Goal: Task Accomplishment & Management: Complete application form

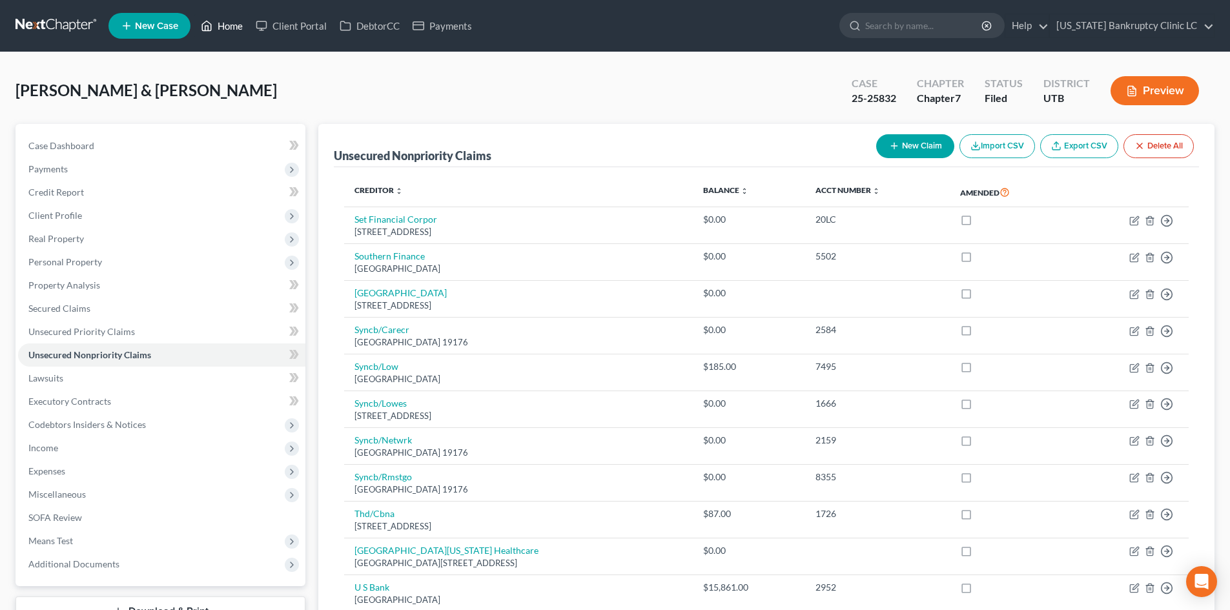
click at [227, 28] on link "Home" at bounding box center [221, 25] width 55 height 23
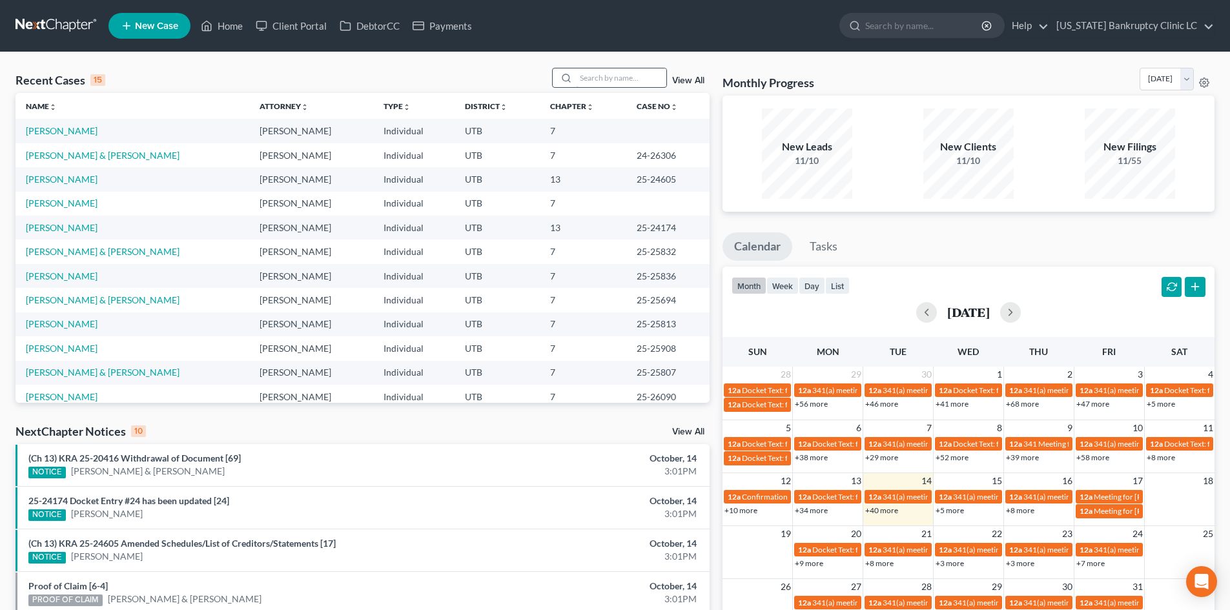
click at [630, 74] on input "search" at bounding box center [621, 77] width 90 height 19
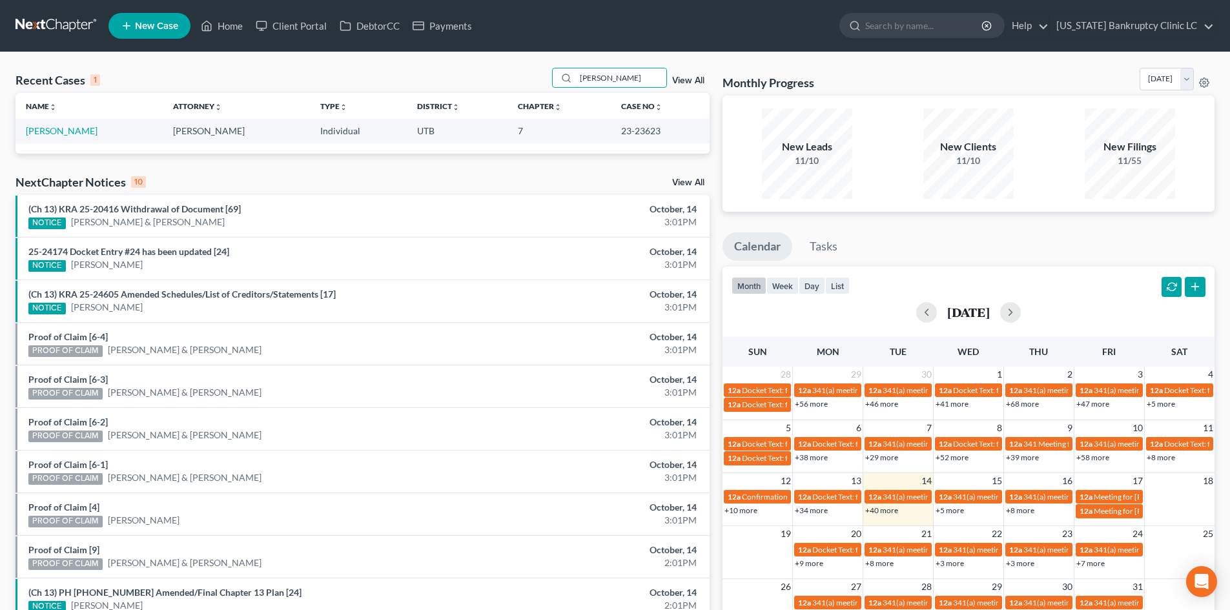
type input "[PERSON_NAME]"
click at [153, 32] on link "New Case" at bounding box center [149, 26] width 82 height 26
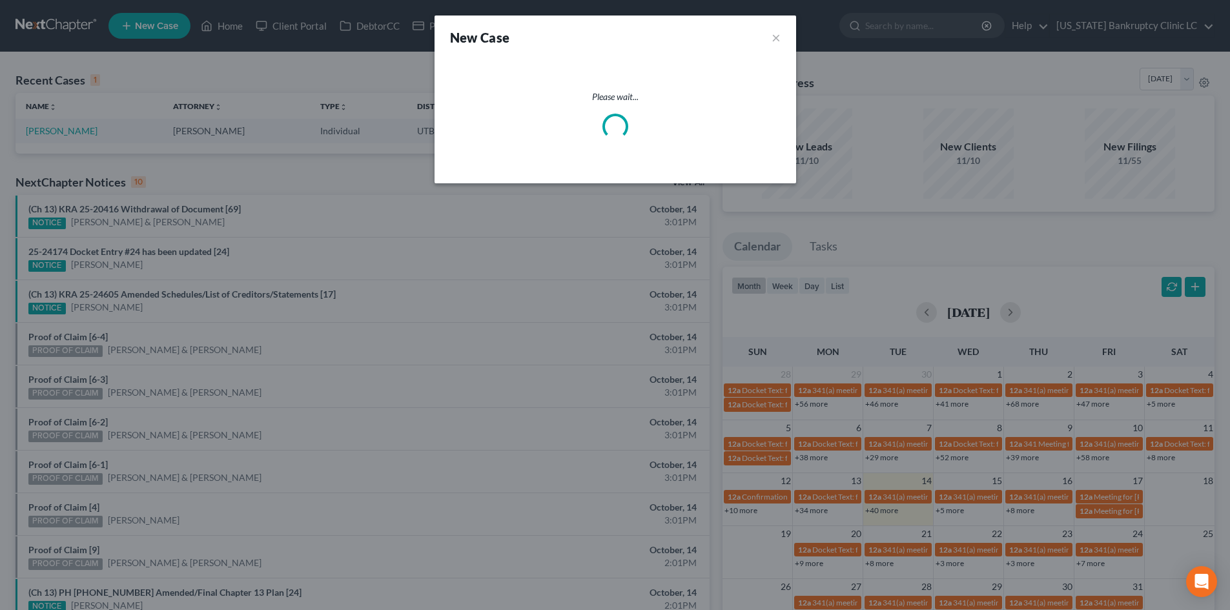
select select "81"
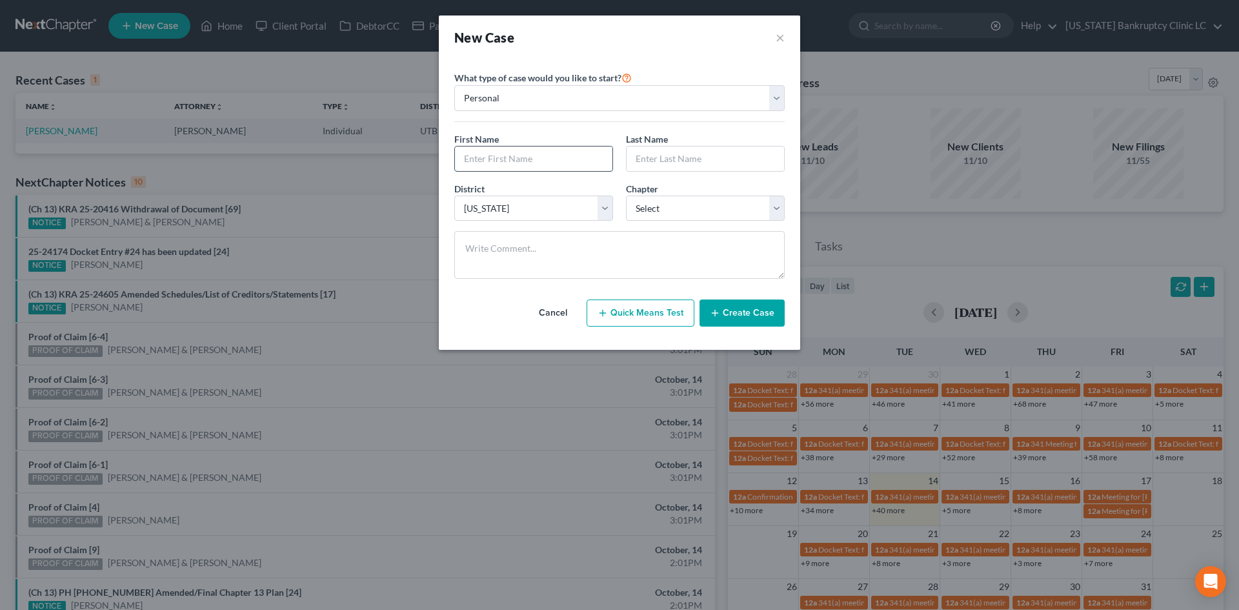
click at [485, 156] on input "text" at bounding box center [534, 159] width 158 height 25
drag, startPoint x: 520, startPoint y: 158, endPoint x: 516, endPoint y: 152, distance: 7.5
click at [520, 158] on input "text" at bounding box center [534, 159] width 158 height 25
type input "[PERSON_NAME]"
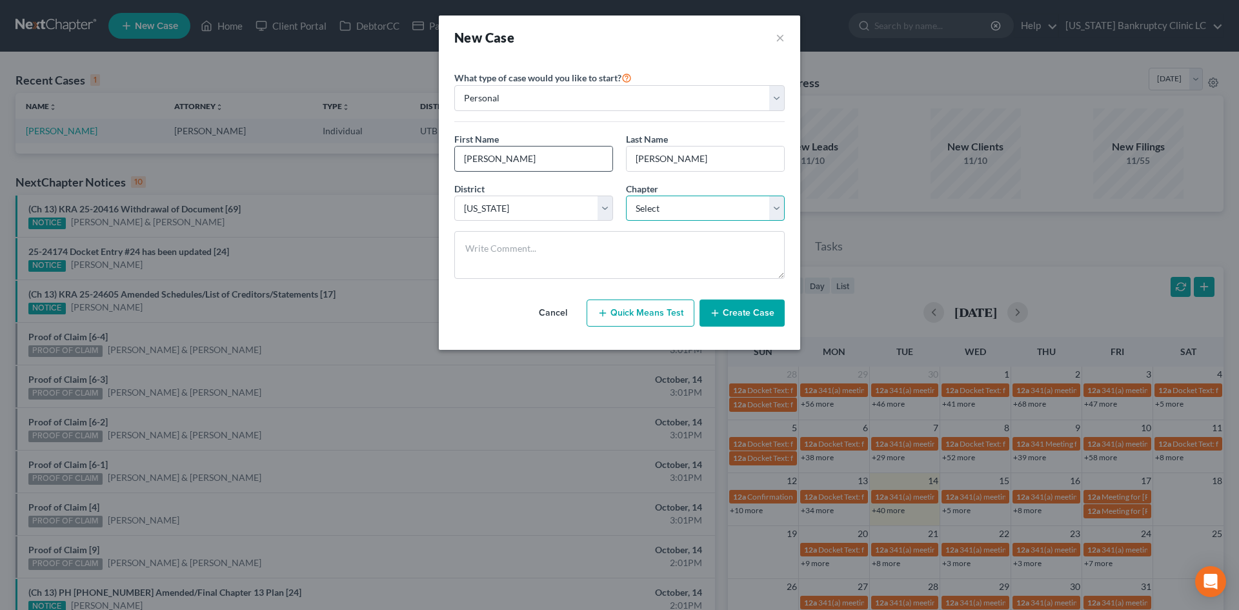
select select "0"
click at [735, 317] on button "Create Case" at bounding box center [742, 313] width 85 height 27
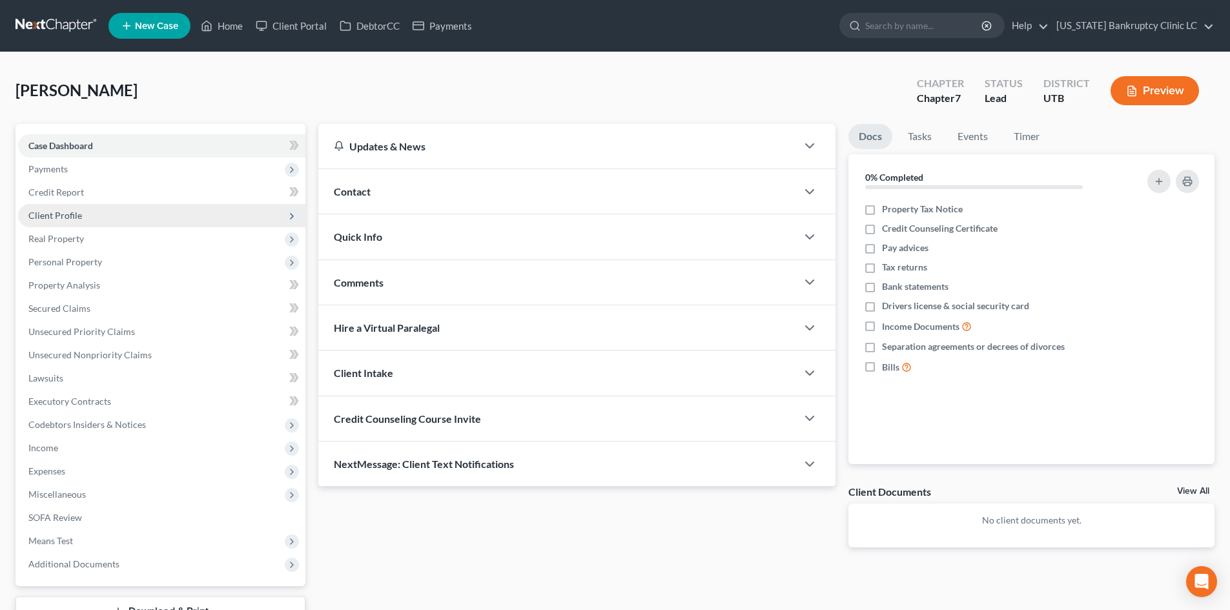
click at [65, 214] on span "Client Profile" at bounding box center [55, 215] width 54 height 11
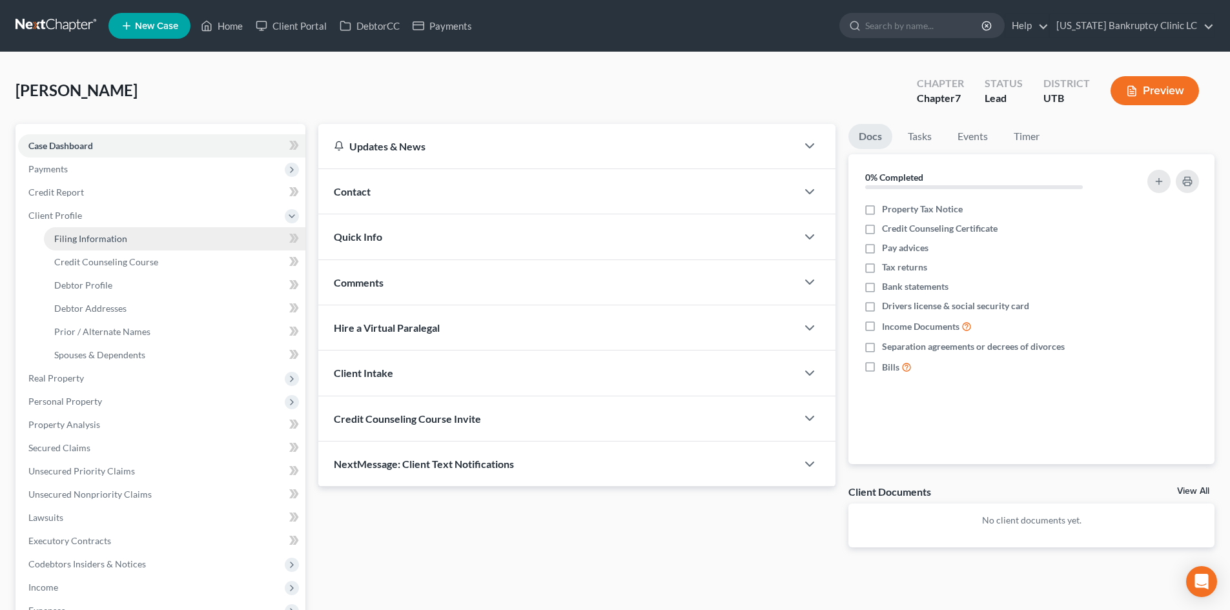
click at [92, 239] on span "Filing Information" at bounding box center [90, 238] width 73 height 11
select select "1"
select select "0"
select select "81"
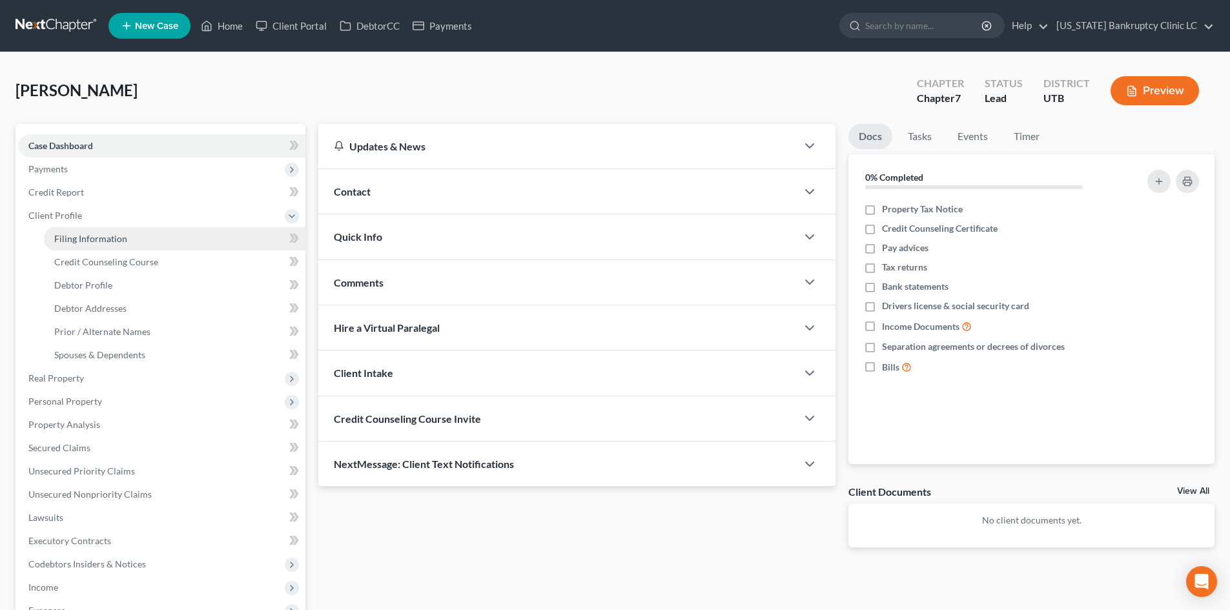
select select "46"
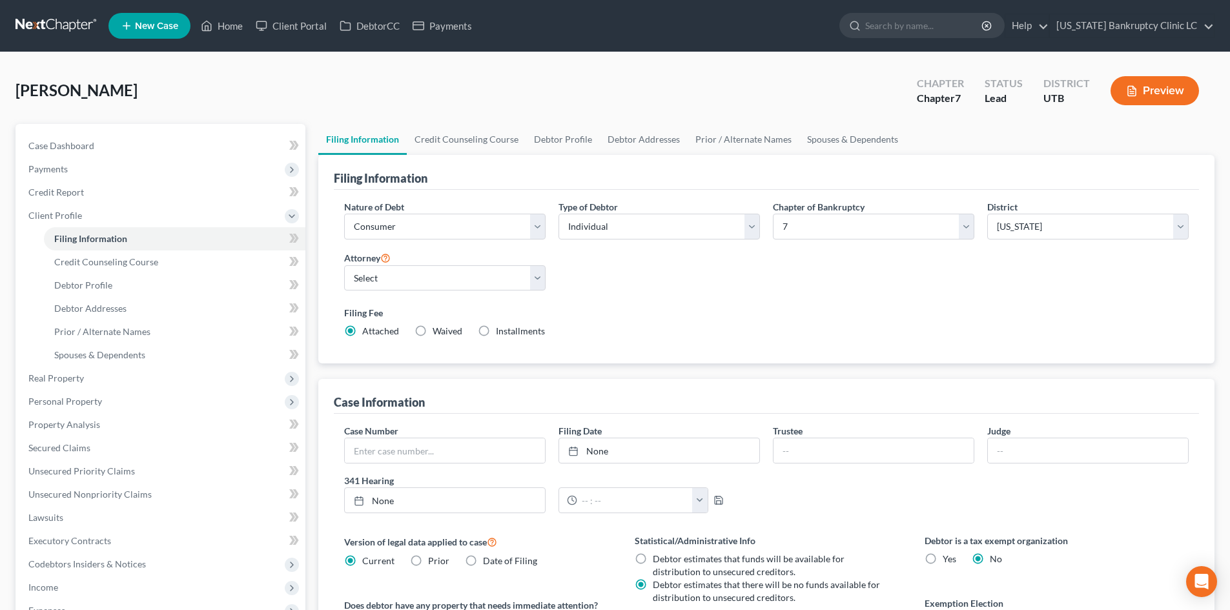
click at [772, 280] on div "Nature of Debt Select Business Consumer Other Nature of Business Select Clearin…" at bounding box center [766, 274] width 857 height 148
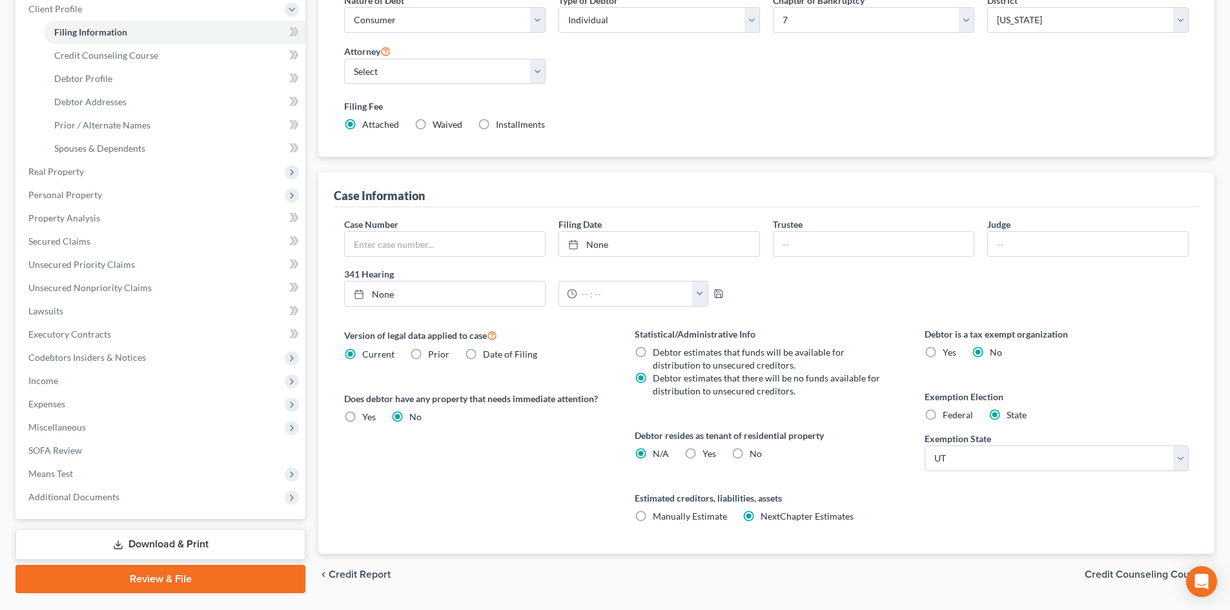
scroll to position [241, 0]
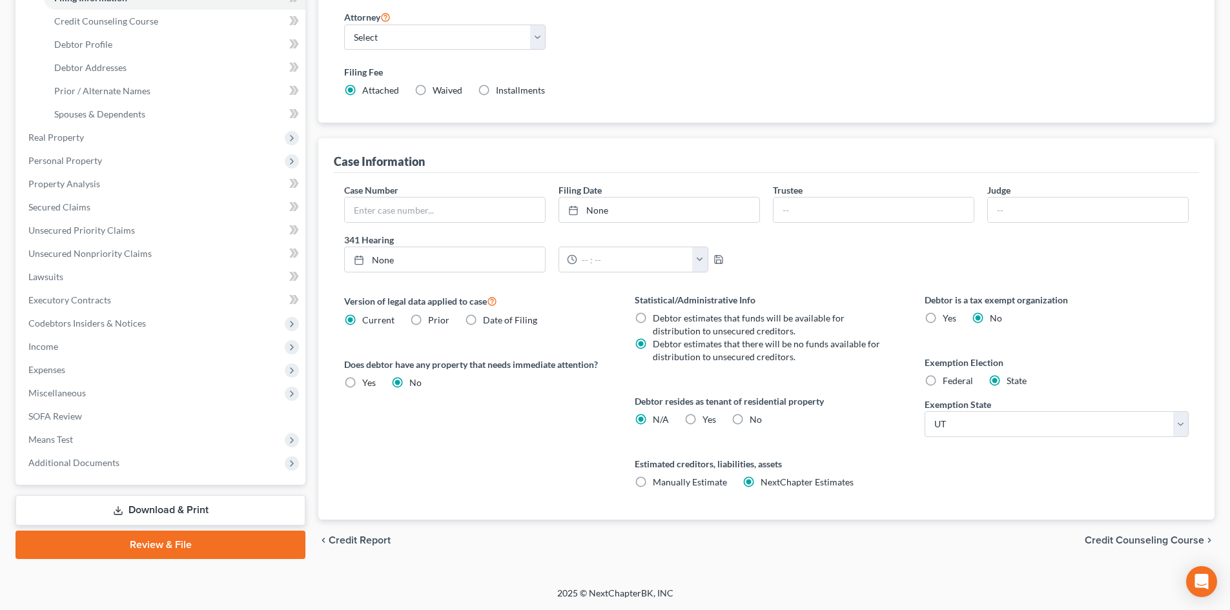
click at [709, 418] on span "Yes" at bounding box center [709, 419] width 14 height 11
click at [709, 418] on input "Yes Yes" at bounding box center [712, 417] width 8 height 8
radio input "true"
radio input "false"
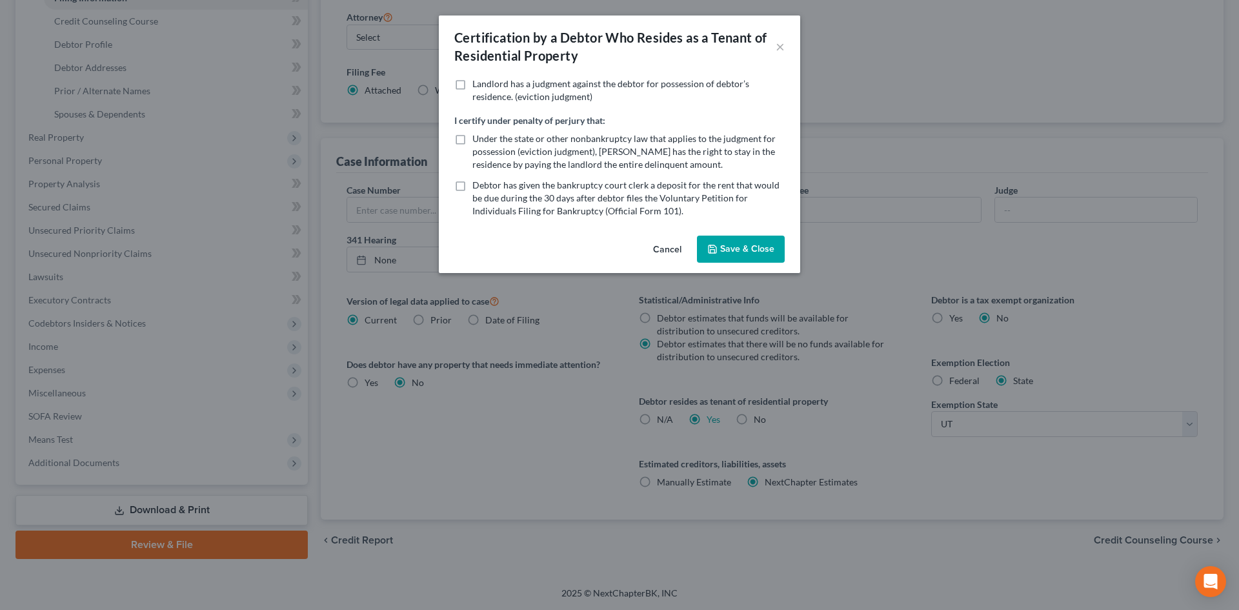
click at [751, 256] on button "Save & Close" at bounding box center [741, 249] width 88 height 27
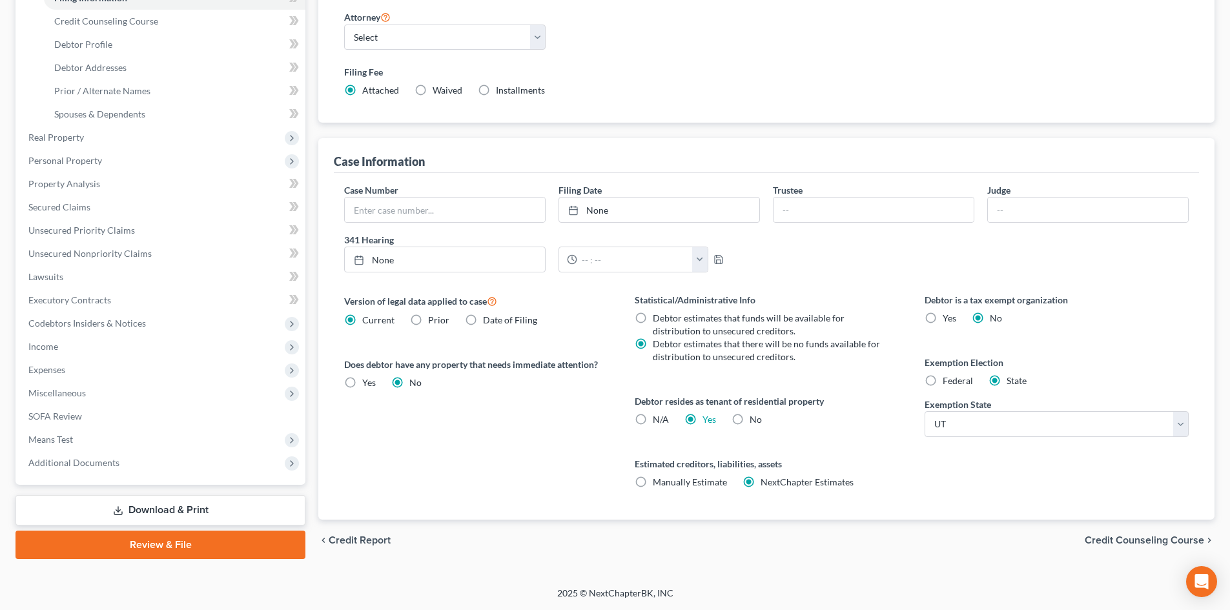
click at [942, 376] on label "Federal" at bounding box center [957, 380] width 30 height 13
click at [948, 376] on input "Federal" at bounding box center [952, 378] width 8 height 8
radio input "true"
radio input "false"
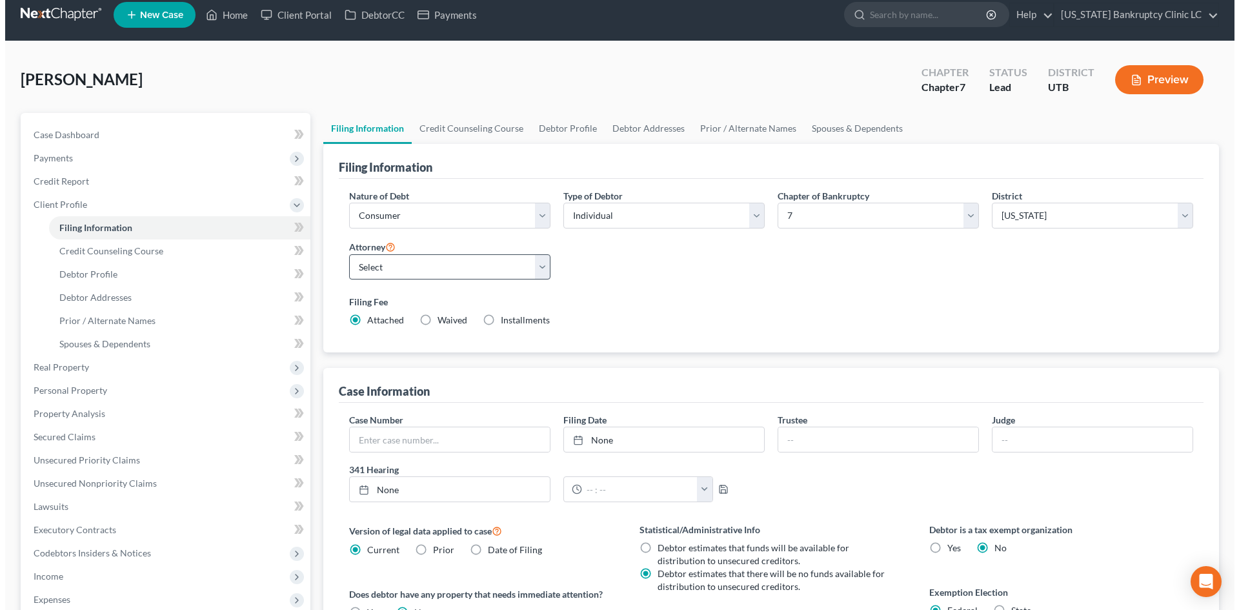
scroll to position [0, 0]
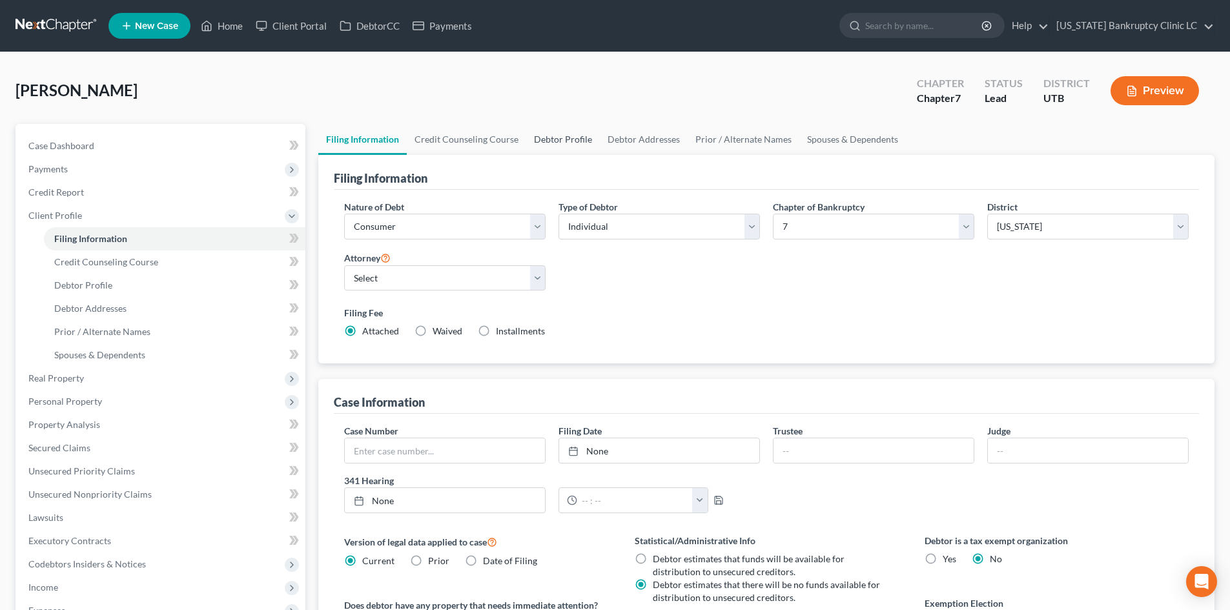
click at [558, 149] on link "Debtor Profile" at bounding box center [563, 139] width 74 height 31
select select "0"
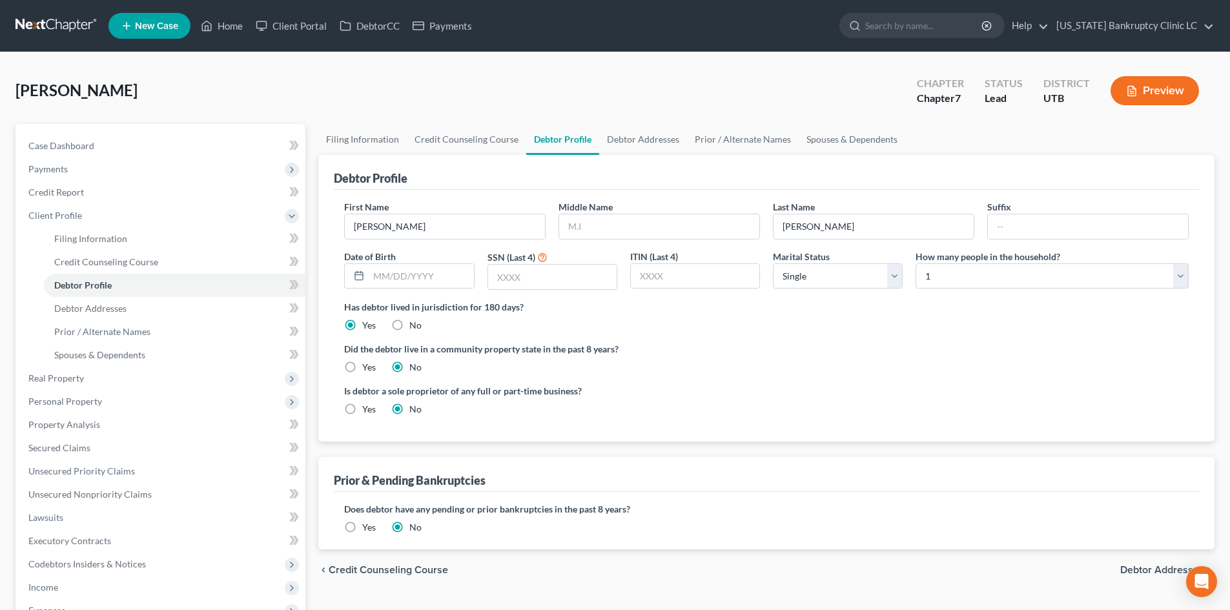
click at [606, 241] on div "First Name [PERSON_NAME] Middle Name Last Name [PERSON_NAME] Suffix Date of Bir…" at bounding box center [766, 250] width 857 height 100
click at [616, 227] on input "text" at bounding box center [659, 226] width 200 height 25
type input "J"
type input "[DATE]"
type input "7641"
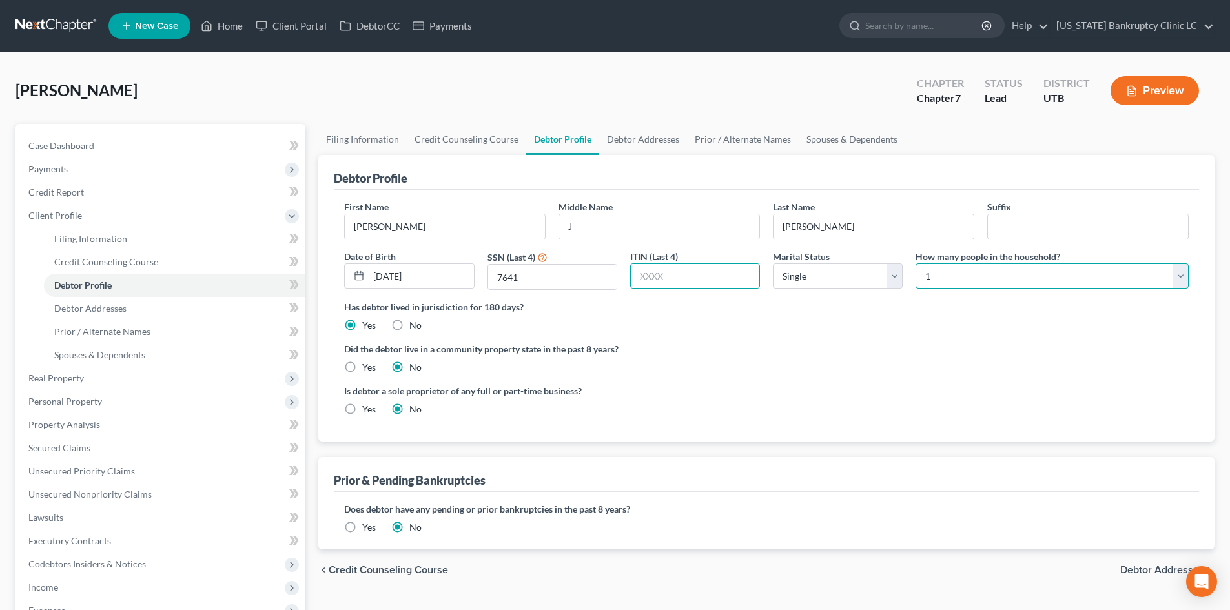
click at [964, 283] on select "Select 1 2 3 4 5 6 7 8 9 10 11 12 13 14 15 16 17 18 19 20" at bounding box center [1051, 276] width 273 height 26
drag, startPoint x: 647, startPoint y: 141, endPoint x: 630, endPoint y: 152, distance: 20.4
click at [647, 141] on link "Debtor Addresses" at bounding box center [643, 139] width 88 height 31
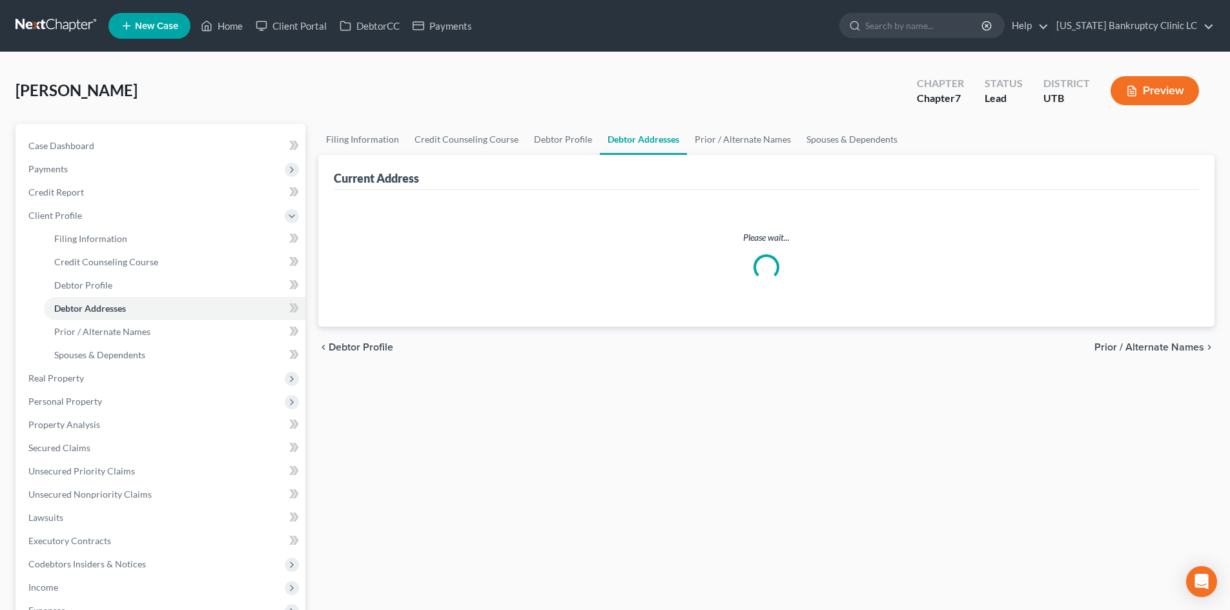
select select "0"
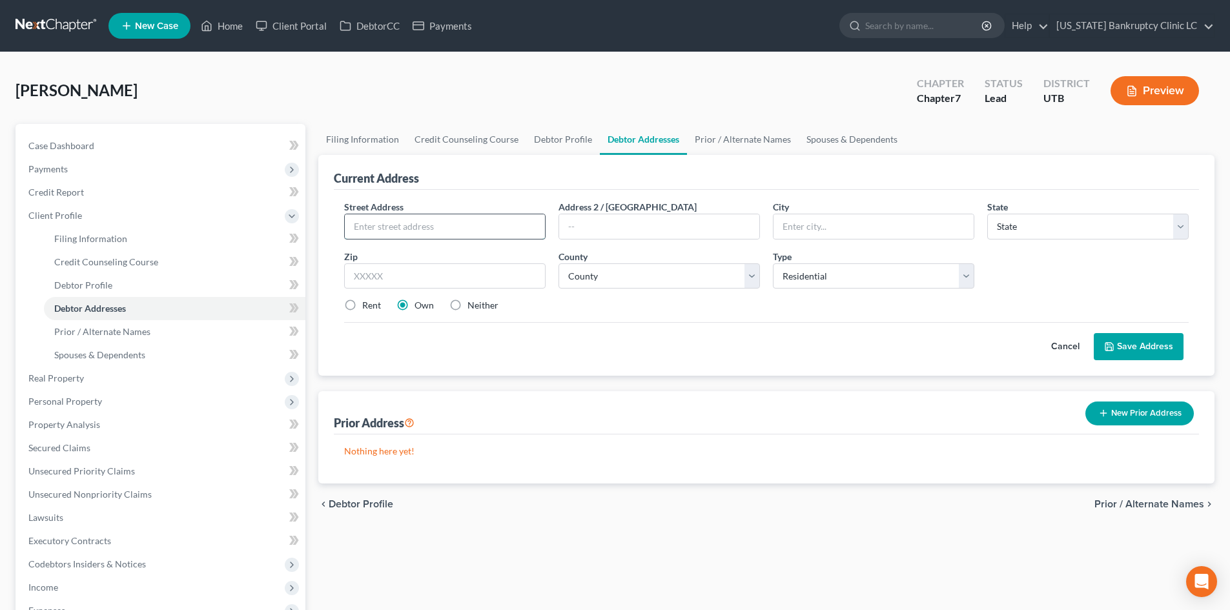
click at [444, 219] on input "text" at bounding box center [445, 226] width 200 height 25
click at [448, 232] on input "text" at bounding box center [445, 226] width 200 height 25
type input "1663 [PERSON_NAME] St."
click at [518, 230] on input "1663 [PERSON_NAME] St." at bounding box center [445, 226] width 200 height 25
click at [518, 225] on input "text" at bounding box center [445, 226] width 200 height 25
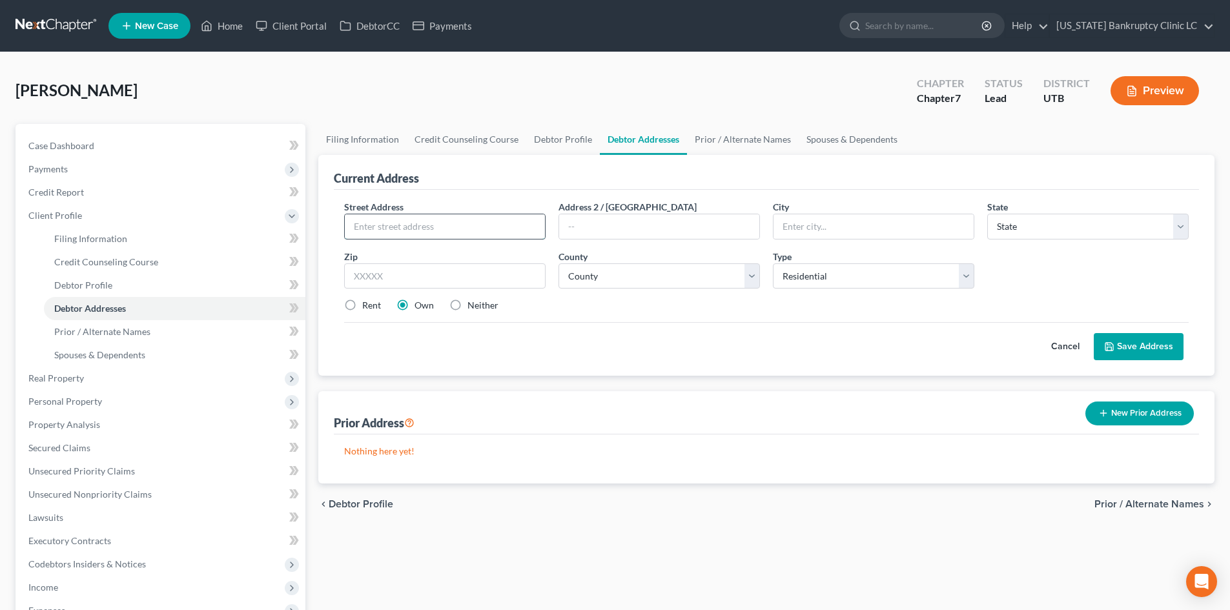
click at [421, 221] on input "text" at bounding box center [445, 226] width 200 height 25
type input "[STREET_ADDRESS]"
type input "Apt D"
type input "84117"
type input "[GEOGRAPHIC_DATA]"
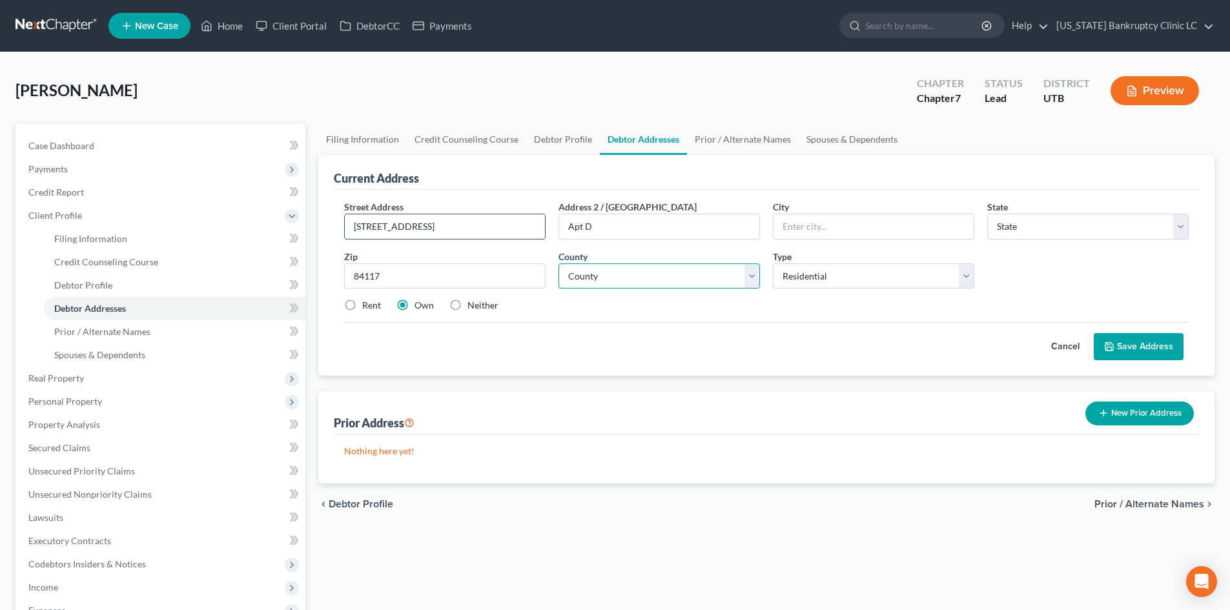
select select "46"
click at [616, 270] on select "County [GEOGRAPHIC_DATA] [GEOGRAPHIC_DATA] [GEOGRAPHIC_DATA] [GEOGRAPHIC_DATA] …" at bounding box center [658, 276] width 201 height 26
select select "17"
click at [558, 263] on select "County [GEOGRAPHIC_DATA] [GEOGRAPHIC_DATA] [GEOGRAPHIC_DATA] [GEOGRAPHIC_DATA] …" at bounding box center [658, 276] width 201 height 26
click at [362, 312] on label "Rent" at bounding box center [371, 305] width 19 height 13
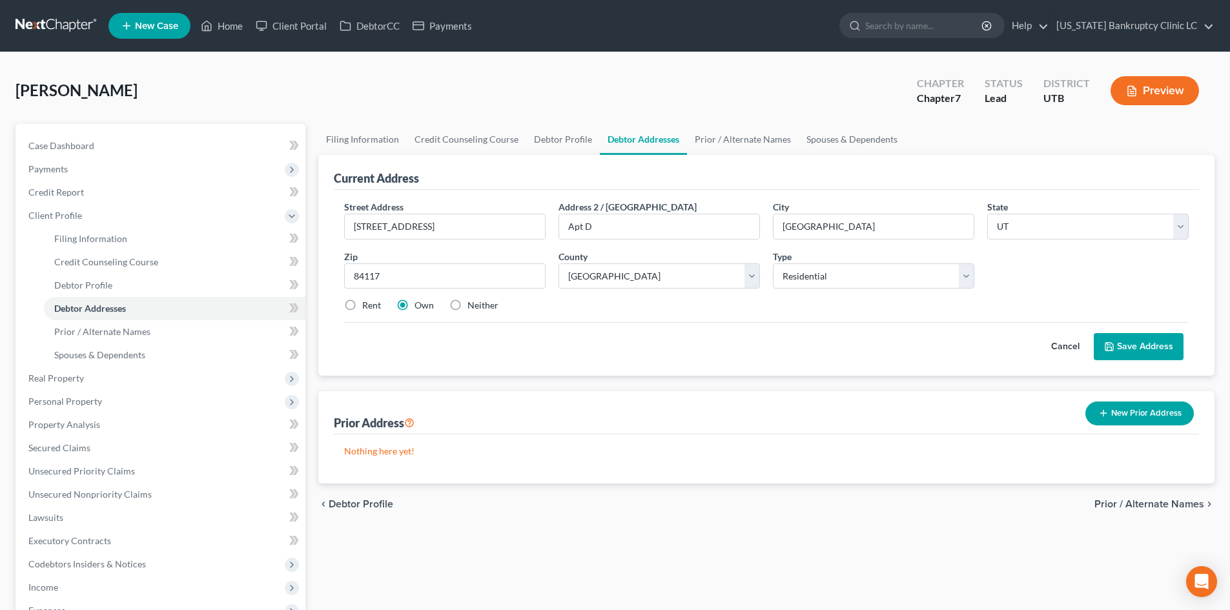
click at [367, 307] on input "Rent" at bounding box center [371, 303] width 8 height 8
radio input "true"
click at [1145, 347] on button "Save Address" at bounding box center [1139, 346] width 90 height 27
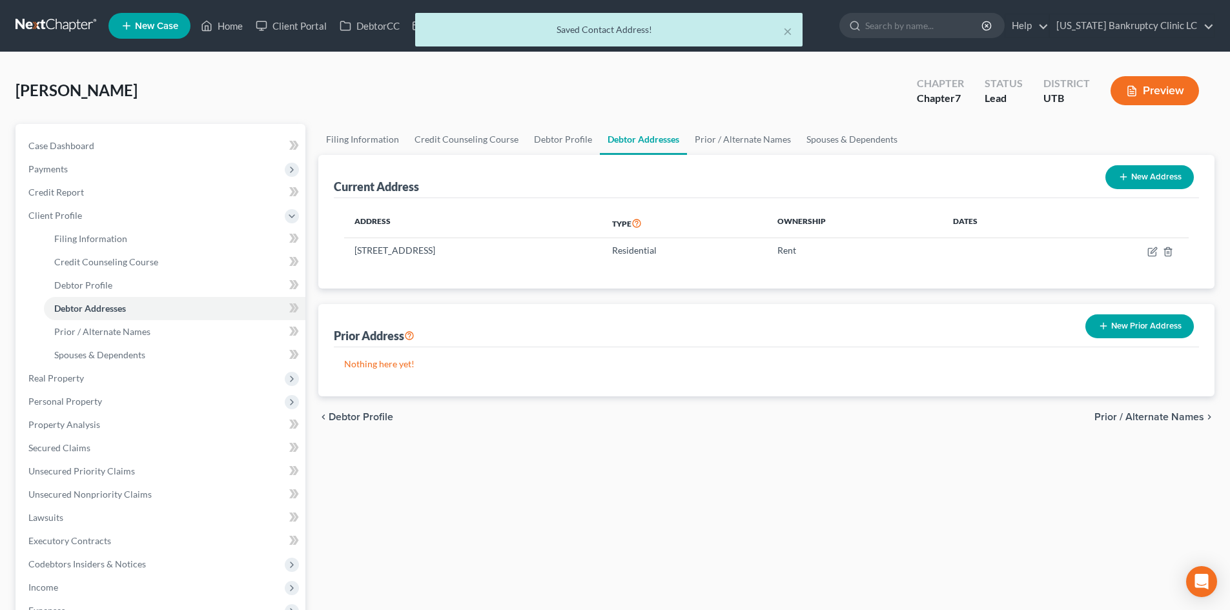
click at [1135, 321] on button "New Prior Address" at bounding box center [1139, 326] width 108 height 24
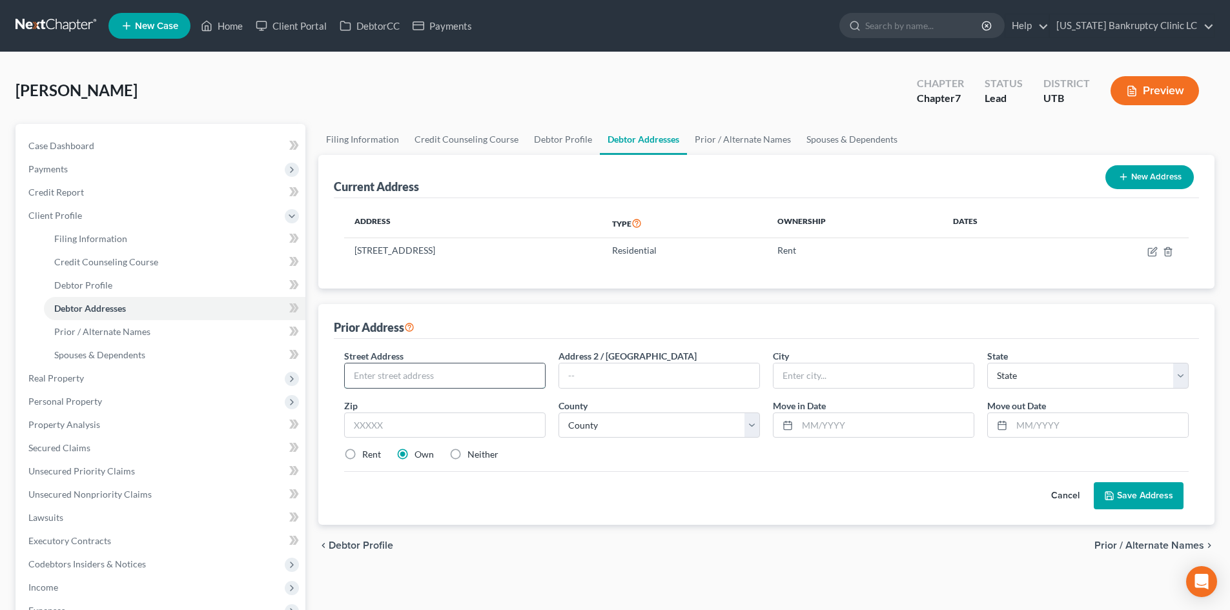
click at [463, 367] on input "text" at bounding box center [445, 375] width 200 height 25
paste input "[STREET_ADDRESS][PERSON_NAME]"
type input "[STREET_ADDRESS][PERSON_NAME]"
click at [453, 422] on input "text" at bounding box center [444, 425] width 201 height 26
paste input "59070"
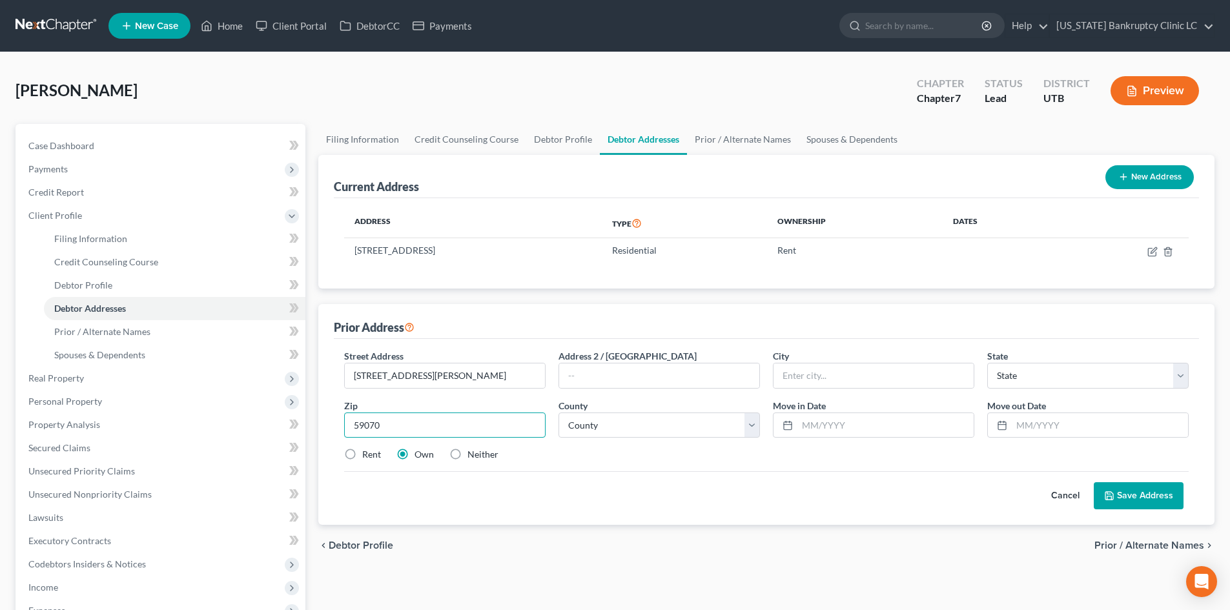
type input "59070"
type input "[PERSON_NAME]"
select select "27"
click at [866, 385] on input "[PERSON_NAME]" at bounding box center [873, 375] width 200 height 25
click at [420, 427] on input "59070" at bounding box center [444, 425] width 201 height 26
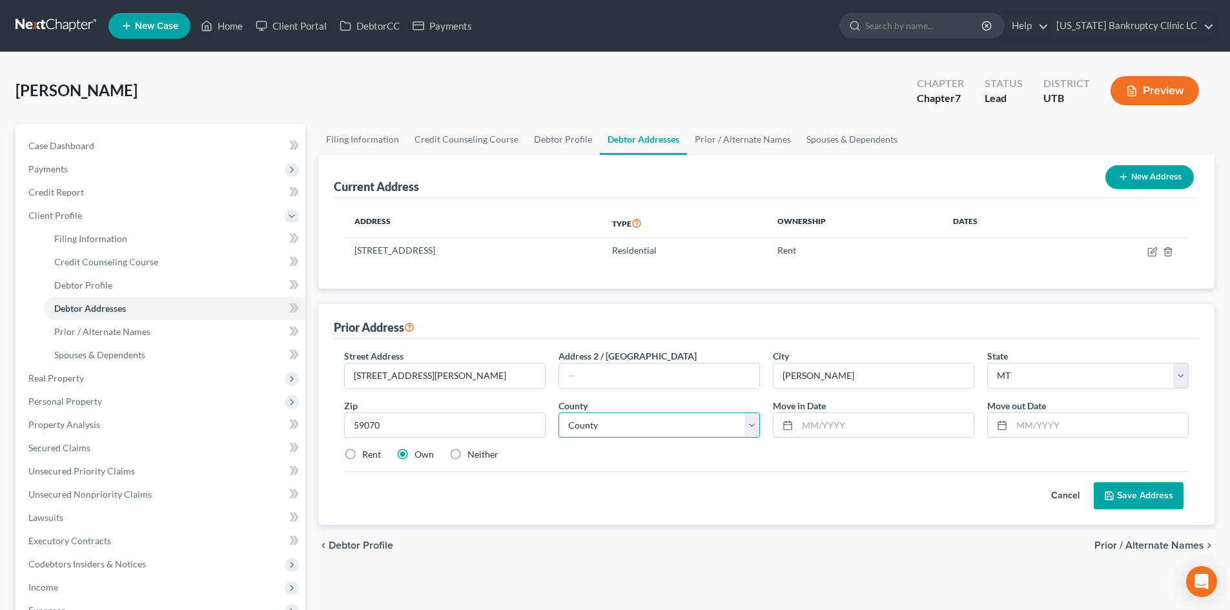
click at [660, 428] on select "County [GEOGRAPHIC_DATA] [GEOGRAPHIC_DATA] [GEOGRAPHIC_DATA] [GEOGRAPHIC_DATA] …" at bounding box center [658, 425] width 201 height 26
select select "4"
click at [558, 412] on select "County [GEOGRAPHIC_DATA] [GEOGRAPHIC_DATA] [GEOGRAPHIC_DATA] [GEOGRAPHIC_DATA] …" at bounding box center [658, 425] width 201 height 26
click at [844, 417] on input "text" at bounding box center [885, 425] width 176 height 25
type input "01/2025"
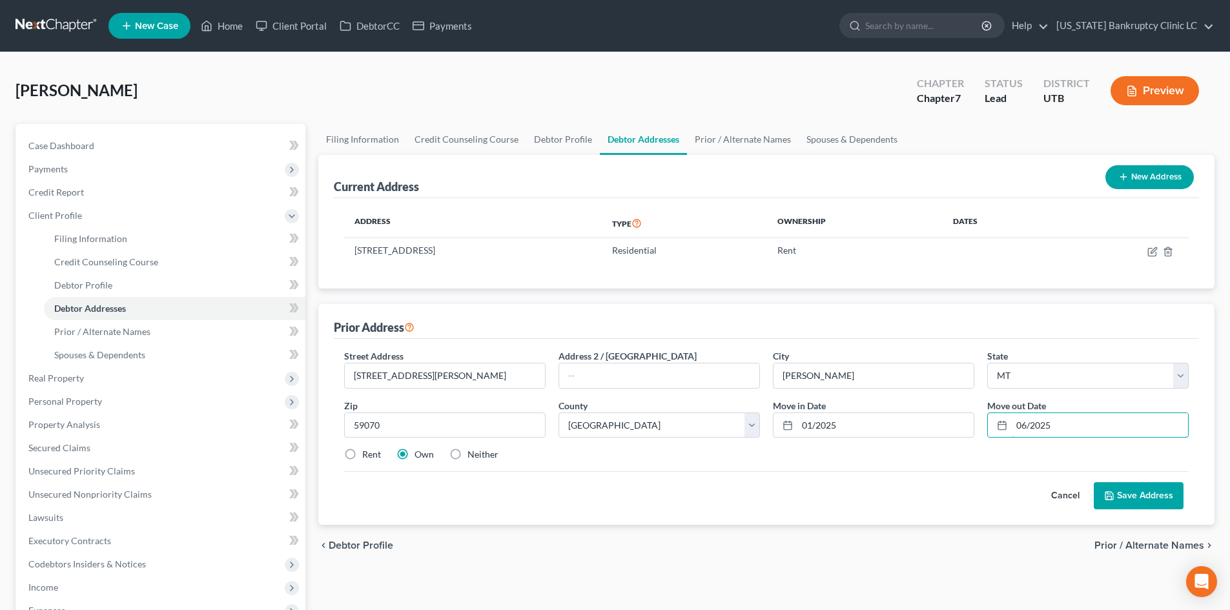
type input "06/2025"
click at [366, 456] on label "Rent" at bounding box center [371, 454] width 19 height 13
click at [367, 456] on input "Rent" at bounding box center [371, 452] width 8 height 8
radio input "true"
click at [1154, 502] on button "Save Address" at bounding box center [1139, 495] width 90 height 27
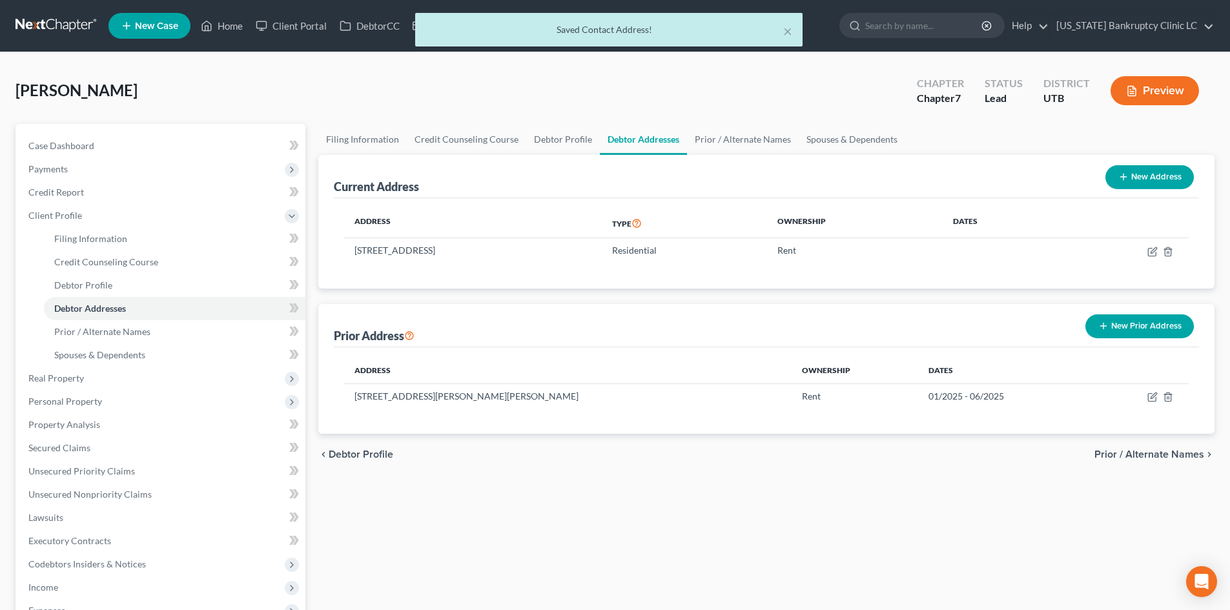
click at [1166, 329] on button "New Prior Address" at bounding box center [1139, 326] width 108 height 24
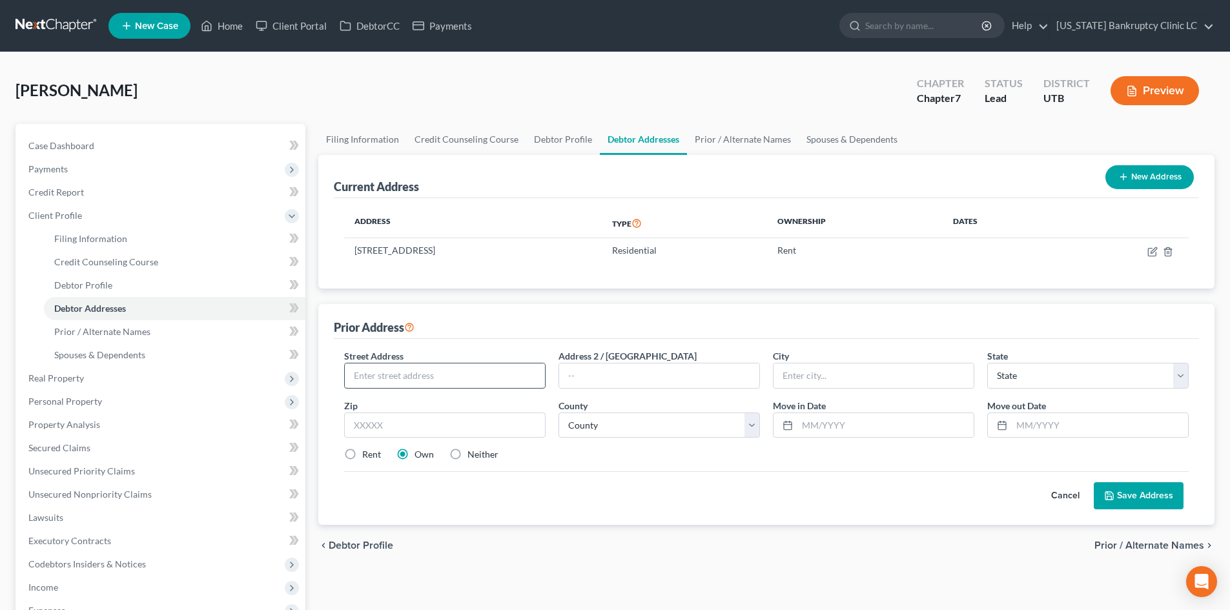
click at [470, 376] on input "text" at bounding box center [445, 375] width 200 height 25
paste input "[STREET_ADDRESS]"
type input "[STREET_ADDRESS][PERSON_NAME]"
click at [489, 417] on input "text" at bounding box center [444, 425] width 201 height 26
paste input "87552"
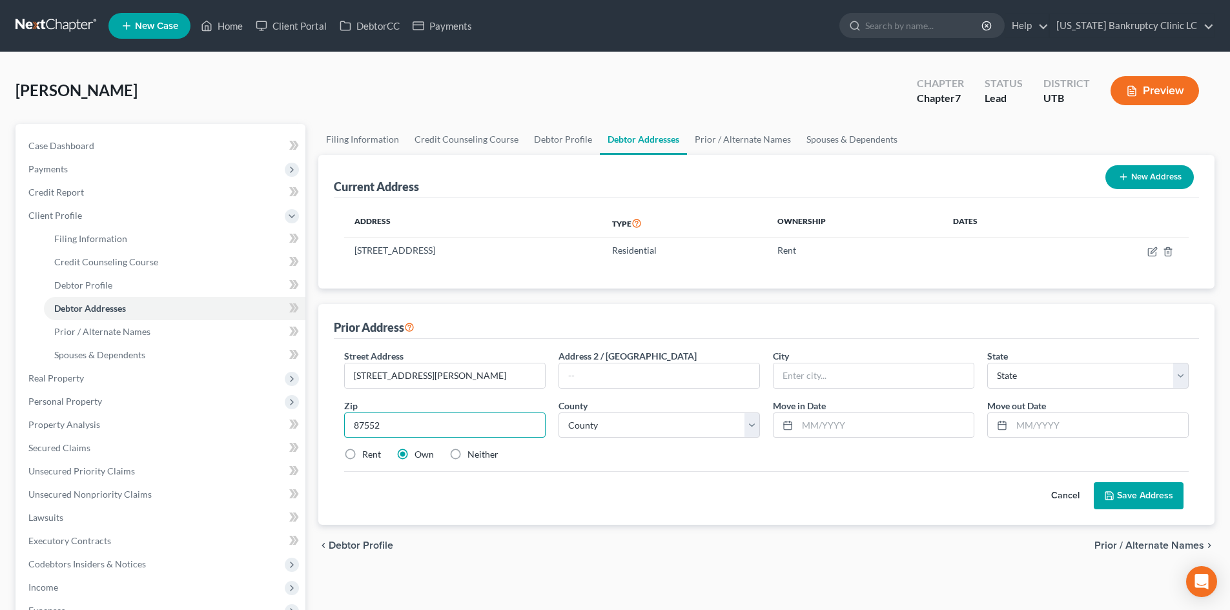
type input "87552"
type input "Pecos"
select select "34"
click at [362, 451] on div "Rent" at bounding box center [362, 454] width 37 height 13
click at [362, 453] on label "Rent" at bounding box center [371, 454] width 19 height 13
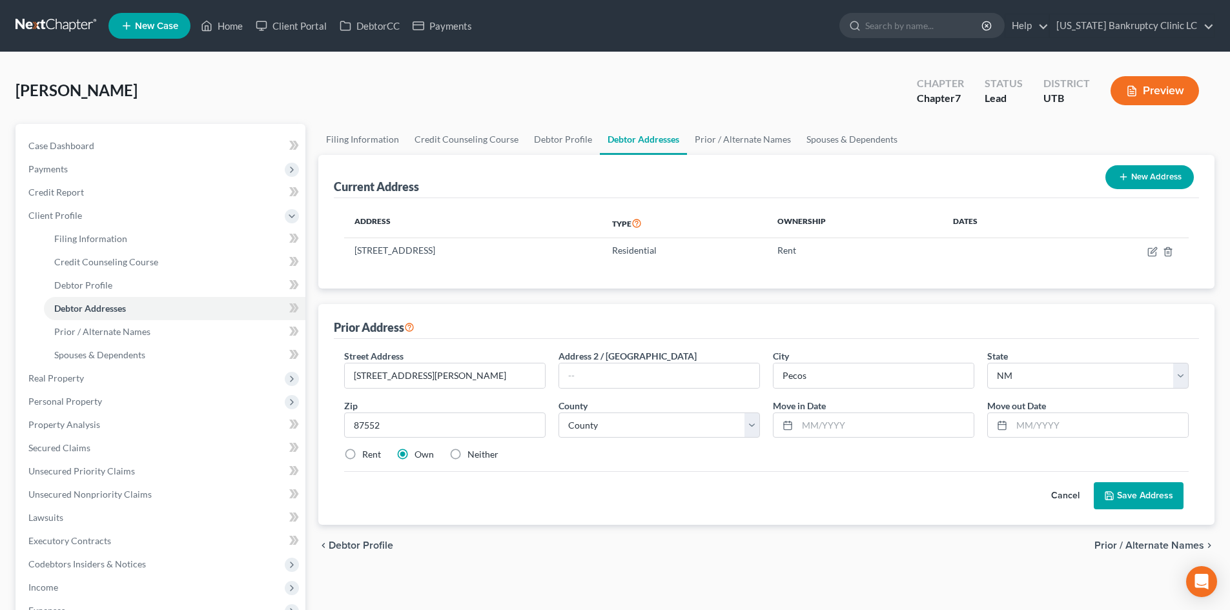
click at [367, 453] on input "Rent" at bounding box center [371, 452] width 8 height 8
radio input "true"
click at [851, 372] on input "Pecos" at bounding box center [873, 375] width 200 height 25
click at [657, 420] on select "County [GEOGRAPHIC_DATA] [GEOGRAPHIC_DATA] [GEOGRAPHIC_DATA] [GEOGRAPHIC_DATA] …" at bounding box center [658, 425] width 201 height 26
select select "24"
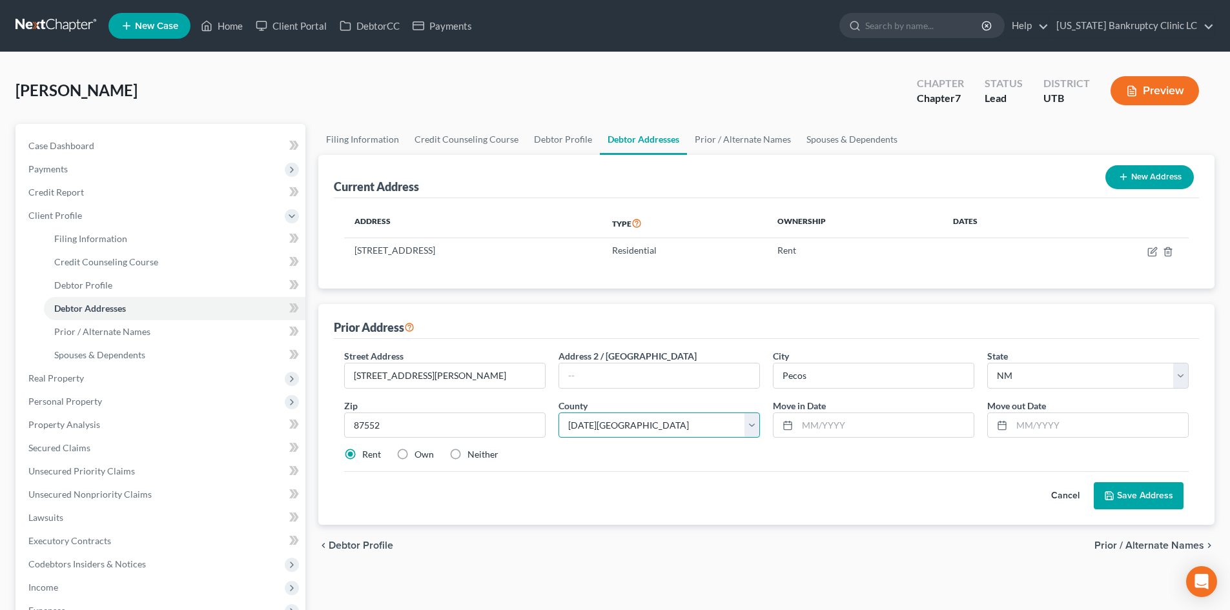
click at [558, 412] on select "County [GEOGRAPHIC_DATA] [GEOGRAPHIC_DATA] [GEOGRAPHIC_DATA] [GEOGRAPHIC_DATA] …" at bounding box center [658, 425] width 201 height 26
type input "0"
type input "12/2023"
type input "01/2025"
click at [638, 458] on div "Rent Own Neither" at bounding box center [766, 454] width 857 height 13
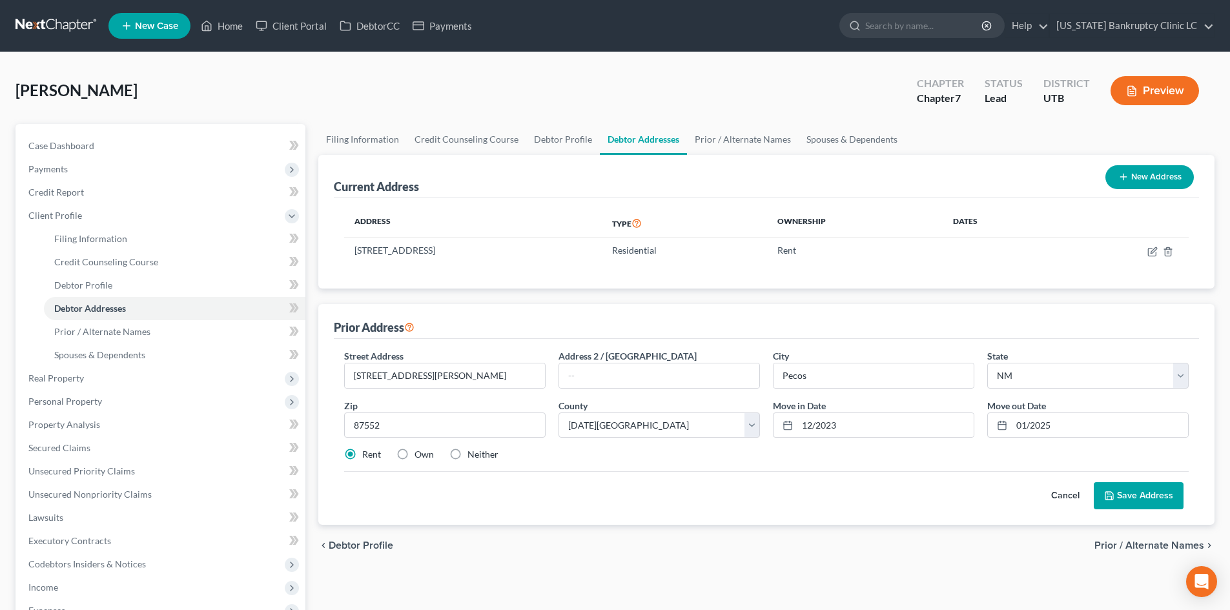
click at [1119, 495] on button "Save Address" at bounding box center [1139, 495] width 90 height 27
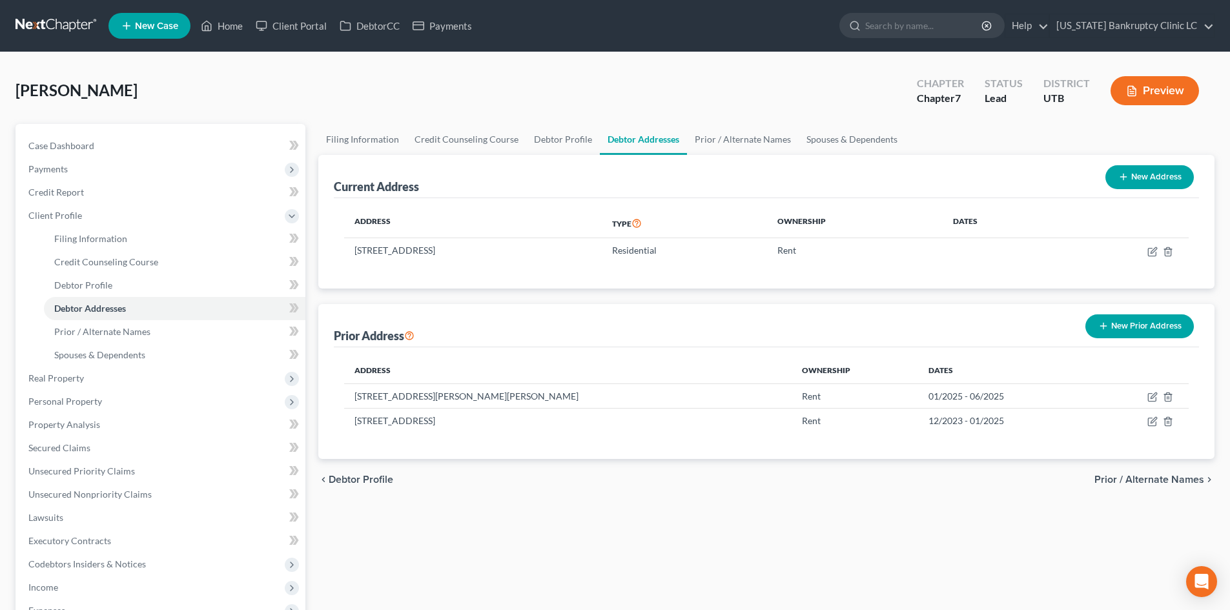
click at [1152, 317] on button "New Prior Address" at bounding box center [1139, 326] width 108 height 24
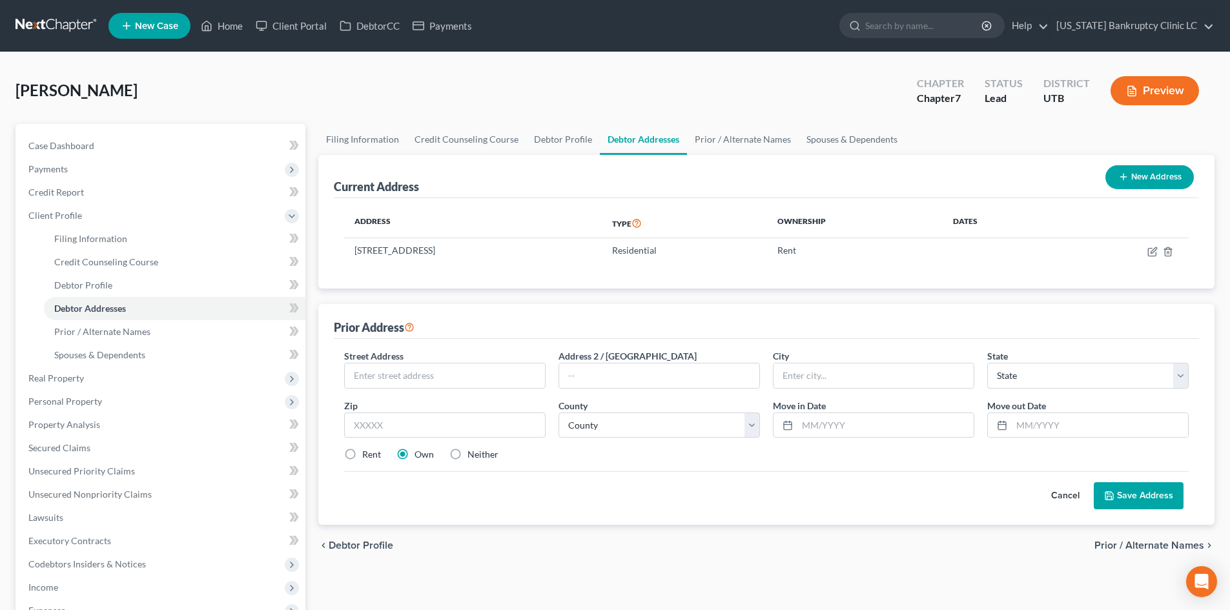
click at [459, 389] on div "Street Address * Address 2 / [GEOGRAPHIC_DATA] * State * State [US_STATE] AK AR…" at bounding box center [766, 410] width 857 height 123
click at [462, 371] on input "text" at bounding box center [445, 375] width 200 height 25
paste input "[STREET_ADDRESS][PERSON_NAME]"
type input "[STREET_ADDRESS][PERSON_NAME]"
click at [451, 422] on input "text" at bounding box center [444, 425] width 201 height 26
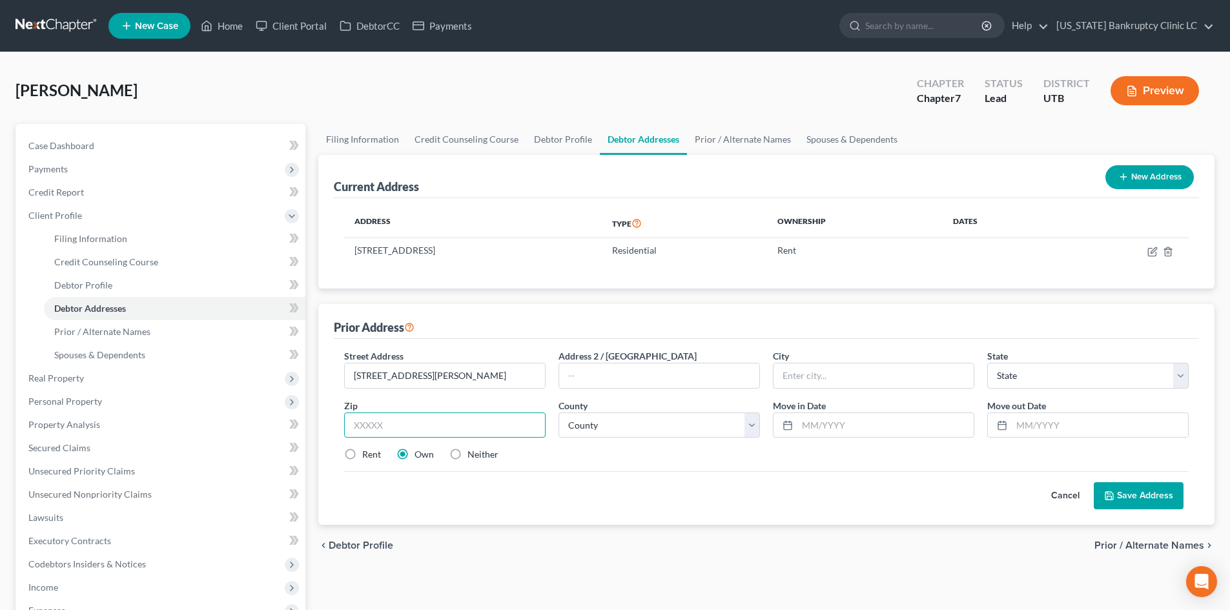
paste input "59070"
type input "59070"
click at [362, 458] on label "Rent" at bounding box center [371, 454] width 19 height 13
click at [367, 456] on input "Rent" at bounding box center [371, 452] width 8 height 8
radio input "true"
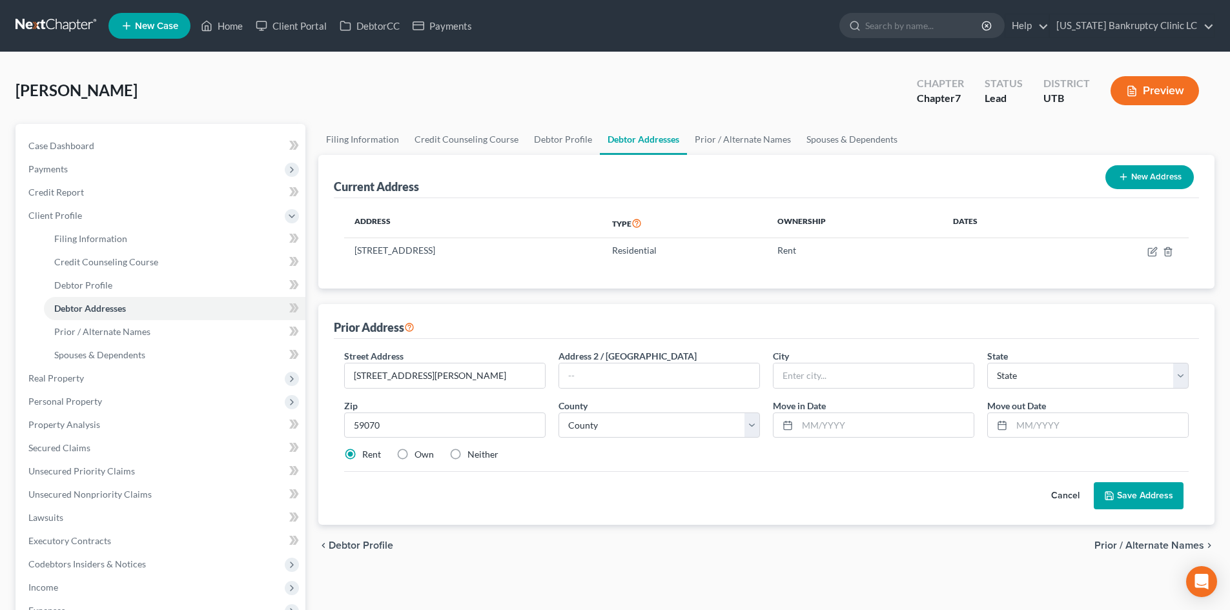
type input "[PERSON_NAME]"
select select "27"
click at [667, 431] on select "County" at bounding box center [658, 425] width 201 height 26
select select "4"
click at [558, 412] on select "County [GEOGRAPHIC_DATA] [GEOGRAPHIC_DATA] [GEOGRAPHIC_DATA] [GEOGRAPHIC_DATA] …" at bounding box center [658, 425] width 201 height 26
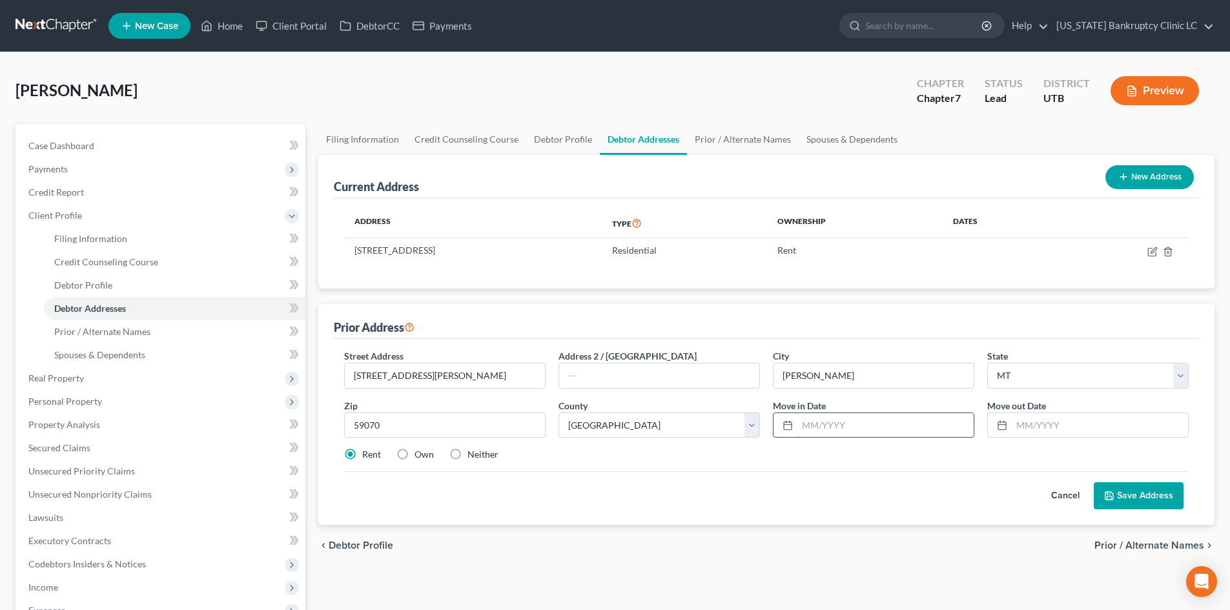
click at [842, 429] on input "text" at bounding box center [885, 425] width 176 height 25
type input "11/2022"
type input "12/2023"
click at [814, 497] on div "Cancel Save Address" at bounding box center [766, 490] width 844 height 38
click at [1130, 499] on button "Save Address" at bounding box center [1139, 495] width 90 height 27
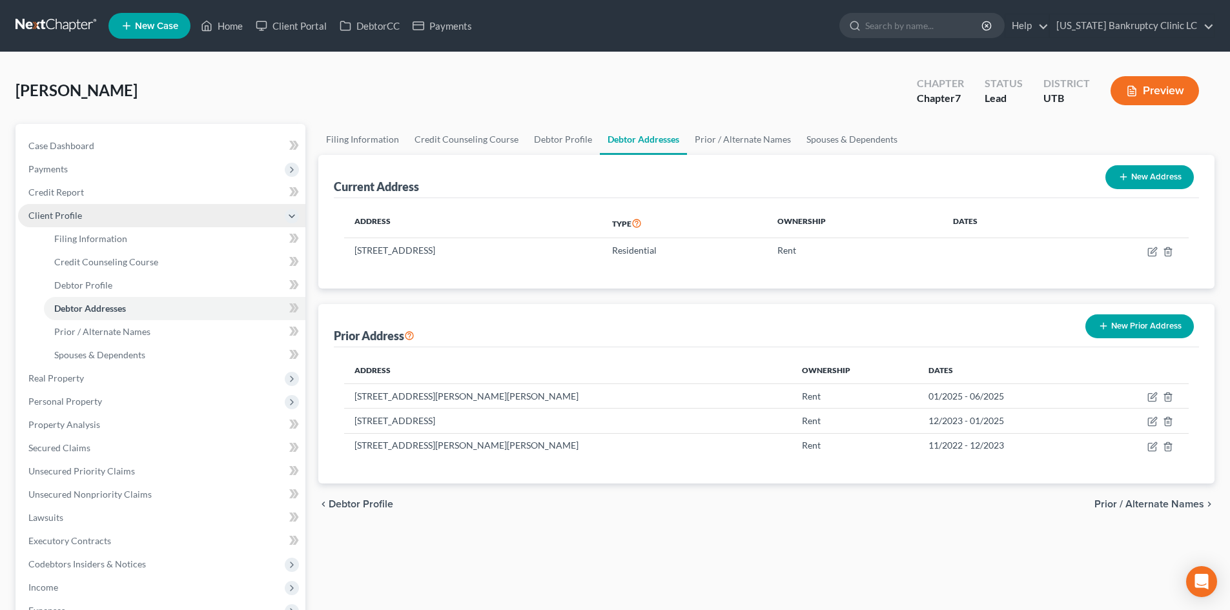
click at [92, 218] on span "Client Profile" at bounding box center [161, 215] width 287 height 23
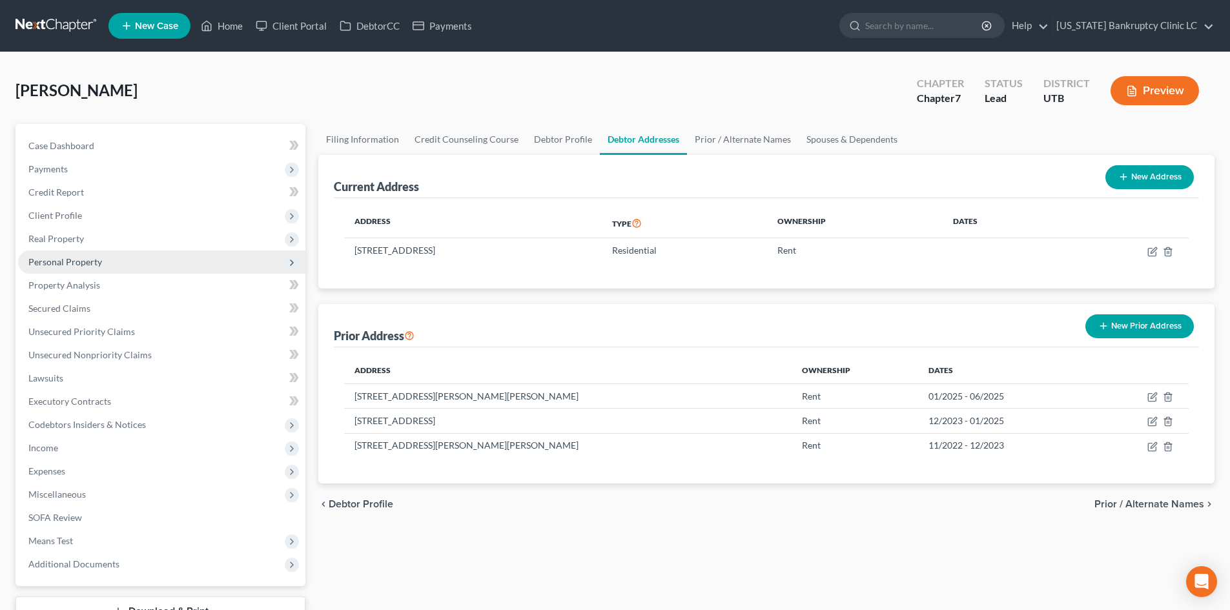
click at [80, 265] on span "Personal Property" at bounding box center [65, 261] width 74 height 11
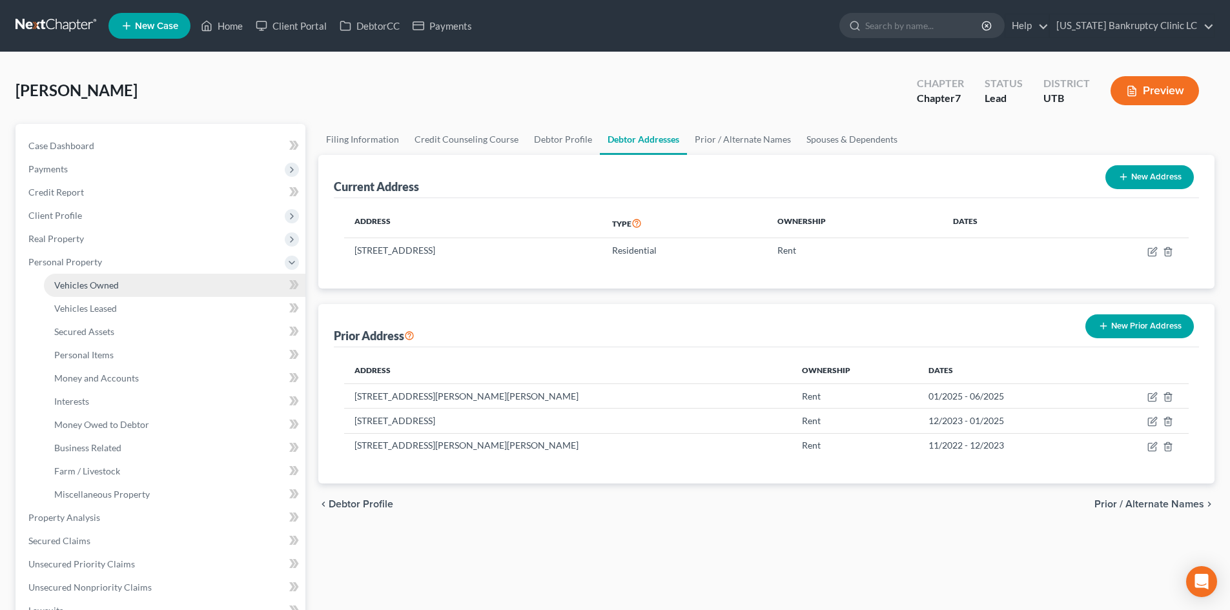
click at [96, 287] on span "Vehicles Owned" at bounding box center [86, 285] width 65 height 11
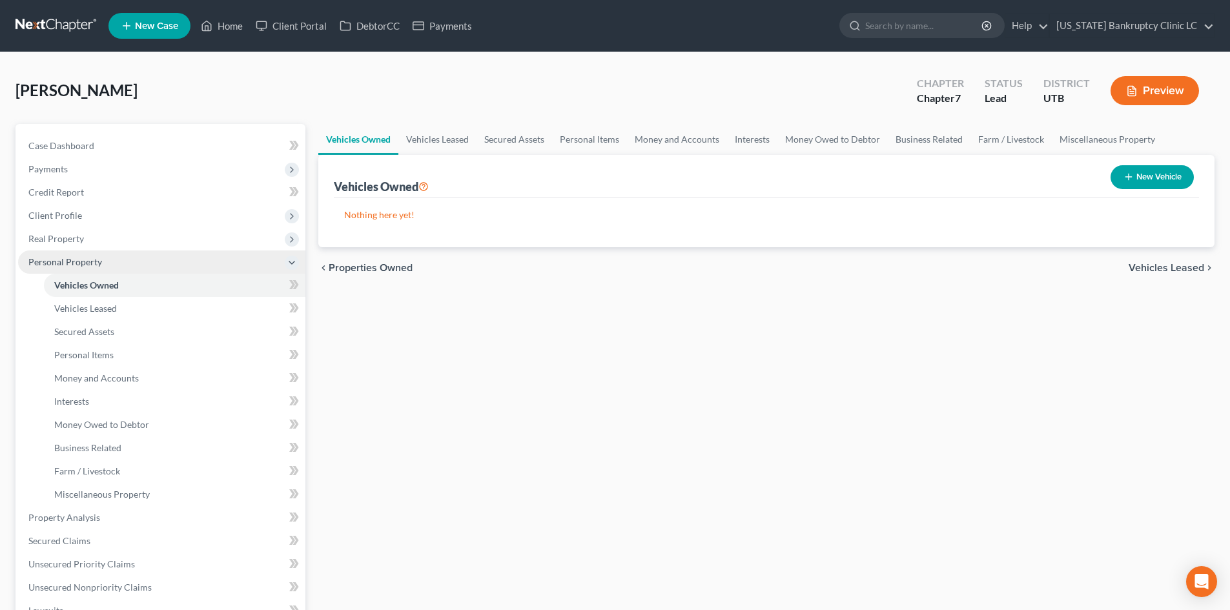
click at [77, 257] on span "Personal Property" at bounding box center [65, 261] width 74 height 11
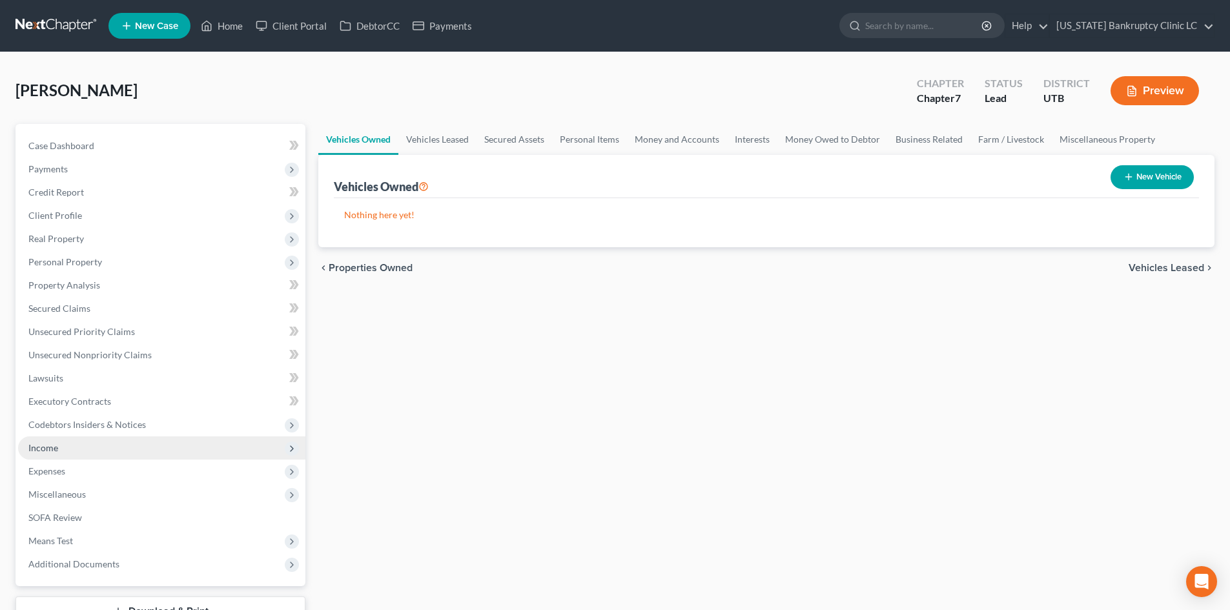
click at [63, 444] on span "Income" at bounding box center [161, 447] width 287 height 23
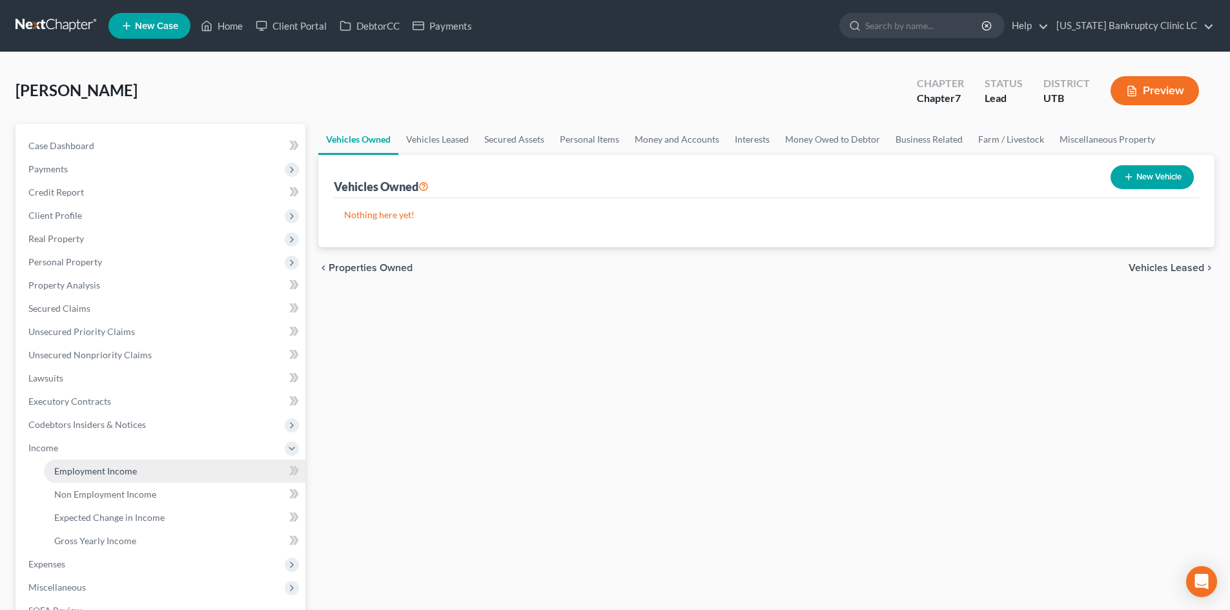
click at [66, 471] on span "Employment Income" at bounding box center [95, 470] width 83 height 11
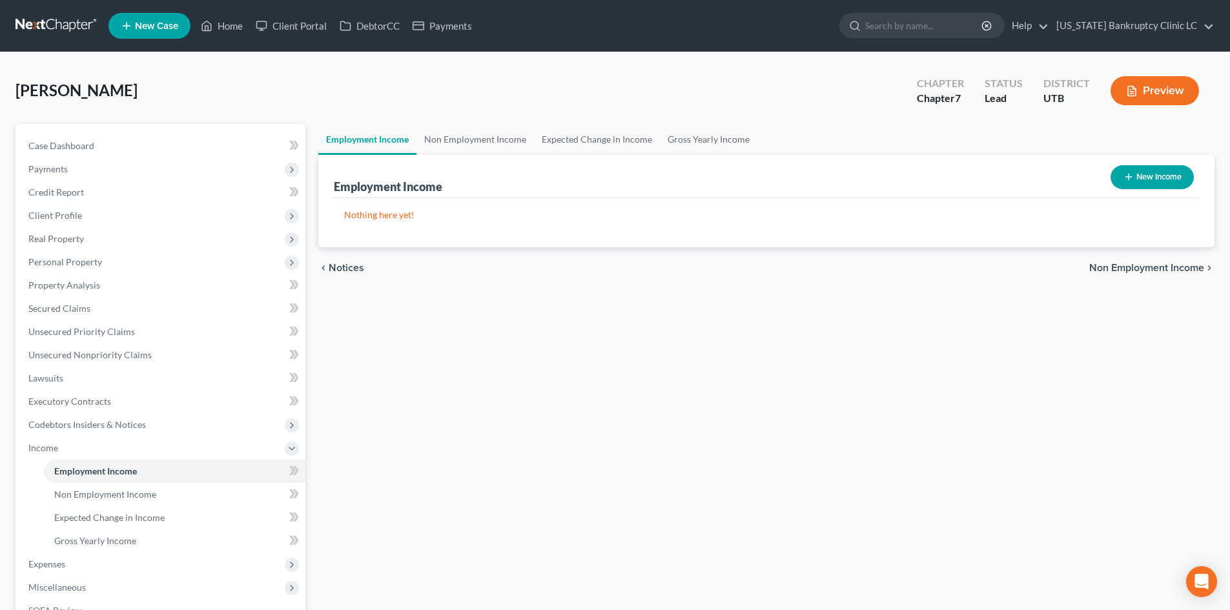
click at [1156, 185] on button "New Income" at bounding box center [1151, 177] width 83 height 24
select select "0"
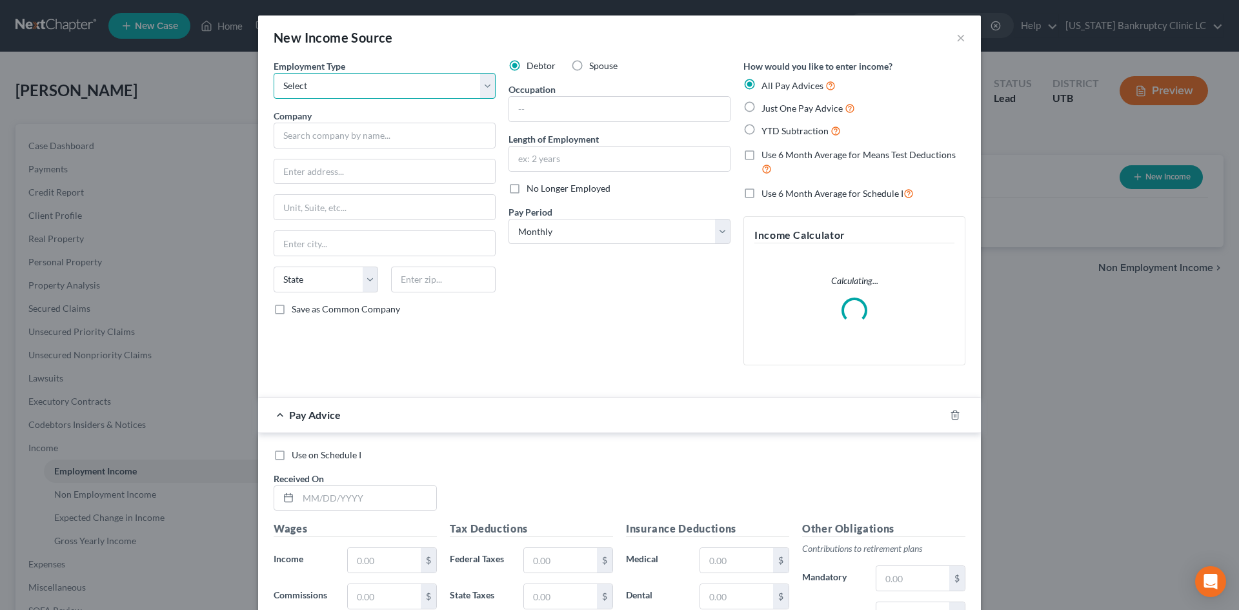
click at [377, 81] on select "Select Full or [DEMOGRAPHIC_DATA] Employment Self Employment" at bounding box center [385, 86] width 222 height 26
select select "0"
click at [274, 73] on select "Select Full or [DEMOGRAPHIC_DATA] Employment Self Employment" at bounding box center [385, 86] width 222 height 26
click at [616, 114] on input "text" at bounding box center [619, 109] width 221 height 25
type input "Cashier"
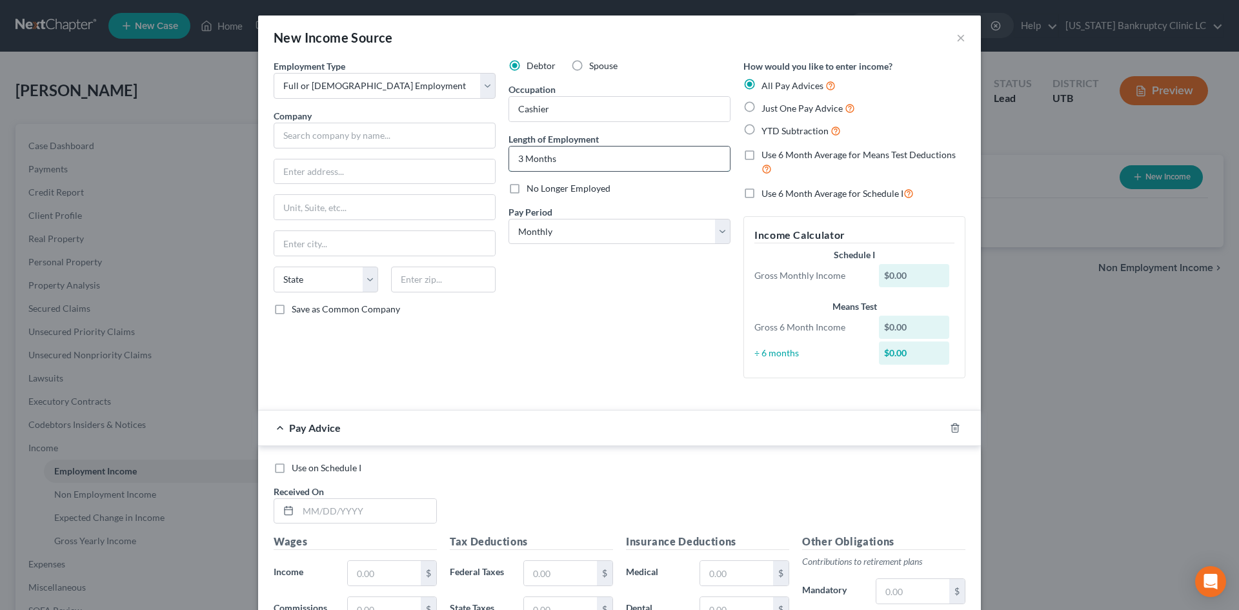
type input "3 Months"
select select "3"
click at [362, 141] on input "text" at bounding box center [385, 136] width 222 height 26
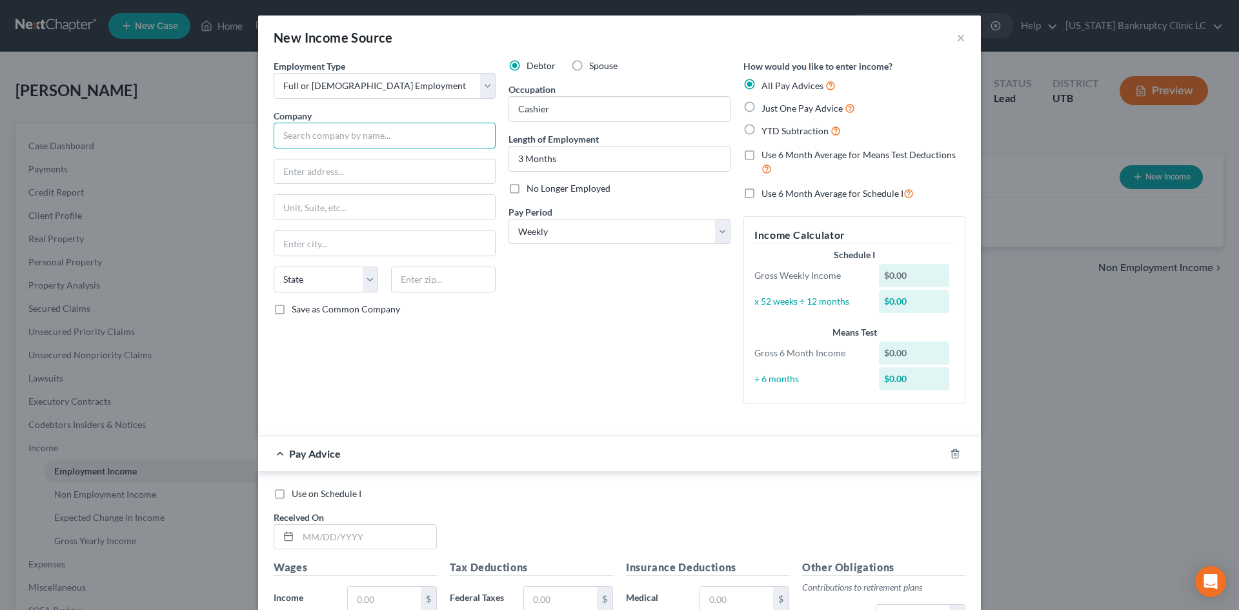
click at [354, 134] on input "text" at bounding box center [385, 136] width 222 height 26
type input "Sprouts"
click at [358, 166] on div "Sprouts" at bounding box center [351, 157] width 155 height 19
type input "216 E 700 S"
type input "[GEOGRAPHIC_DATA]"
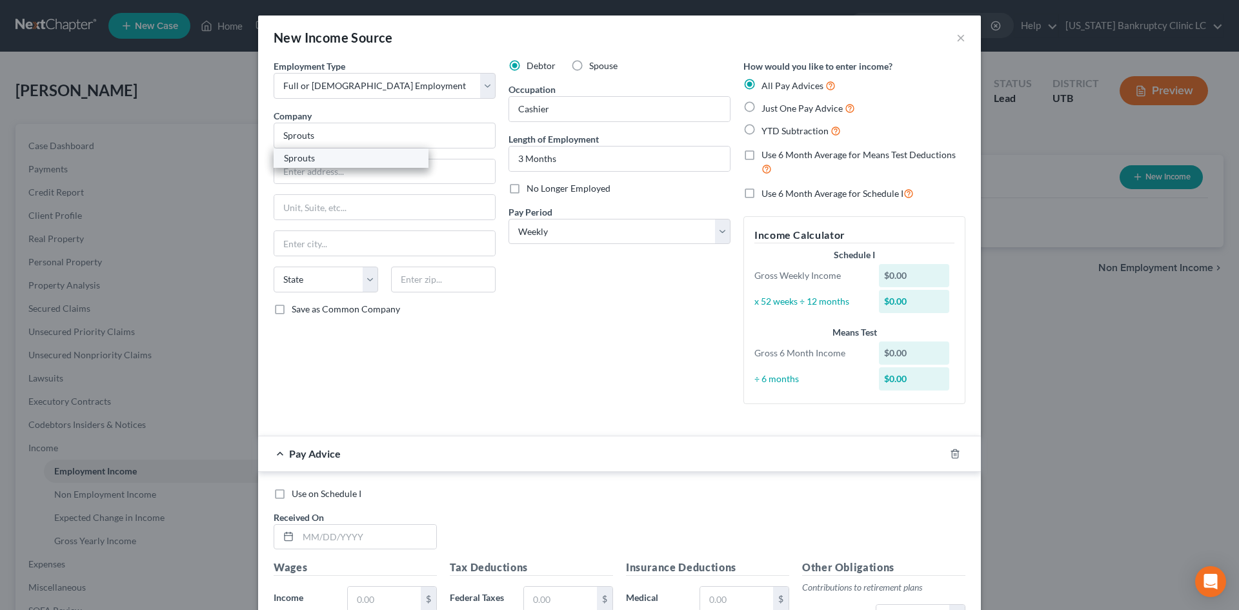
select select "46"
type input "84102"
click at [582, 352] on div "Debtor Spouse Occupation Cashier Length of Employment 3 Months No Longer Employ…" at bounding box center [619, 236] width 235 height 355
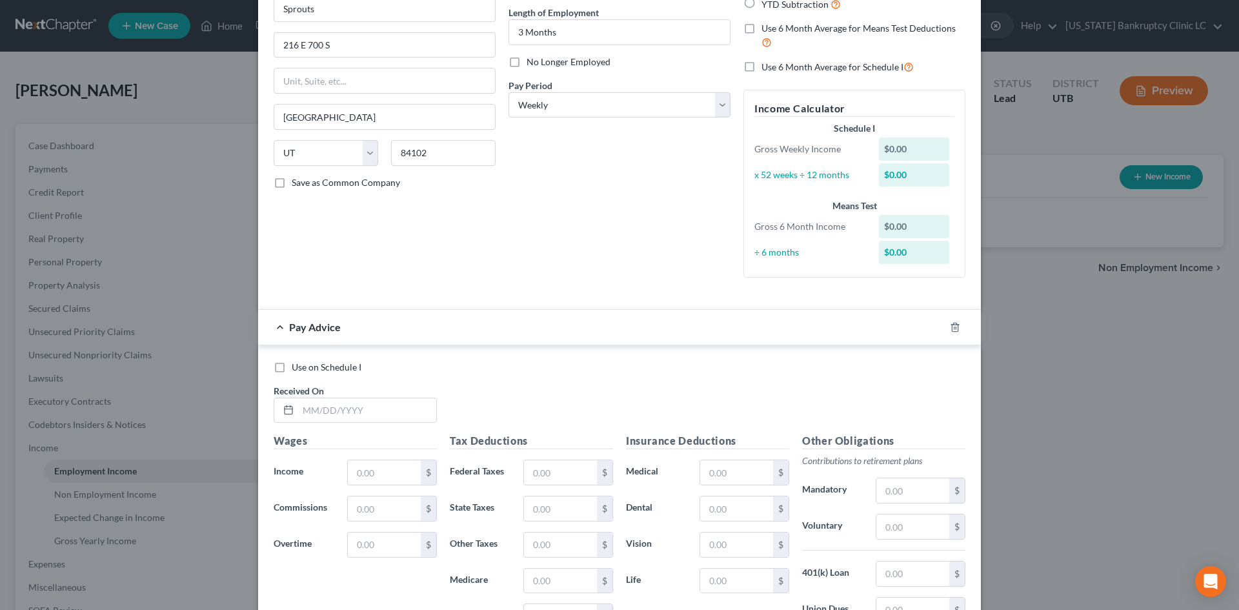
scroll to position [321, 0]
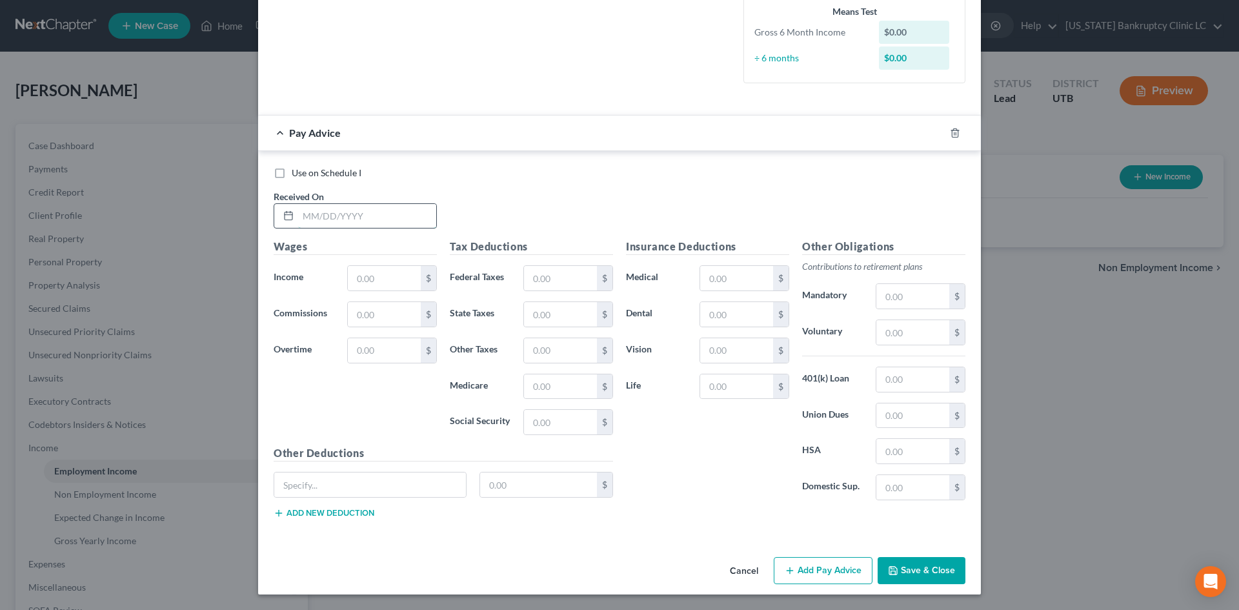
click at [330, 218] on input "text" at bounding box center [367, 216] width 138 height 25
click at [358, 232] on div "Use on Schedule I Received On * [DATE]" at bounding box center [619, 203] width 705 height 73
click at [360, 211] on input "[DATE]" at bounding box center [367, 216] width 138 height 25
click at [361, 211] on input "[DATE]" at bounding box center [367, 216] width 138 height 25
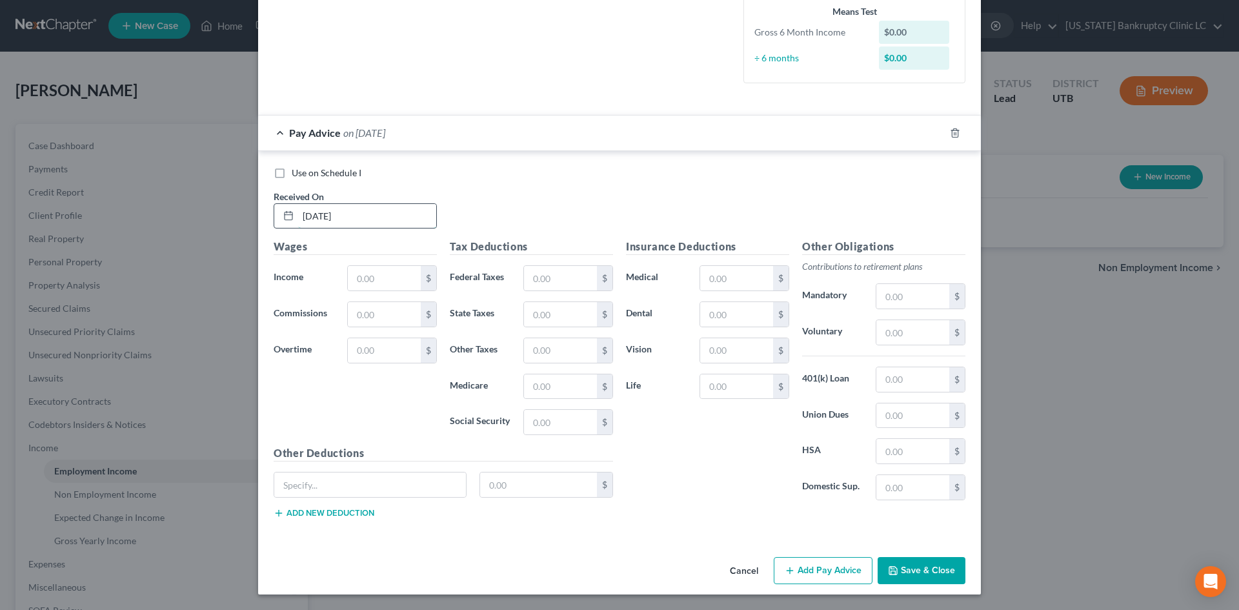
click at [362, 211] on input "[DATE]" at bounding box center [367, 216] width 138 height 25
drag, startPoint x: 362, startPoint y: 211, endPoint x: 340, endPoint y: 216, distance: 22.4
click at [342, 213] on input "[DATE]" at bounding box center [367, 216] width 138 height 25
type input "[DATE]"
type input "531.83"
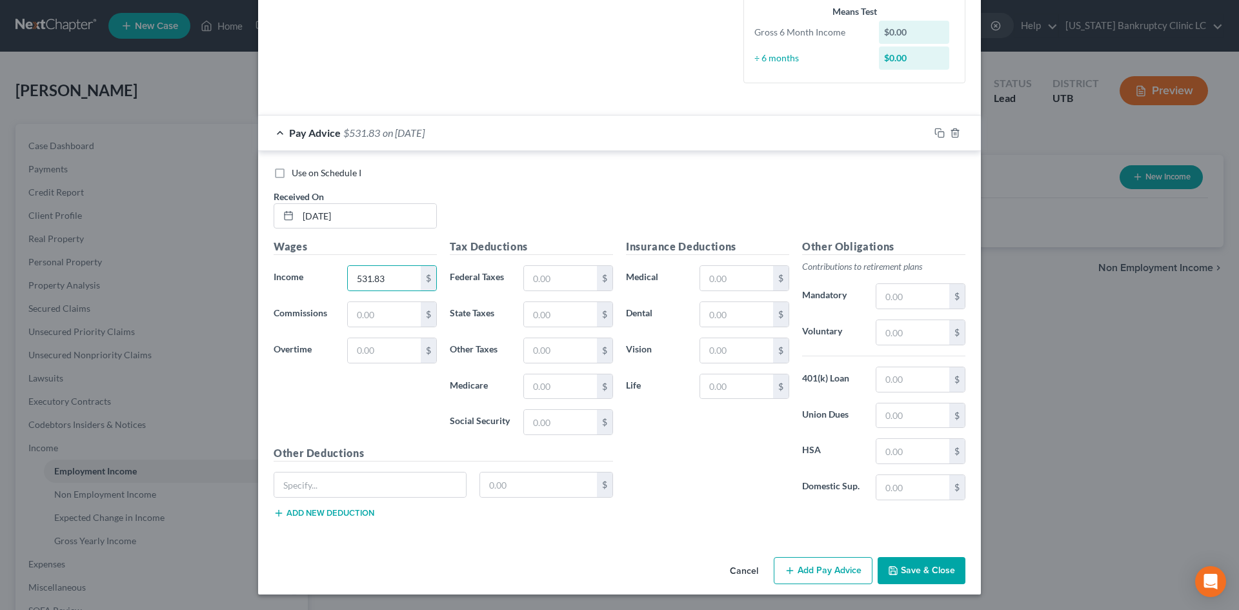
click at [699, 474] on div "Insurance Deductions Medical $ Dental $ Vision $ Life $" at bounding box center [708, 375] width 176 height 272
click at [850, 567] on button "Add Pay Advice" at bounding box center [823, 570] width 99 height 27
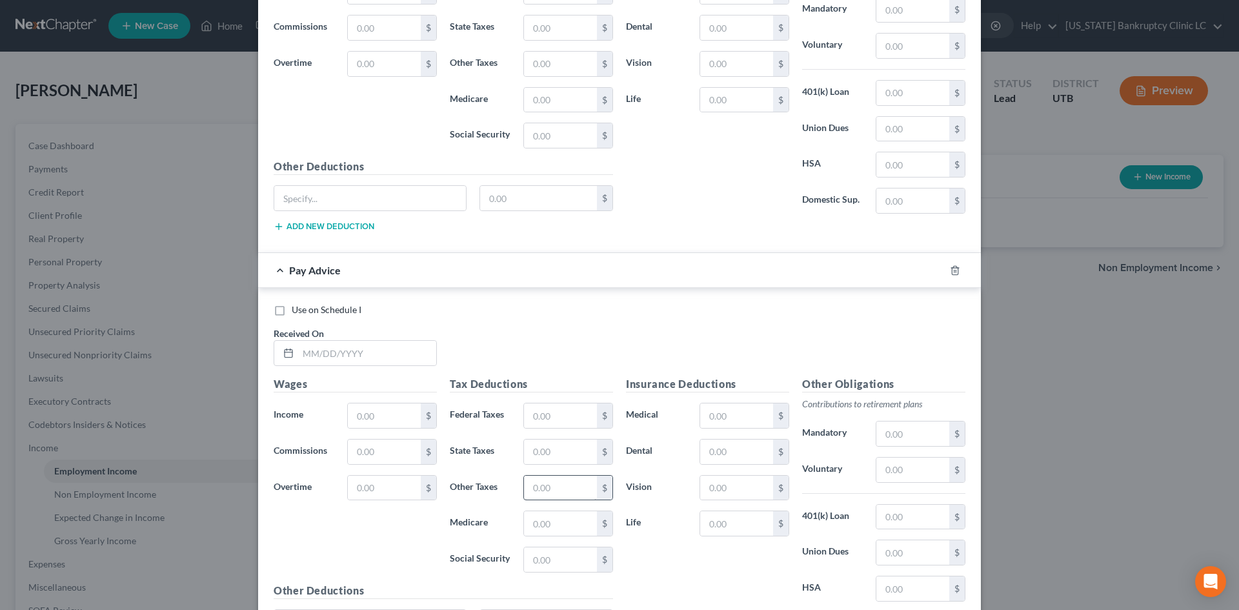
scroll to position [708, 0]
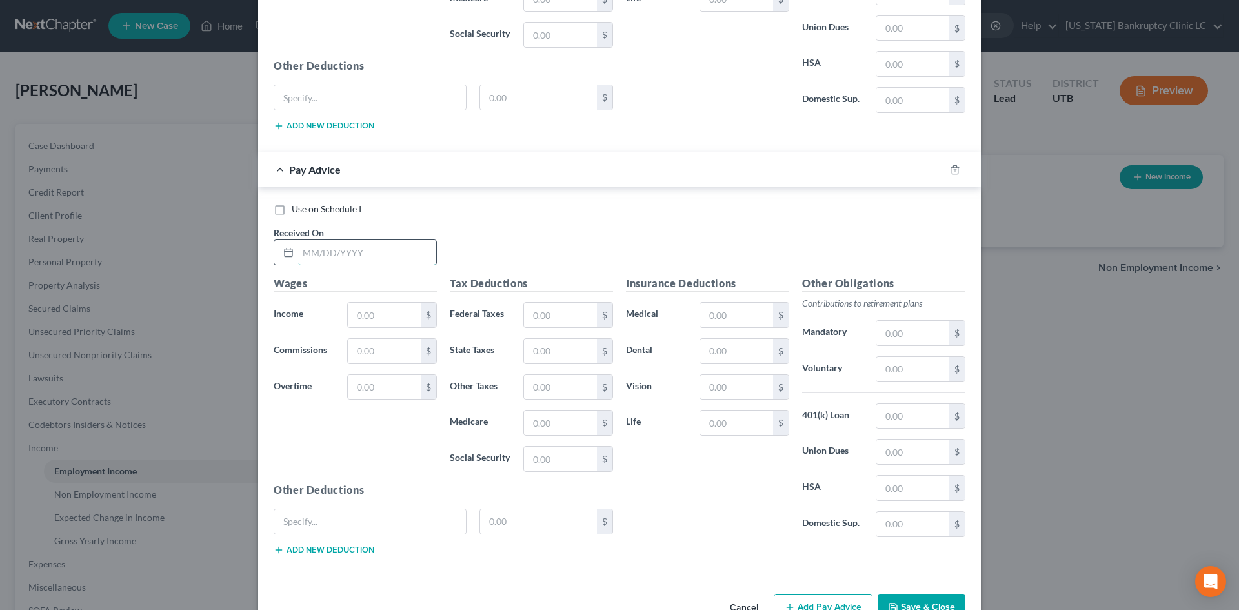
click at [374, 256] on input "text" at bounding box center [367, 252] width 138 height 25
type input "[DATE]"
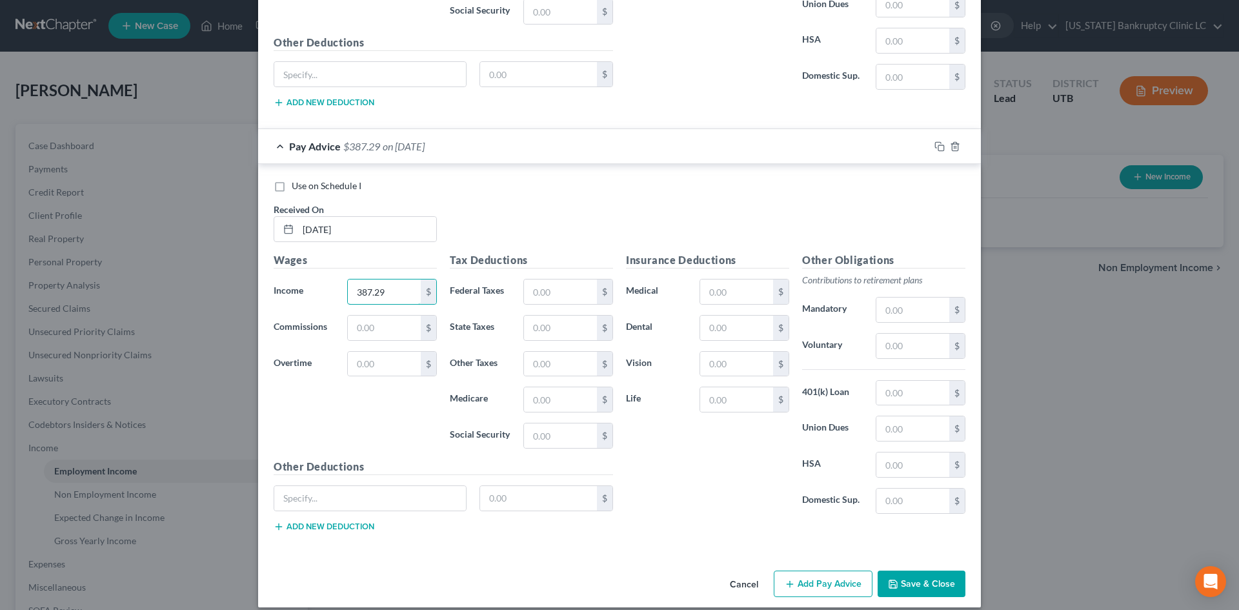
scroll to position [744, 0]
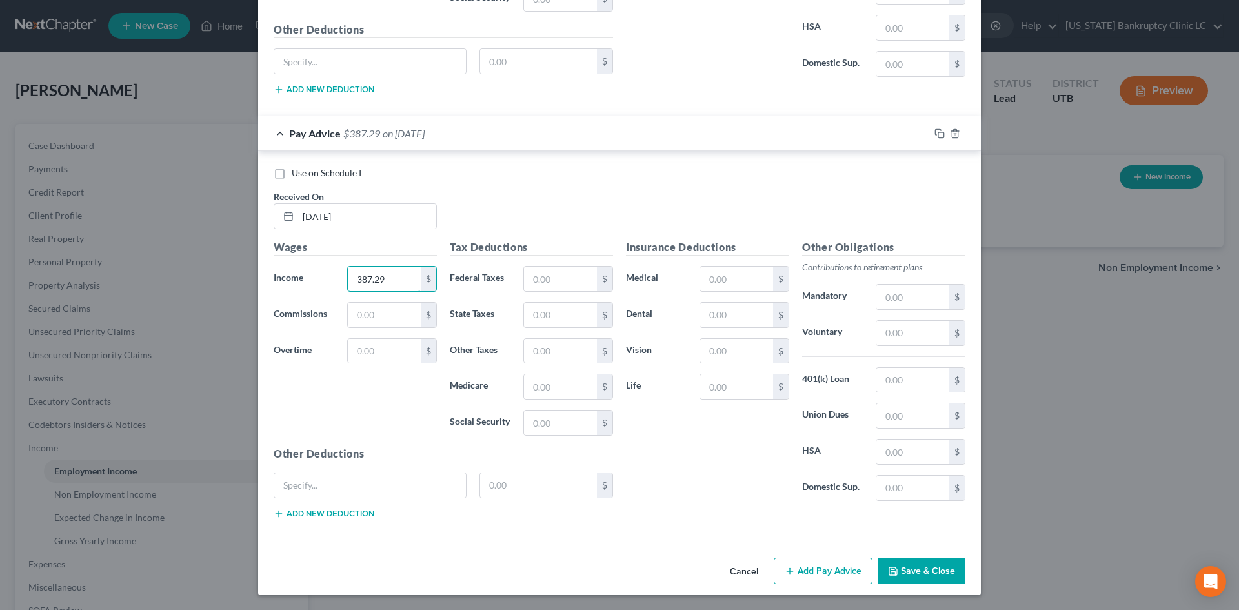
type input "387.29"
click at [832, 575] on button "Add Pay Advice" at bounding box center [823, 571] width 99 height 27
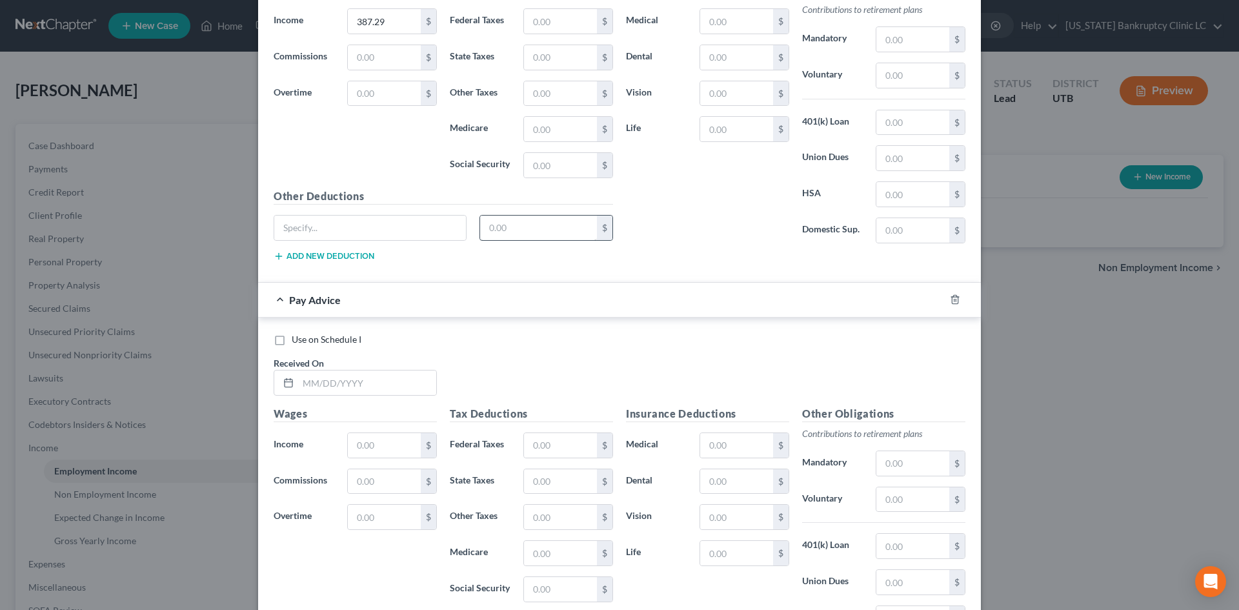
scroll to position [1003, 0]
drag, startPoint x: 380, startPoint y: 386, endPoint x: 385, endPoint y: 359, distance: 27.5
click at [380, 386] on input "text" at bounding box center [367, 382] width 138 height 25
type input "[DATE]"
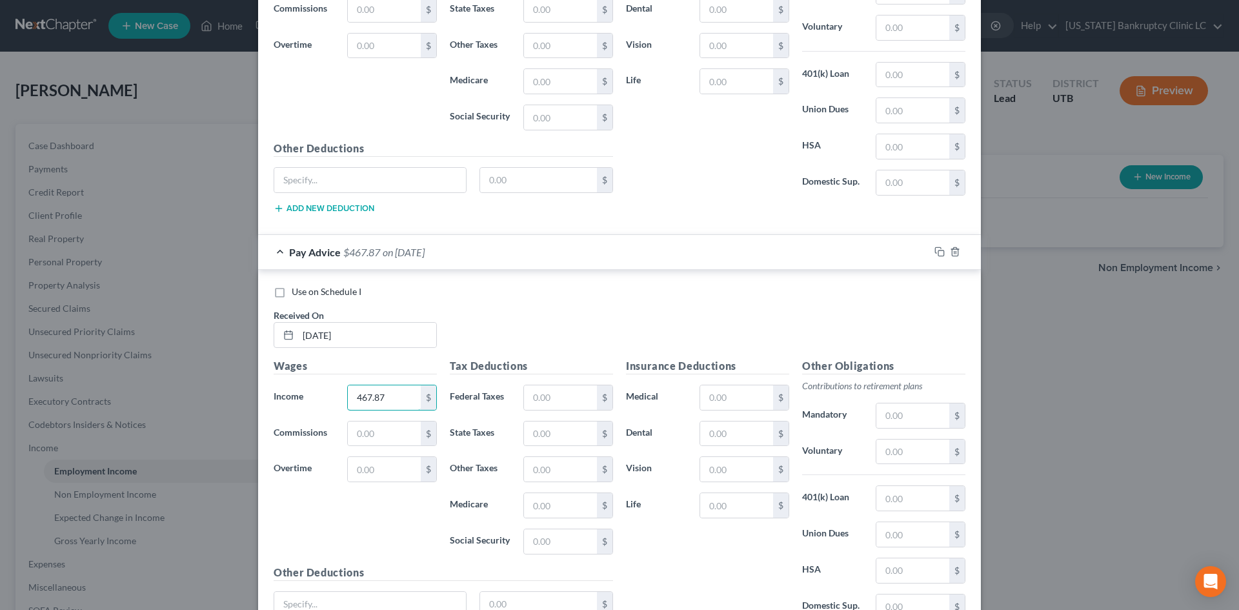
scroll to position [1168, 0]
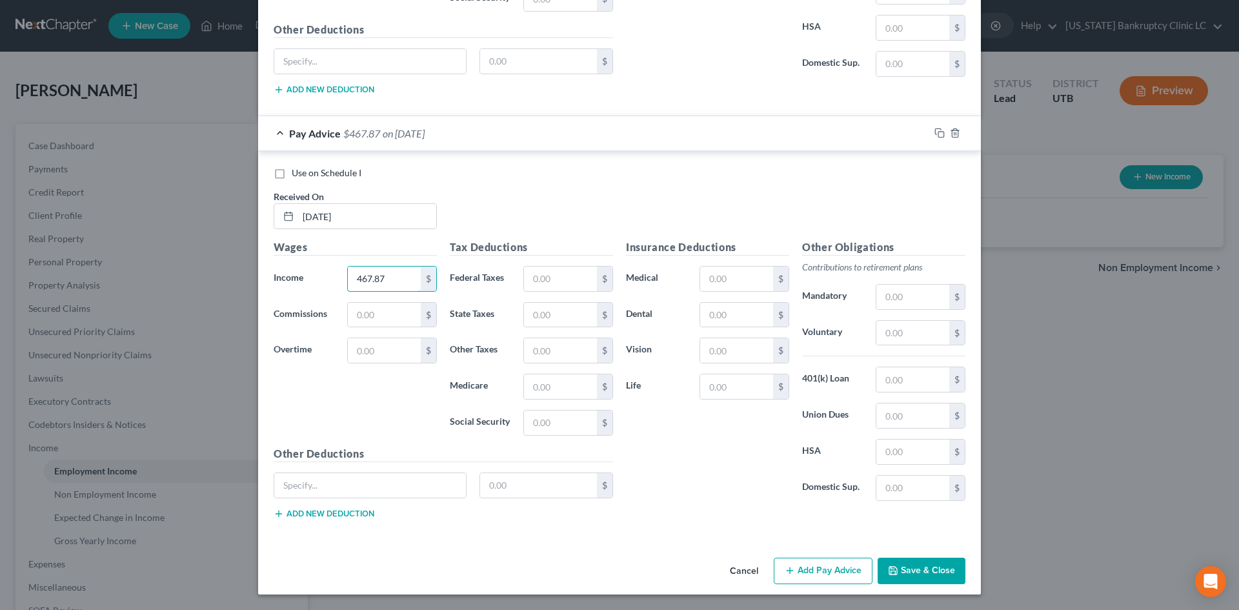
type input "467.87"
click at [806, 558] on button "Add Pay Advice" at bounding box center [823, 571] width 99 height 27
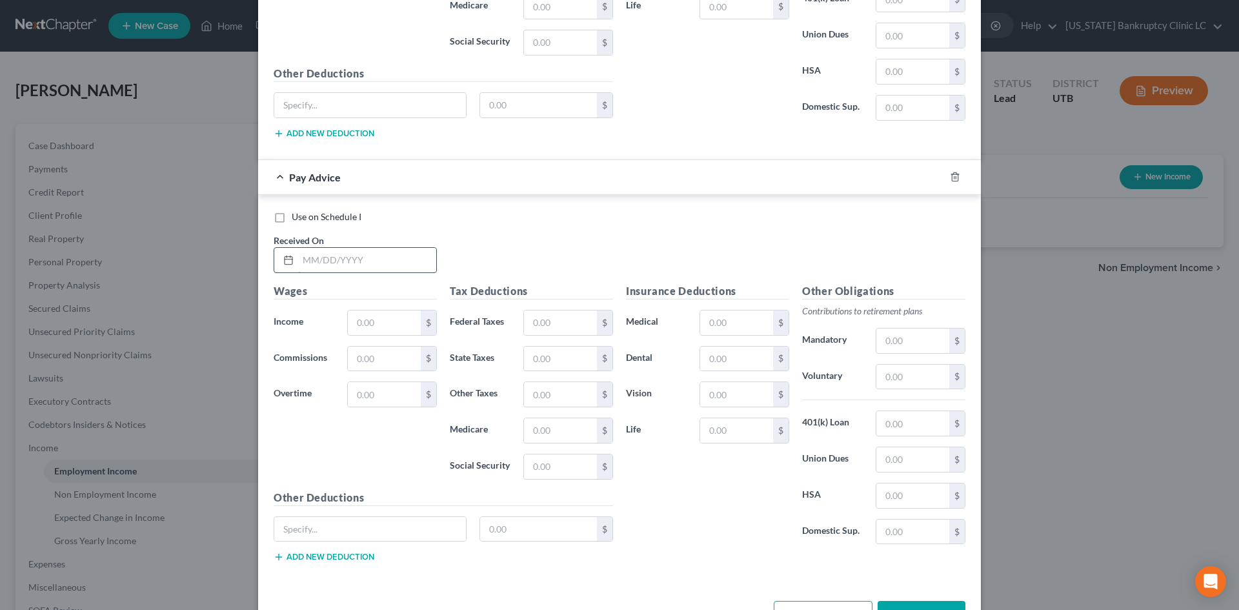
scroll to position [1556, 0]
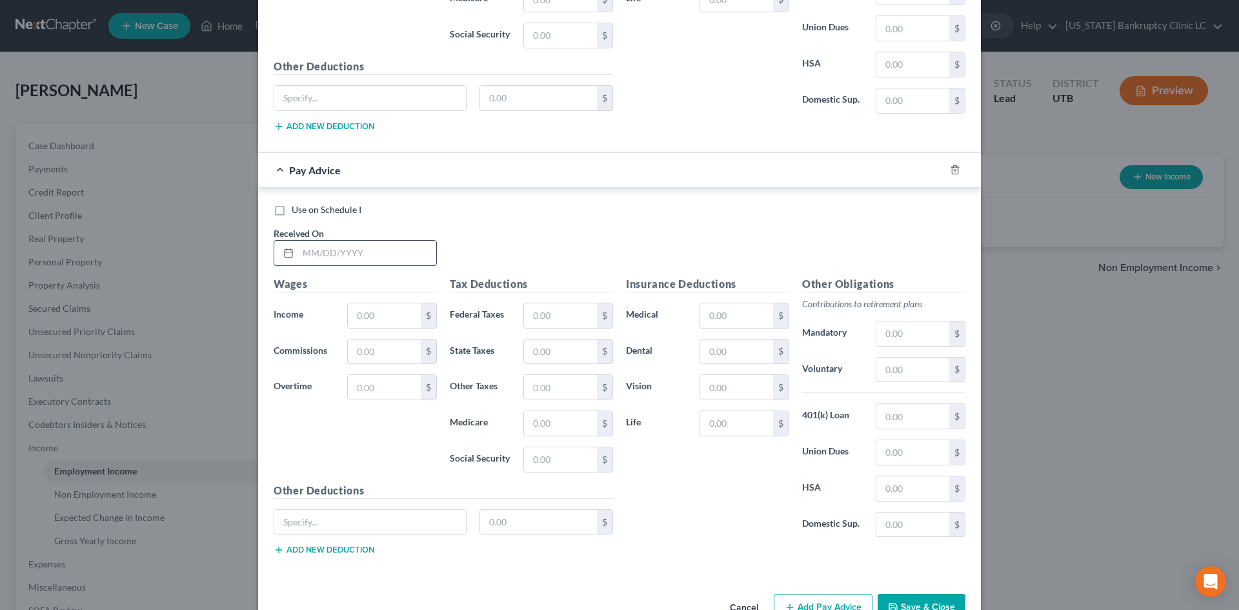
click at [376, 244] on input "text" at bounding box center [367, 253] width 138 height 25
type input "[DATE]"
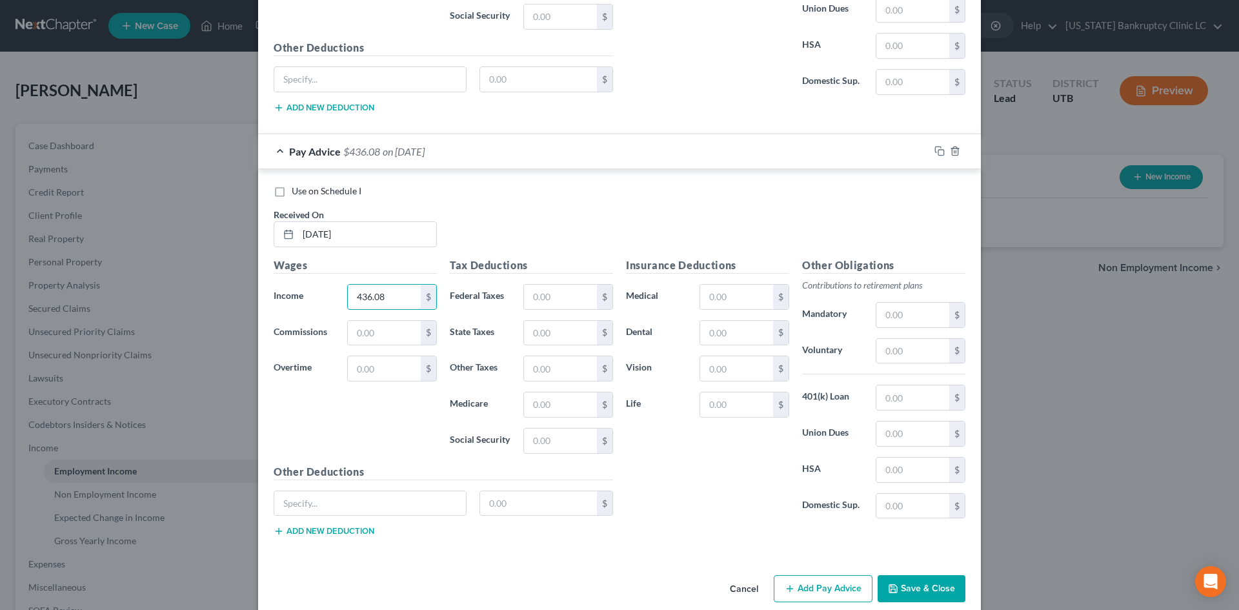
scroll to position [1593, 0]
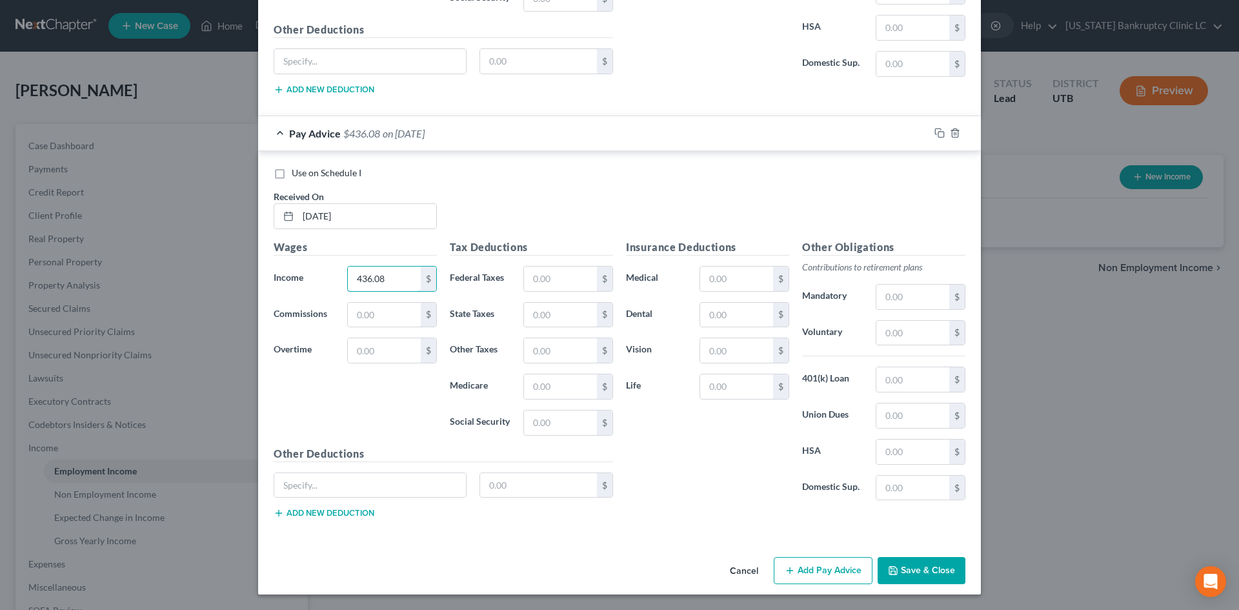
type input "436.08"
click at [800, 564] on button "Add Pay Advice" at bounding box center [823, 570] width 99 height 27
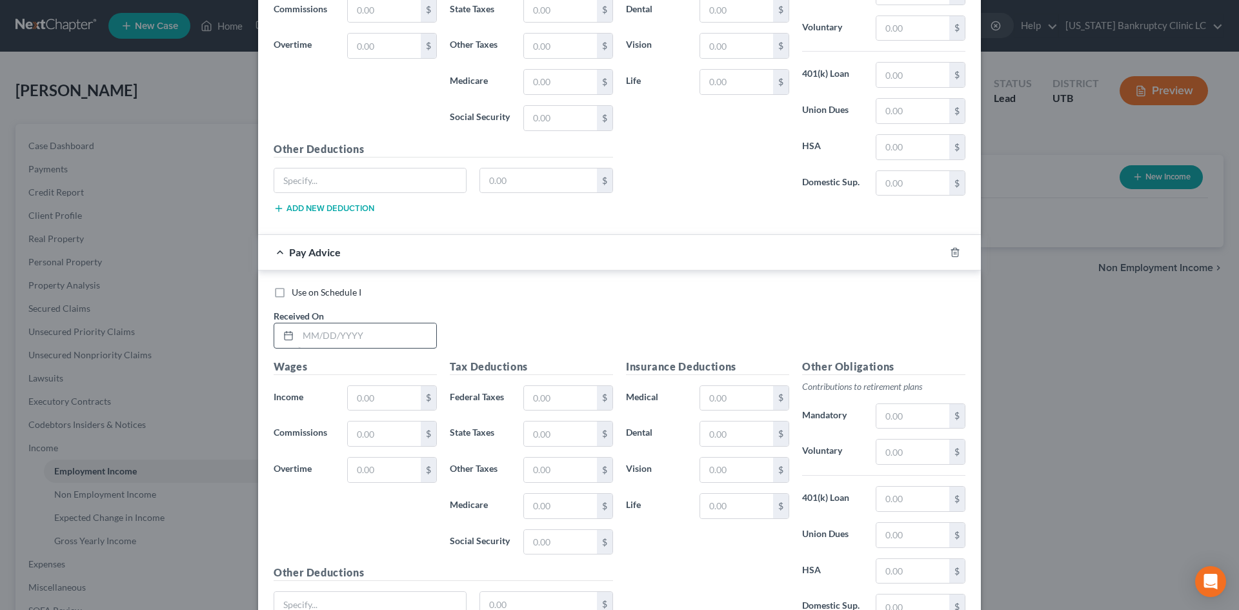
scroll to position [1915, 0]
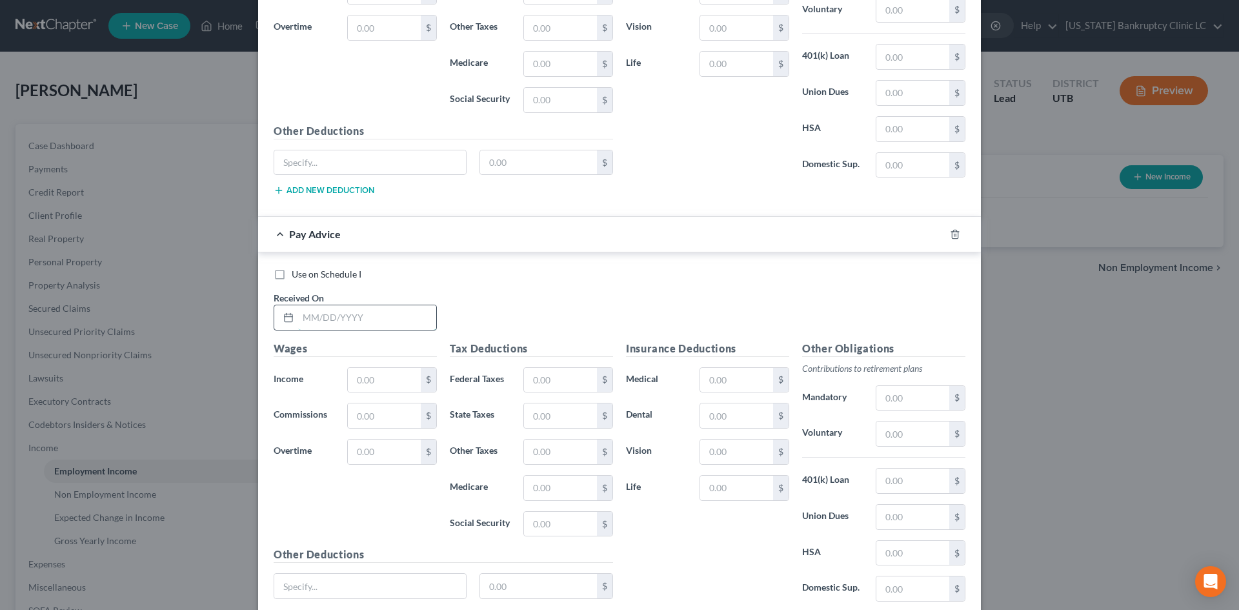
drag, startPoint x: 365, startPoint y: 320, endPoint x: 363, endPoint y: 312, distance: 8.6
click at [365, 320] on input "text" at bounding box center [367, 317] width 138 height 25
type input "[DATE]"
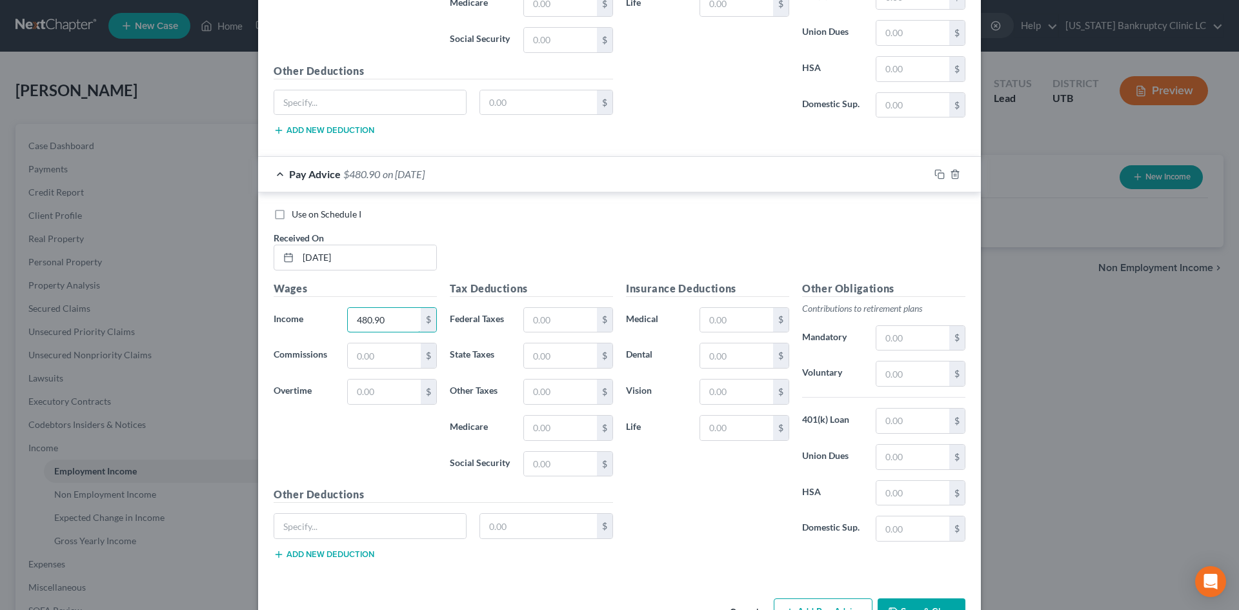
scroll to position [2017, 0]
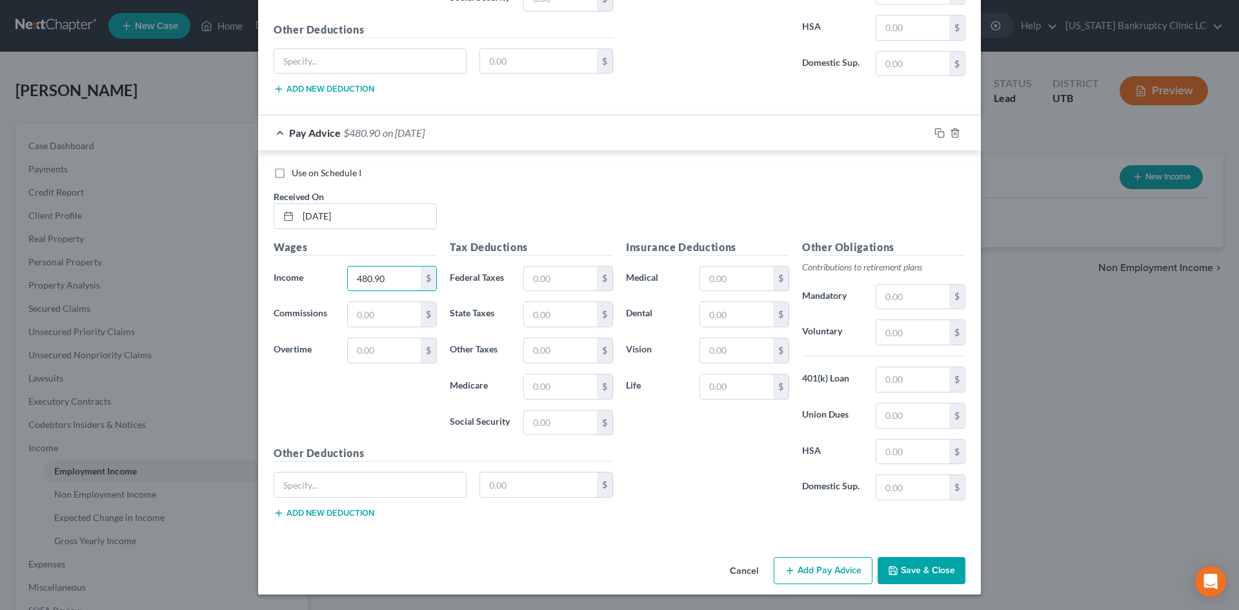
type input "480.90"
click at [804, 562] on button "Add Pay Advice" at bounding box center [823, 570] width 99 height 27
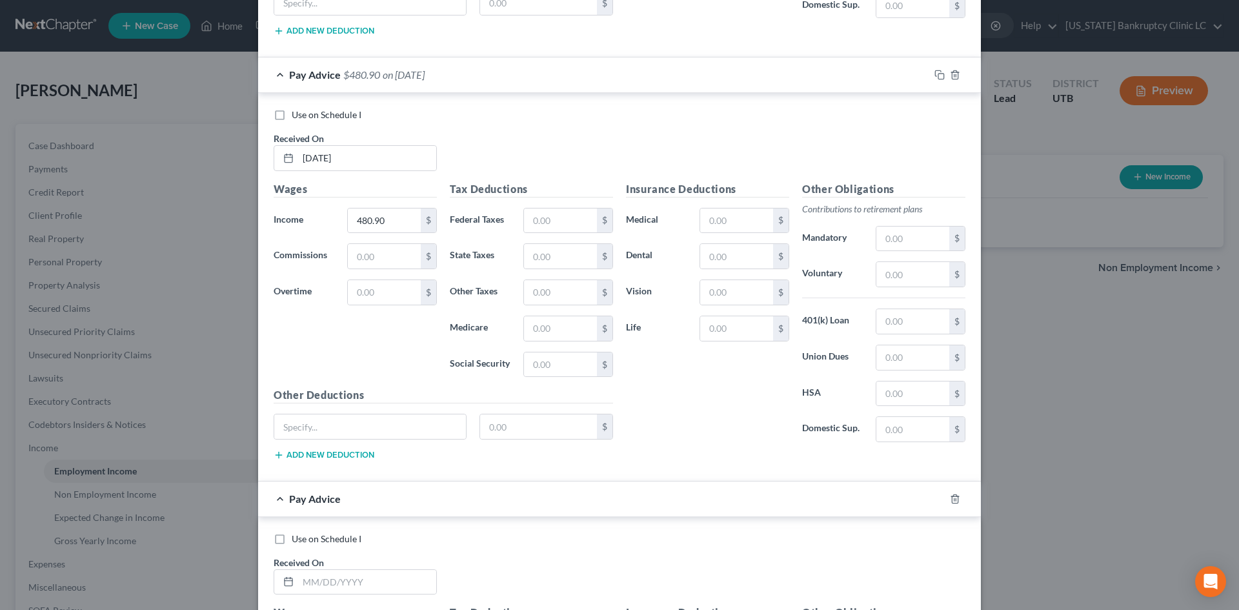
scroll to position [2339, 0]
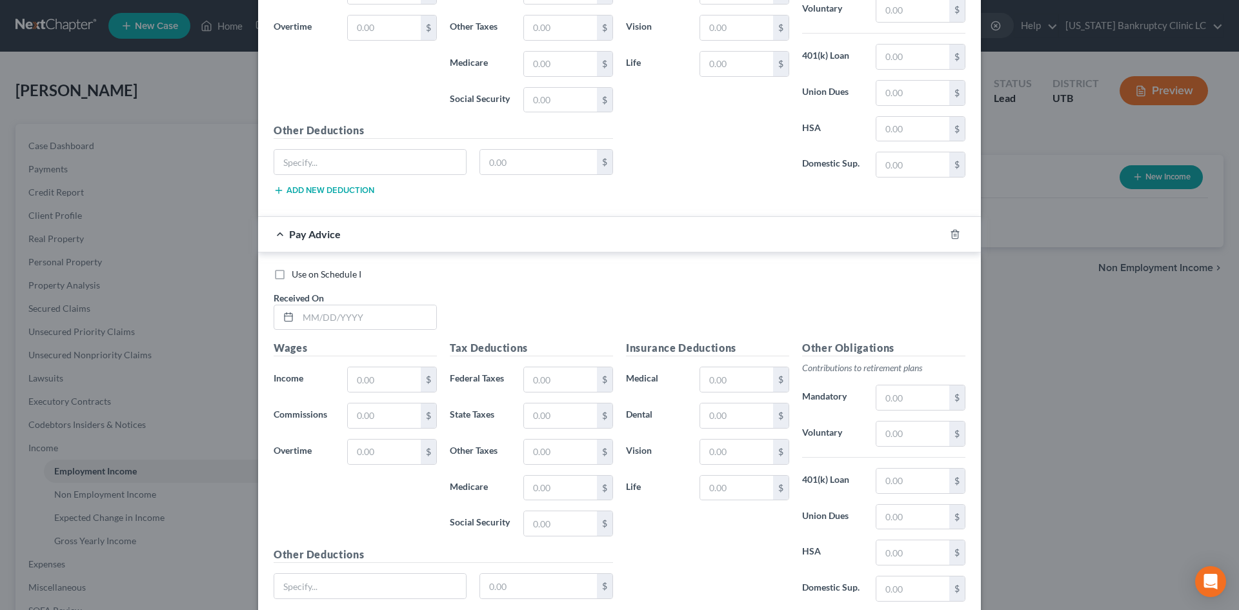
click at [340, 301] on div "Received On *" at bounding box center [355, 310] width 176 height 39
drag, startPoint x: 342, startPoint y: 316, endPoint x: 325, endPoint y: 305, distance: 19.7
click at [342, 316] on input "text" at bounding box center [367, 317] width 138 height 25
type input "[DATE]"
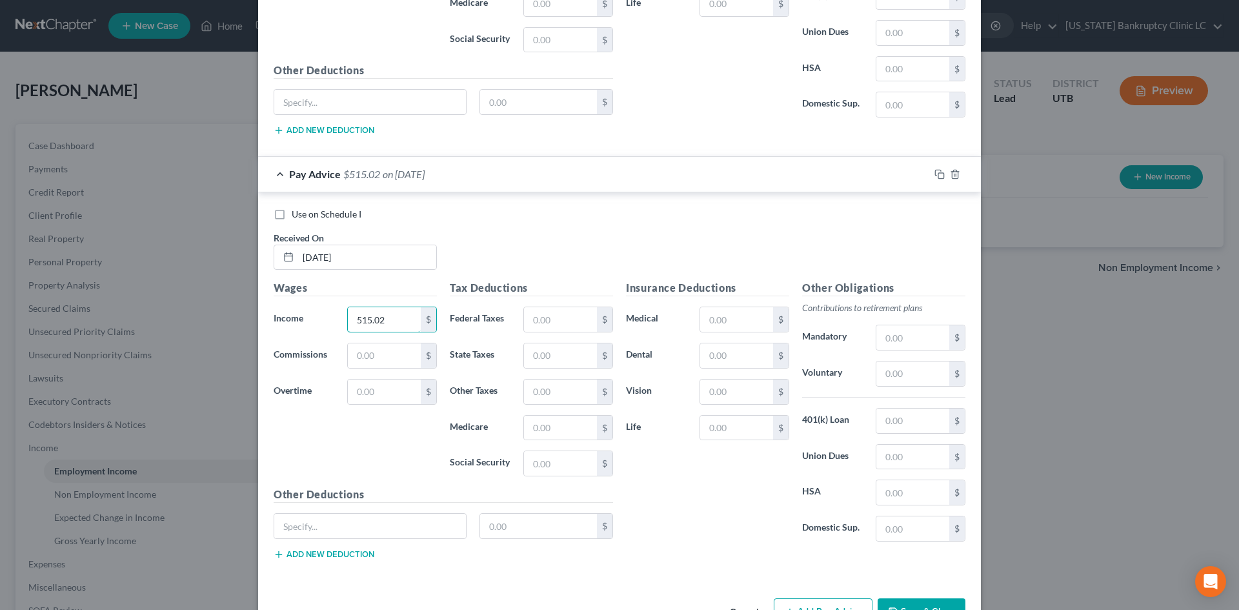
scroll to position [2441, 0]
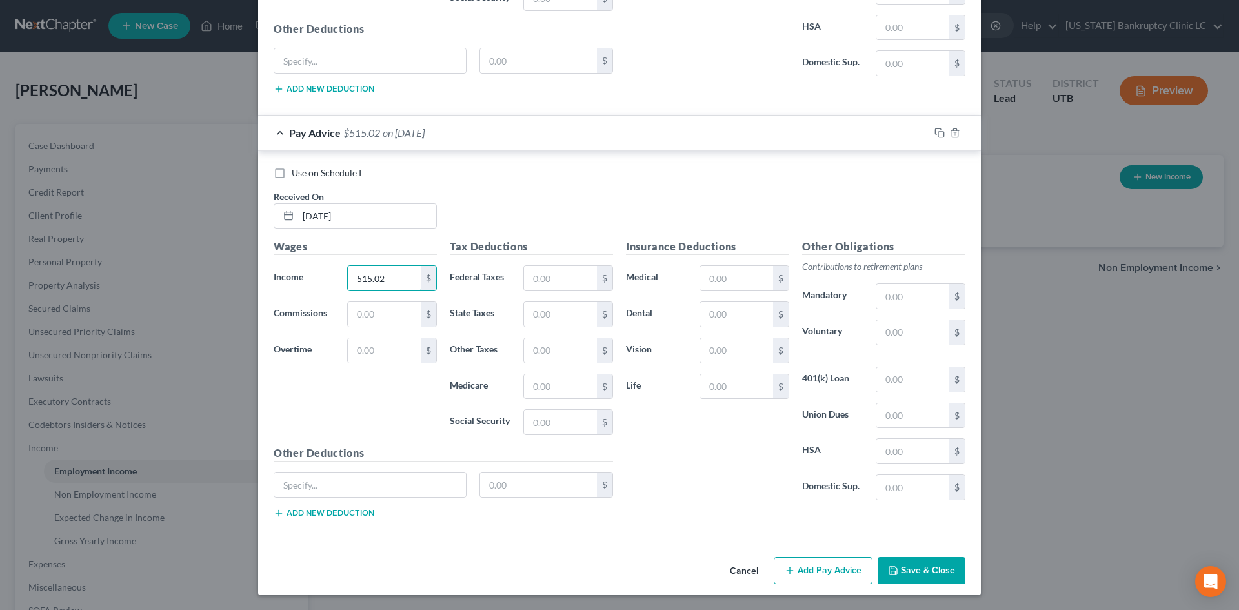
type input "515.02"
click at [820, 567] on button "Add Pay Advice" at bounding box center [823, 570] width 99 height 27
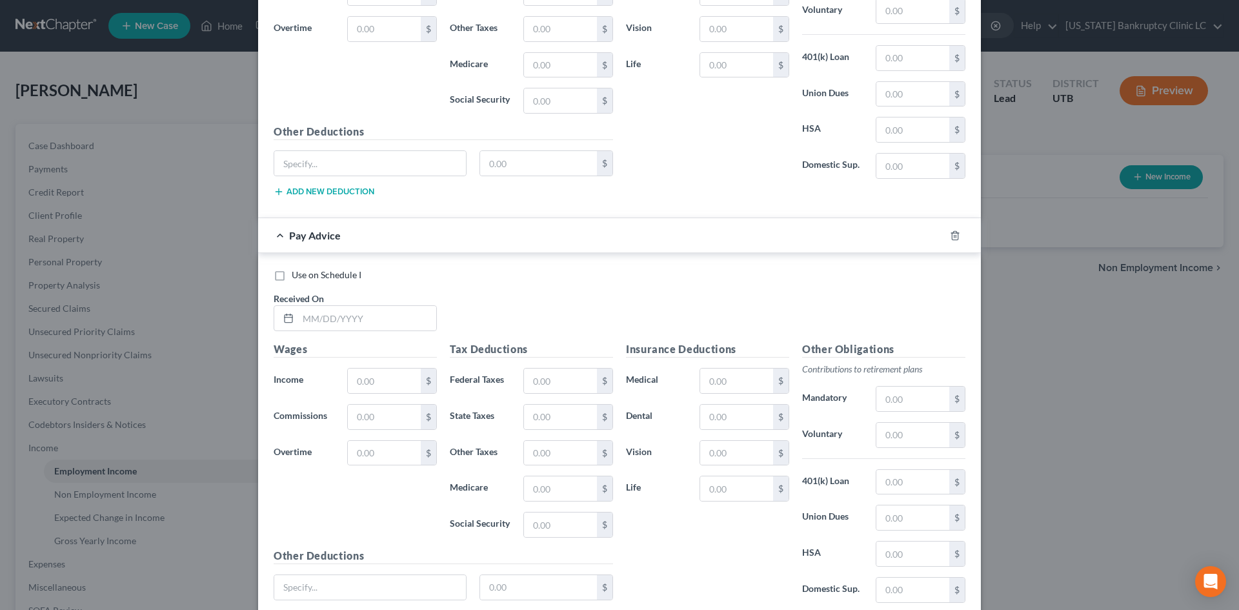
scroll to position [2764, 0]
drag, startPoint x: 386, startPoint y: 319, endPoint x: 375, endPoint y: 302, distance: 20.1
click at [386, 318] on input "text" at bounding box center [367, 317] width 138 height 25
type input "[DATE]"
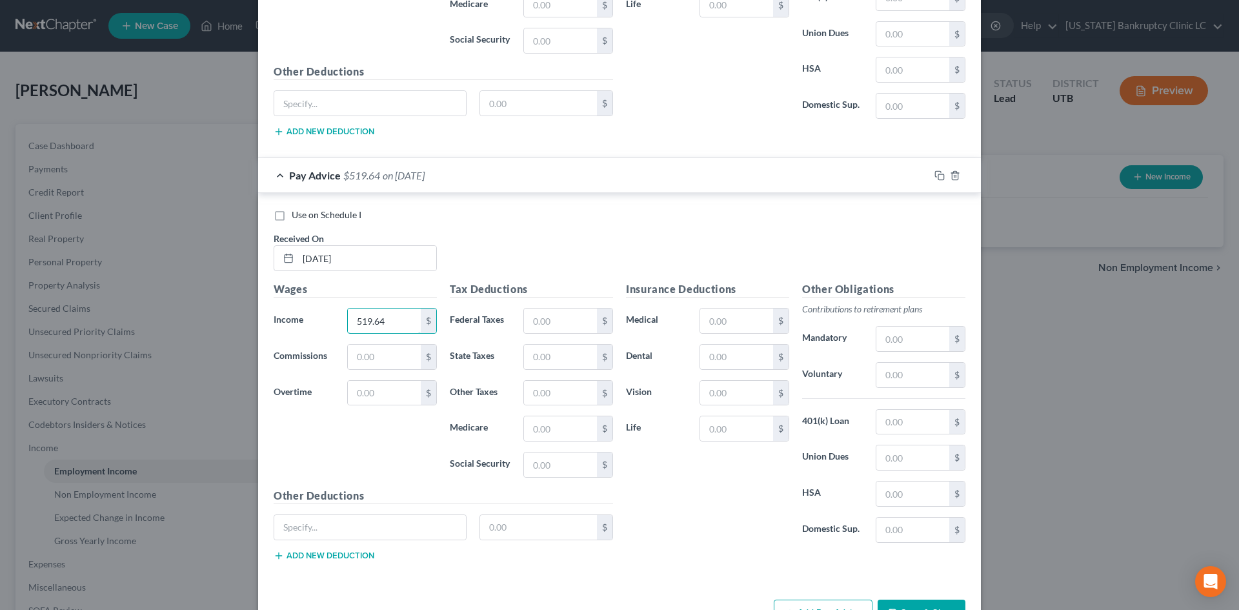
scroll to position [2864, 0]
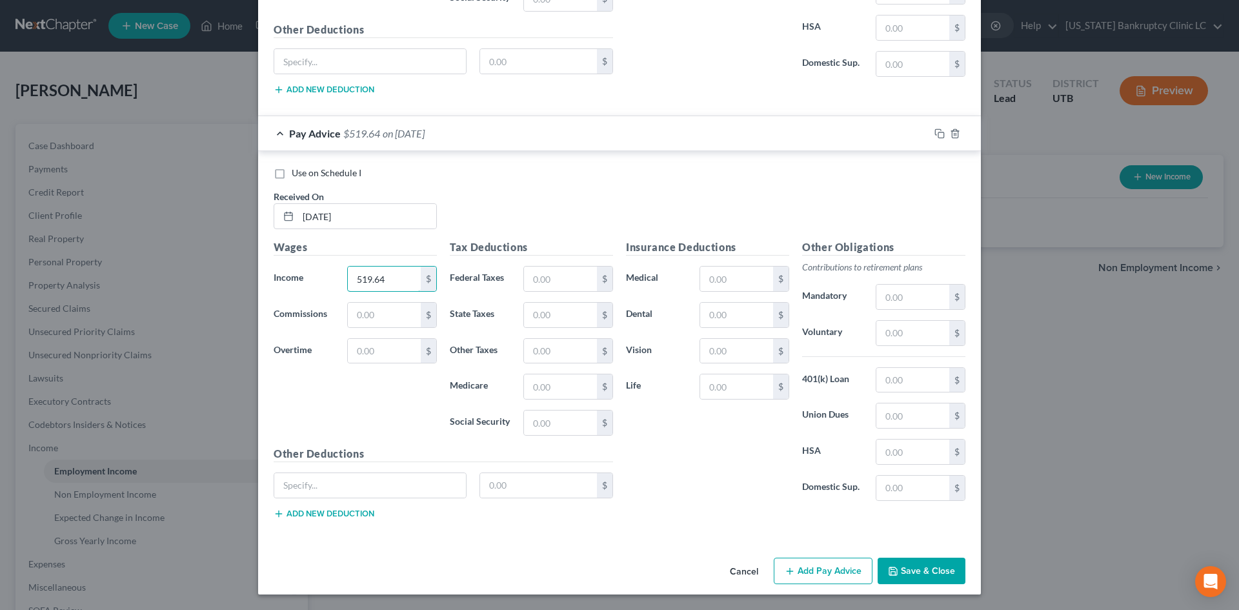
type input "519.64"
click at [820, 576] on button "Add Pay Advice" at bounding box center [823, 571] width 99 height 27
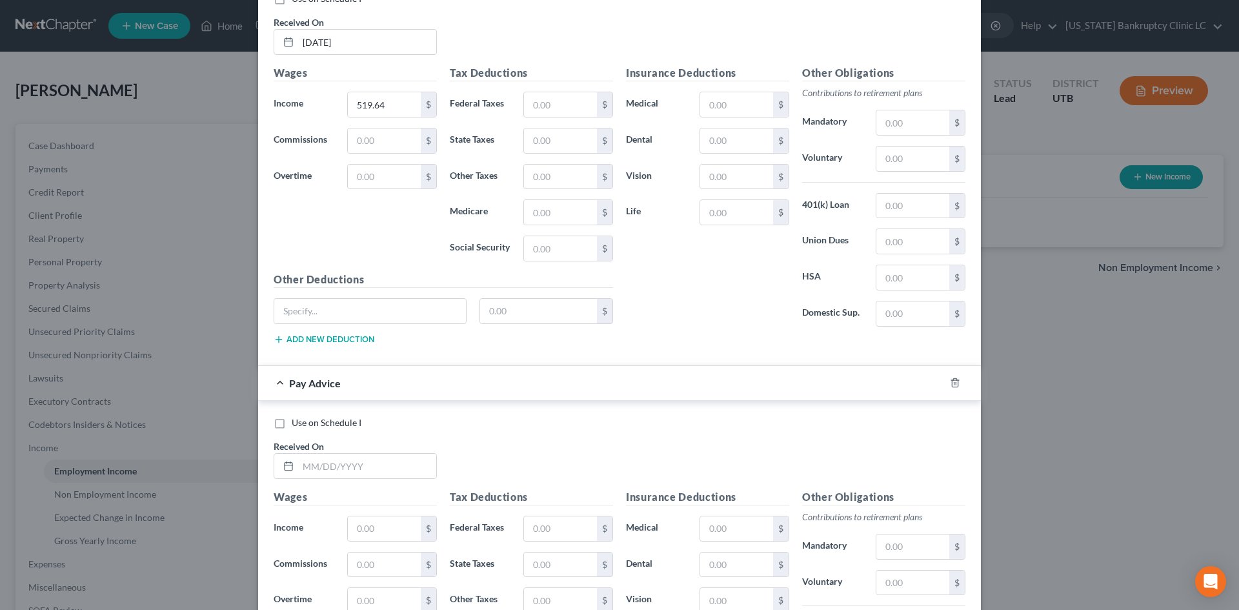
scroll to position [3058, 0]
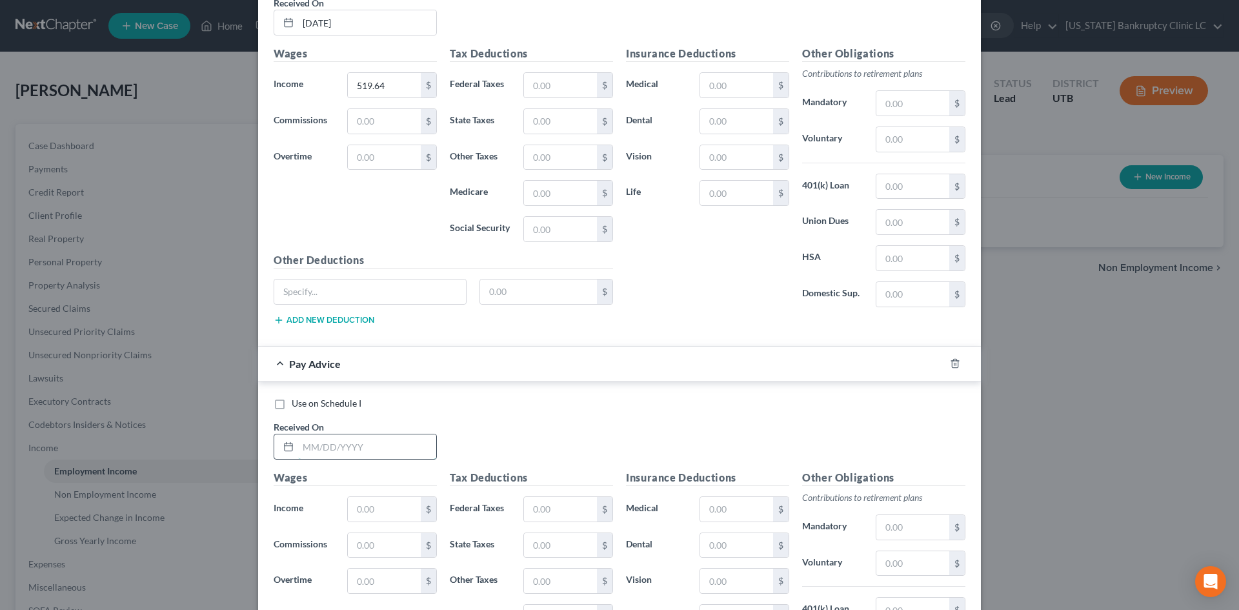
click at [335, 452] on input "text" at bounding box center [367, 446] width 138 height 25
type input "[DATE]"
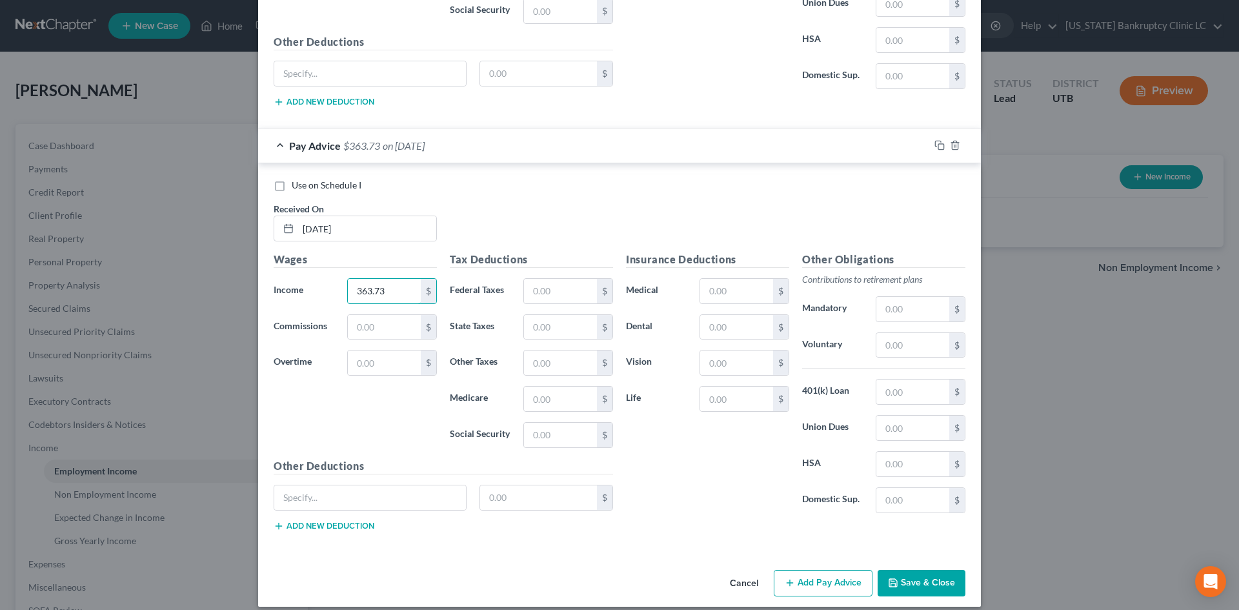
scroll to position [3288, 0]
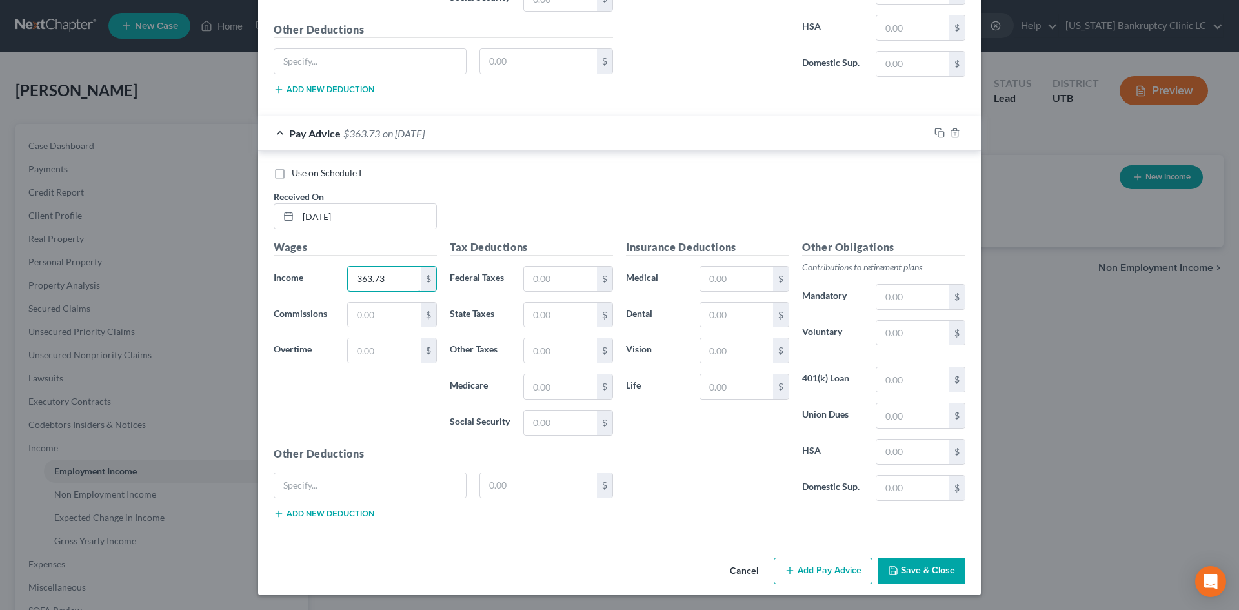
type input "363.73"
click at [824, 569] on button "Add Pay Advice" at bounding box center [823, 571] width 99 height 27
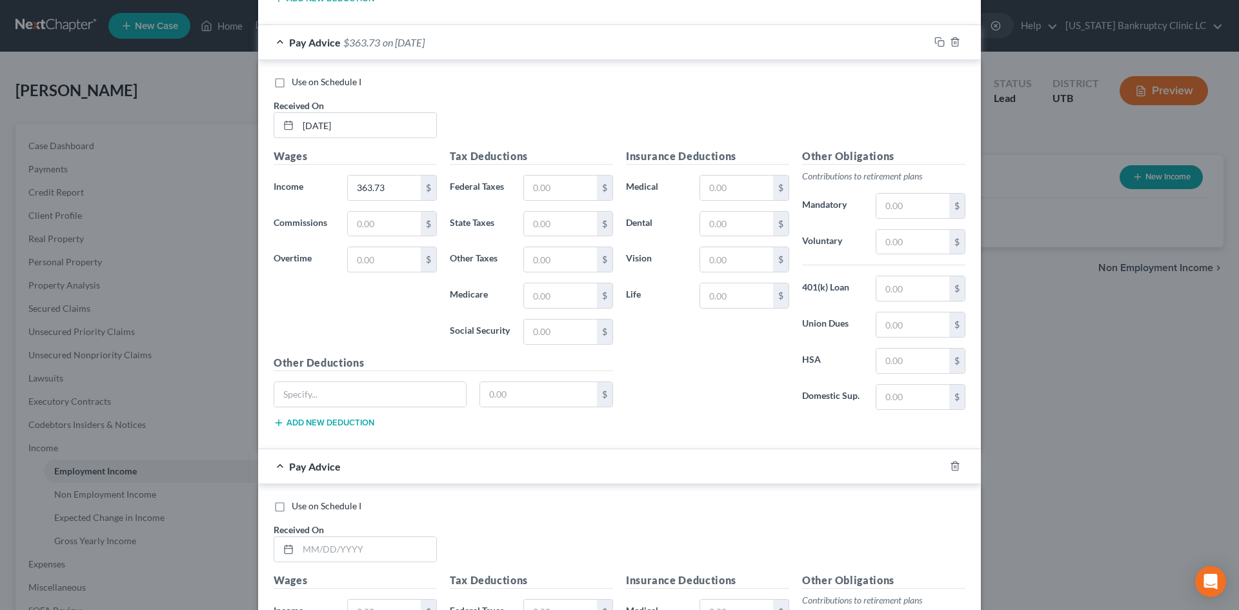
scroll to position [3611, 0]
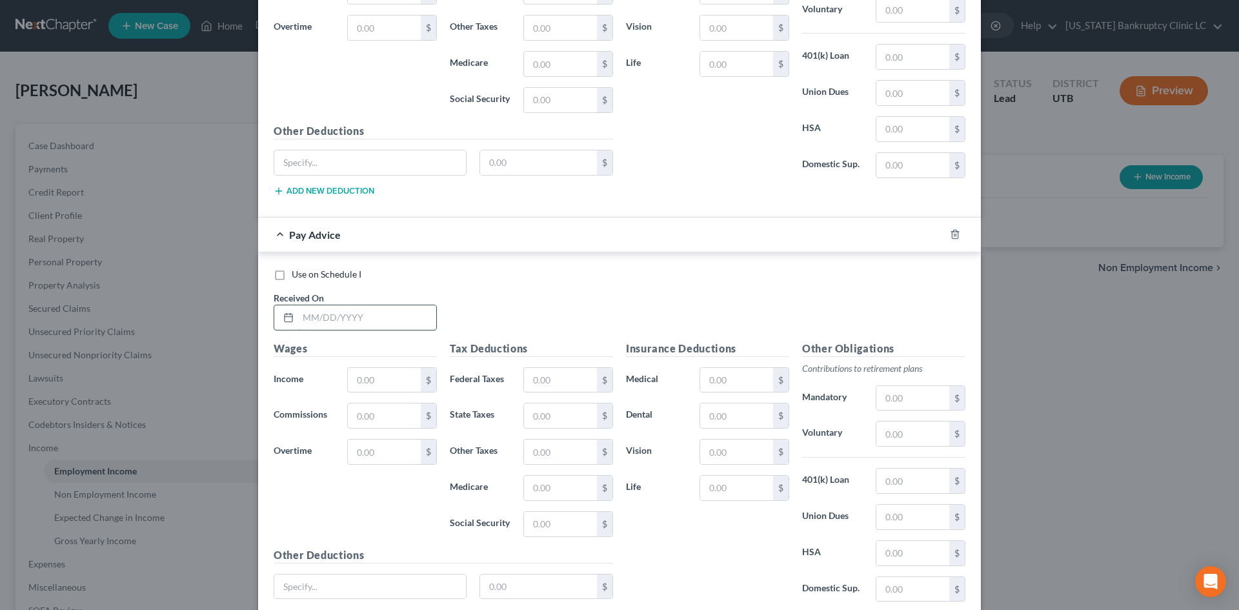
click at [365, 319] on input "text" at bounding box center [367, 317] width 138 height 25
type input "5"
type input "[DATE]"
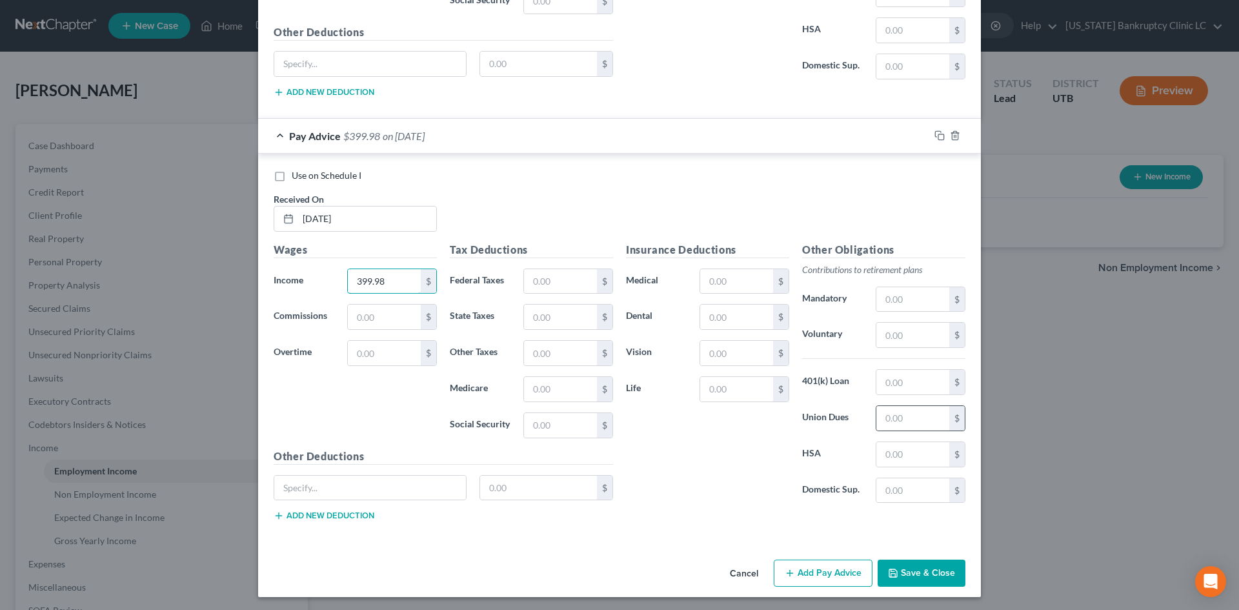
scroll to position [3712, 0]
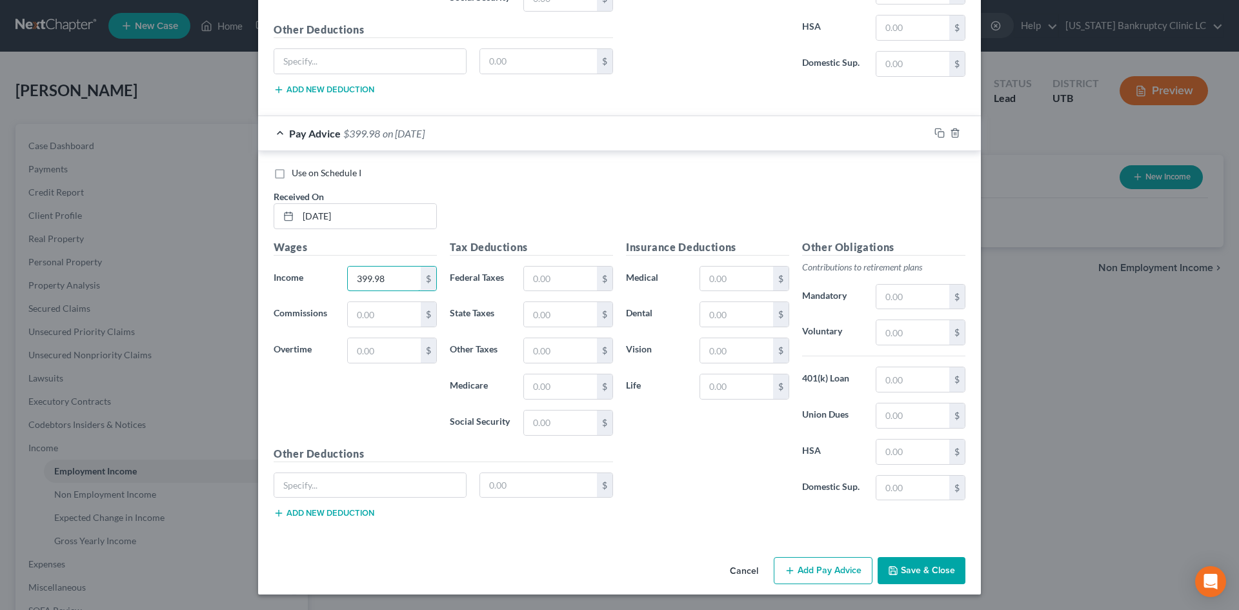
type input "399.98"
click at [929, 576] on button "Save & Close" at bounding box center [922, 570] width 88 height 27
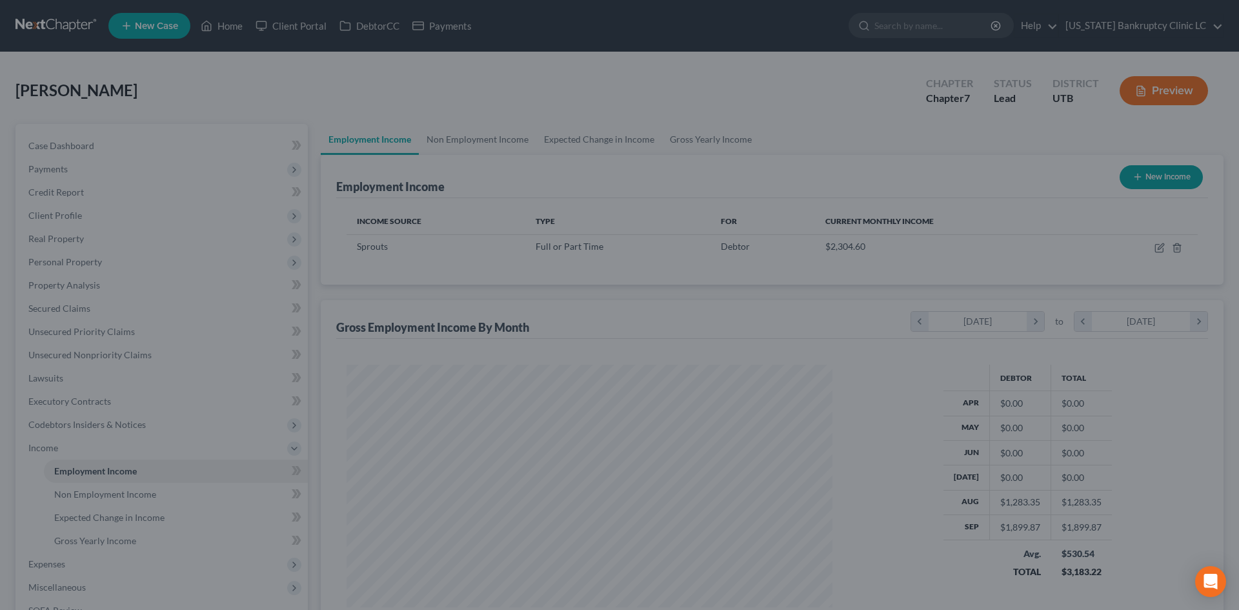
scroll to position [241, 507]
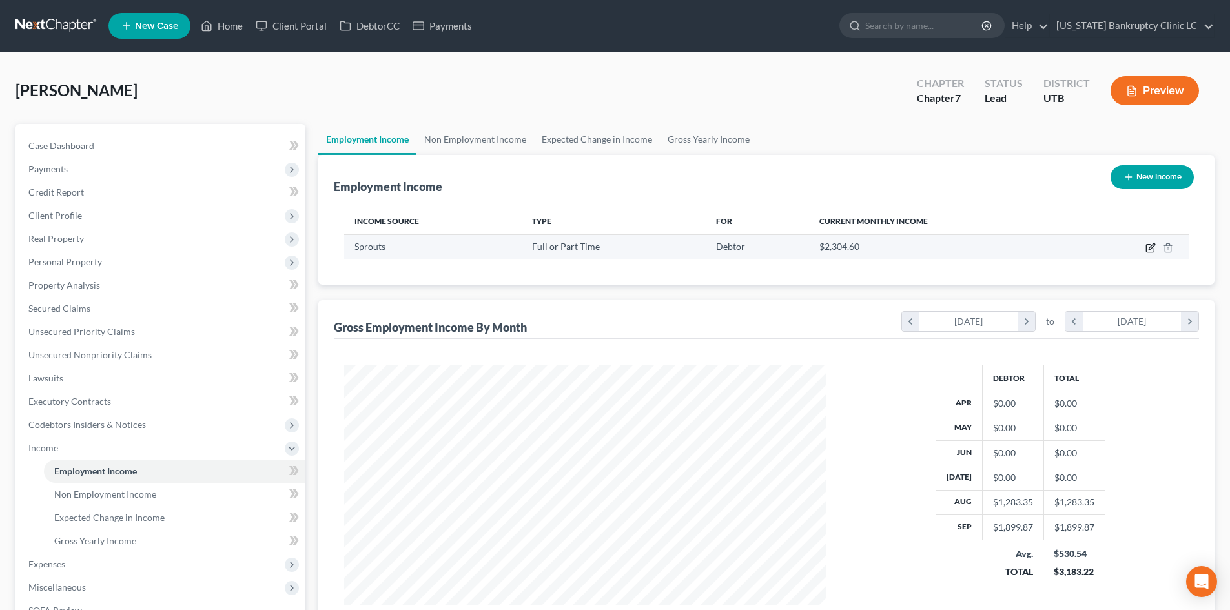
click at [1148, 252] on icon "button" at bounding box center [1150, 249] width 8 height 8
select select "0"
select select "46"
select select "3"
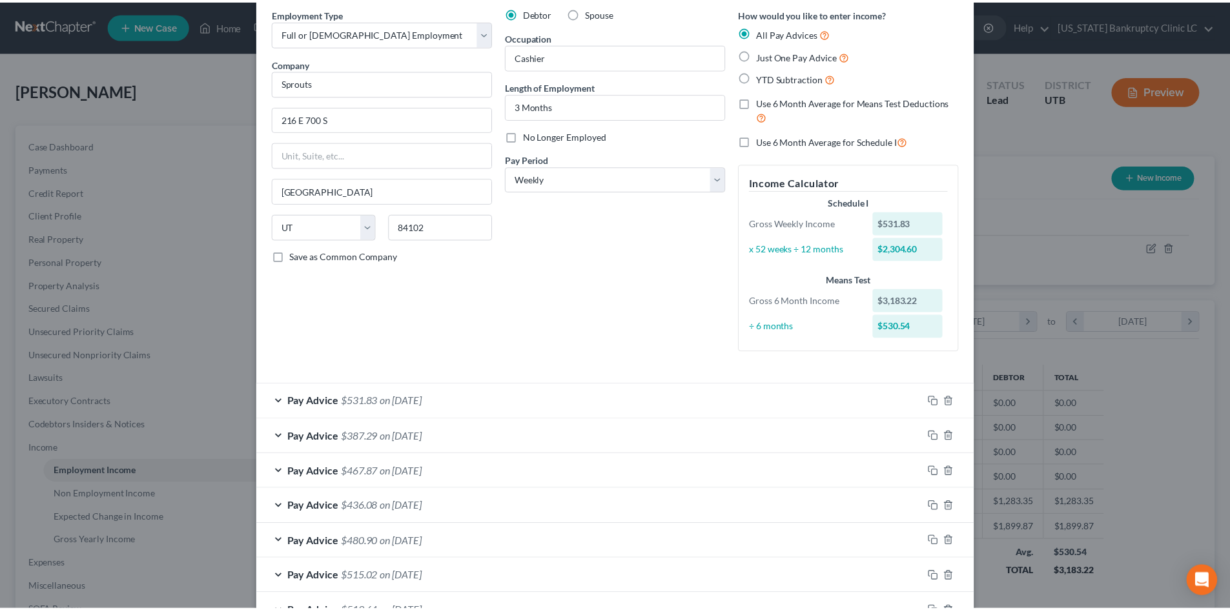
scroll to position [0, 0]
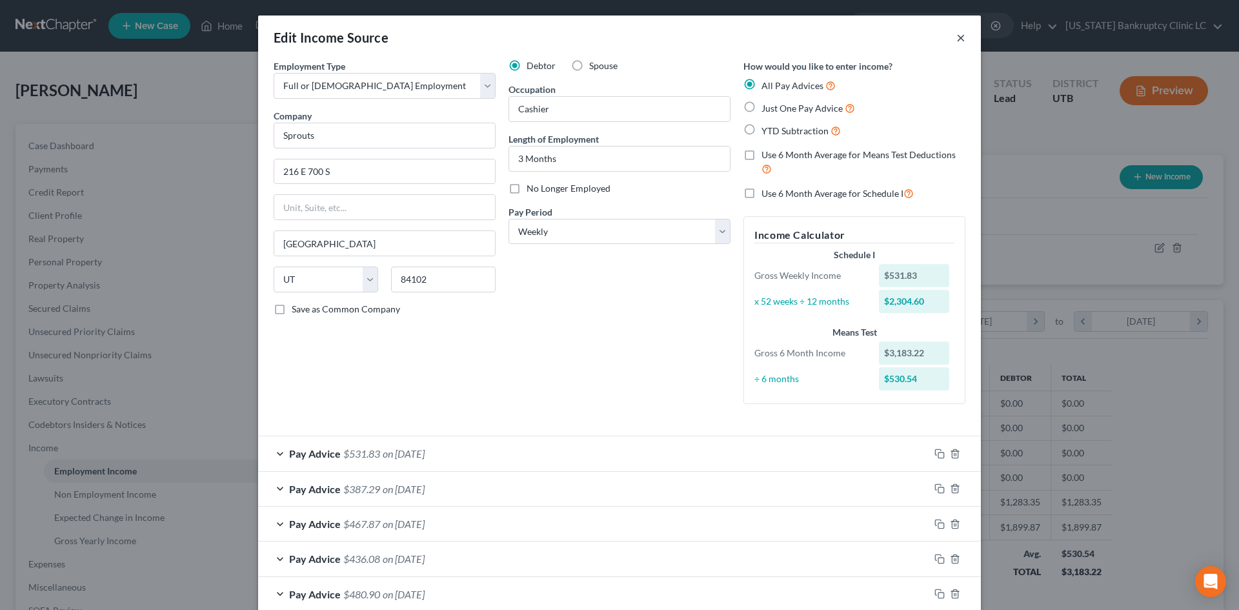
click at [957, 43] on button "×" at bounding box center [961, 37] width 9 height 15
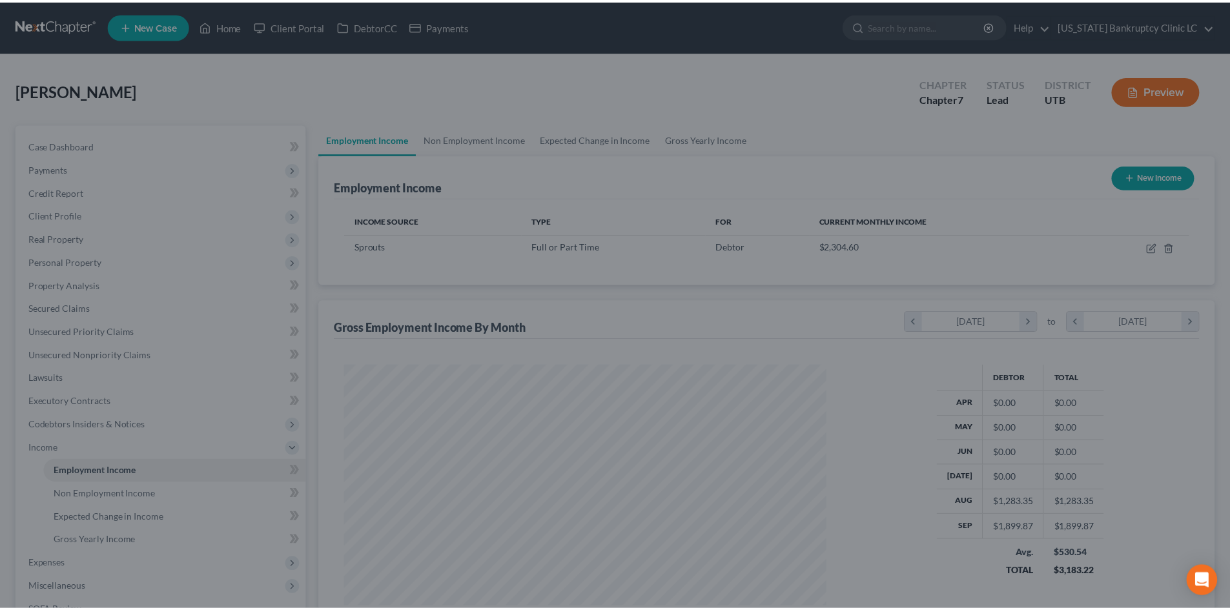
scroll to position [645298, 645031]
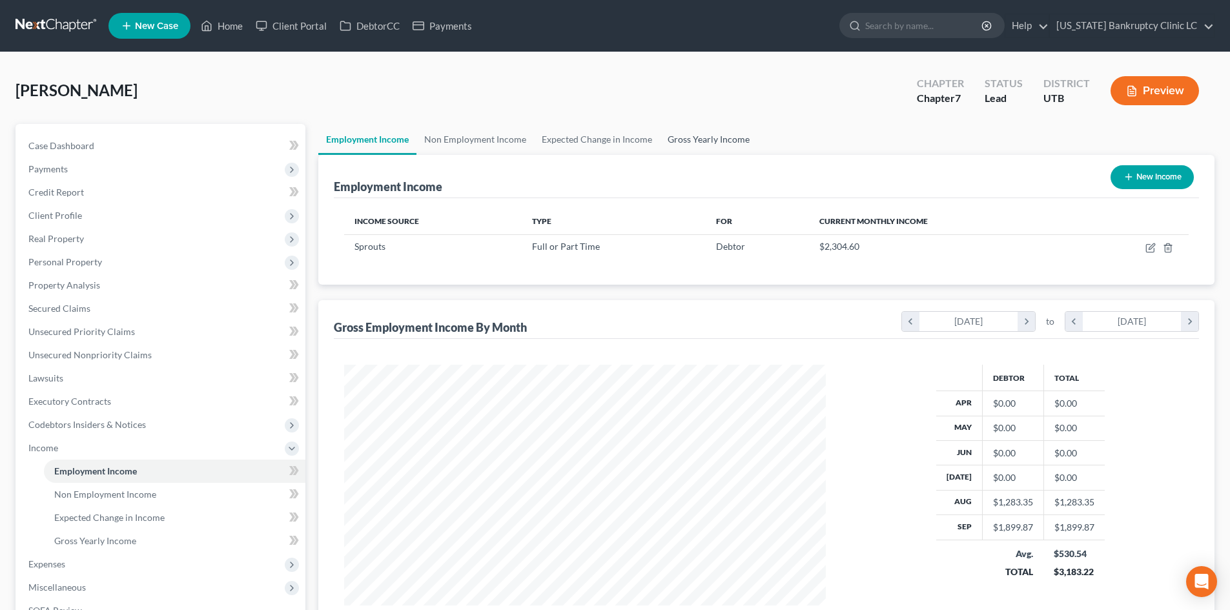
click at [697, 139] on link "Gross Yearly Income" at bounding box center [708, 139] width 97 height 31
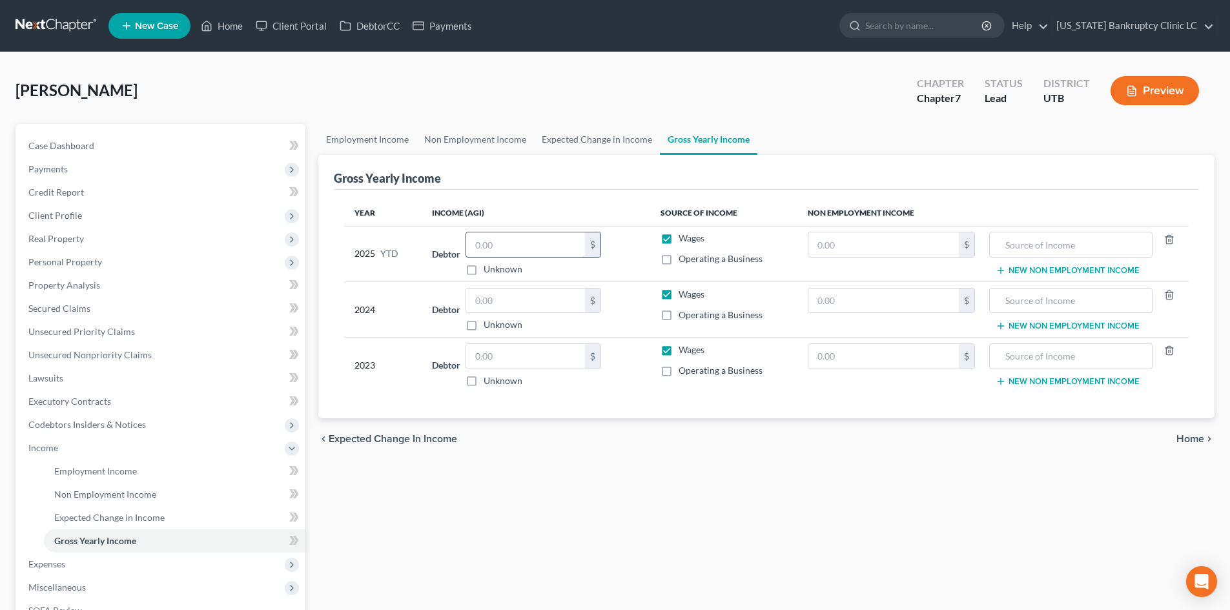
click at [512, 238] on input "text" at bounding box center [525, 244] width 119 height 25
click at [535, 248] on input "text" at bounding box center [525, 244] width 119 height 25
type input "4,102.34"
click at [571, 296] on input "text" at bounding box center [525, 301] width 119 height 25
click at [553, 360] on input "text" at bounding box center [525, 356] width 119 height 25
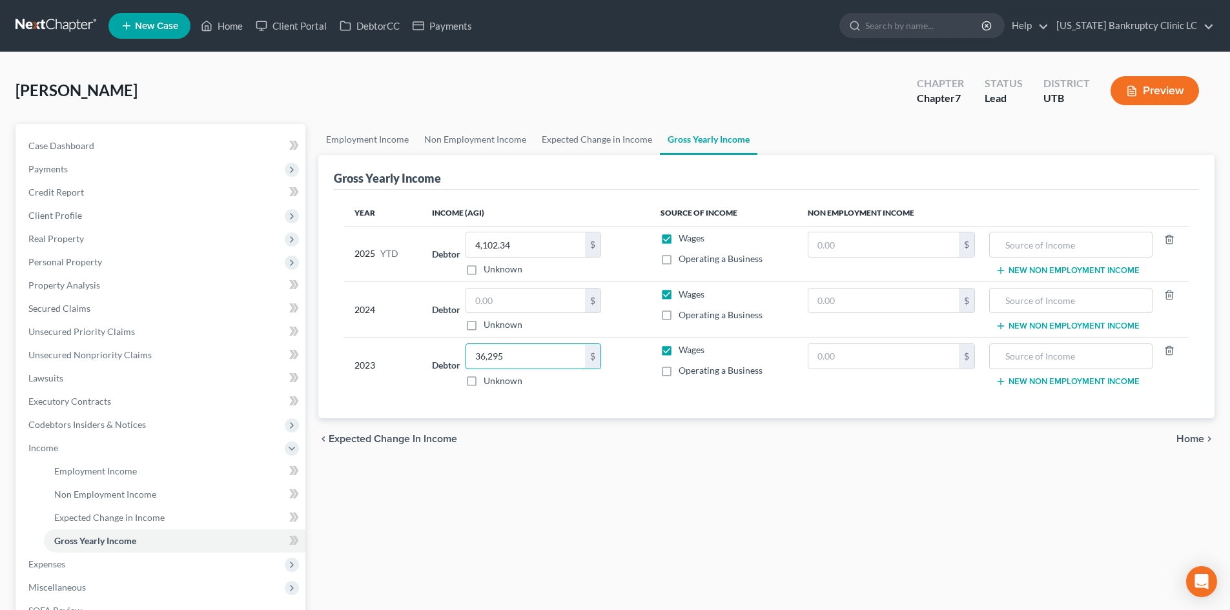
type input "36,295"
click at [576, 298] on input "text" at bounding box center [525, 301] width 119 height 25
click at [532, 303] on input "text" at bounding box center [525, 301] width 119 height 25
type input "107,516"
click at [387, 141] on link "Employment Income" at bounding box center [367, 139] width 98 height 31
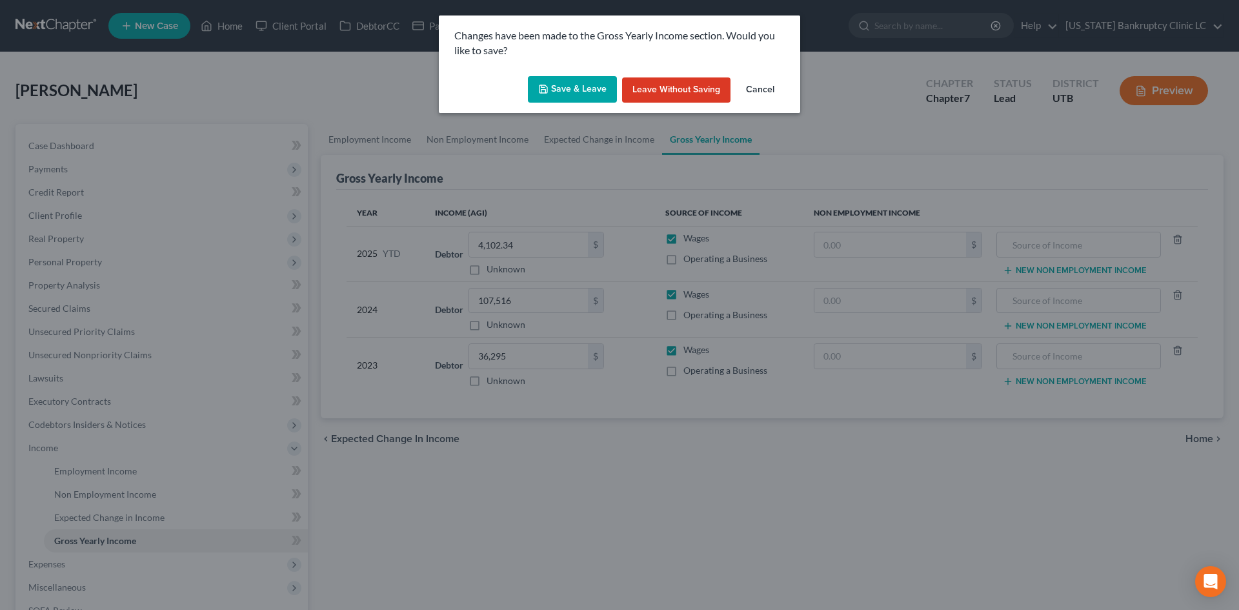
click at [572, 92] on button "Save & Leave" at bounding box center [572, 89] width 89 height 27
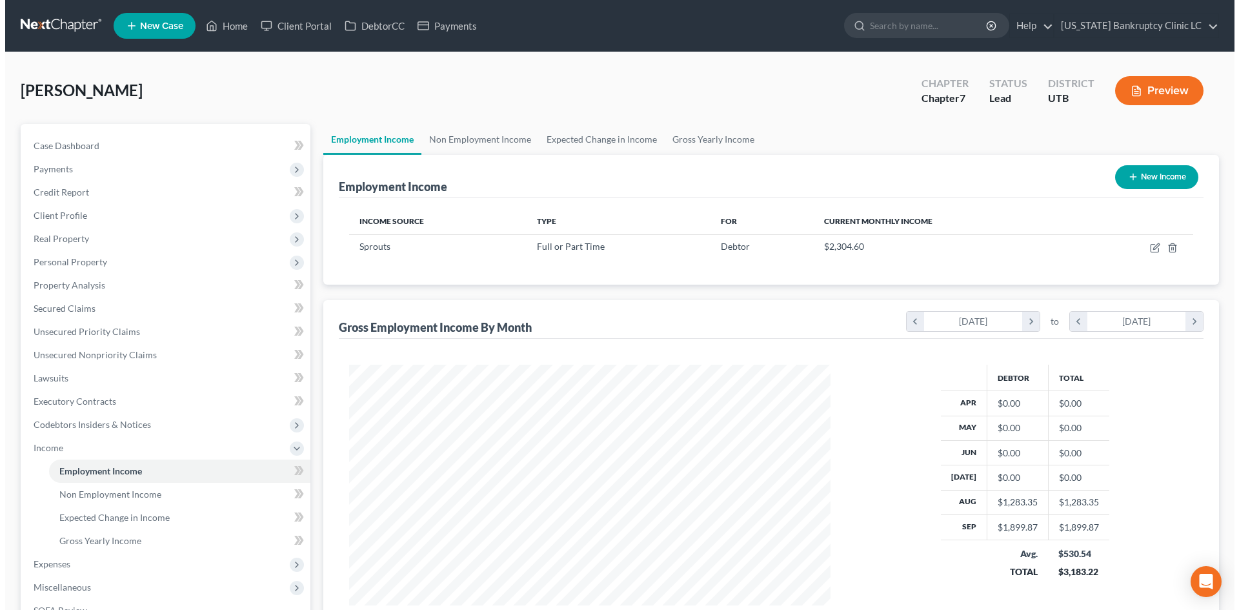
scroll to position [241, 507]
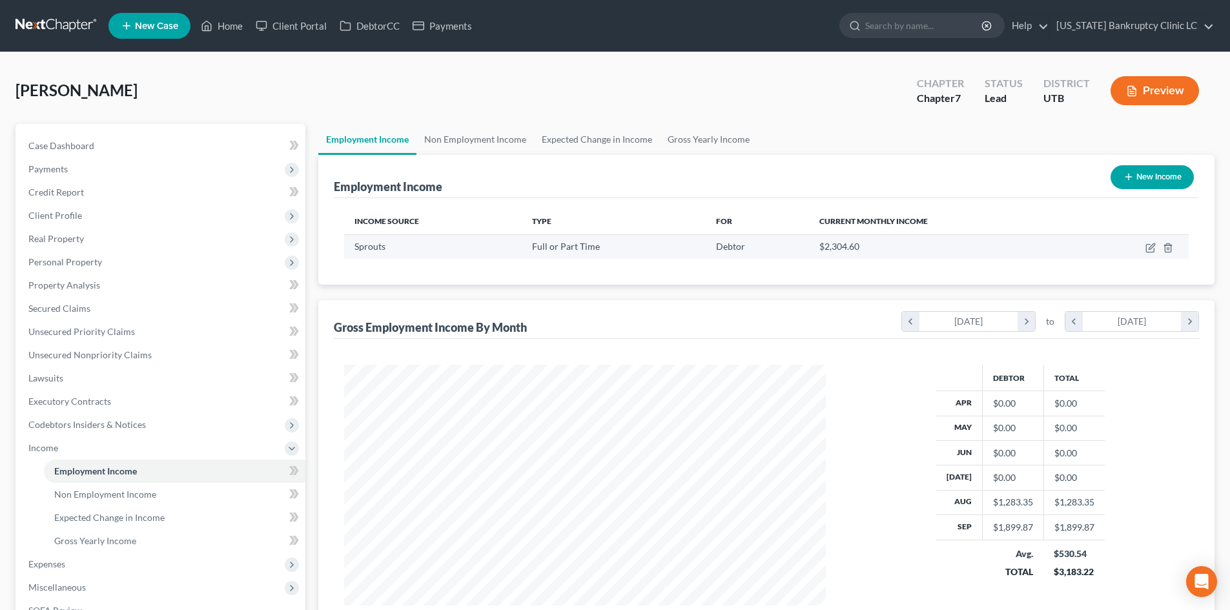
click at [1150, 253] on td at bounding box center [1133, 246] width 112 height 25
click at [1150, 252] on icon "button" at bounding box center [1150, 249] width 8 height 8
select select "0"
select select "46"
select select "3"
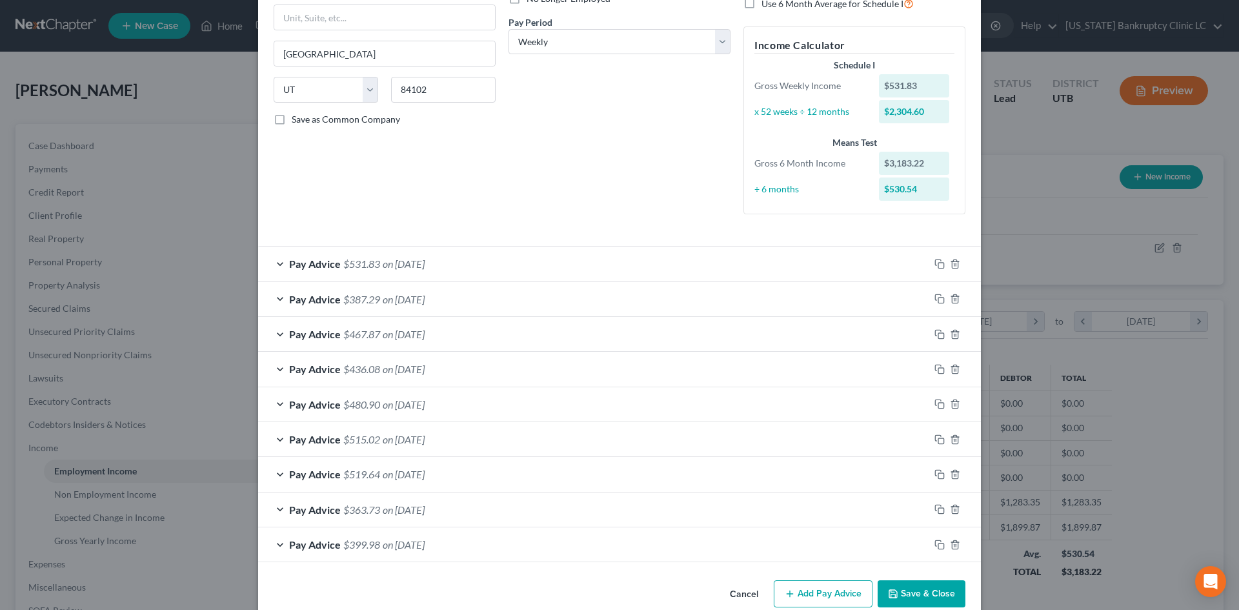
scroll to position [194, 0]
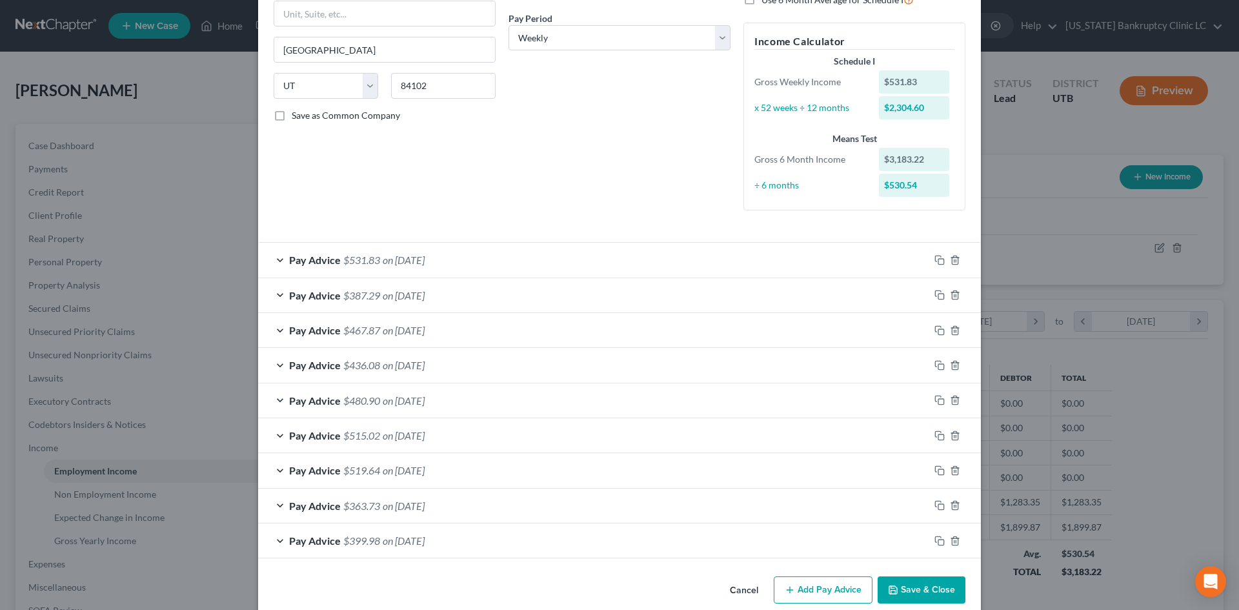
click at [533, 254] on div "Pay Advice $531.83 on [DATE]" at bounding box center [593, 260] width 671 height 34
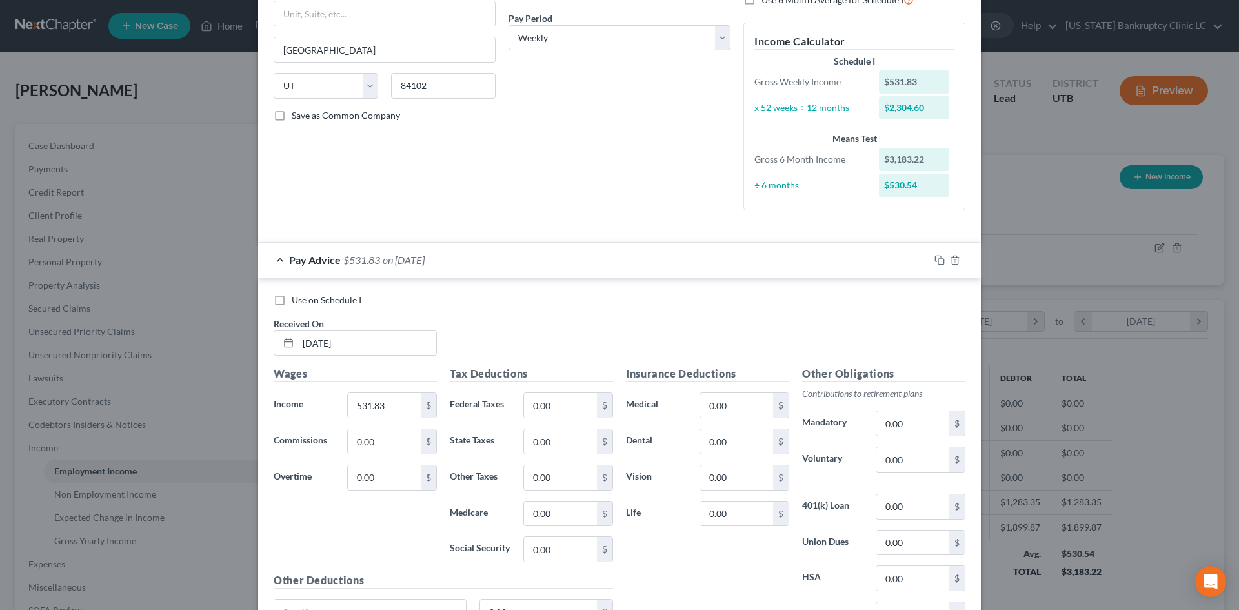
click at [303, 297] on span "Use on Schedule I" at bounding box center [327, 299] width 70 height 11
click at [303, 297] on input "Use on Schedule I" at bounding box center [301, 298] width 8 height 8
checkbox input "true"
click at [548, 403] on input "0.00" at bounding box center [560, 405] width 73 height 25
type input "24.62"
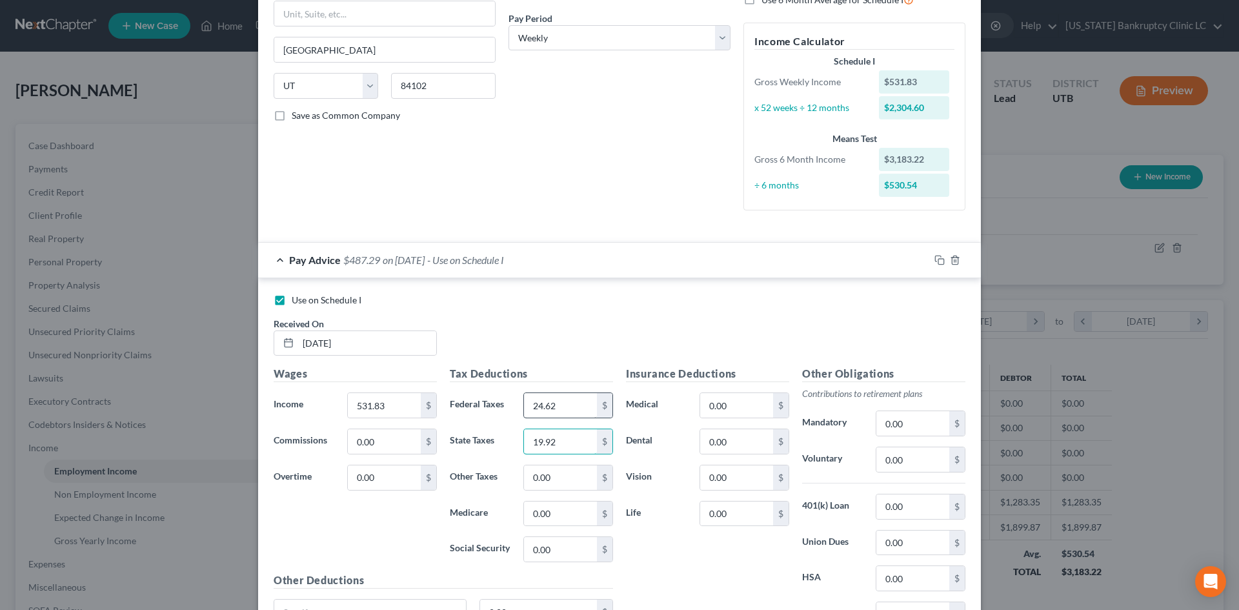
type input "19.92"
type input "7.71"
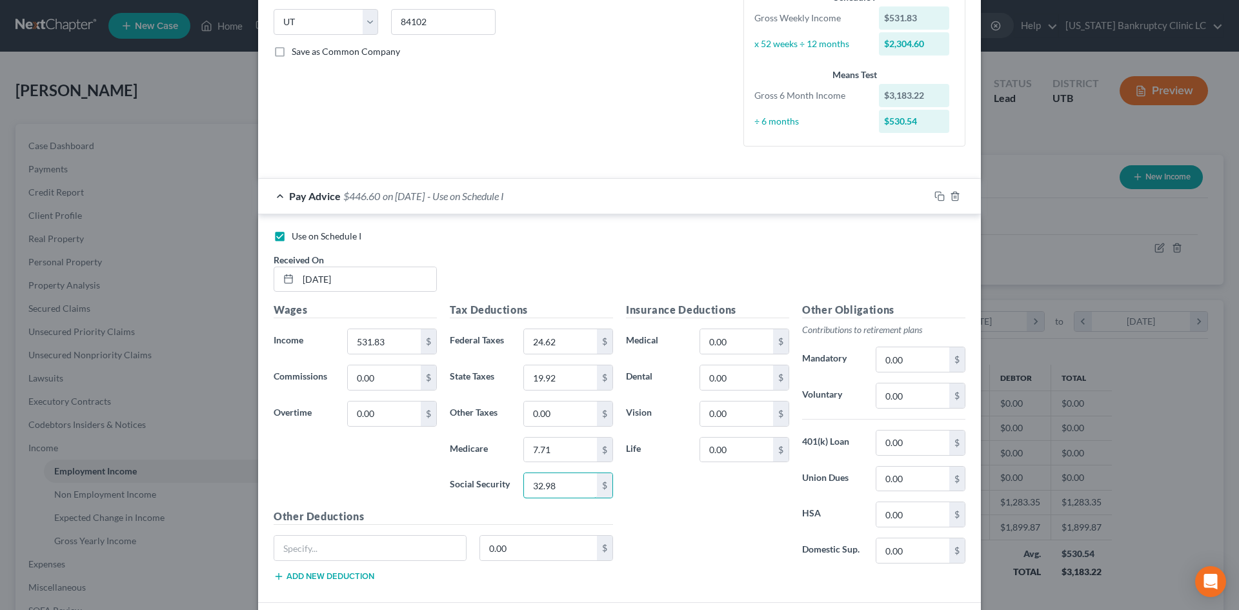
scroll to position [387, 0]
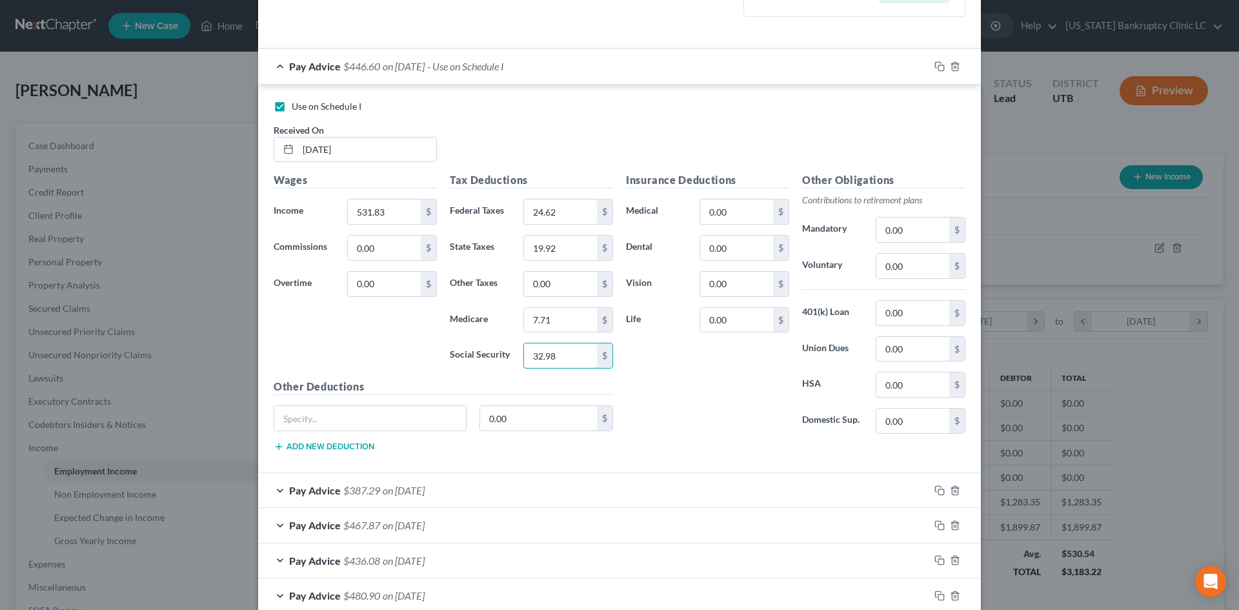
type input "32.98"
click at [675, 400] on div "Insurance Deductions Medical 0.00 $ Dental 0.00 $ Vision 0.00 $ Life 0.00 $" at bounding box center [708, 308] width 176 height 272
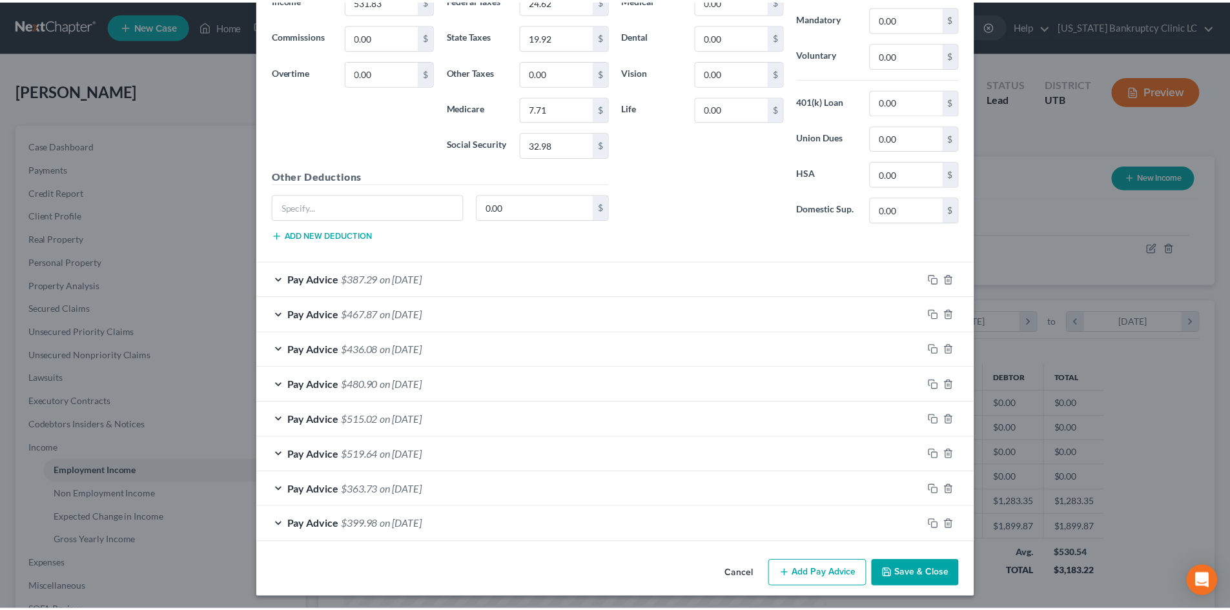
scroll to position [602, 0]
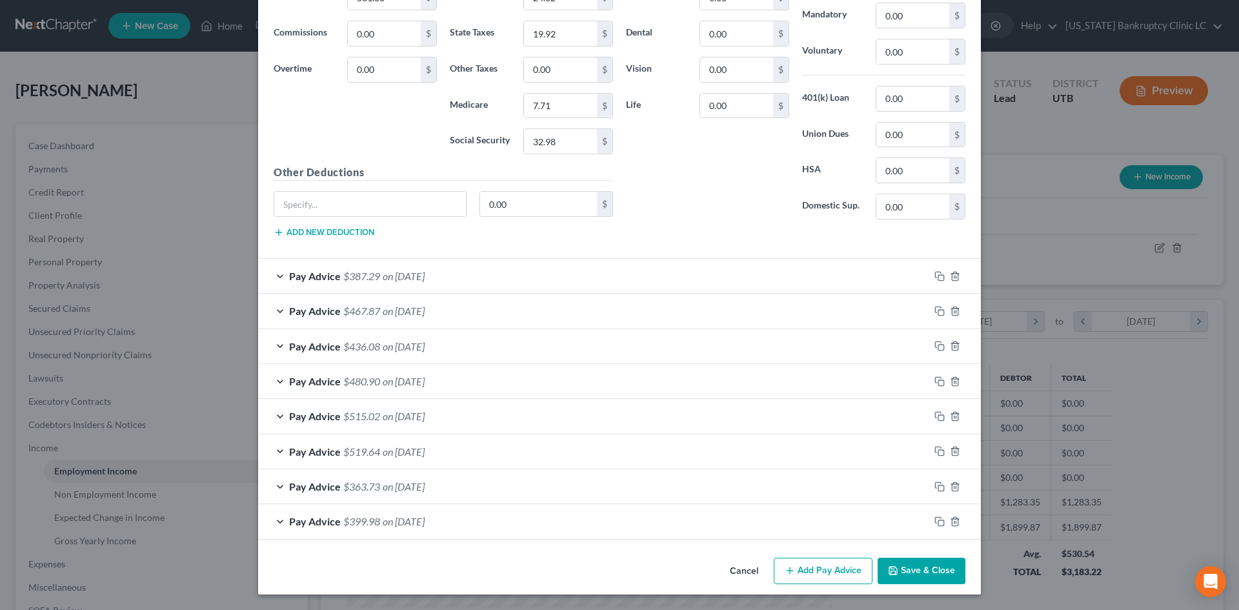
click at [933, 569] on button "Save & Close" at bounding box center [922, 571] width 88 height 27
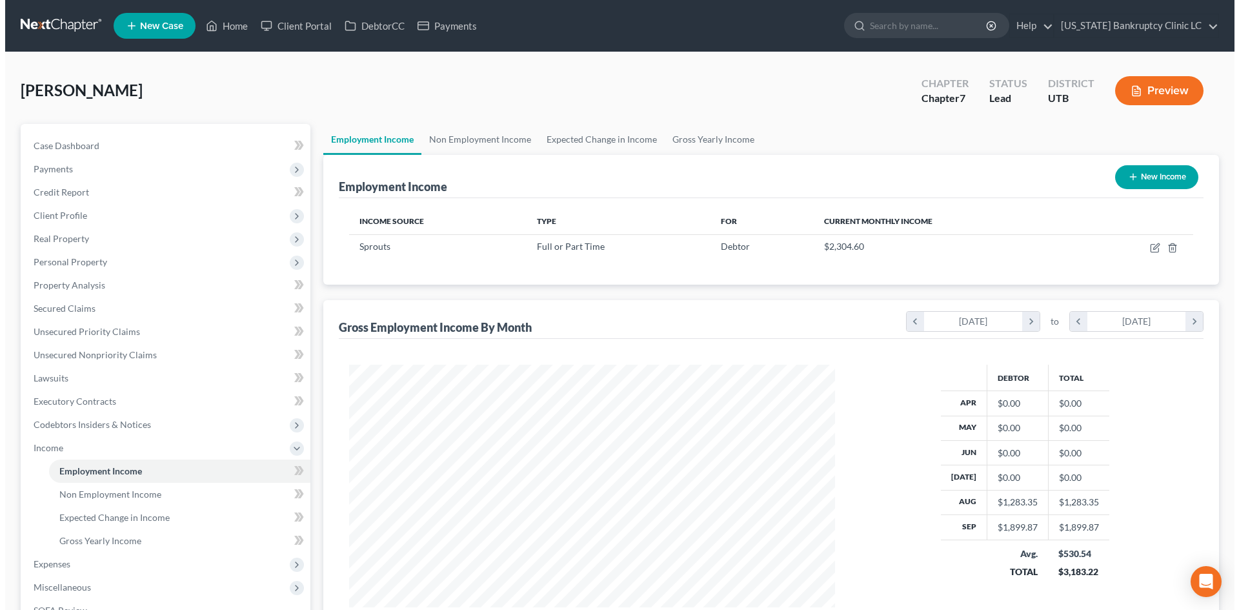
scroll to position [645298, 645031]
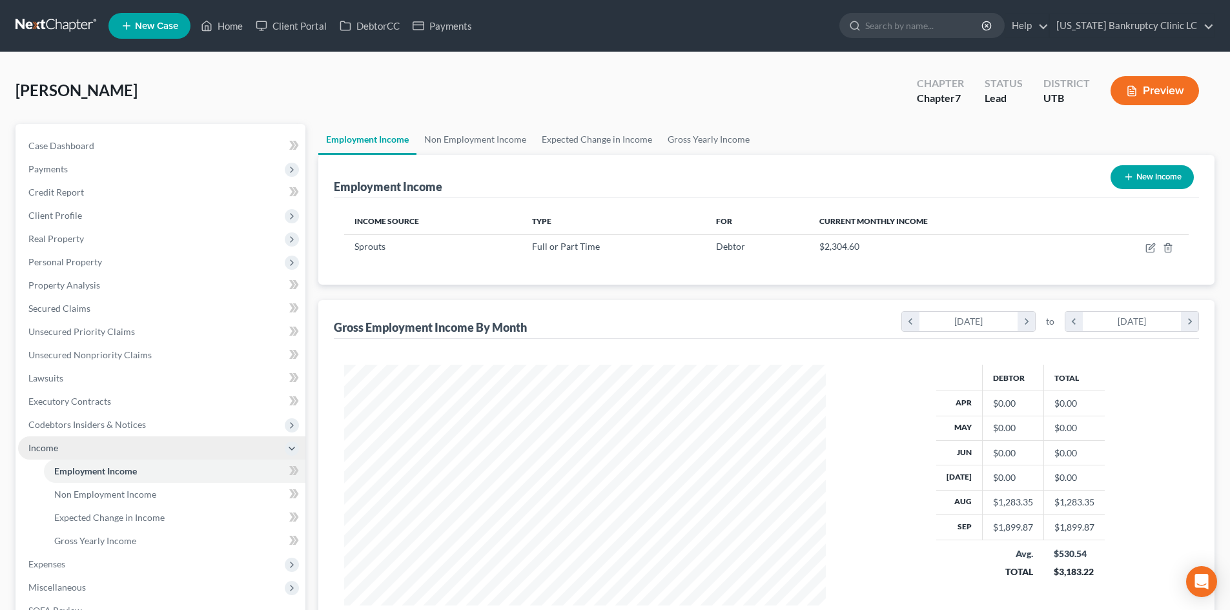
click at [60, 447] on span "Income" at bounding box center [161, 447] width 287 height 23
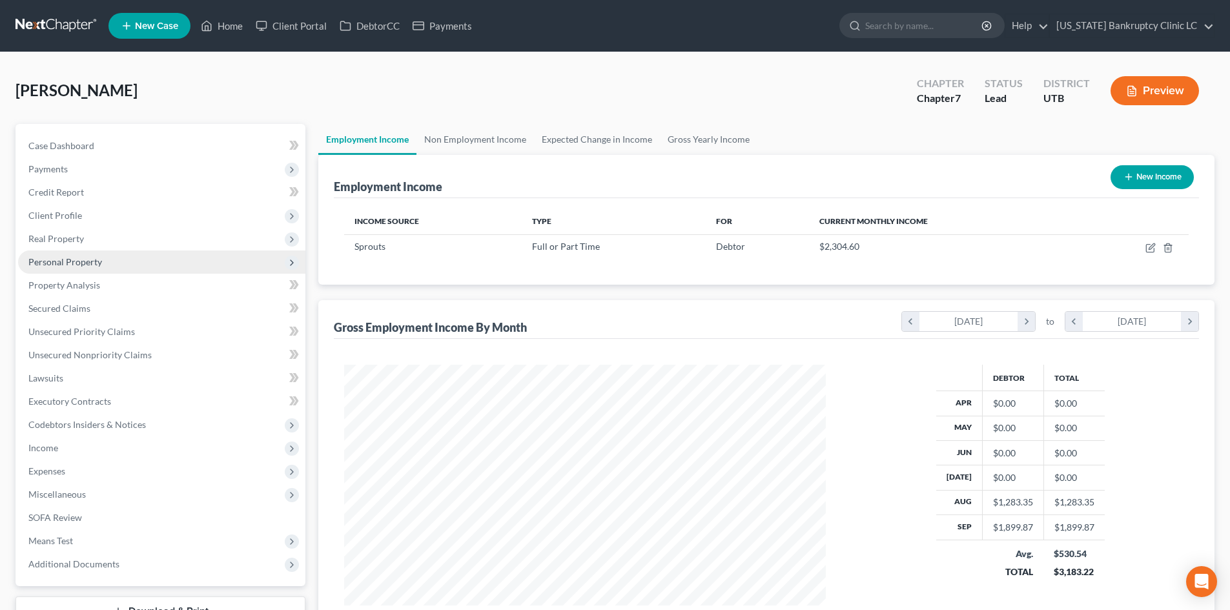
click at [95, 261] on span "Personal Property" at bounding box center [65, 261] width 74 height 11
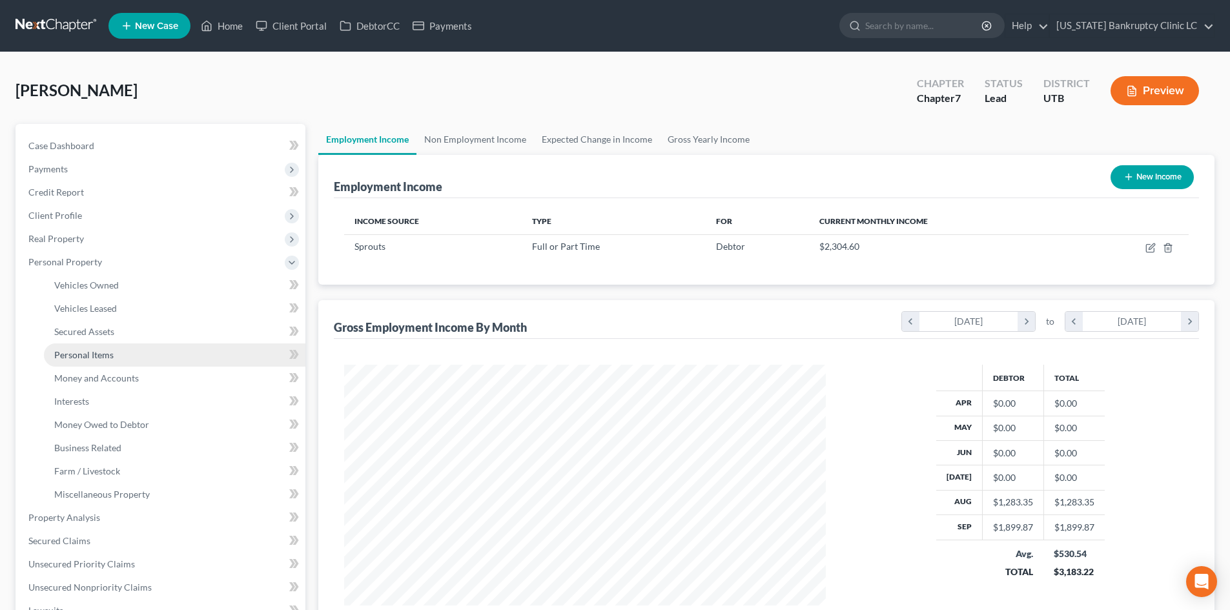
click at [105, 348] on link "Personal Items" at bounding box center [174, 354] width 261 height 23
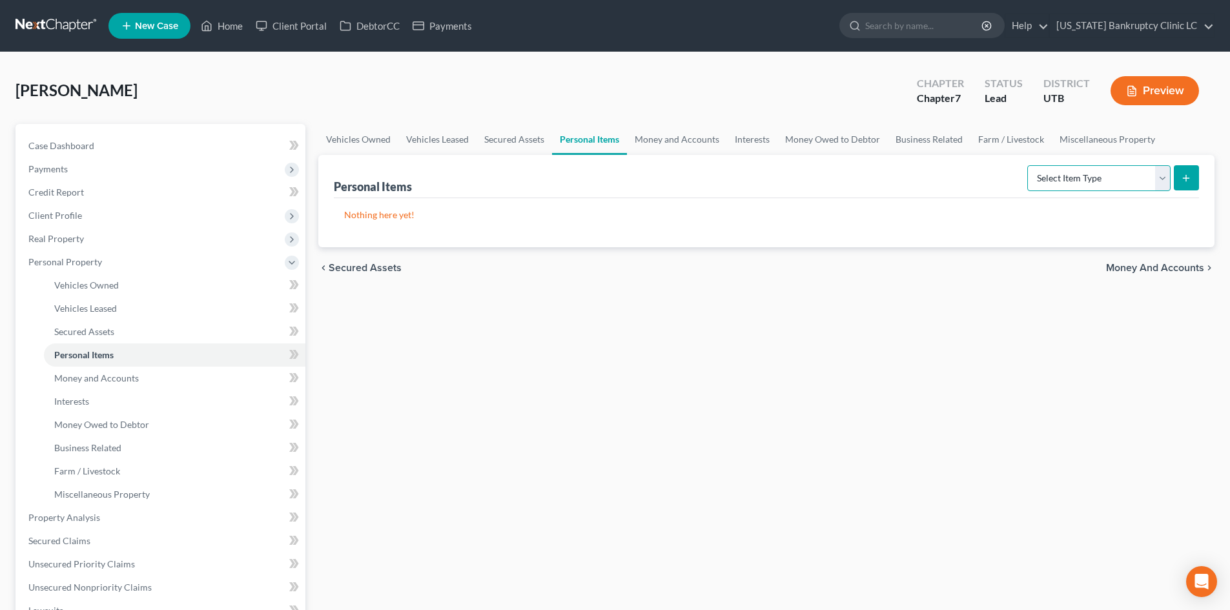
drag, startPoint x: 1048, startPoint y: 178, endPoint x: 1055, endPoint y: 180, distance: 6.7
click at [1048, 178] on select "Select Item Type Clothing Collectibles Of Value Electronics Firearms Household …" at bounding box center [1098, 178] width 143 height 26
select select "other"
click at [1028, 165] on select "Select Item Type Clothing Collectibles Of Value Electronics Firearms Household …" at bounding box center [1098, 178] width 143 height 26
click at [1183, 176] on icon "submit" at bounding box center [1186, 178] width 10 height 10
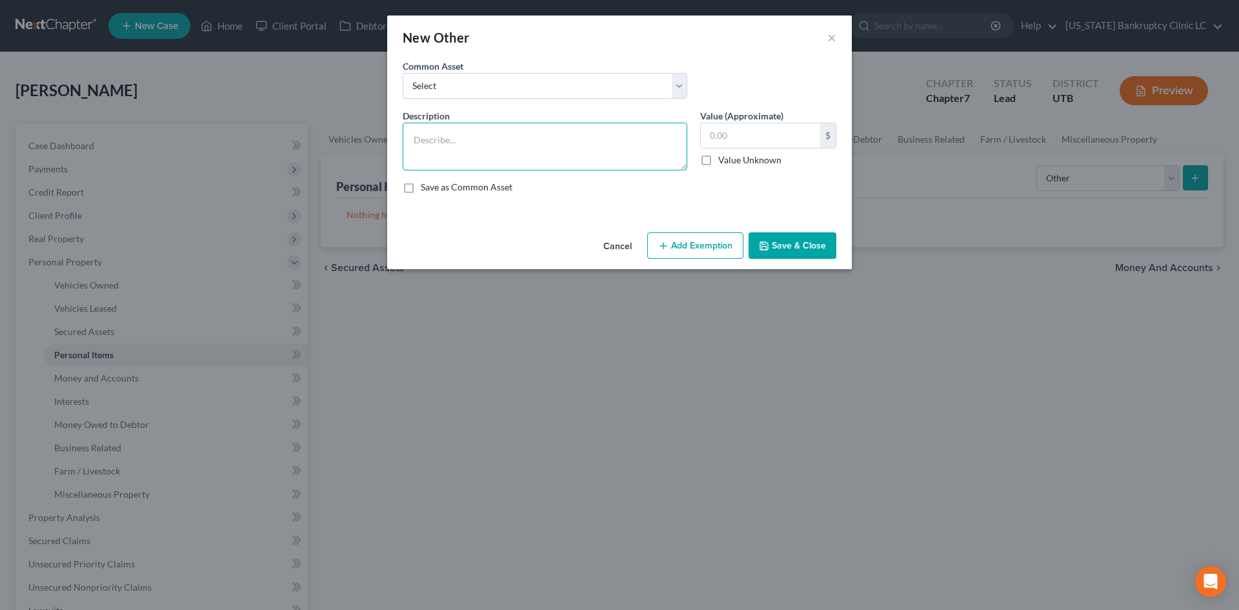
click at [498, 147] on textarea at bounding box center [545, 147] width 285 height 48
click at [521, 140] on textarea at bounding box center [545, 147] width 285 height 48
paste textarea "debtor resides with family and has very few material possessions."
click at [420, 137] on textarea "debtor resides with family and has very few material possessions." at bounding box center [545, 147] width 285 height 48
type textarea "Debtor resides with family and has very few material possessions."
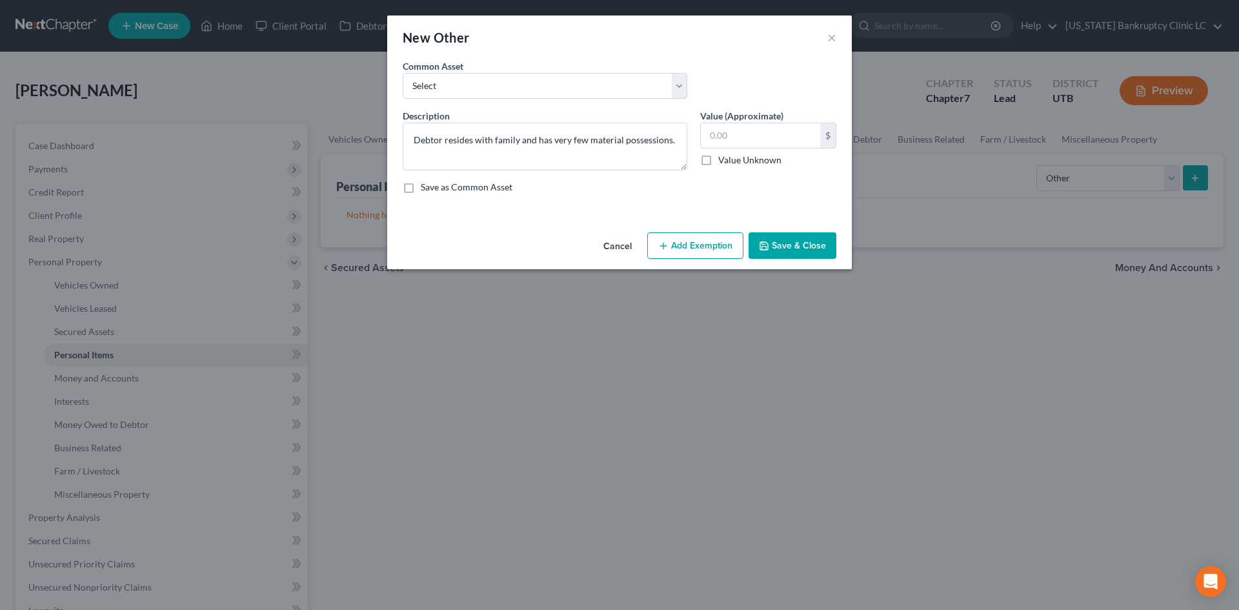
click at [824, 239] on button "Save & Close" at bounding box center [793, 245] width 88 height 27
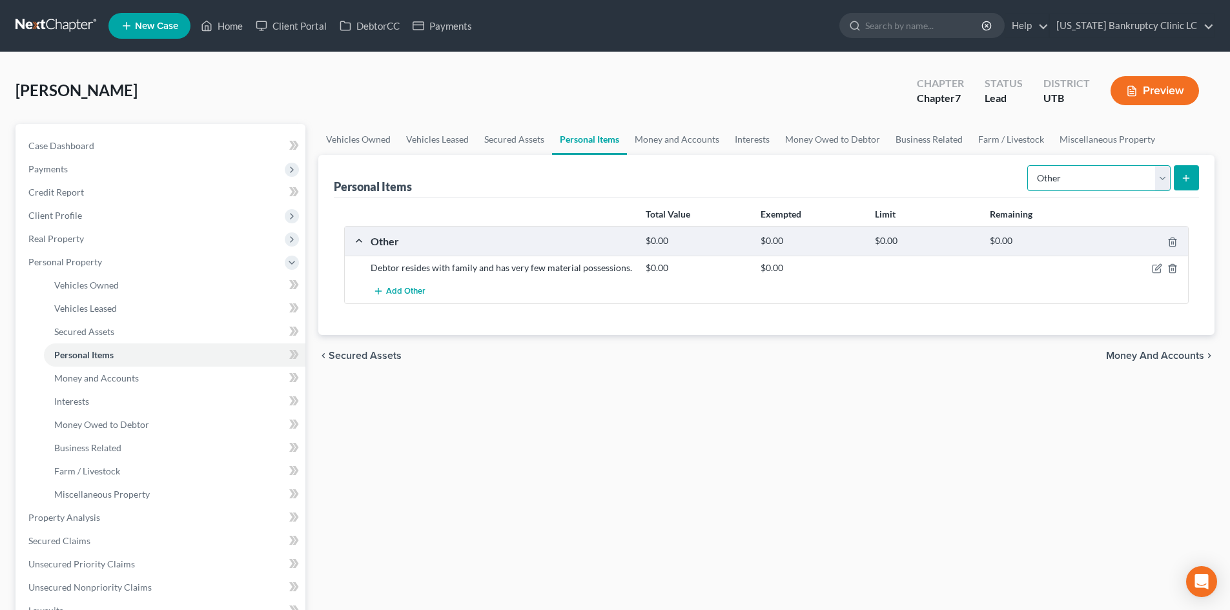
click at [1118, 187] on select "Select Item Type Clothing Collectibles Of Value Electronics Firearms Household …" at bounding box center [1098, 178] width 143 height 26
click at [1028, 165] on select "Select Item Type Clothing Collectibles Of Value Electronics Firearms Household …" at bounding box center [1098, 178] width 143 height 26
click at [1179, 179] on button "submit" at bounding box center [1186, 177] width 25 height 25
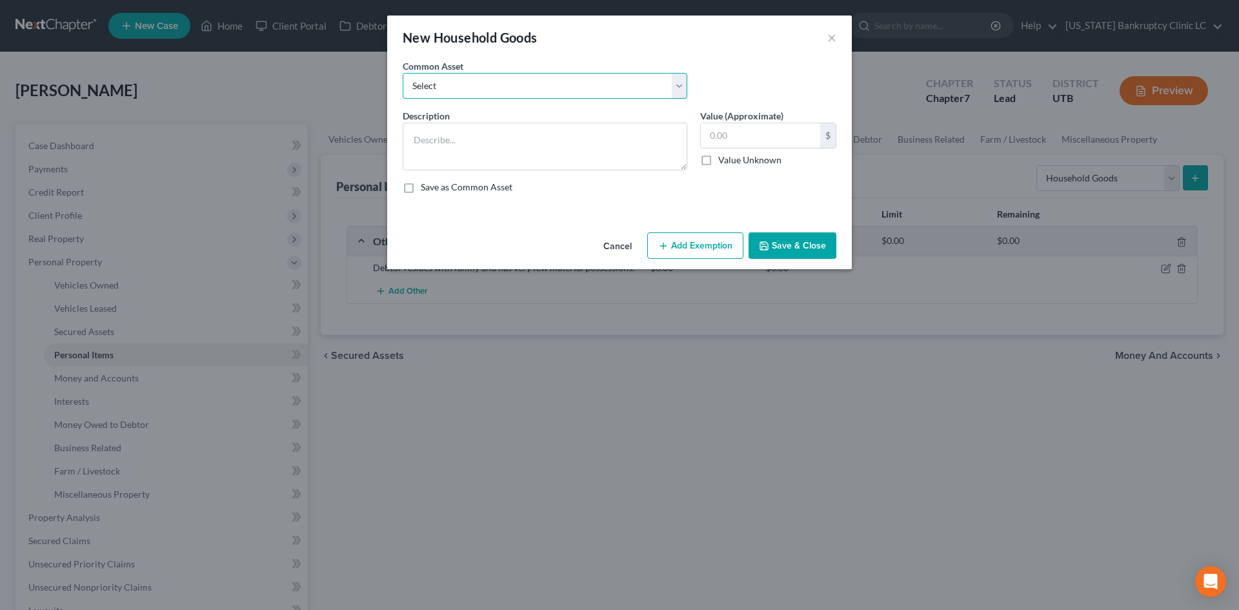
click at [541, 92] on select "Select Couch Chair Entertainment Center End/Coffee Table Stove/Cooking unit Sof…" at bounding box center [545, 86] width 285 height 26
click at [528, 88] on select "Select Couch Chair Entertainment Center End/Coffee Table Stove/Cooking unit Sof…" at bounding box center [545, 86] width 285 height 26
drag, startPoint x: 516, startPoint y: 87, endPoint x: 506, endPoint y: 98, distance: 15.5
click at [516, 87] on select "Select Couch Chair Entertainment Center End/Coffee Table Stove/Cooking unit Sof…" at bounding box center [545, 86] width 285 height 26
click at [494, 90] on select "Select Couch Chair Entertainment Center End/Coffee Table Stove/Cooking unit Sof…" at bounding box center [545, 86] width 285 height 26
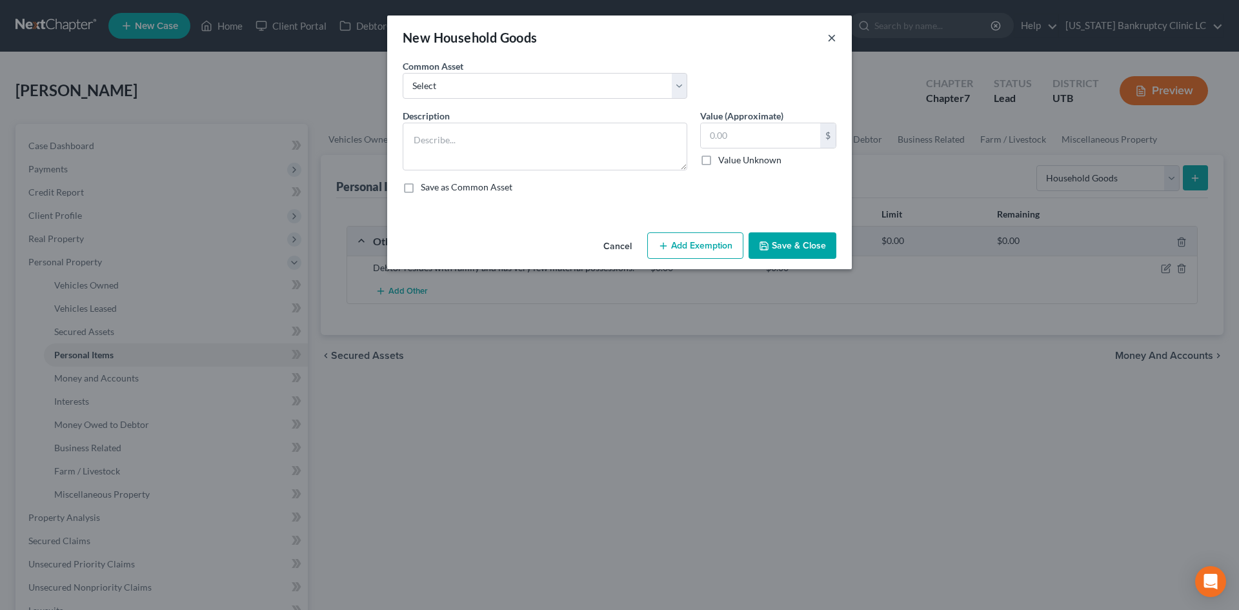
click at [830, 40] on button "×" at bounding box center [832, 37] width 9 height 15
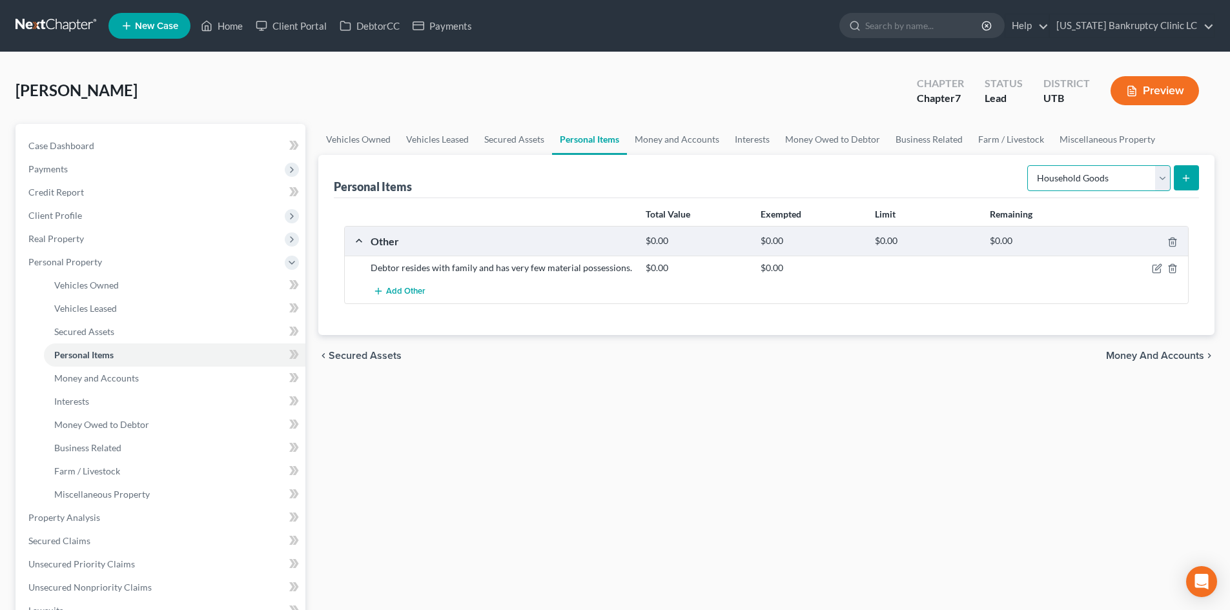
click at [1081, 179] on select "Select Item Type Clothing Collectibles Of Value Electronics Firearms Household …" at bounding box center [1098, 178] width 143 height 26
select select "clothing"
click at [1028, 165] on select "Select Item Type Clothing Collectibles Of Value Electronics Firearms Household …" at bounding box center [1098, 178] width 143 height 26
click at [1196, 187] on button "submit" at bounding box center [1186, 177] width 25 height 25
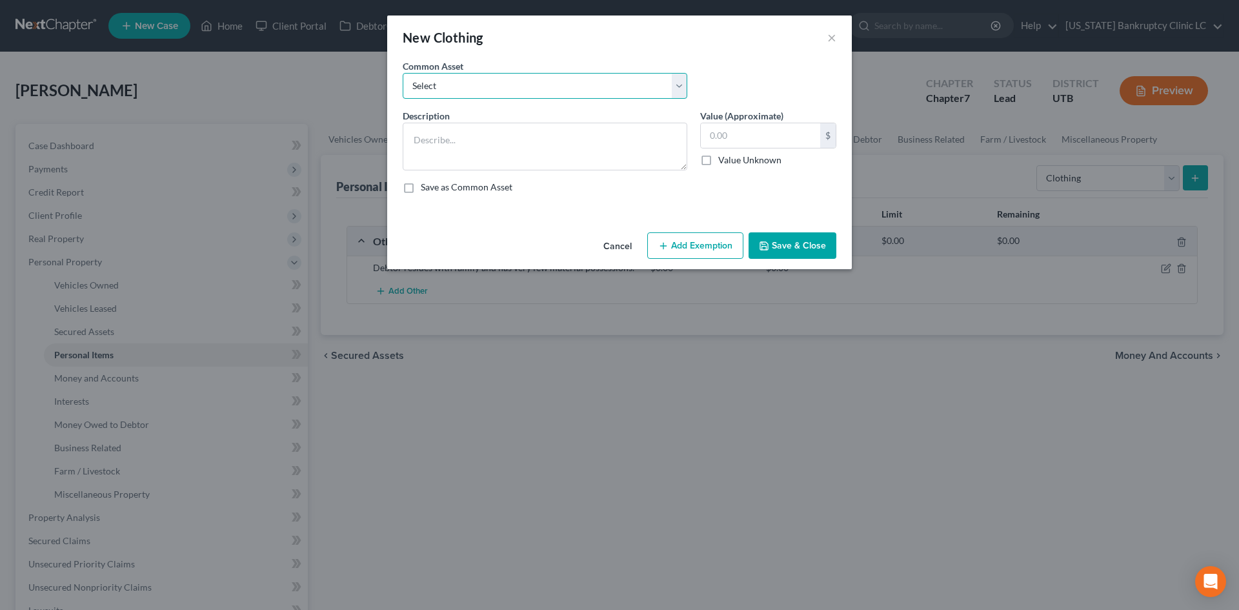
drag, startPoint x: 569, startPoint y: 79, endPoint x: 552, endPoint y: 96, distance: 24.2
click at [569, 79] on select "Select All Clothing" at bounding box center [545, 86] width 285 height 26
select select "0"
click at [403, 73] on select "Select All Clothing" at bounding box center [545, 86] width 285 height 26
type textarea "All Clothing"
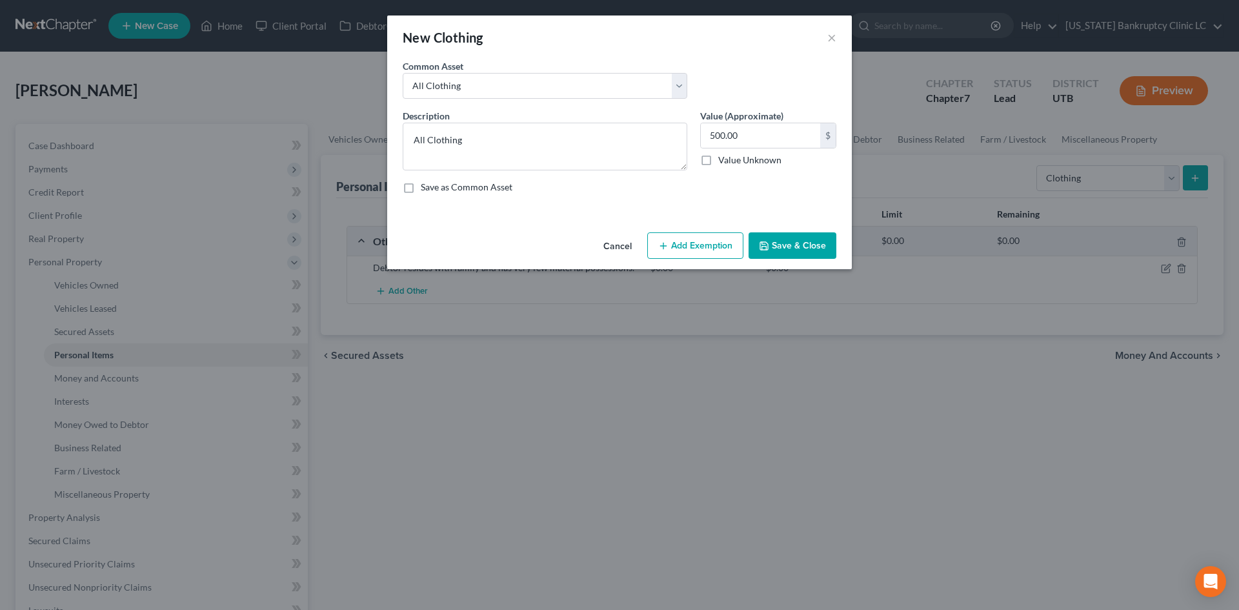
click at [779, 151] on div "500.00 $ Value Unknown" at bounding box center [768, 145] width 136 height 44
click at [777, 139] on input "500.00" at bounding box center [760, 135] width 119 height 25
type input "100"
click at [719, 239] on button "Add Exemption" at bounding box center [695, 245] width 96 height 27
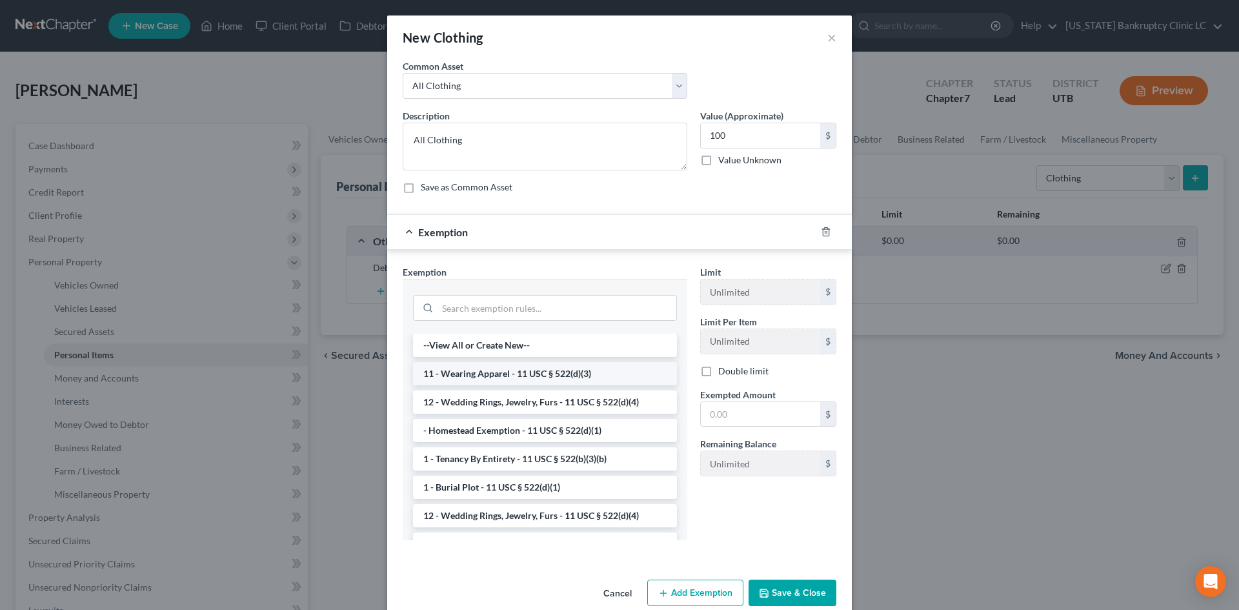
click at [507, 368] on li "11 - Wearing Apparel - 11 USC § 522(d)(3)" at bounding box center [545, 373] width 264 height 23
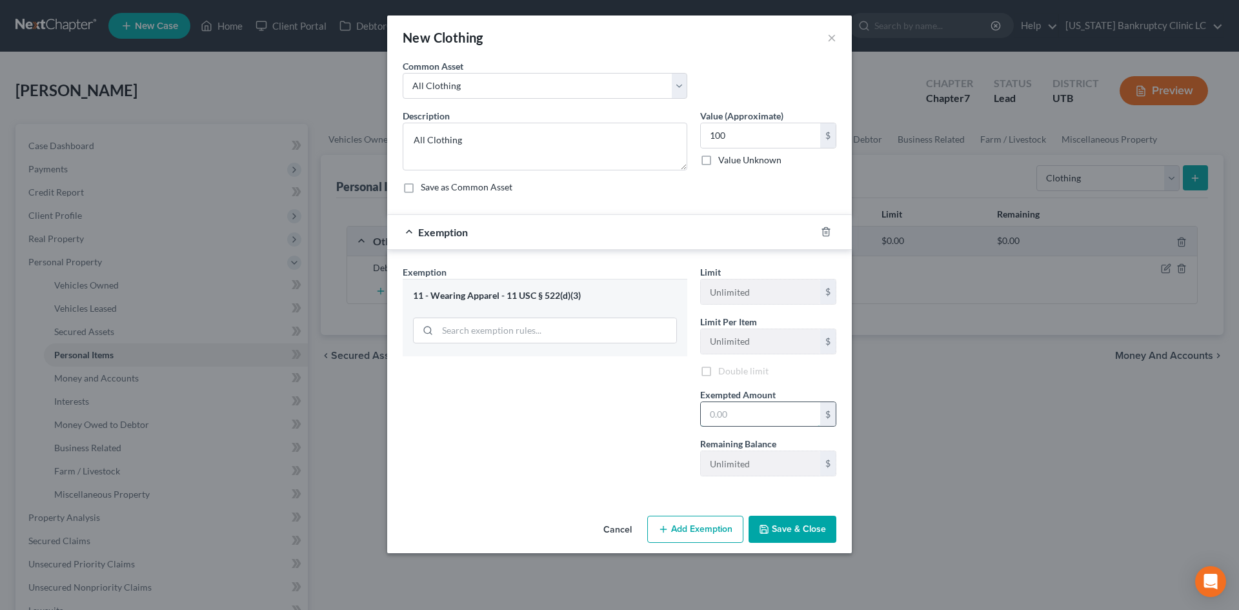
click at [779, 417] on input "text" at bounding box center [760, 414] width 119 height 25
type input "4"
type input "100"
drag, startPoint x: 549, startPoint y: 383, endPoint x: 582, endPoint y: 401, distance: 37.6
click at [549, 383] on div "Exemption Set must be selected for CA. Exemption * 11 - Wearing Apparel - 11 US…" at bounding box center [545, 375] width 298 height 221
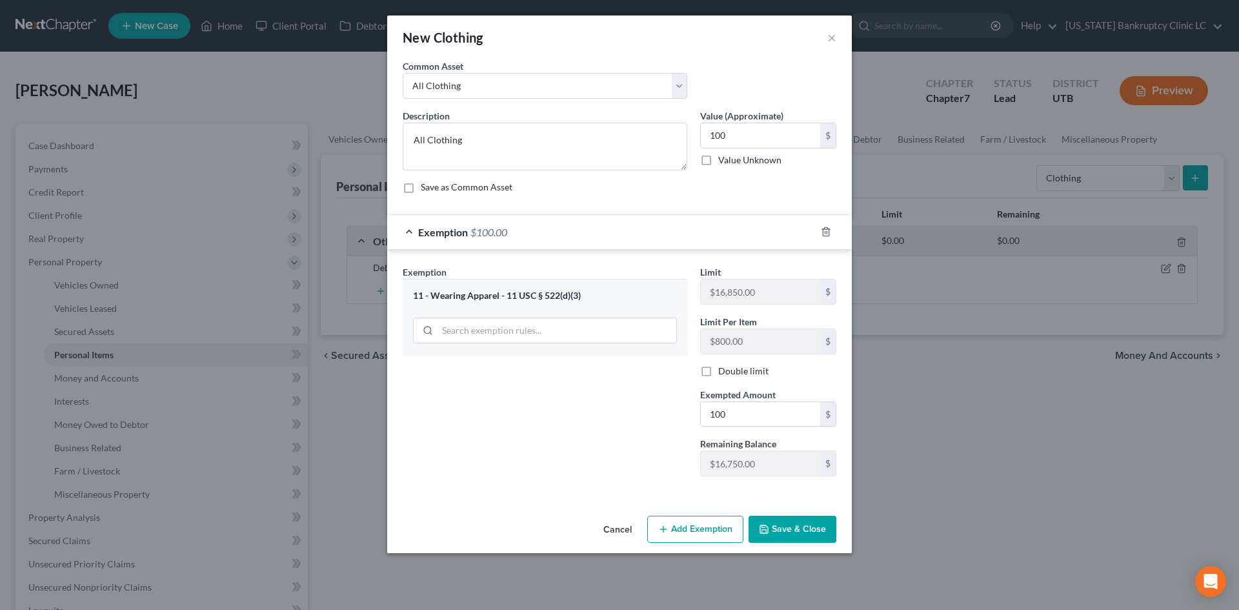
click at [801, 511] on div "An exemption set must first be selected from the Filing Information section. Co…" at bounding box center [619, 284] width 465 height 451
click at [800, 527] on button "Save & Close" at bounding box center [793, 529] width 88 height 27
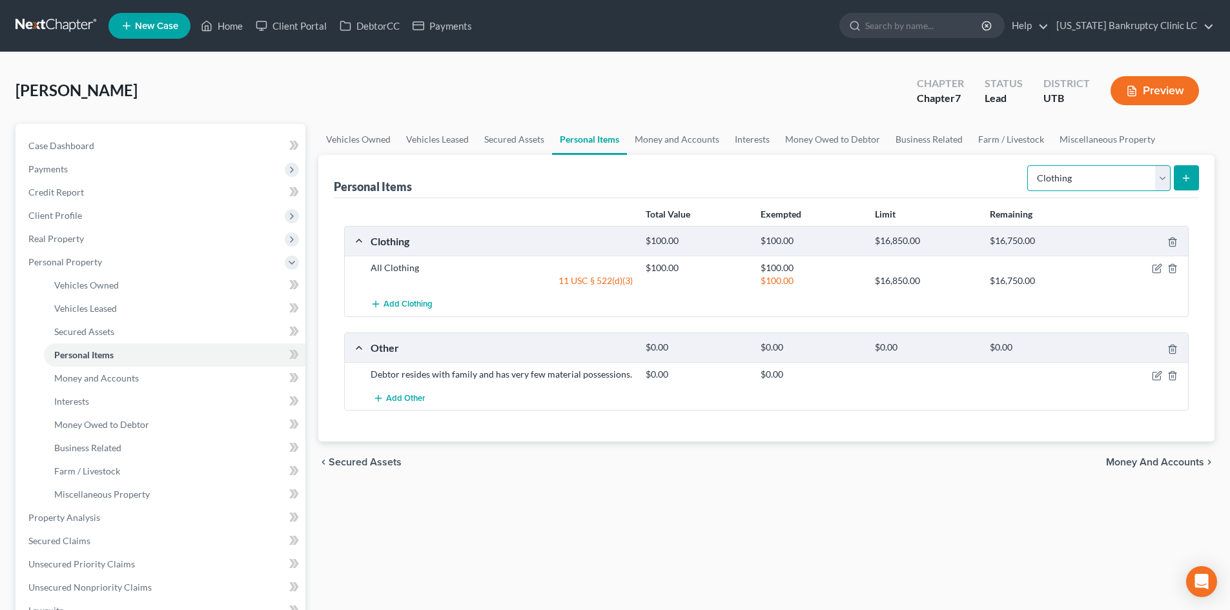
click at [1125, 184] on select "Select Item Type Clothing Collectibles Of Value Electronics Firearms Household …" at bounding box center [1098, 178] width 143 height 26
select select "electronics"
click at [1028, 165] on select "Select Item Type Clothing Collectibles Of Value Electronics Firearms Household …" at bounding box center [1098, 178] width 143 height 26
click at [1174, 172] on button "submit" at bounding box center [1186, 177] width 25 height 25
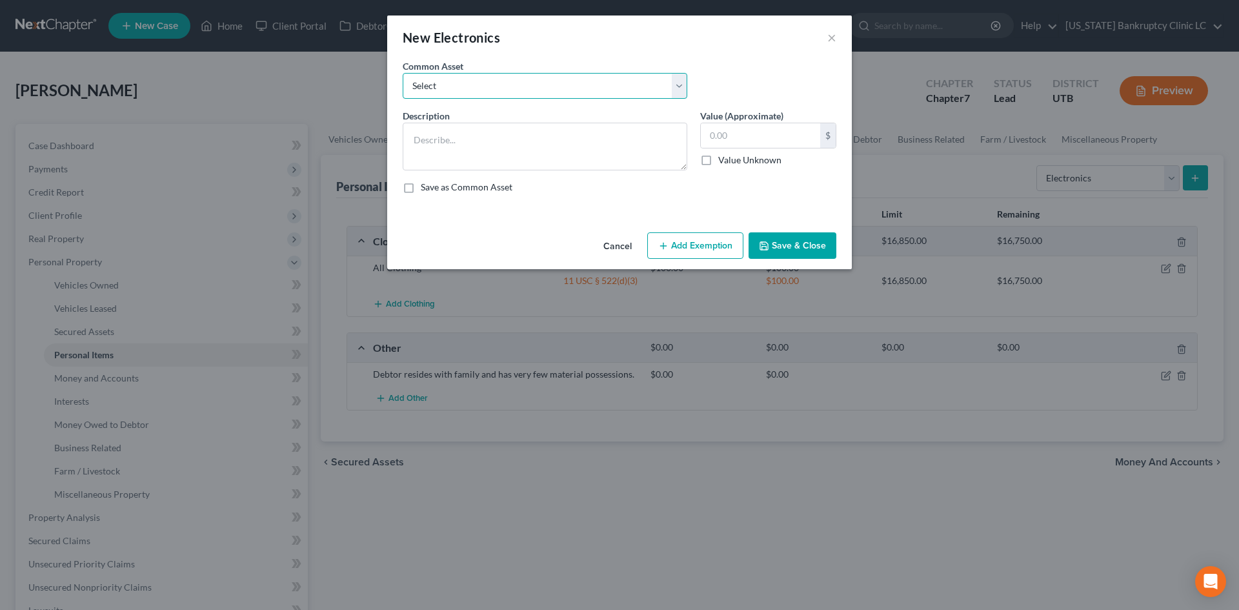
click at [556, 85] on select "Select Television Tablet Computer Printer Cell Phone Gaming Console Smart Watch…" at bounding box center [545, 86] width 285 height 26
click at [515, 140] on textarea at bounding box center [545, 147] width 285 height 48
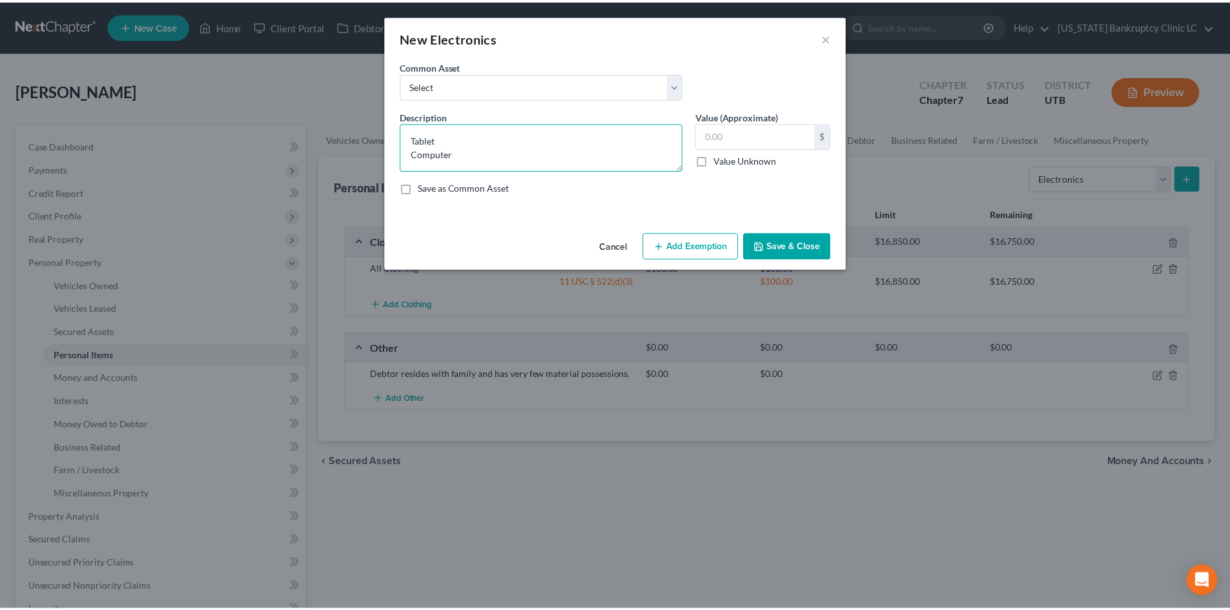
scroll to position [3, 0]
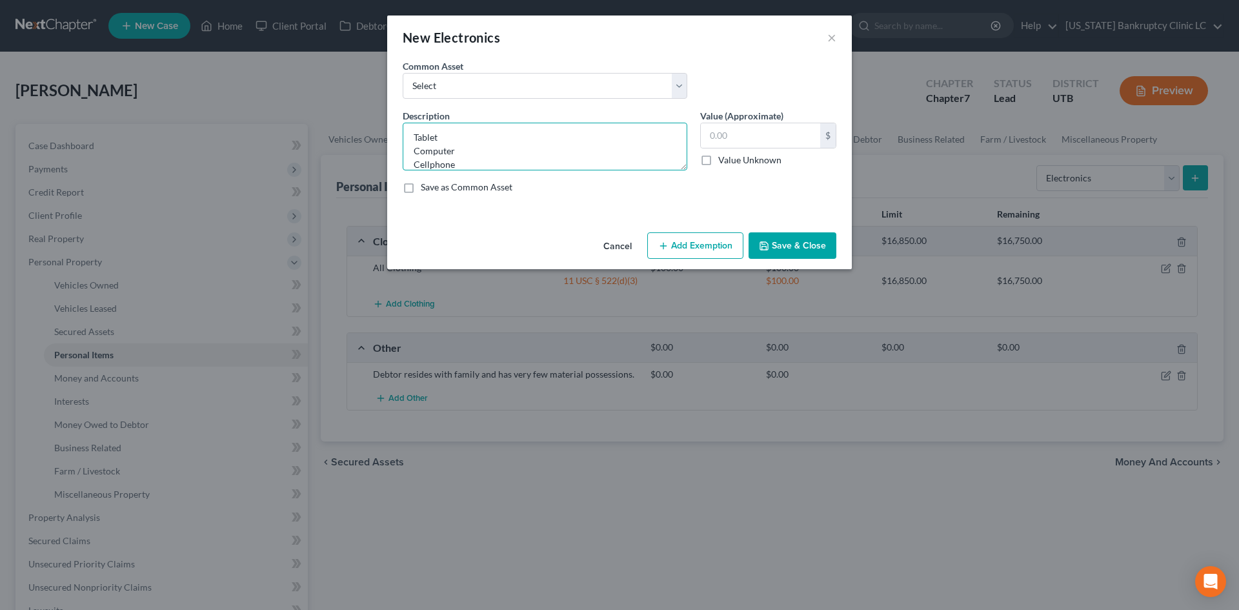
type textarea "Tablet Computer Cellphone"
type input "200"
click at [715, 249] on button "Add Exemption" at bounding box center [695, 245] width 96 height 27
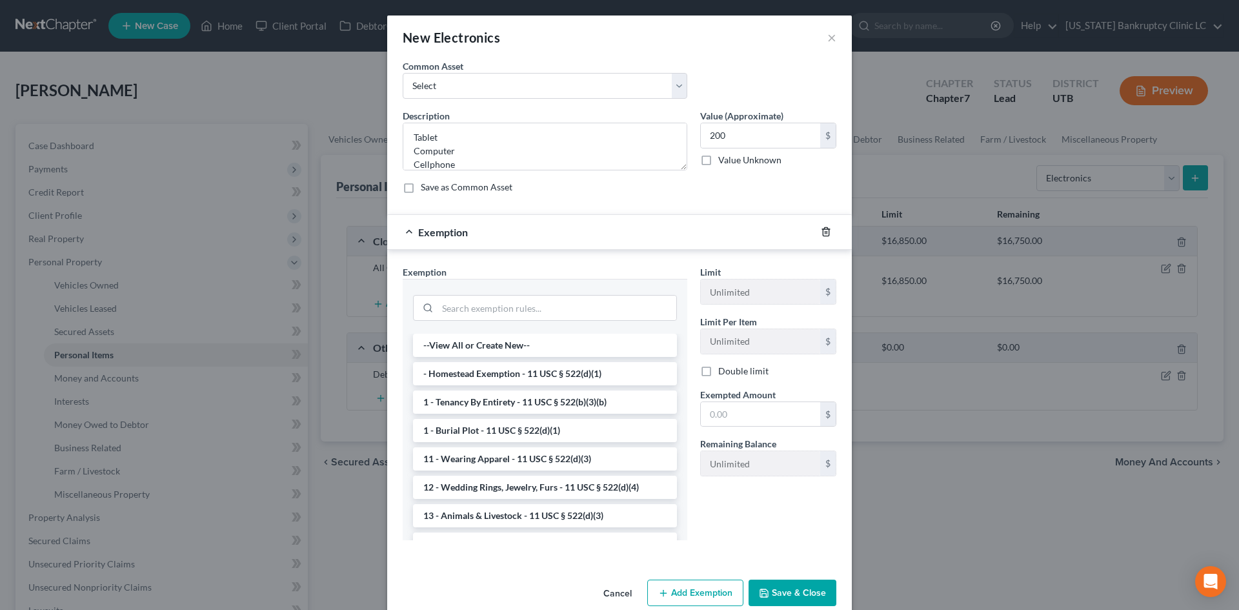
click at [824, 232] on icon "button" at bounding box center [826, 232] width 10 height 10
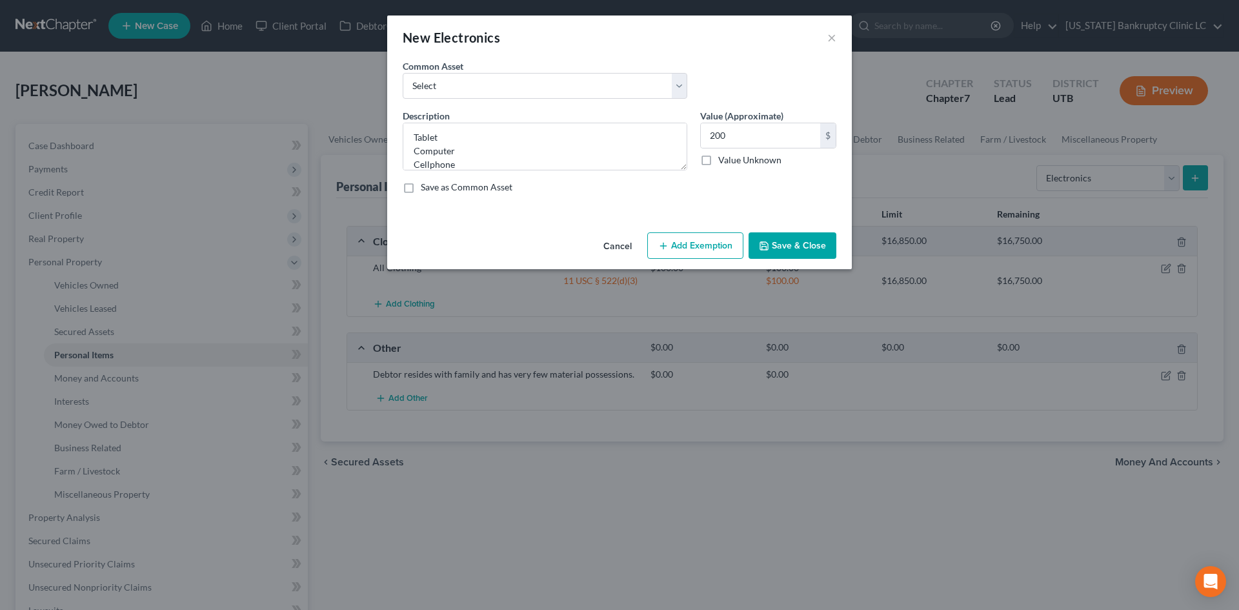
click at [805, 241] on button "Save & Close" at bounding box center [793, 245] width 88 height 27
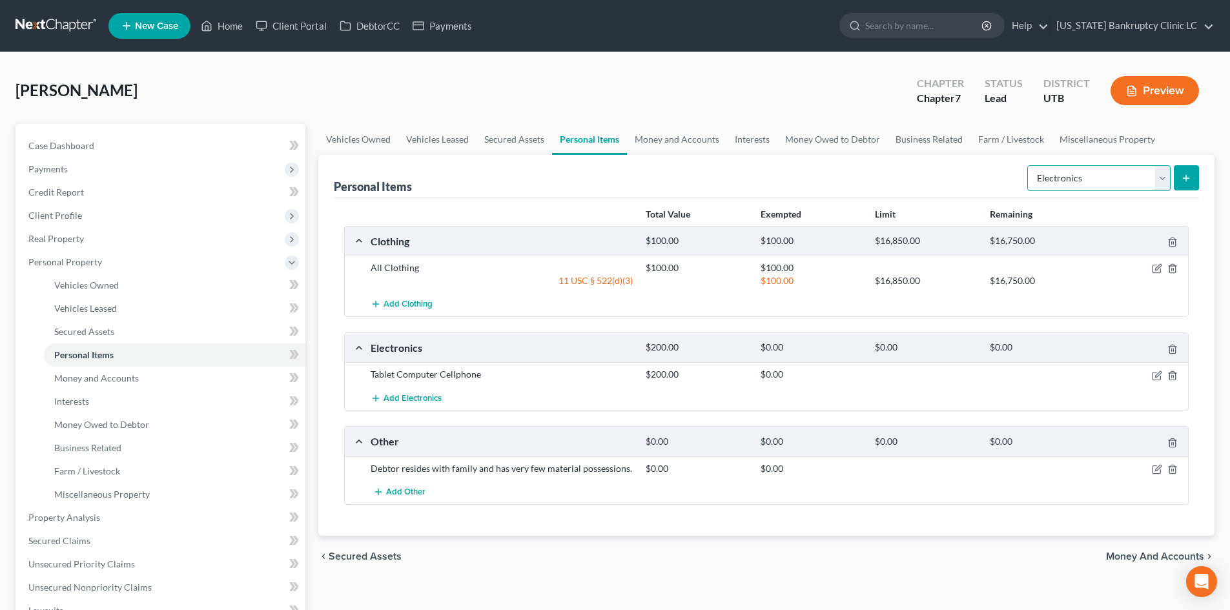
click at [1114, 188] on select "Select Item Type Clothing Collectibles Of Value Electronics Firearms Household …" at bounding box center [1098, 178] width 143 height 26
select select "sports_and_hobby_equipment"
click at [1028, 165] on select "Select Item Type Clothing Collectibles Of Value Electronics Firearms Household …" at bounding box center [1098, 178] width 143 height 26
click at [1174, 179] on button "submit" at bounding box center [1186, 177] width 25 height 25
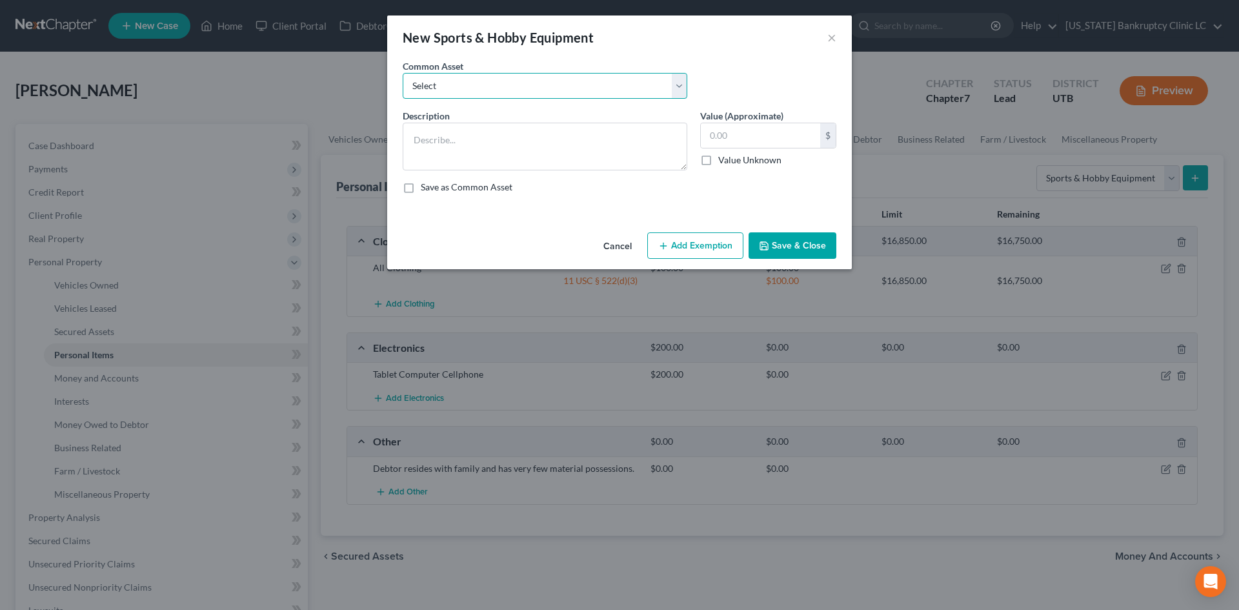
click at [595, 91] on select "Select Snowboard Golf Clubs Fishing Poles and tac Camera Sports/Hobby Equipment…" at bounding box center [545, 86] width 285 height 26
select select "6"
click at [403, 73] on select "Select Snowboard Golf Clubs Fishing Poles and tac Camera Sports/Hobby Equipment…" at bounding box center [545, 86] width 285 height 26
type textarea "Camping Equipment"
click at [782, 145] on input "300.00" at bounding box center [760, 135] width 119 height 25
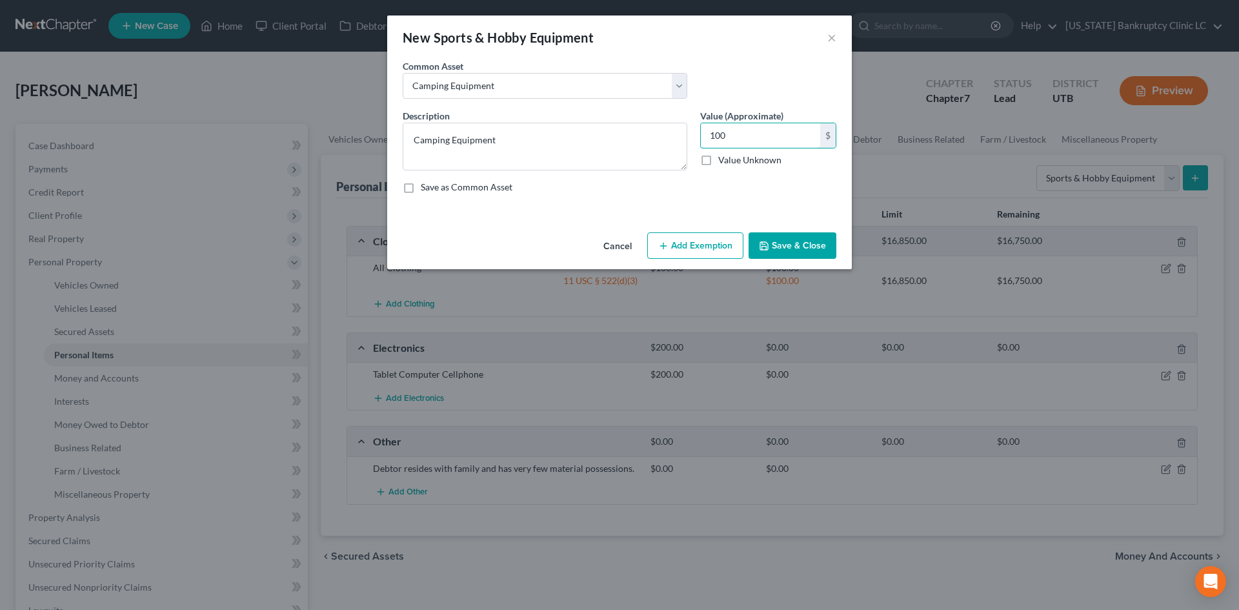
type input "100"
click at [818, 244] on button "Save & Close" at bounding box center [793, 245] width 88 height 27
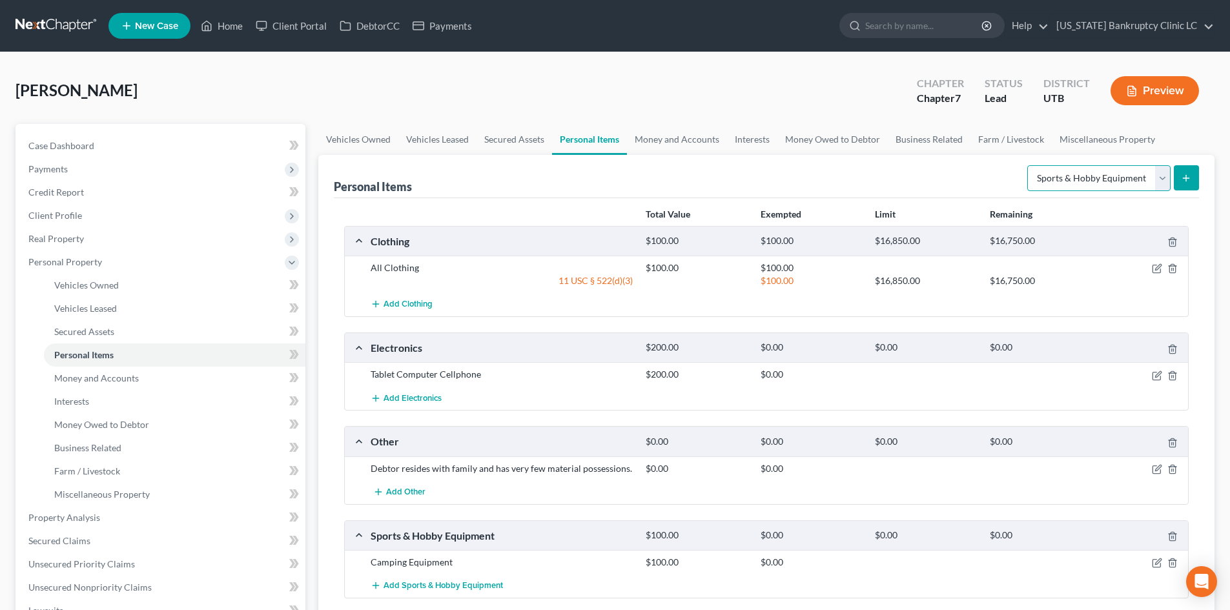
click at [1096, 168] on select "Select Item Type Clothing Collectibles Of Value Electronics Firearms Household …" at bounding box center [1098, 178] width 143 height 26
select select "jewelry"
click at [1028, 165] on select "Select Item Type Clothing Collectibles Of Value Electronics Firearms Household …" at bounding box center [1098, 178] width 143 height 26
click at [1185, 169] on button "submit" at bounding box center [1186, 177] width 25 height 25
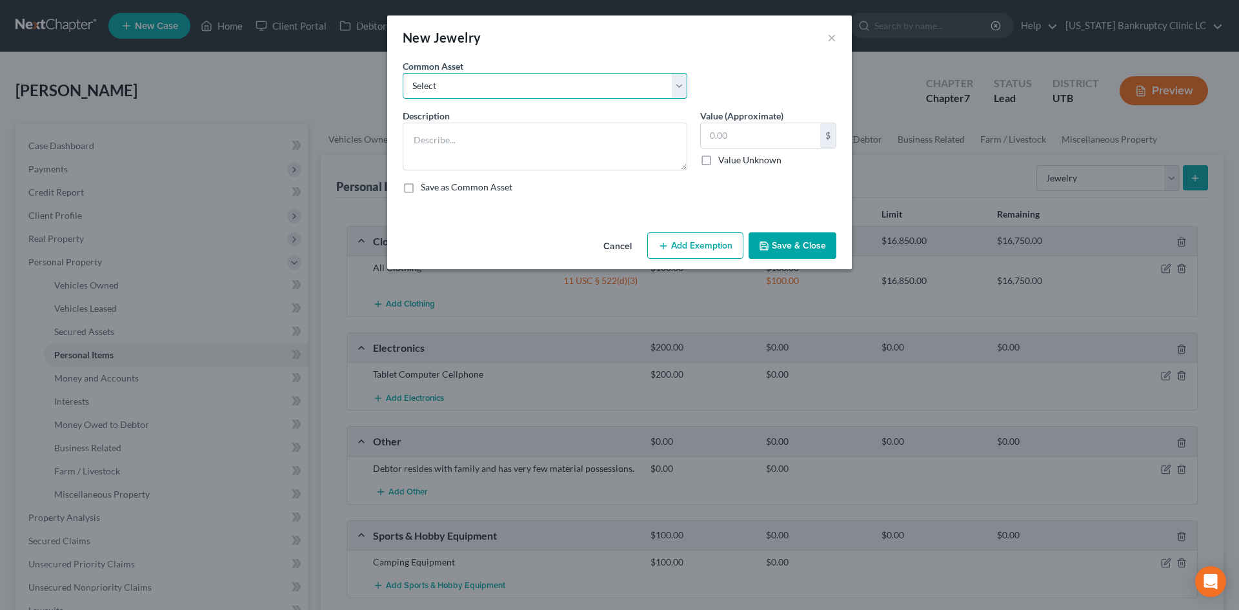
click at [476, 87] on select "Select Jewelry, Watches & Accessories Jewelry, Watches & Accessories Wedding Ri…" at bounding box center [545, 86] width 285 height 26
select select "0"
click at [403, 73] on select "Select Jewelry, Watches & Accessories Jewelry, Watches & Accessories Wedding Ri…" at bounding box center [545, 86] width 285 height 26
type textarea "Jewelry, Watches & Accessories"
click at [759, 134] on input "200.00" at bounding box center [760, 135] width 119 height 25
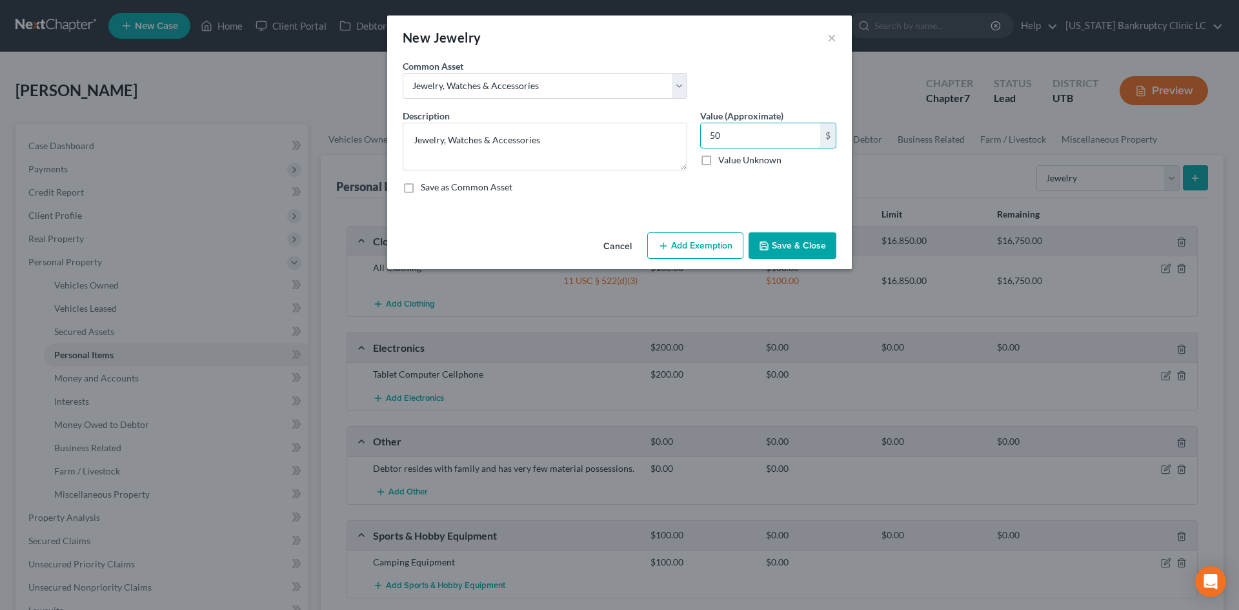
type input "50"
click at [682, 252] on button "Add Exemption" at bounding box center [695, 245] width 96 height 27
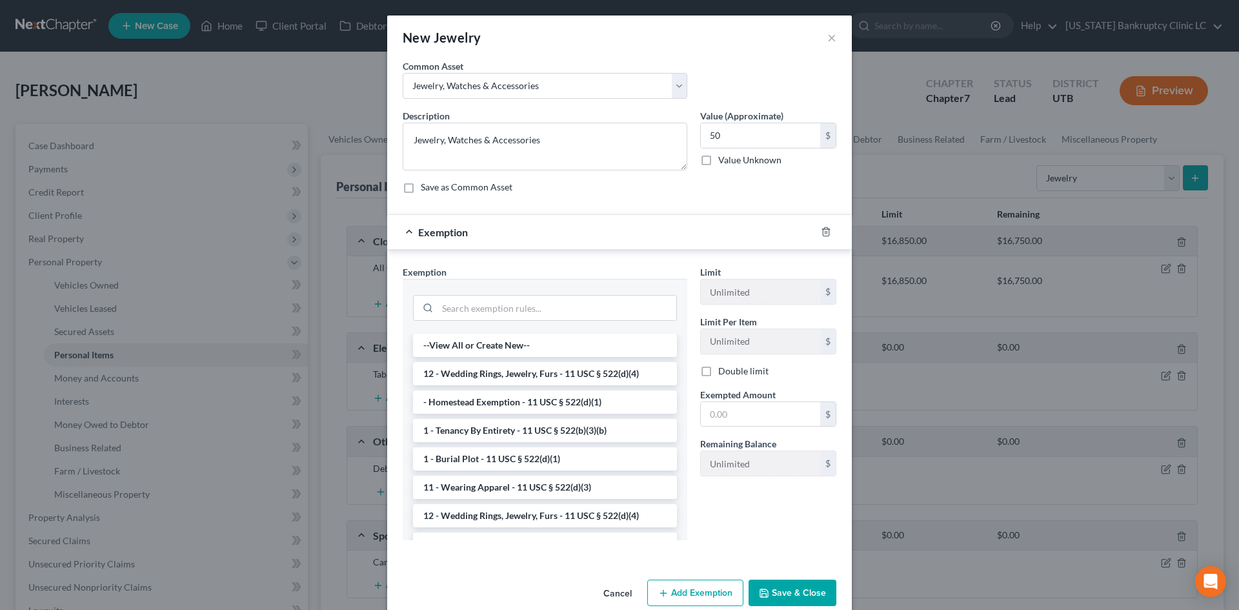
click at [531, 376] on li "12 - Wedding Rings, Jewelry, Furs - 11 USC § 522(d)(4)" at bounding box center [545, 373] width 264 height 23
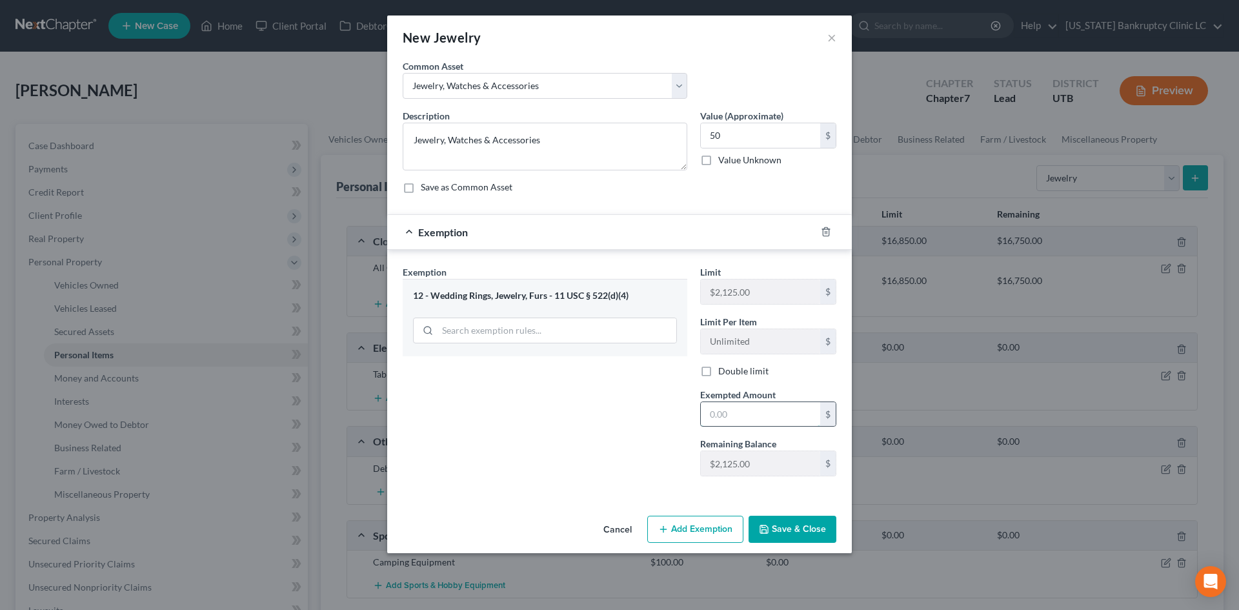
drag, startPoint x: 757, startPoint y: 413, endPoint x: 744, endPoint y: 409, distance: 13.5
click at [757, 413] on input "text" at bounding box center [760, 414] width 119 height 25
type input "50"
click at [607, 441] on div "Exemption Set must be selected for CA. Exemption * 12 - Wedding Rings, Jewelry,…" at bounding box center [545, 375] width 298 height 221
click at [785, 525] on button "Save & Close" at bounding box center [793, 529] width 88 height 27
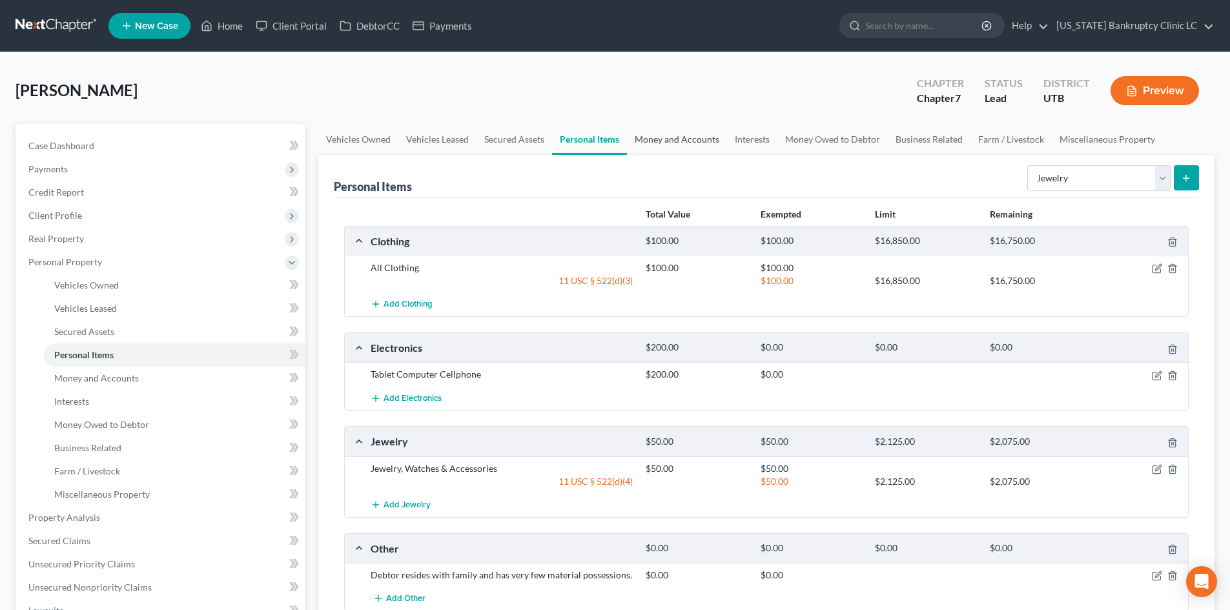
click at [666, 140] on link "Money and Accounts" at bounding box center [677, 139] width 100 height 31
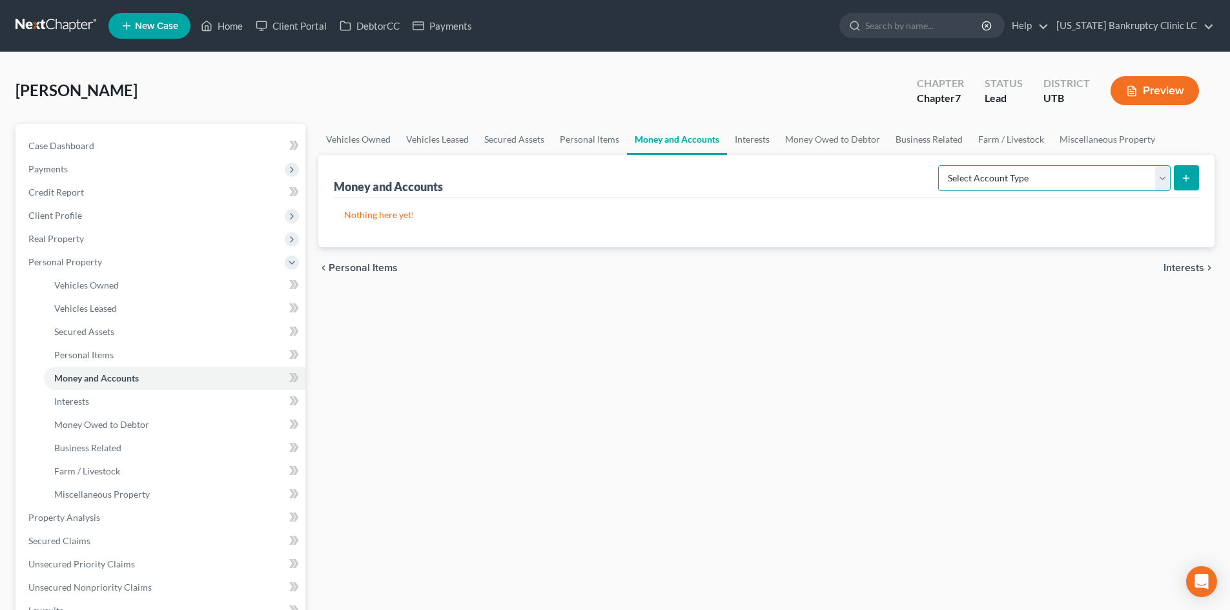
click at [1070, 184] on select "Select Account Type Brokerage Cash on Hand Certificates of Deposit Checking Acc…" at bounding box center [1054, 178] width 232 height 26
select select "checking"
click at [941, 165] on select "Select Account Type Brokerage Cash on Hand Certificates of Deposit Checking Acc…" at bounding box center [1054, 178] width 232 height 26
click at [1185, 183] on icon "submit" at bounding box center [1186, 178] width 10 height 10
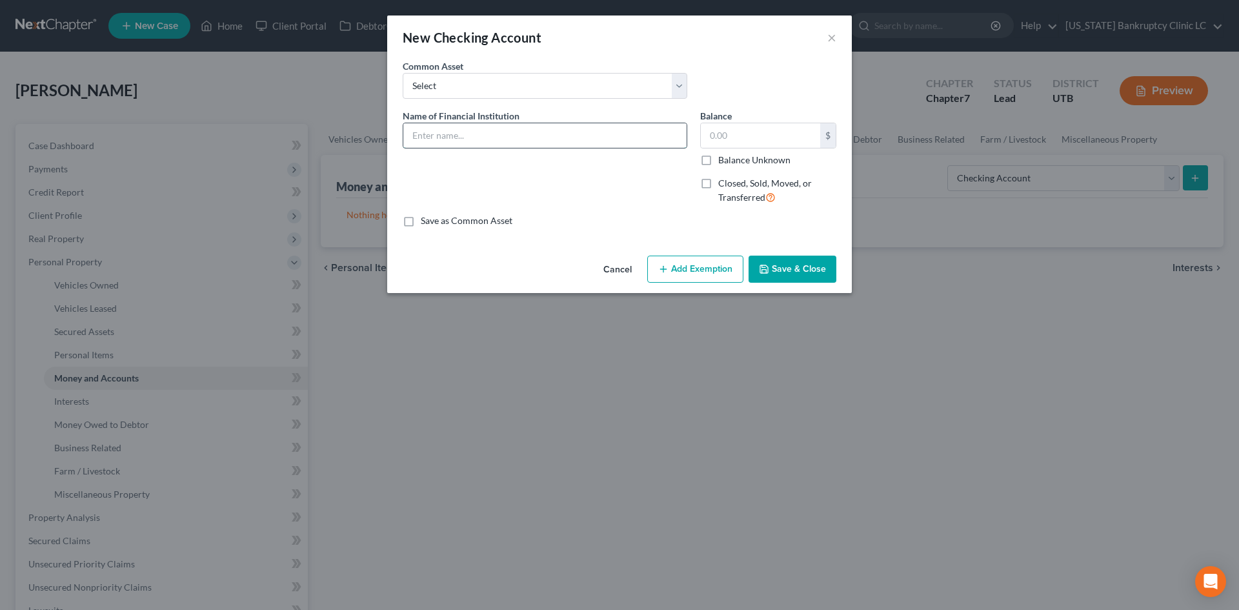
click at [498, 142] on input "text" at bounding box center [544, 135] width 283 height 25
type input "Fifth Third Bank #1259"
type input "492"
click at [719, 260] on button "Add Exemption" at bounding box center [695, 269] width 96 height 27
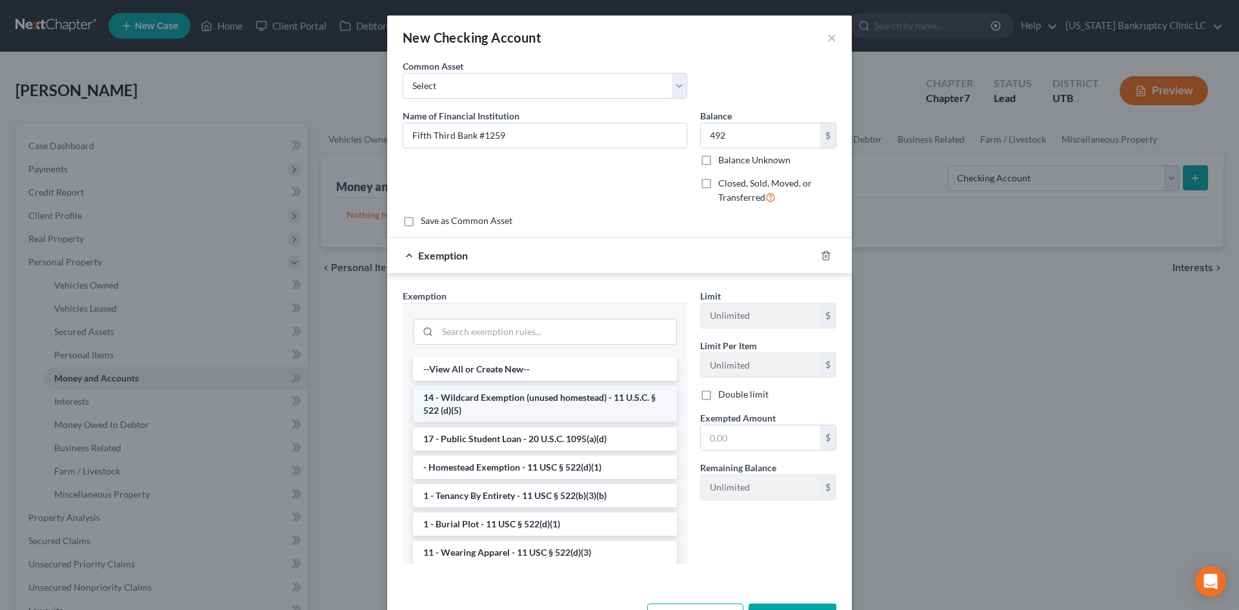
click at [510, 396] on li "14 - Wildcard Exemption (unused homestead) - 11 U.S.C. § 522 (d)(5)" at bounding box center [545, 404] width 264 height 36
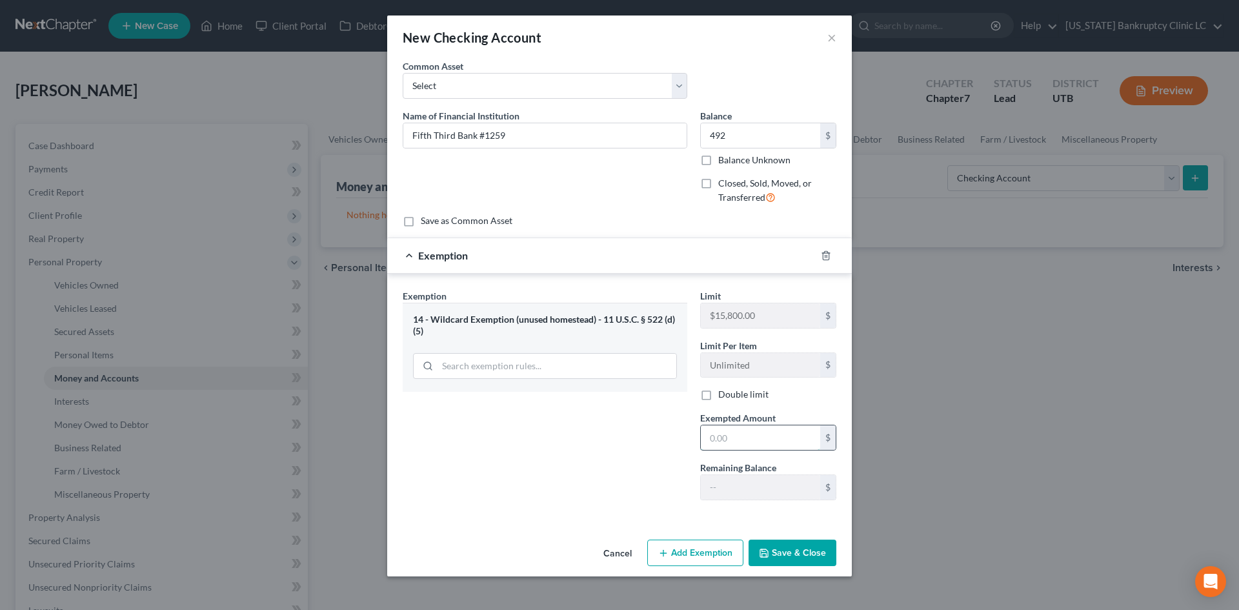
click at [751, 431] on input "text" at bounding box center [760, 437] width 119 height 25
type input "492"
click at [828, 552] on button "Save & Close" at bounding box center [793, 553] width 88 height 27
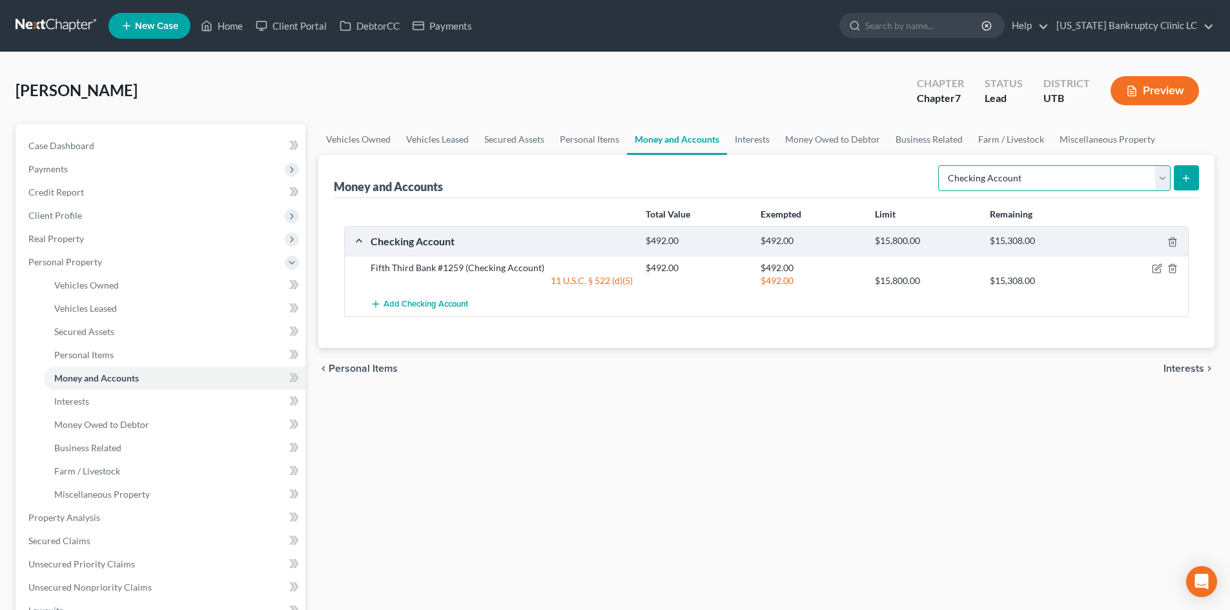
click at [1158, 176] on select "Select Account Type Brokerage Cash on Hand Certificates of Deposit Checking Acc…" at bounding box center [1054, 178] width 232 height 26
drag, startPoint x: 1158, startPoint y: 176, endPoint x: 1166, endPoint y: 177, distance: 8.5
click at [1158, 176] on select "Select Account Type Brokerage Cash on Hand Certificates of Deposit Checking Acc…" at bounding box center [1054, 178] width 232 height 26
click at [1186, 177] on line "submit" at bounding box center [1186, 178] width 0 height 6
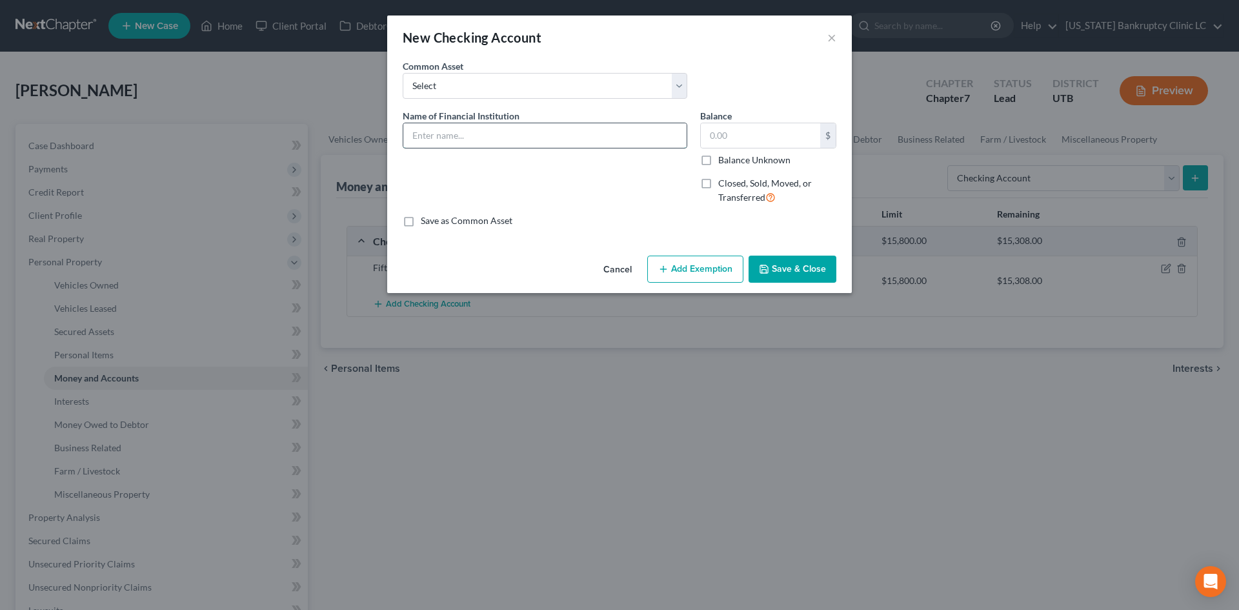
click at [447, 130] on input "text" at bounding box center [544, 135] width 283 height 25
click at [575, 138] on input "Del Norte Credit Union" at bounding box center [544, 135] width 283 height 25
type input "Del Norte Credit Union #3008"
click at [799, 274] on button "Save & Close" at bounding box center [793, 269] width 88 height 27
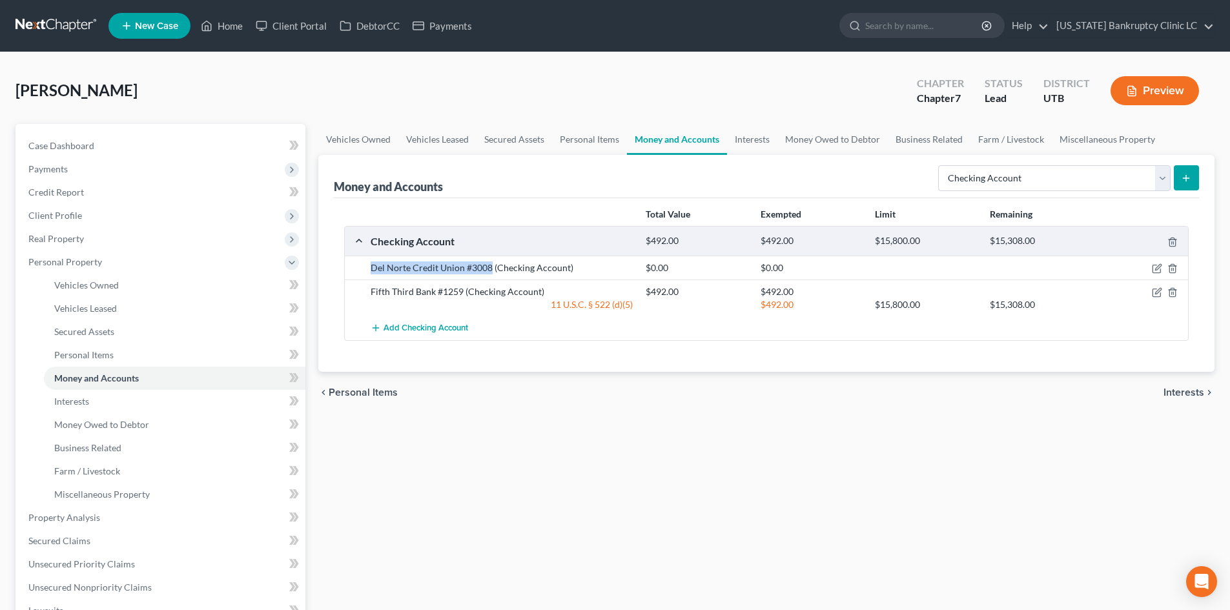
drag, startPoint x: 372, startPoint y: 265, endPoint x: 489, endPoint y: 264, distance: 116.8
click at [489, 264] on div "Del Norte Credit Union #3008 (Checking Account)" at bounding box center [501, 267] width 275 height 13
copy div "Del Norte Credit Union #3008"
drag, startPoint x: 1003, startPoint y: 181, endPoint x: 1003, endPoint y: 190, distance: 9.1
click at [1003, 181] on select "Select Account Type Brokerage Cash on Hand Certificates of Deposit Checking Acc…" at bounding box center [1054, 178] width 232 height 26
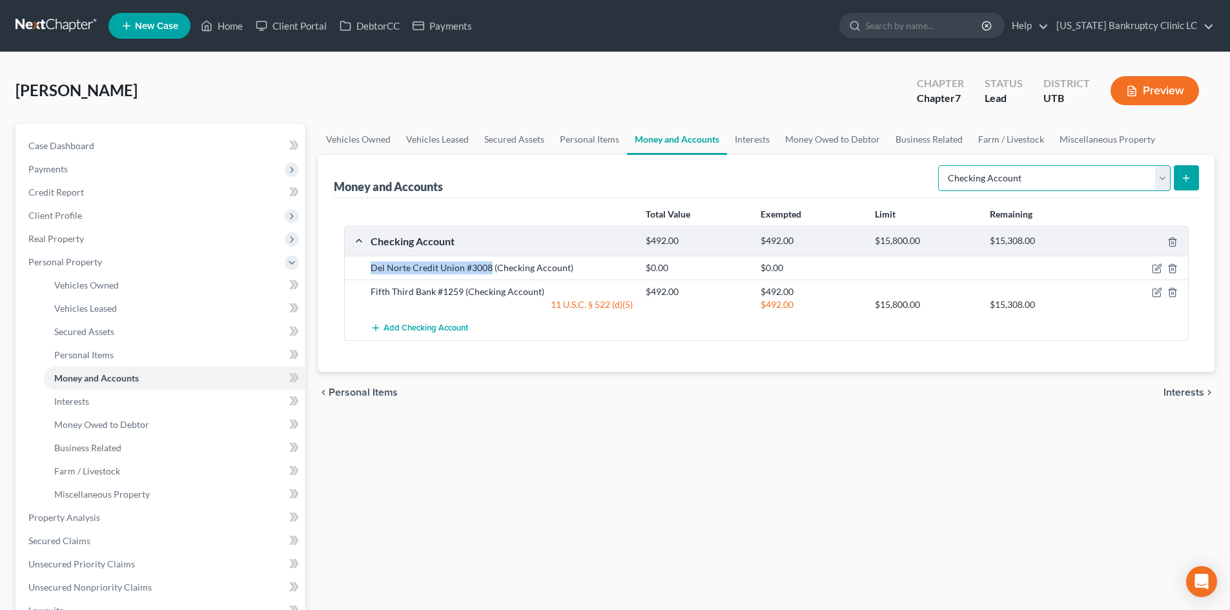
select select "savings"
click at [941, 165] on select "Select Account Type Brokerage Cash on Hand Certificates of Deposit Checking Acc…" at bounding box center [1054, 178] width 232 height 26
click at [1187, 180] on icon "submit" at bounding box center [1186, 178] width 10 height 10
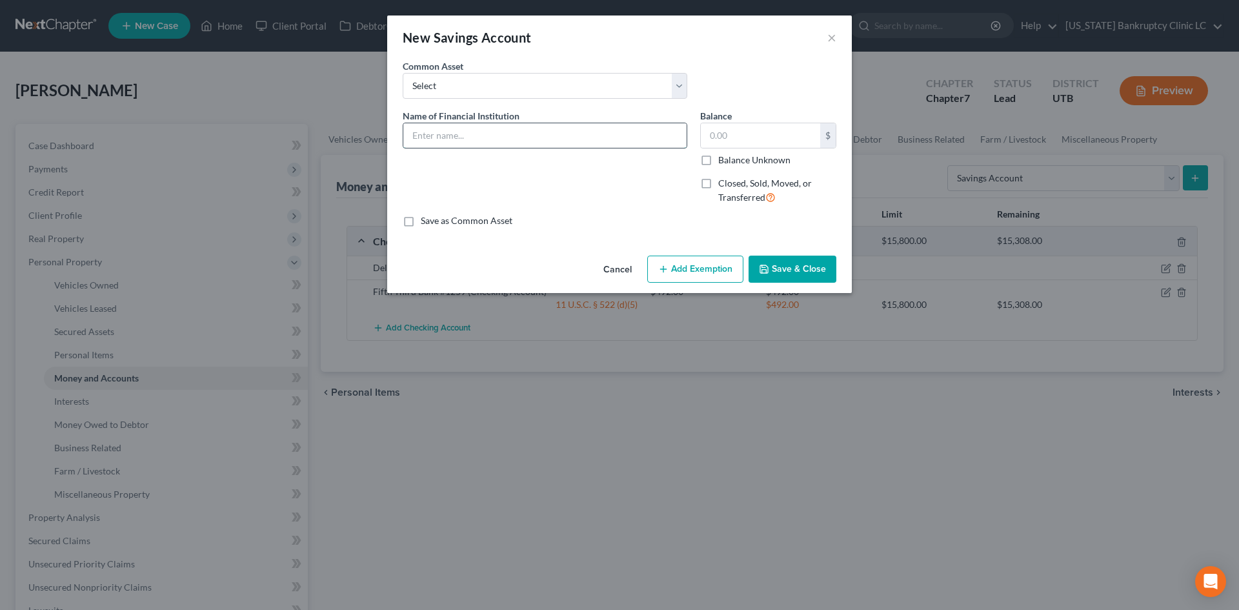
click at [556, 141] on input "text" at bounding box center [544, 135] width 283 height 25
paste input "Del Norte Credit Union #3008"
type input "Del Norte Credit Union #3008"
click at [799, 271] on button "Save & Close" at bounding box center [793, 269] width 88 height 27
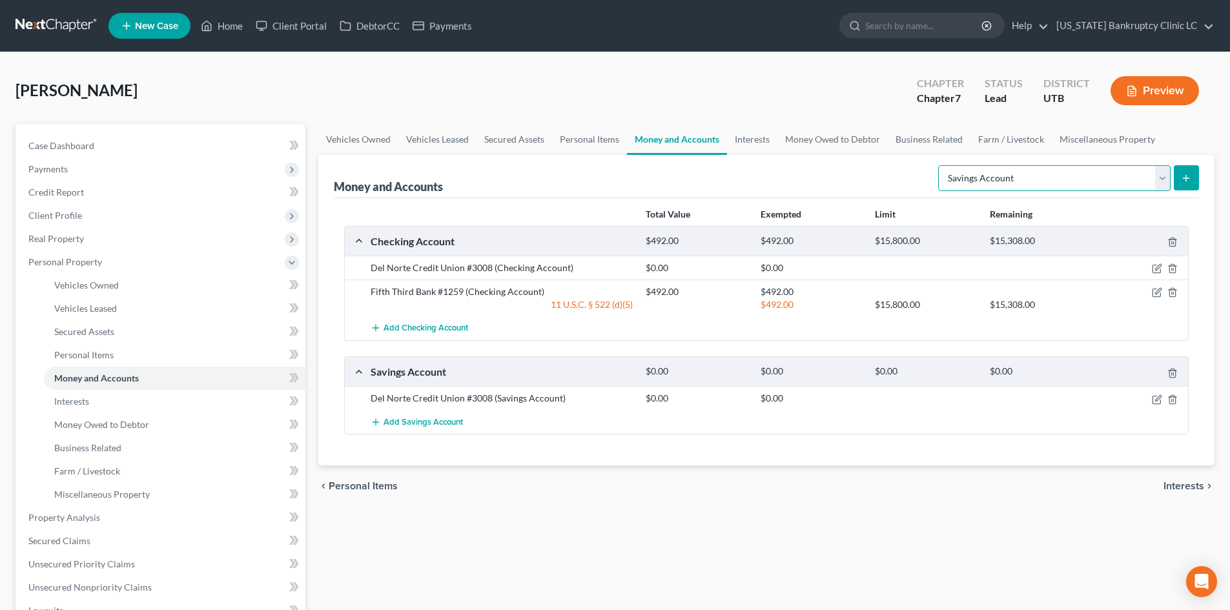
drag, startPoint x: 1013, startPoint y: 189, endPoint x: 1026, endPoint y: 188, distance: 12.9
click at [1013, 189] on select "Select Account Type Brokerage Cash on Hand Certificates of Deposit Checking Acc…" at bounding box center [1054, 178] width 232 height 26
select select "other"
click at [941, 165] on select "Select Account Type Brokerage Cash on Hand Certificates of Deposit Checking Acc…" at bounding box center [1054, 178] width 232 height 26
click at [1185, 176] on icon "submit" at bounding box center [1186, 178] width 10 height 10
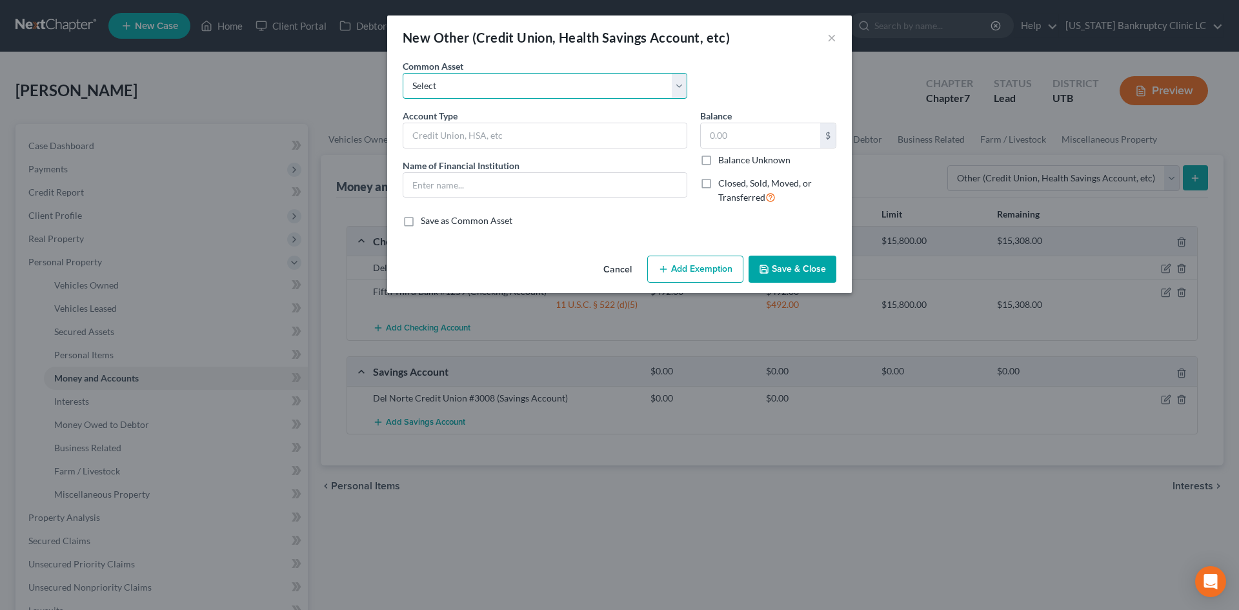
click at [490, 89] on select "Select Credit Union PayPal Prepaid Credit Union Digital currency HSA Health Sav…" at bounding box center [545, 86] width 285 height 26
click at [491, 89] on select "Select Credit Union PayPal Prepaid Credit Union Digital currency HSA Health Sav…" at bounding box center [545, 86] width 285 height 26
click at [463, 141] on input "text" at bounding box center [544, 135] width 283 height 25
type input "Venmo"
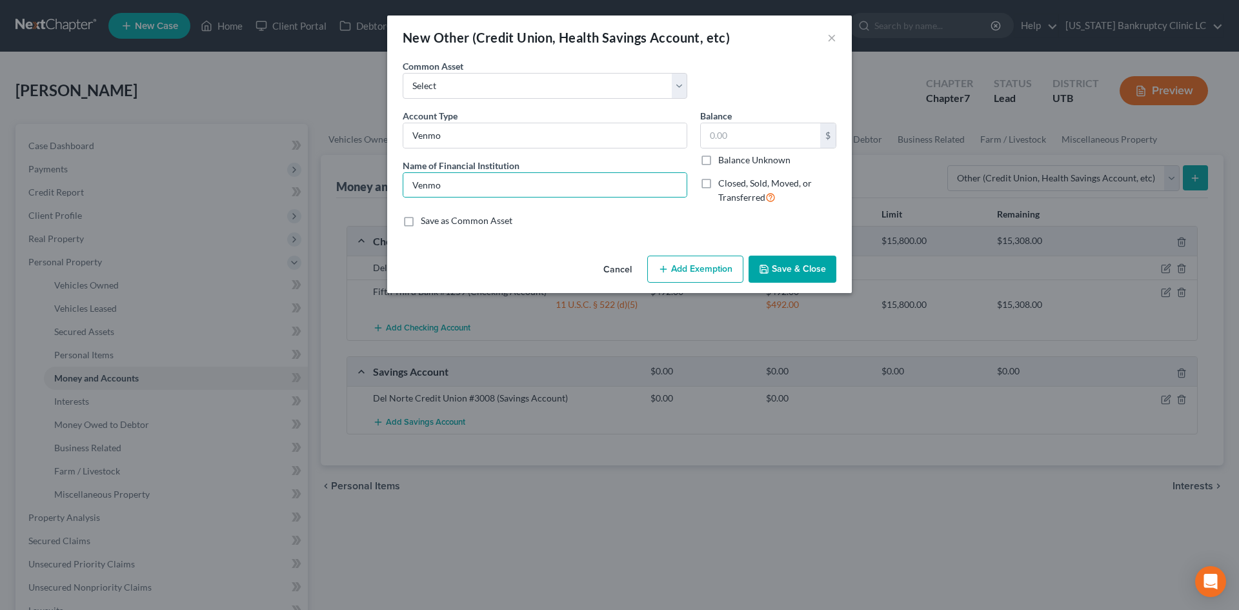
click at [797, 269] on button "Save & Close" at bounding box center [793, 269] width 88 height 27
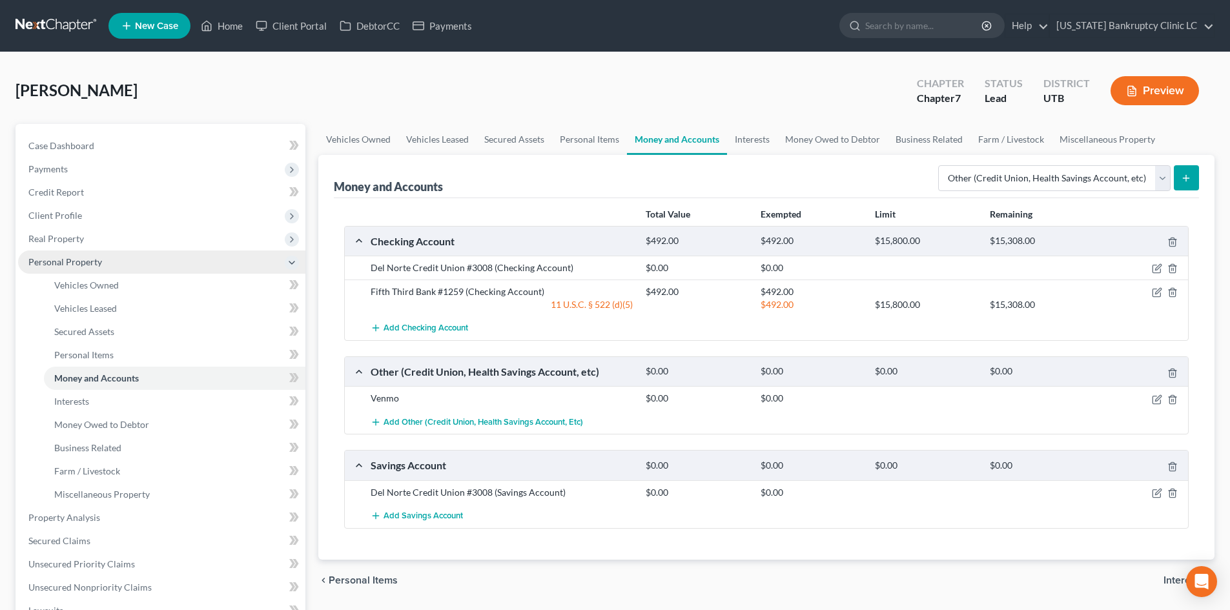
click at [104, 258] on span "Personal Property" at bounding box center [161, 261] width 287 height 23
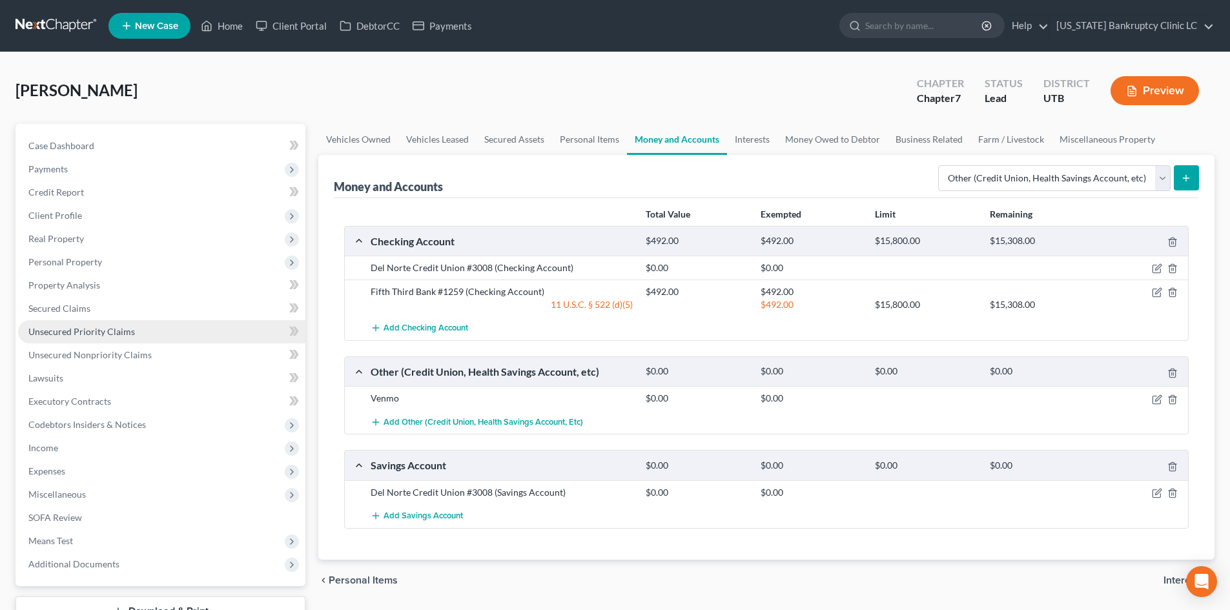
click at [112, 334] on span "Unsecured Priority Claims" at bounding box center [81, 331] width 107 height 11
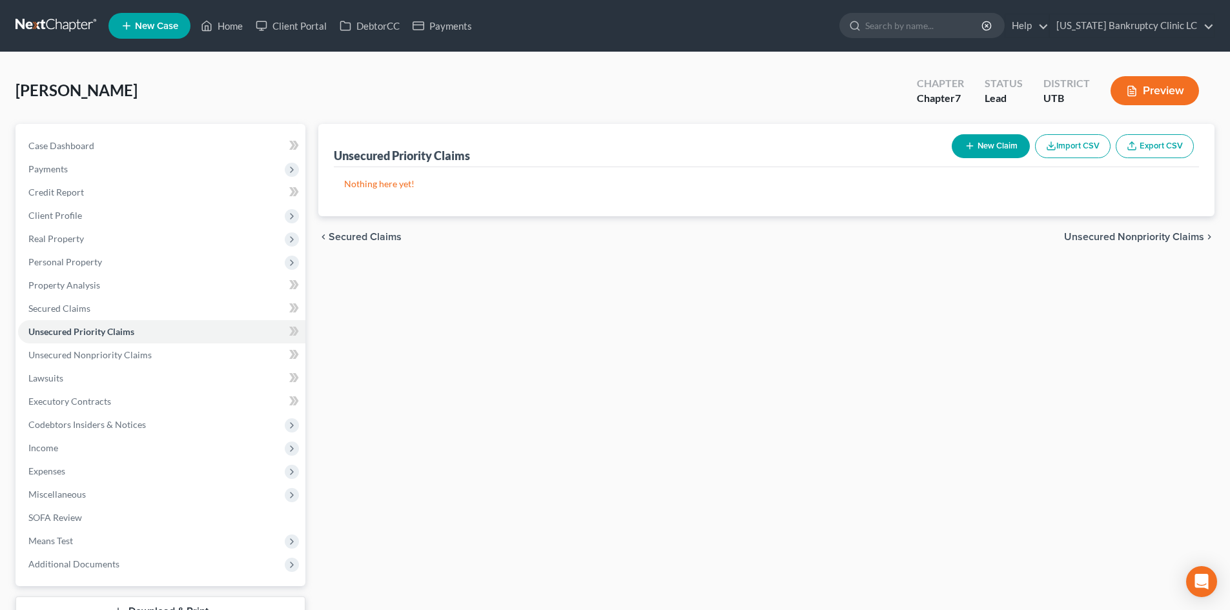
click at [1008, 150] on button "New Claim" at bounding box center [991, 146] width 78 height 24
select select "0"
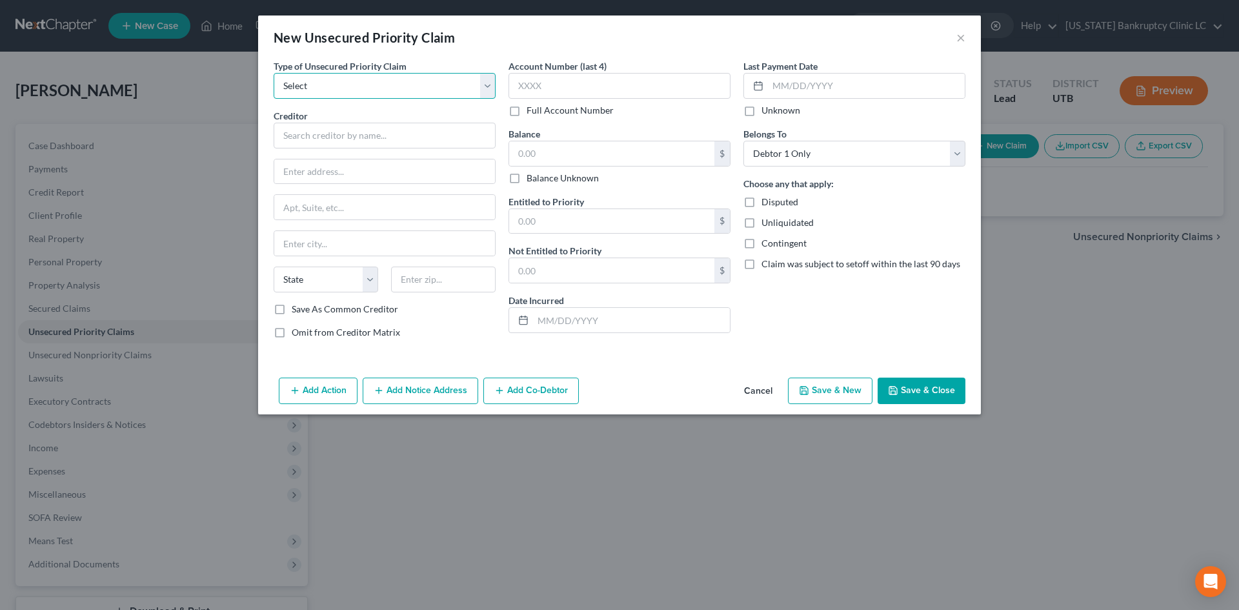
drag, startPoint x: 334, startPoint y: 92, endPoint x: 334, endPoint y: 98, distance: 6.5
click at [334, 92] on select "Select Taxes & Other Government Units Domestic Support Obligations Extensions o…" at bounding box center [385, 86] width 222 height 26
select select "0"
click at [274, 73] on select "Select Taxes & Other Government Units Domestic Support Obligations Extensions o…" at bounding box center [385, 86] width 222 height 26
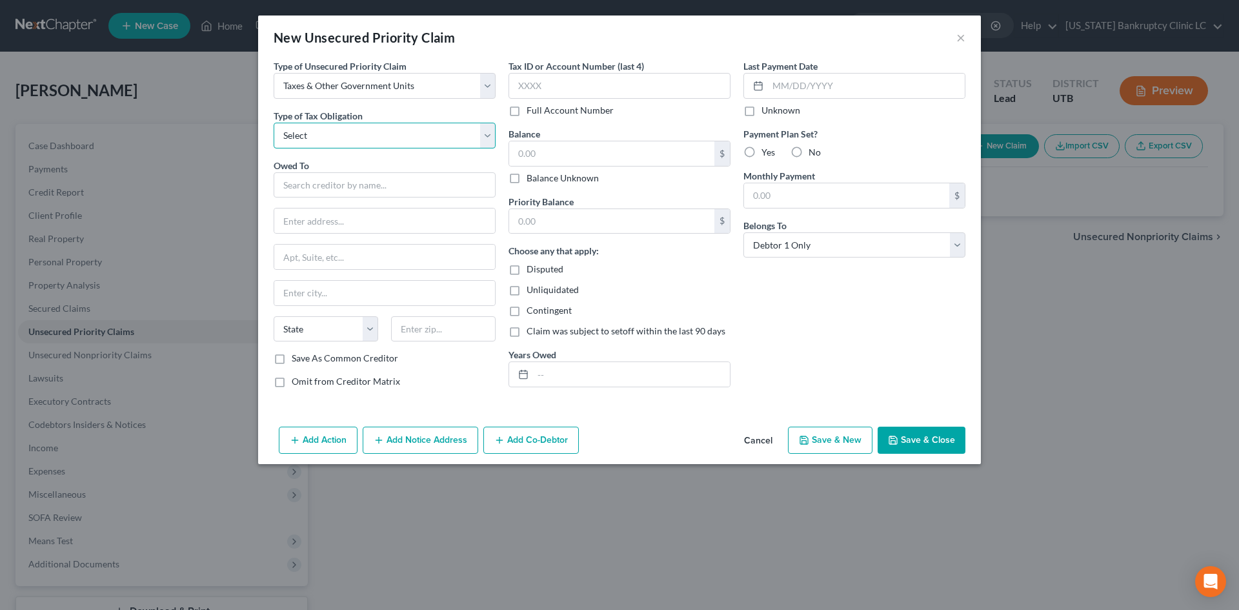
drag, startPoint x: 333, startPoint y: 134, endPoint x: 331, endPoint y: 141, distance: 6.7
click at [333, 134] on select "Select Federal City State Franchise Tax Board Other" at bounding box center [385, 136] width 222 height 26
select select "0"
click at [274, 123] on select "Select Federal City State Franchise Tax Board Other" at bounding box center [385, 136] width 222 height 26
click at [320, 178] on input "text" at bounding box center [385, 185] width 222 height 26
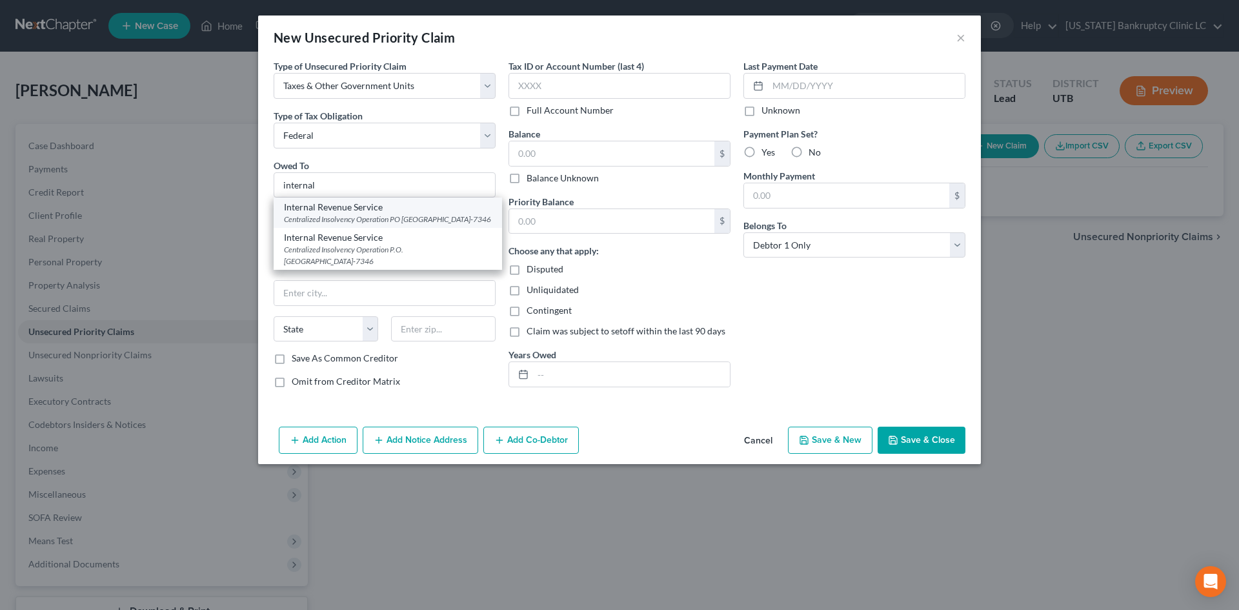
click at [368, 203] on div "Internal Revenue Service" at bounding box center [388, 207] width 208 height 13
type input "Internal Revenue Service"
type input "Centralized Insolvency Operation"
type input "PO Box 7346"
type input "[GEOGRAPHIC_DATA]"
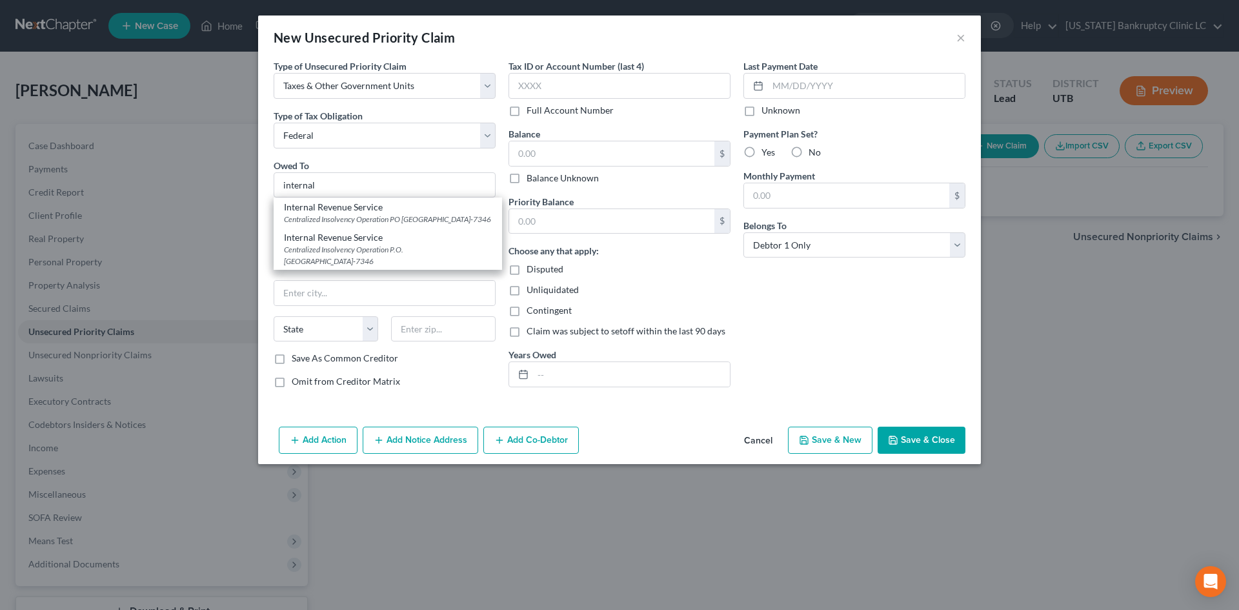
select select "39"
type input "19101-7346"
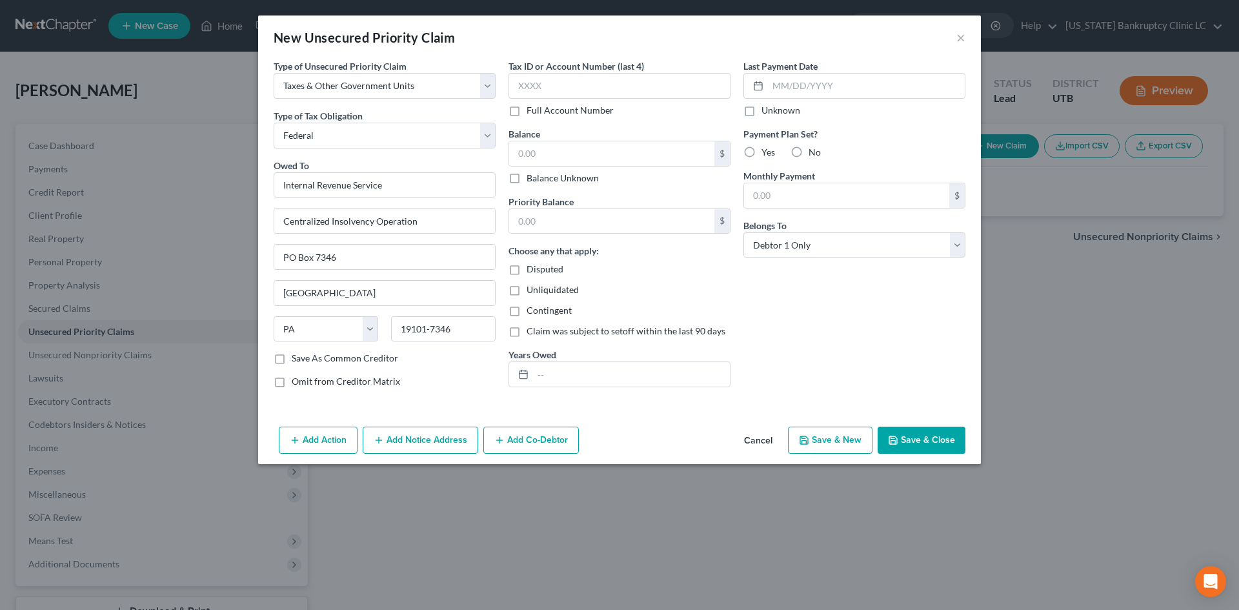
click at [817, 433] on button "Save & New" at bounding box center [830, 440] width 85 height 27
select select "0"
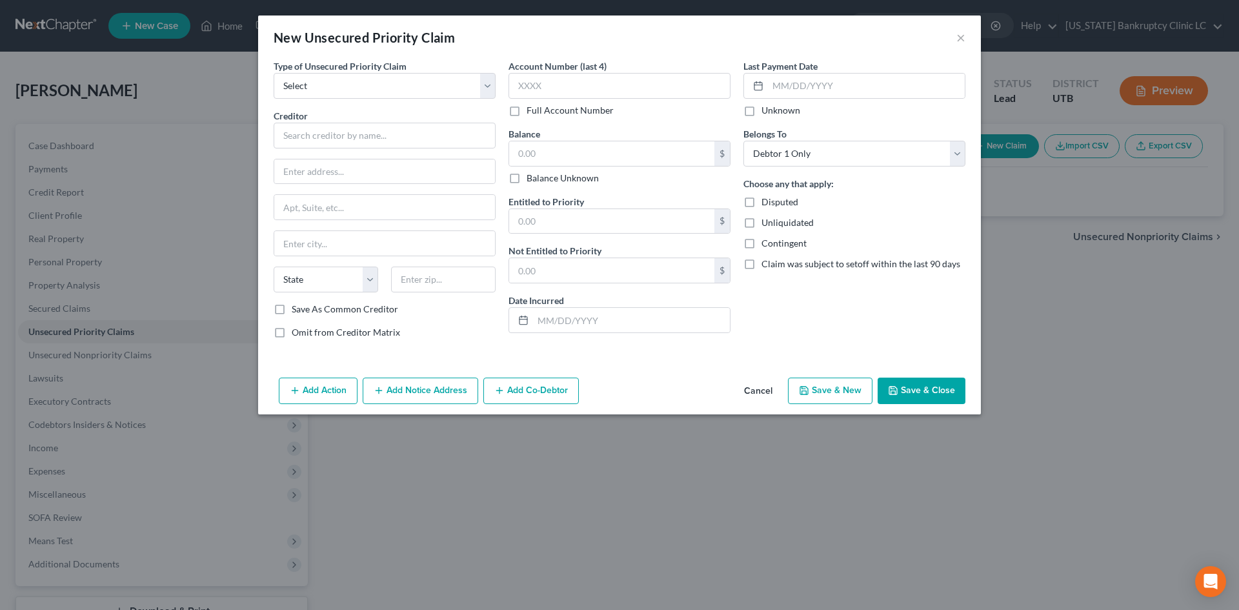
type input "0.00"
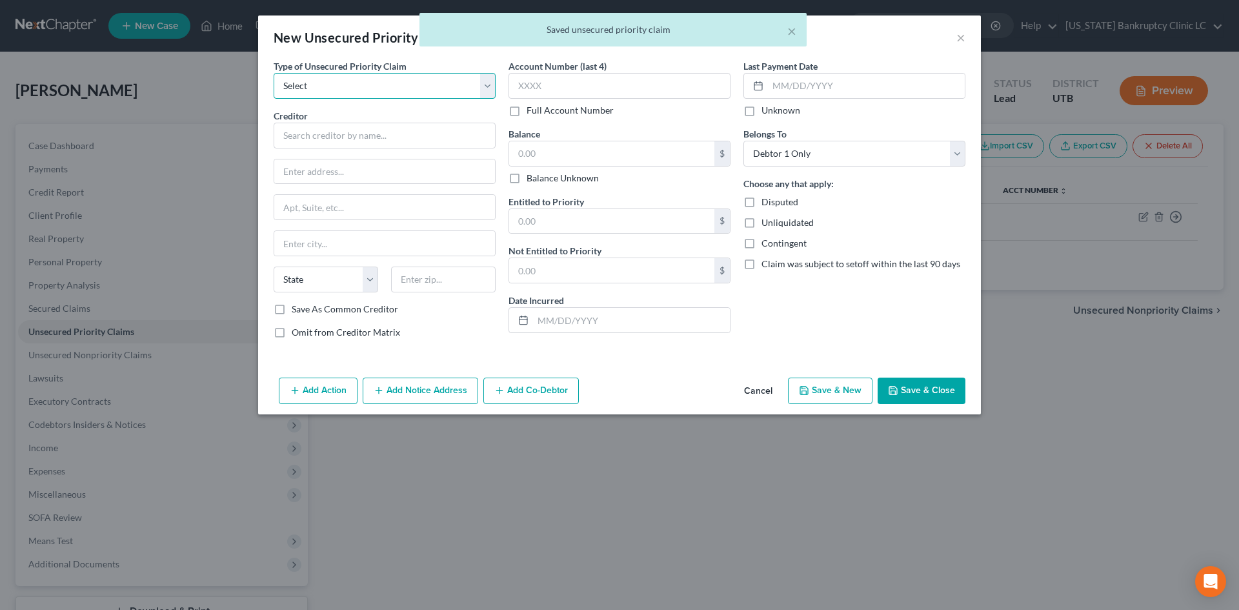
click at [307, 88] on select "Select Taxes & Other Government Units Domestic Support Obligations Extensions o…" at bounding box center [385, 86] width 222 height 26
select select "0"
click at [274, 73] on select "Select Taxes & Other Government Units Domestic Support Obligations Extensions o…" at bounding box center [385, 86] width 222 height 26
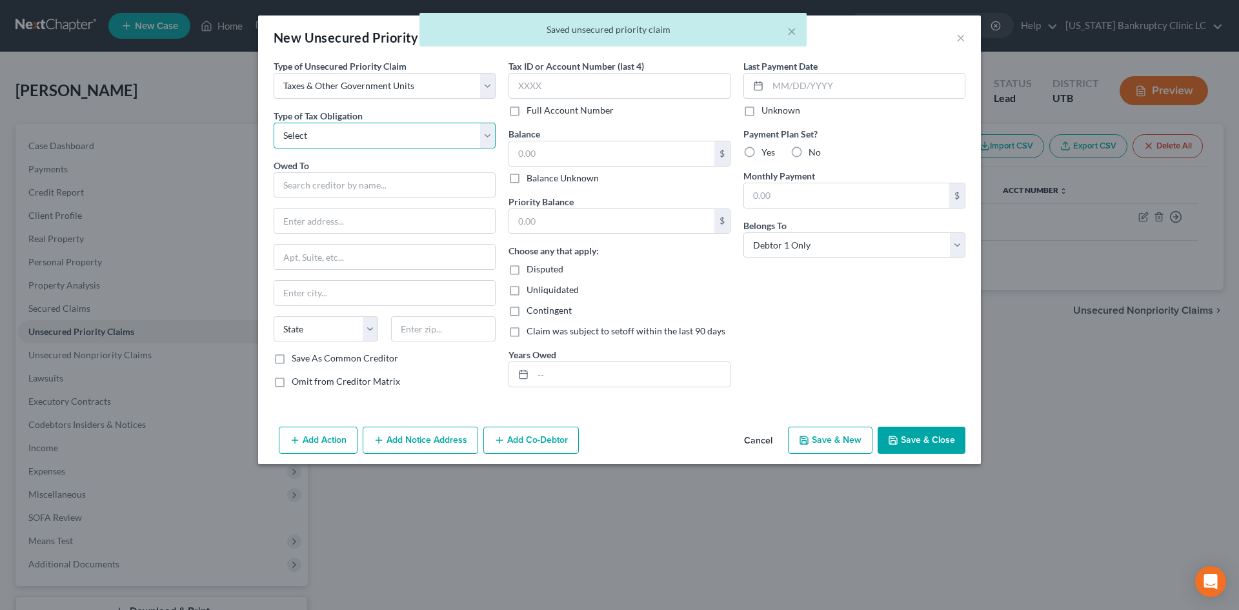
drag, startPoint x: 308, startPoint y: 134, endPoint x: 309, endPoint y: 148, distance: 13.6
click at [308, 134] on select "Select Federal City State Franchise Tax Board Other" at bounding box center [385, 136] width 222 height 26
select select "2"
click at [274, 123] on select "Select Federal City State Franchise Tax Board Other" at bounding box center [385, 136] width 222 height 26
click at [327, 189] on input "text" at bounding box center [385, 185] width 222 height 26
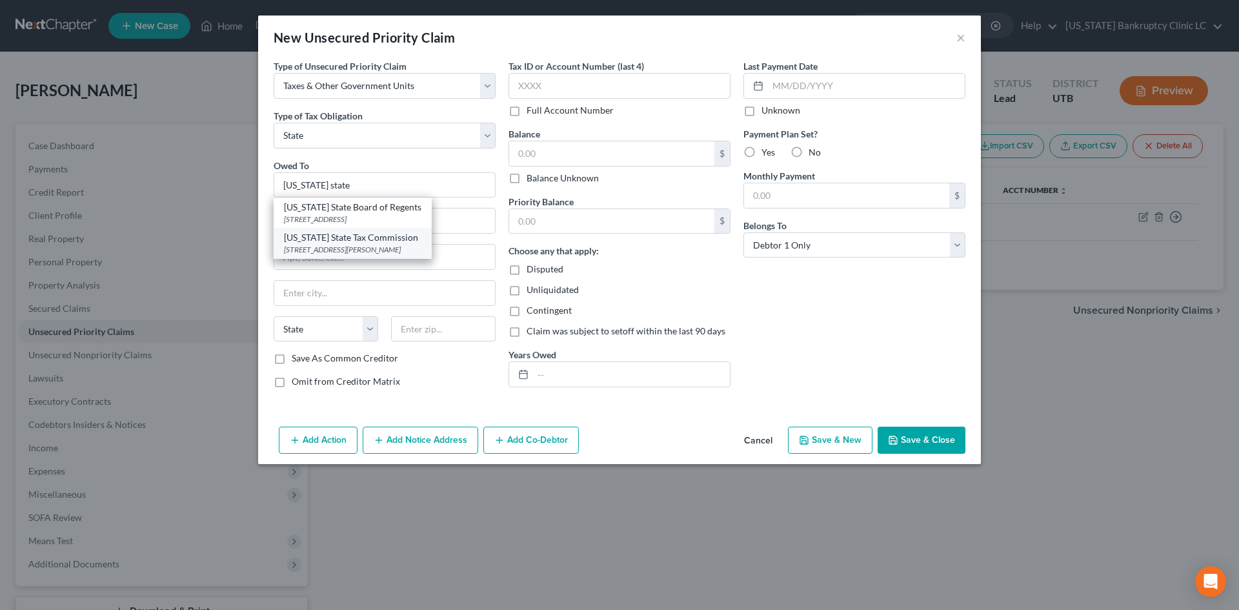
click at [362, 249] on div "[STREET_ADDRESS][PERSON_NAME]" at bounding box center [352, 249] width 137 height 11
type input "[US_STATE] State Tax Commission"
type input "[STREET_ADDRESS]"
type input "Special Services Division, [PERSON_NAME]"
type input "[GEOGRAPHIC_DATA]"
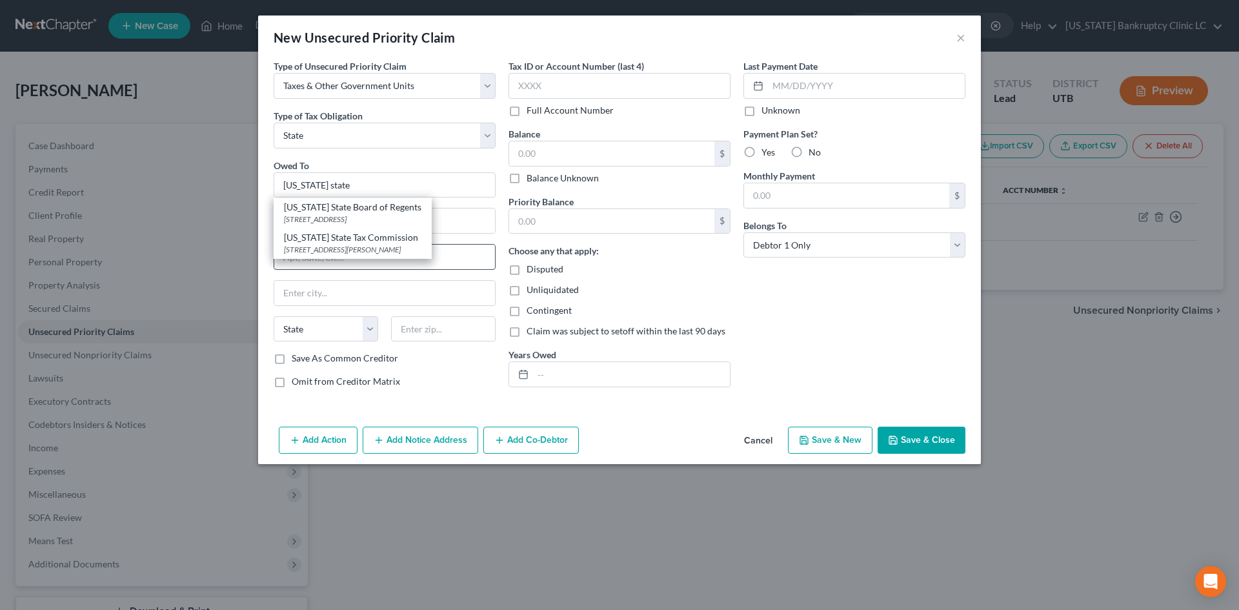
select select "46"
type input "84134"
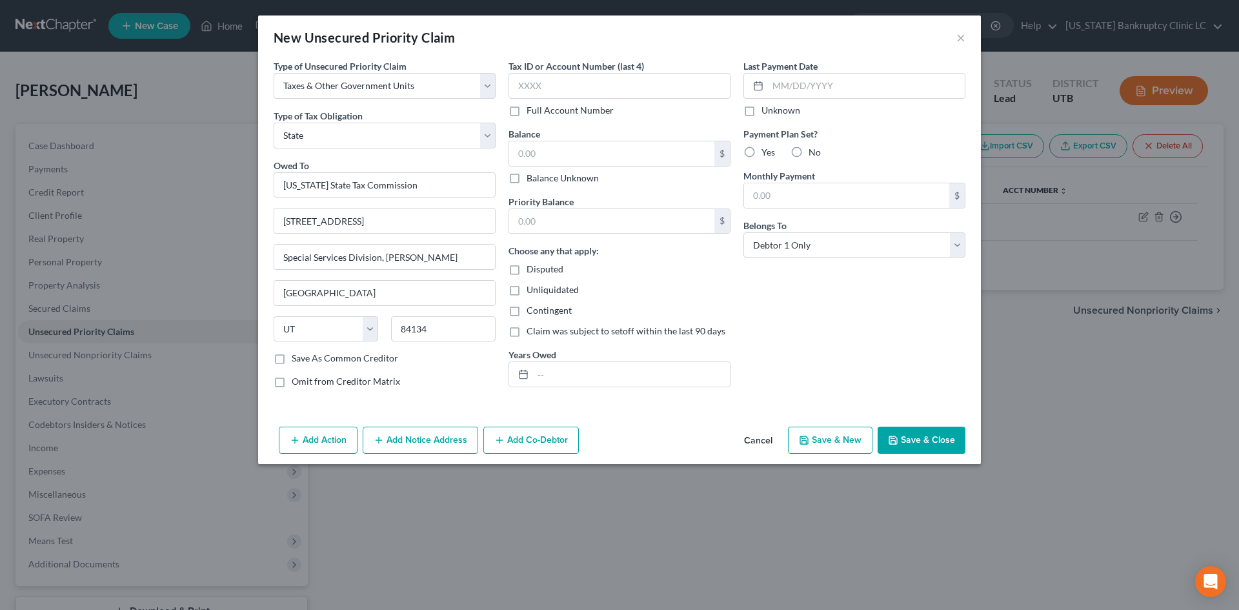
click at [946, 441] on button "Save & Close" at bounding box center [922, 440] width 88 height 27
type input "0.00"
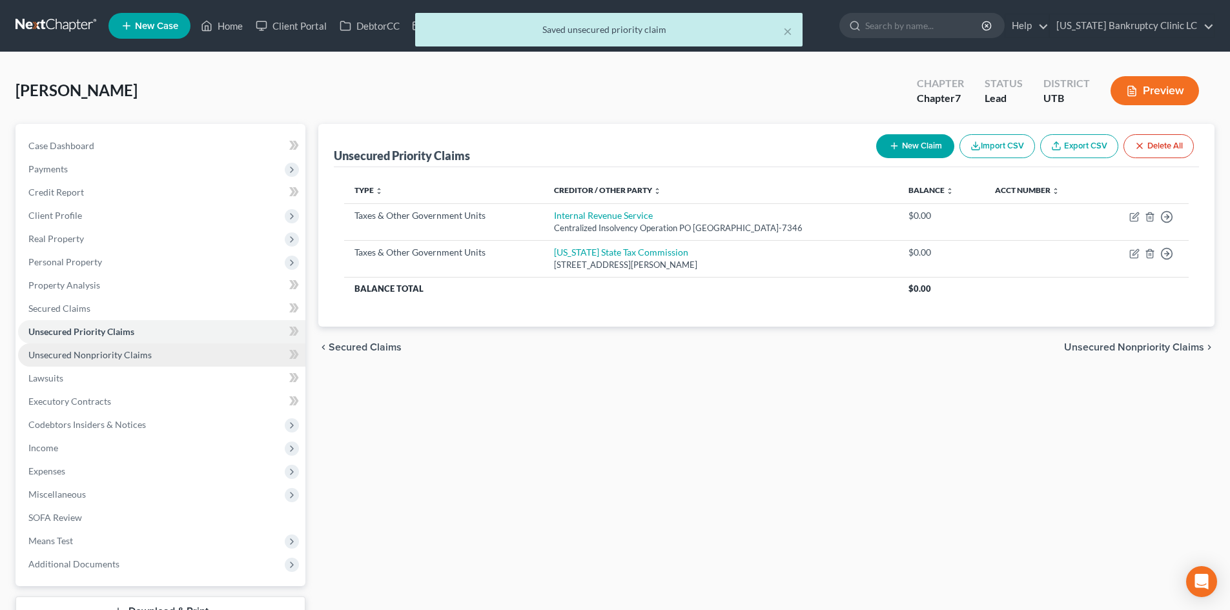
click at [168, 354] on link "Unsecured Nonpriority Claims" at bounding box center [161, 354] width 287 height 23
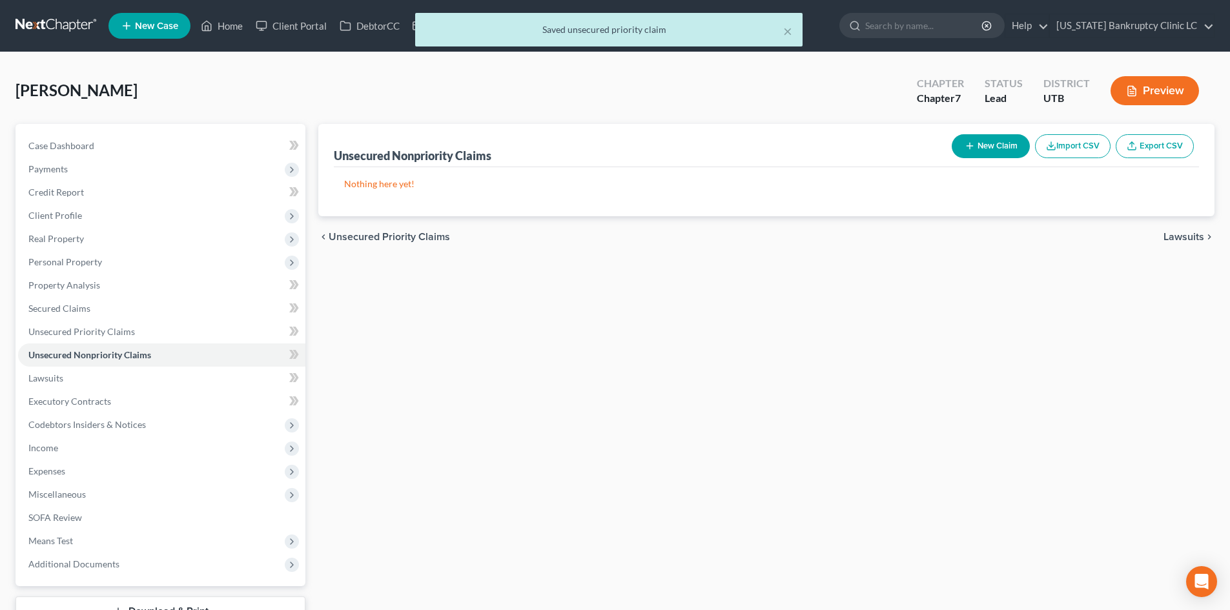
click at [966, 148] on icon "button" at bounding box center [969, 146] width 10 height 10
select select "0"
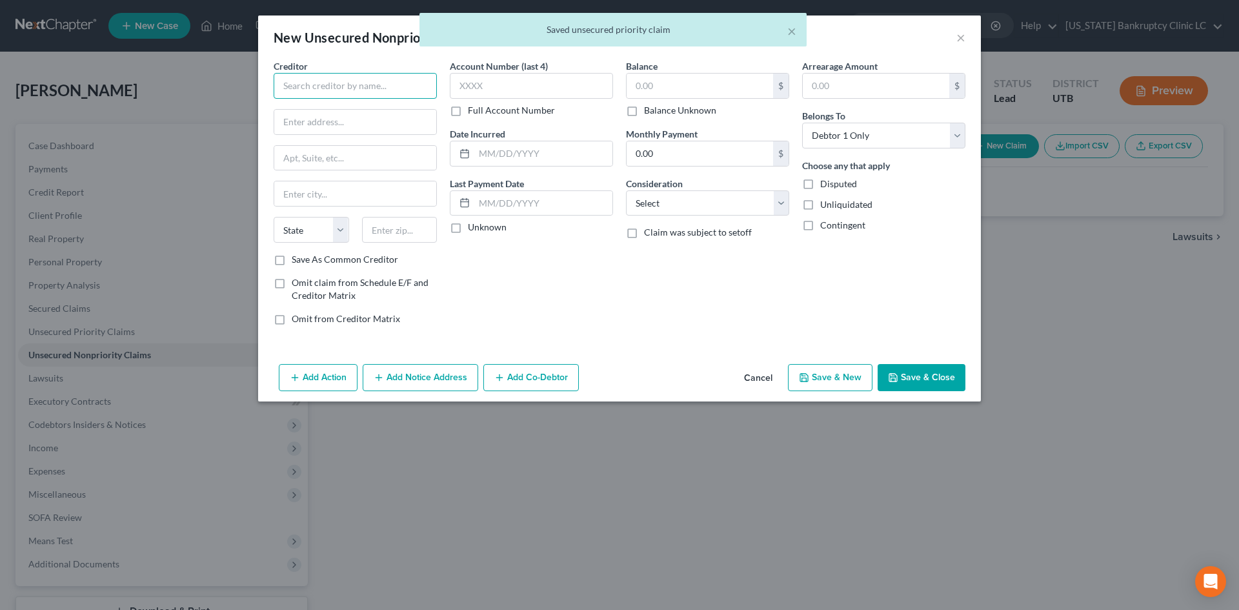
click at [386, 95] on input "text" at bounding box center [355, 86] width 163 height 26
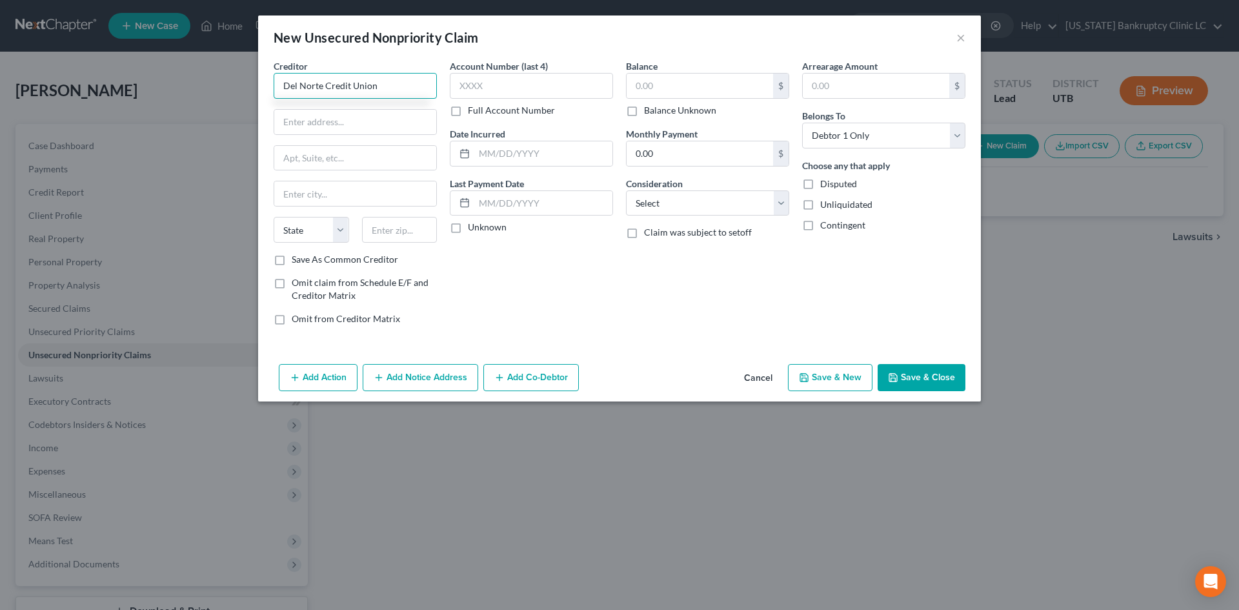
type input "Del Norte Credit Union"
drag, startPoint x: 321, startPoint y: 130, endPoint x: 331, endPoint y: 116, distance: 16.3
click at [321, 130] on input "text" at bounding box center [355, 122] width 162 height 25
paste input "P.O. Box 1180"
type input "P.O. Box 1180"
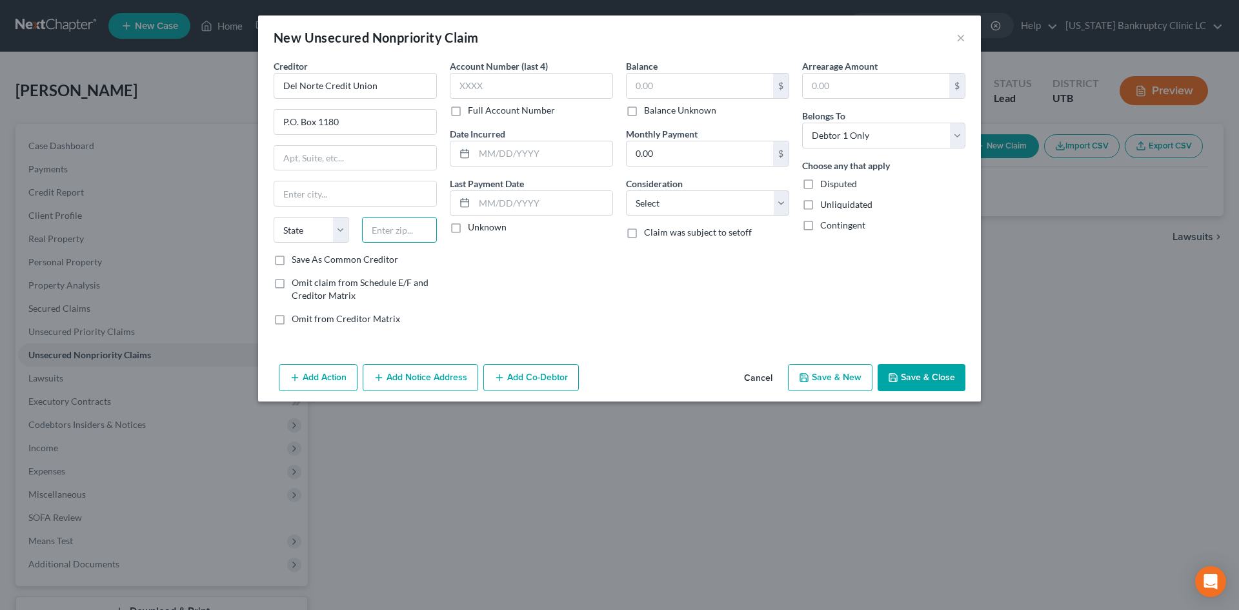
click at [396, 236] on input "text" at bounding box center [400, 230] width 76 height 26
paste input "87544"
type input "87544"
click at [388, 260] on label "Save As Common Creditor" at bounding box center [345, 259] width 107 height 13
click at [305, 260] on input "Save As Common Creditor" at bounding box center [301, 257] width 8 height 8
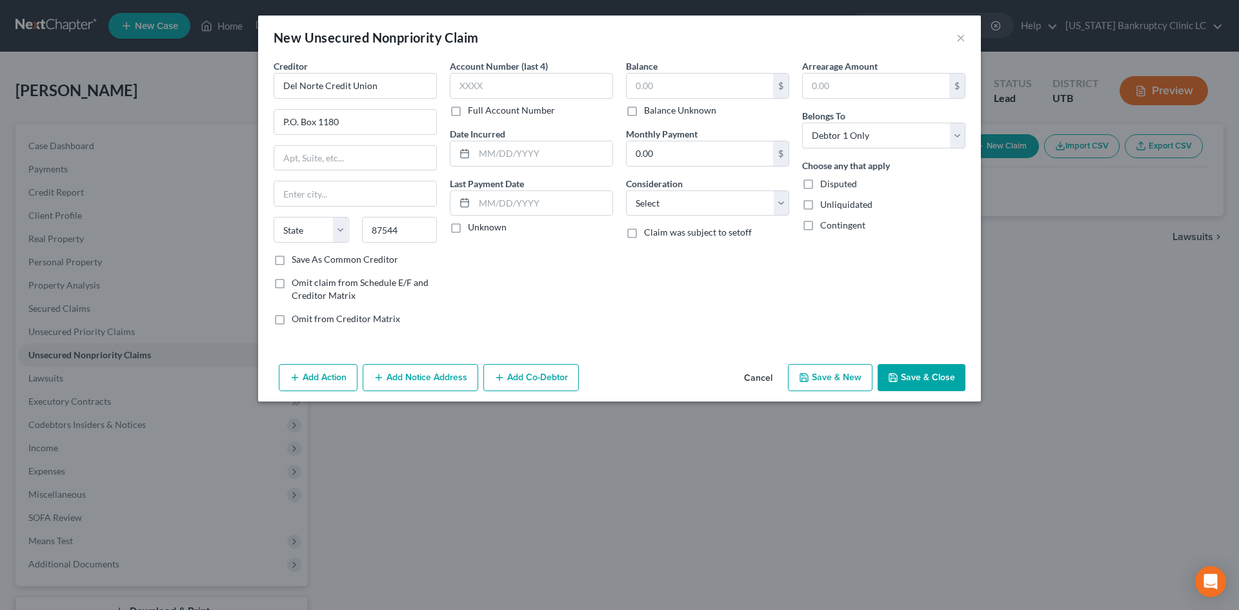
checkbox input "true"
type input "[GEOGRAPHIC_DATA]"
select select "34"
click at [934, 376] on button "Save & Close" at bounding box center [922, 377] width 88 height 27
checkbox input "false"
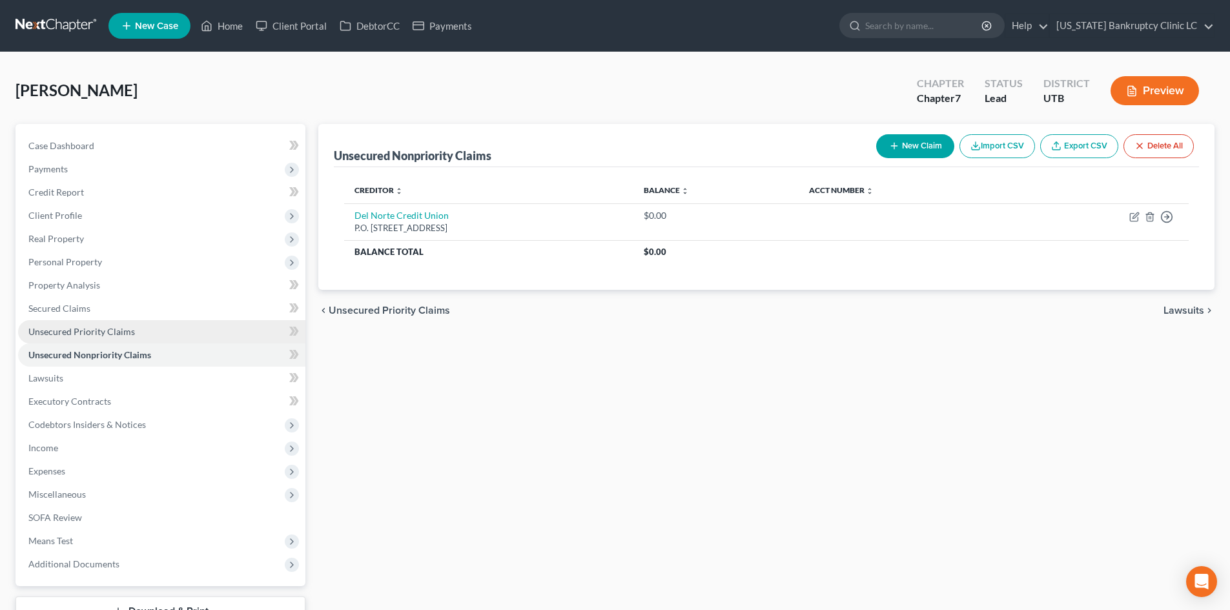
click at [103, 332] on span "Unsecured Priority Claims" at bounding box center [81, 331] width 107 height 11
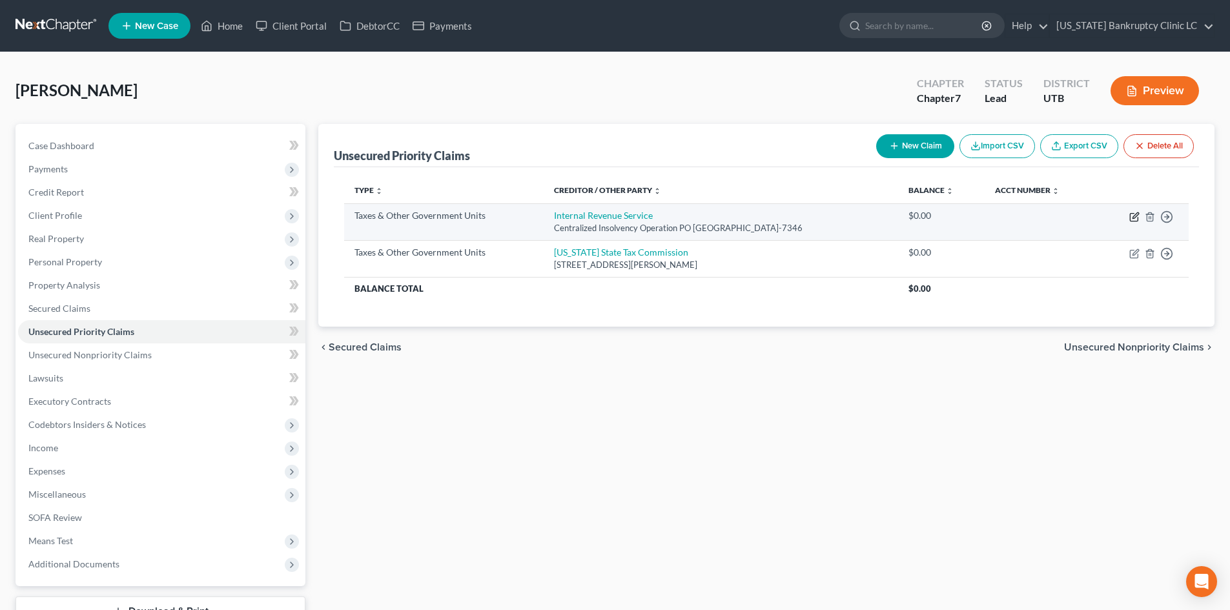
click at [1130, 219] on icon "button" at bounding box center [1134, 218] width 8 height 8
select select "0"
select select "39"
select select "0"
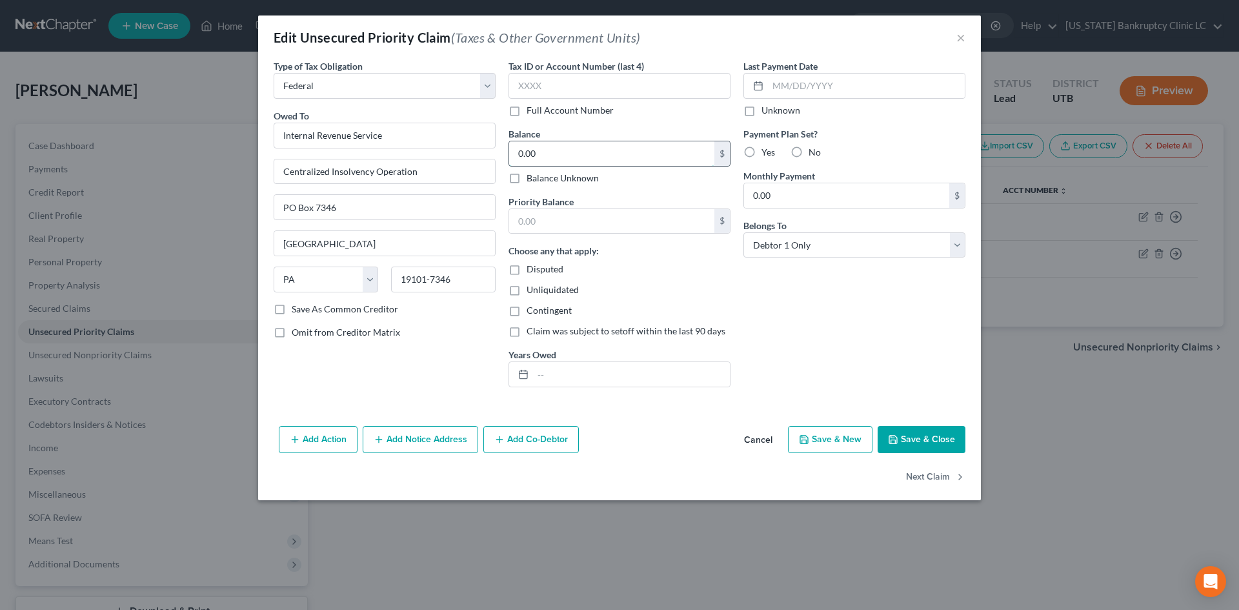
click at [542, 147] on input "0.00" at bounding box center [611, 153] width 205 height 25
type input "10,000"
click at [942, 432] on button "Save & Close" at bounding box center [922, 439] width 88 height 27
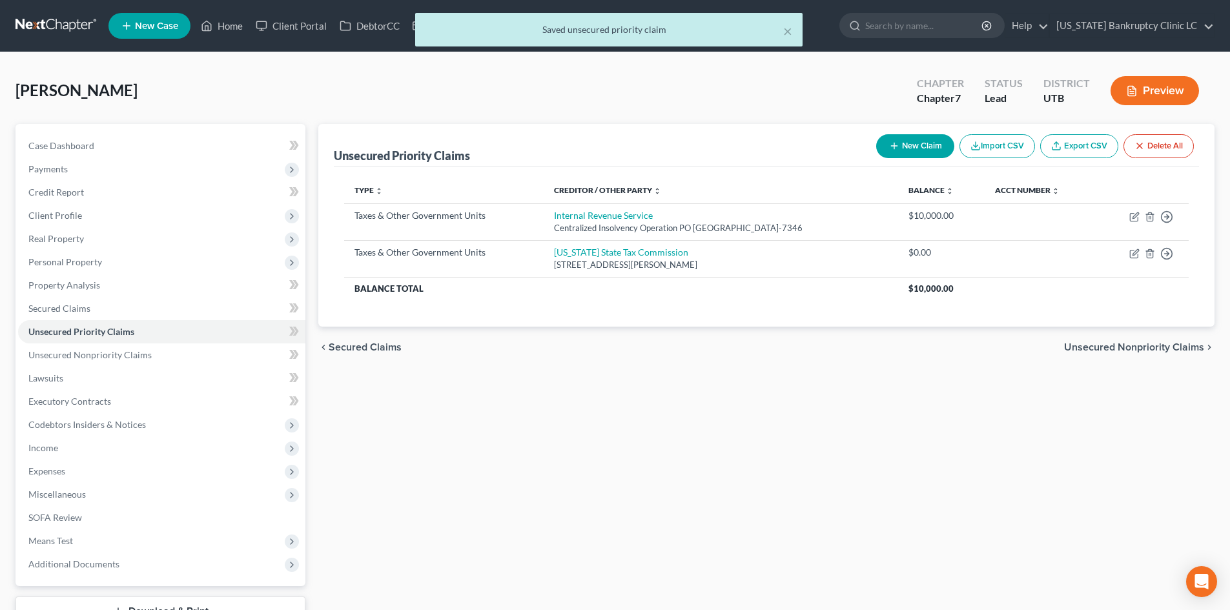
click at [925, 157] on button "New Claim" at bounding box center [915, 146] width 78 height 24
select select "0"
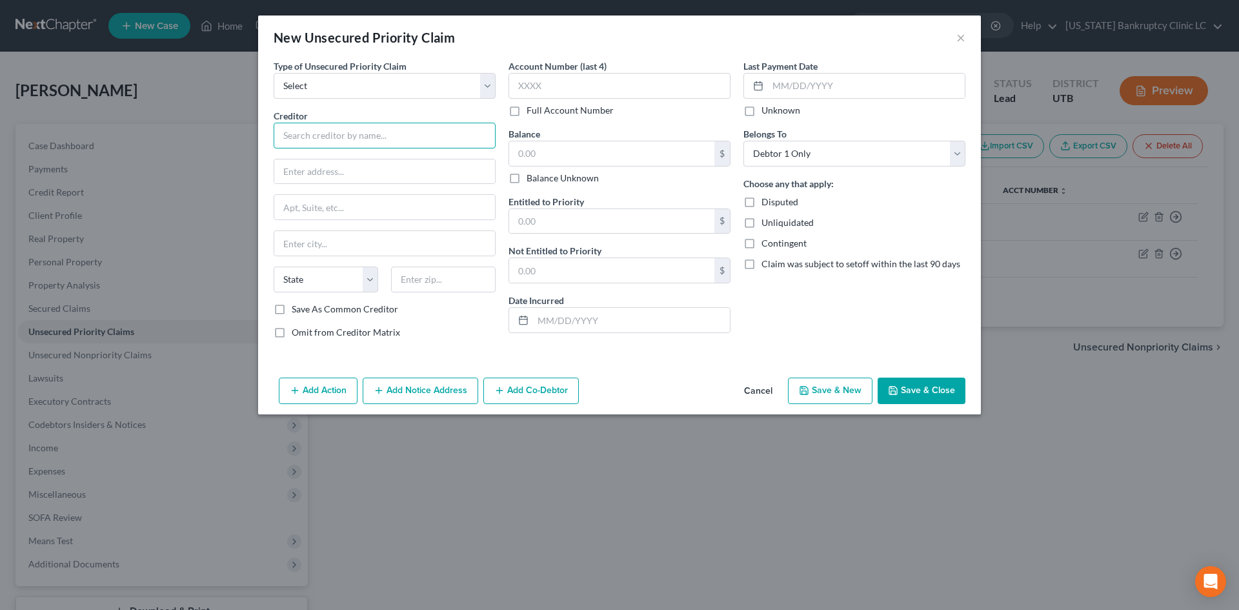
click at [313, 127] on input "text" at bounding box center [385, 136] width 222 height 26
click at [339, 77] on select "Select Taxes & Other Government Units Domestic Support Obligations Extensions o…" at bounding box center [385, 86] width 222 height 26
select select "0"
click at [274, 73] on select "Select Taxes & Other Government Units Domestic Support Obligations Extensions o…" at bounding box center [385, 86] width 222 height 26
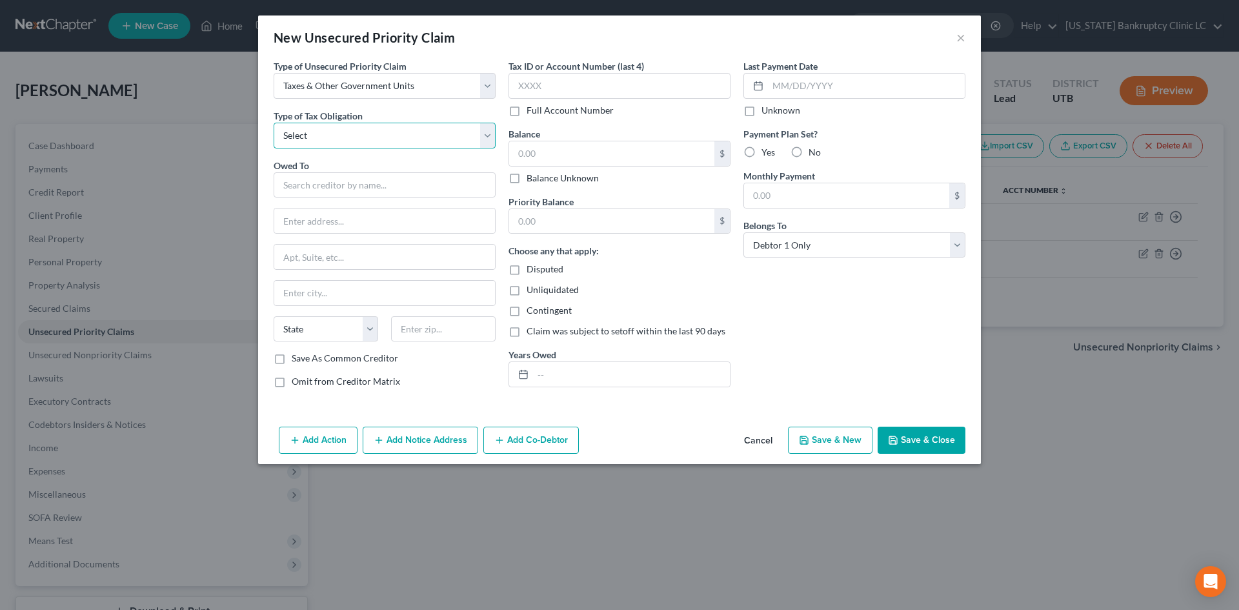
click at [347, 130] on select "Select Federal City State Franchise Tax Board Other" at bounding box center [385, 136] width 222 height 26
select select "2"
click at [274, 123] on select "Select Federal City State Franchise Tax Board Other" at bounding box center [385, 136] width 222 height 26
click at [334, 186] on input "text" at bounding box center [385, 185] width 222 height 26
type input "Taxation & Revenue of [US_STATE]"
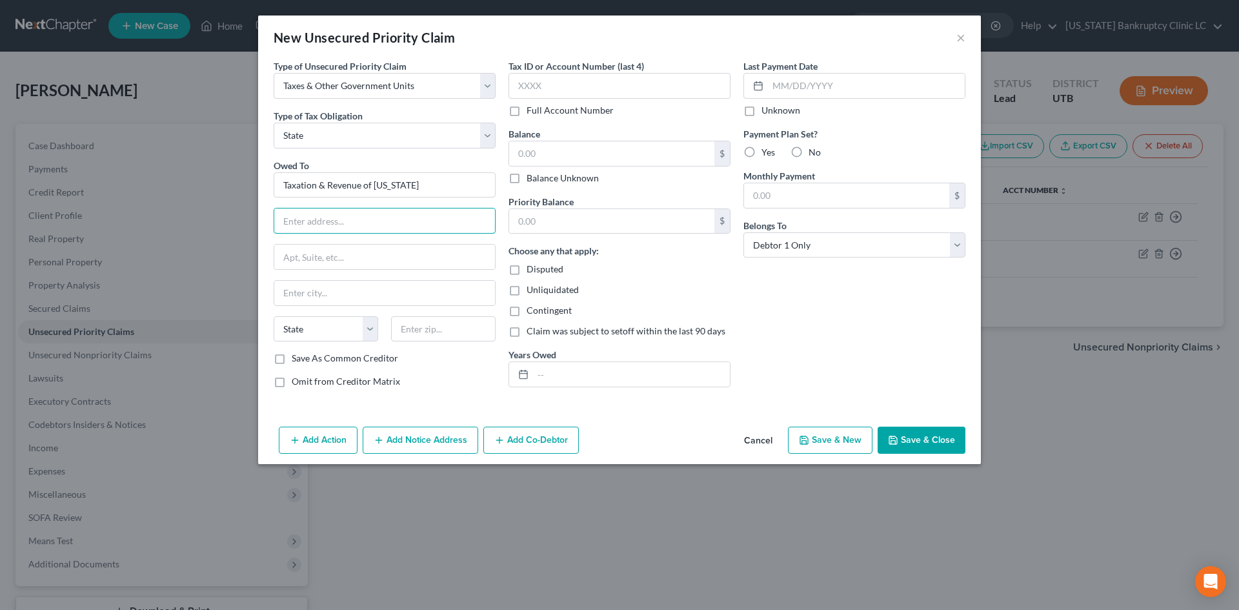
paste input "[STREET_ADDRESS][PERSON_NAME]"
type input "[STREET_ADDRESS][PERSON_NAME]"
click at [427, 329] on input "text" at bounding box center [443, 329] width 105 height 26
paste input "87505"
type input "87505"
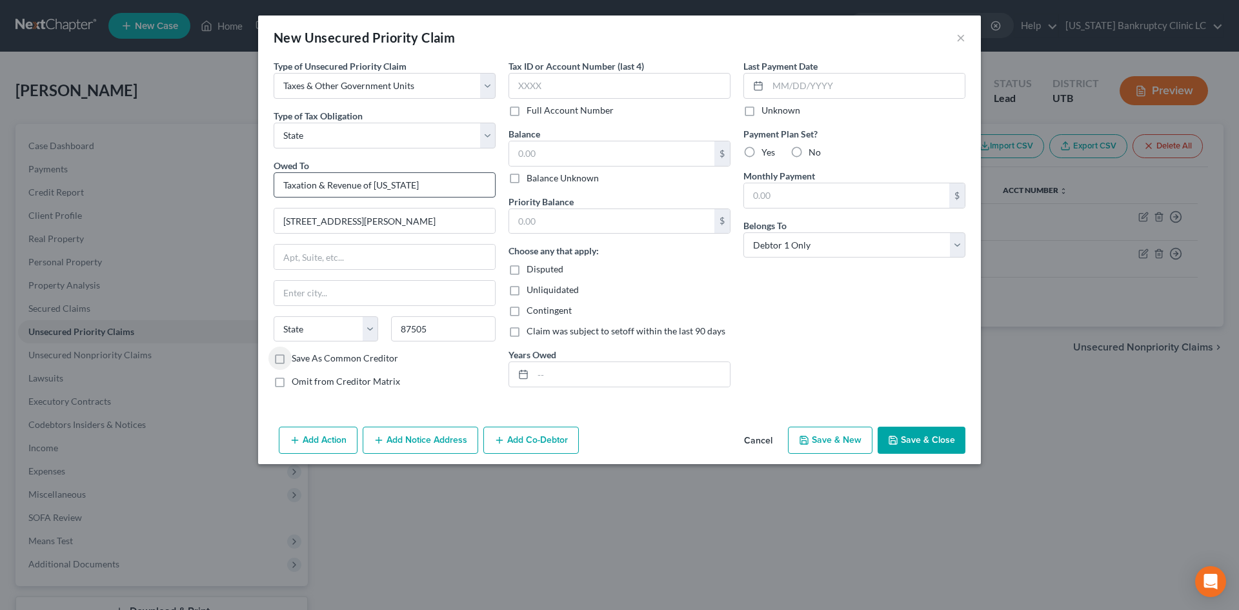
type input "Santa Fe"
select select "34"
click at [590, 83] on input "text" at bounding box center [620, 86] width 222 height 26
click at [558, 154] on input "text" at bounding box center [611, 153] width 205 height 25
type input "2,500"
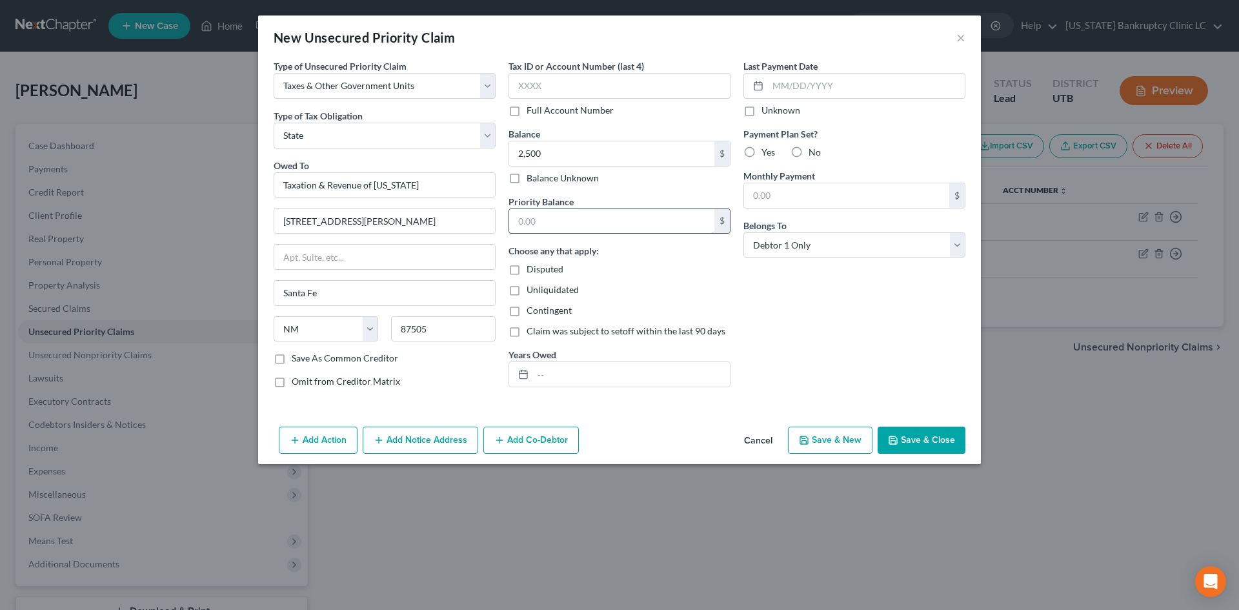
click at [531, 221] on input "text" at bounding box center [611, 221] width 205 height 25
paste input "2,500"
type input "2,500"
click at [862, 327] on div "Last Payment Date Unknown Payment Plan Set? Yes No Monthly Payment $ Belongs To…" at bounding box center [854, 228] width 235 height 339
click at [941, 442] on button "Save & Close" at bounding box center [922, 440] width 88 height 27
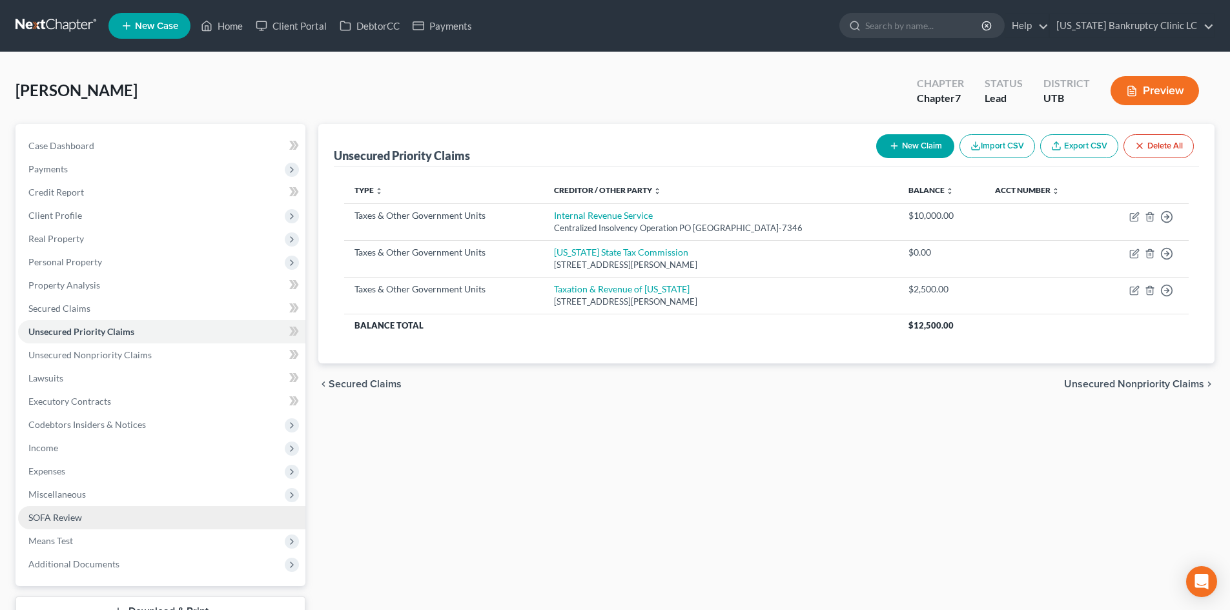
click at [85, 520] on link "SOFA Review" at bounding box center [161, 517] width 287 height 23
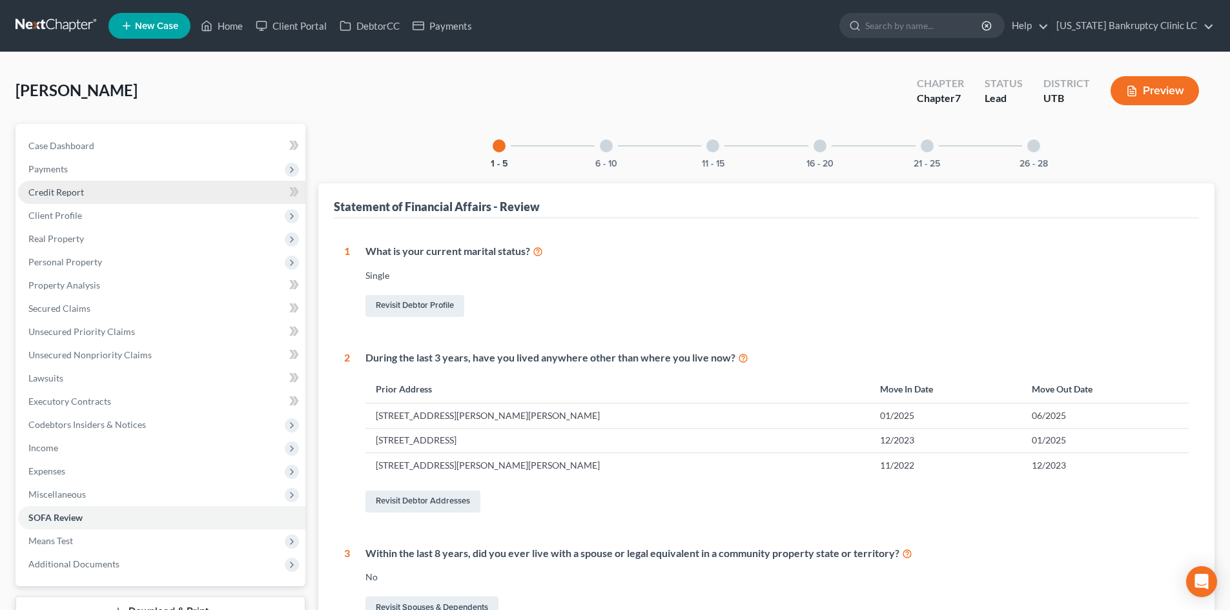
click at [90, 193] on link "Credit Report" at bounding box center [161, 192] width 287 height 23
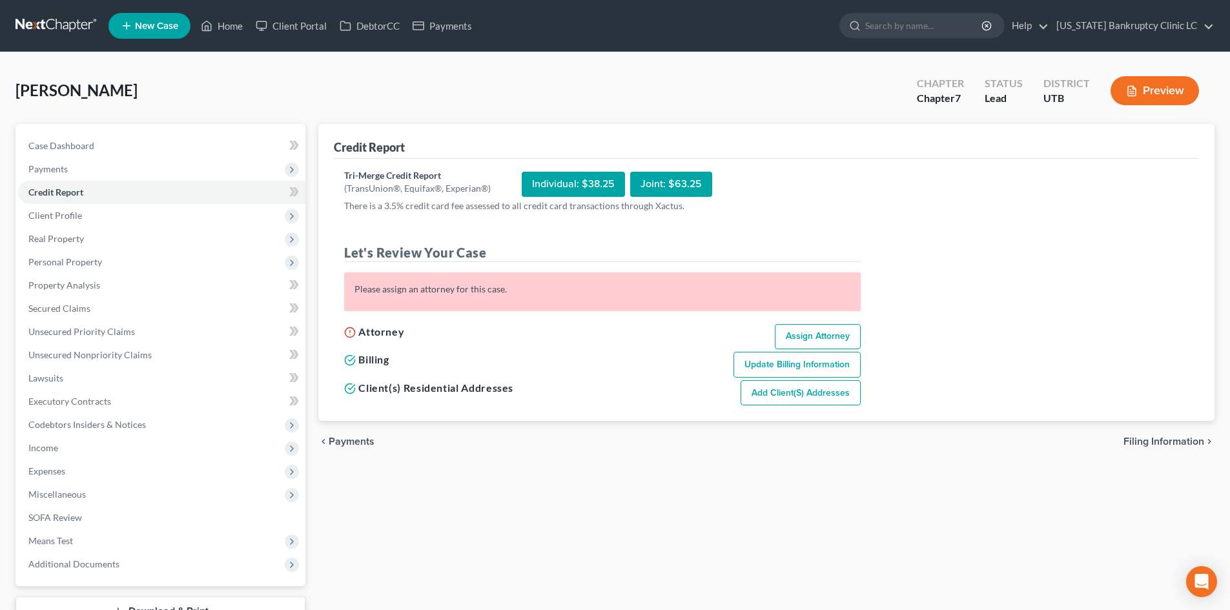
click at [826, 340] on link "Assign Attorney" at bounding box center [818, 337] width 86 height 26
select select "1"
select select "0"
select select "81"
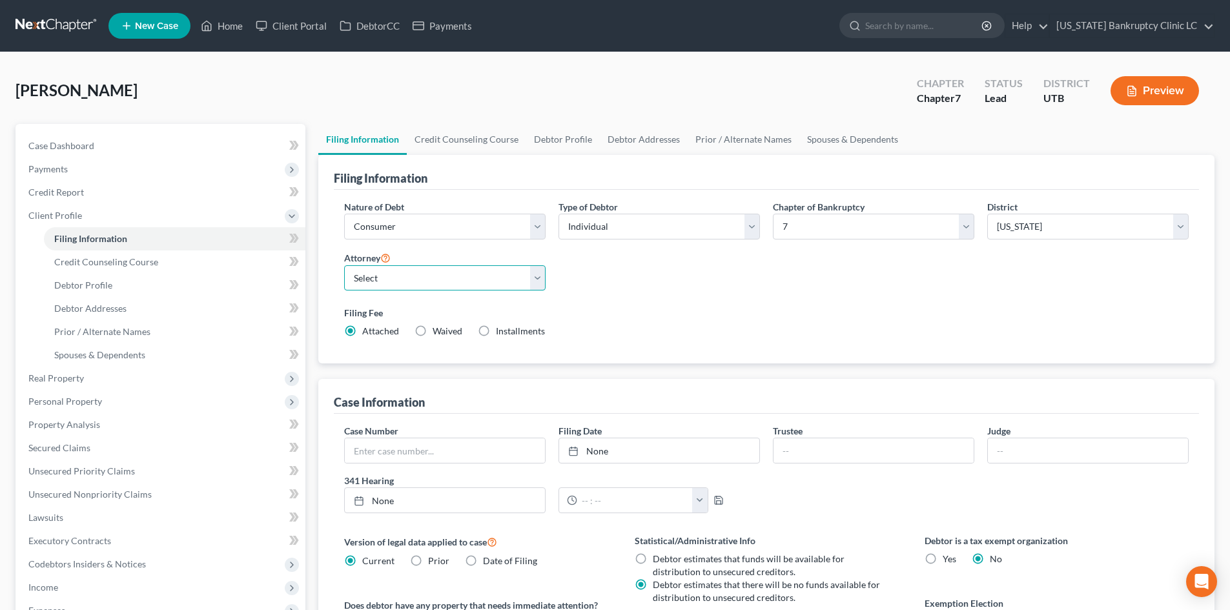
drag, startPoint x: 445, startPoint y: 277, endPoint x: 440, endPoint y: 282, distance: 7.3
click at [445, 277] on select "Select [PERSON_NAME] - UTB [PERSON_NAME] - UT" at bounding box center [444, 278] width 201 height 26
select select "0"
click at [344, 265] on select "Select [PERSON_NAME] - UTB [PERSON_NAME] - UT" at bounding box center [444, 278] width 201 height 26
click at [796, 301] on div "Filing Fee Attached Waived Waived Installments Installments" at bounding box center [766, 324] width 857 height 47
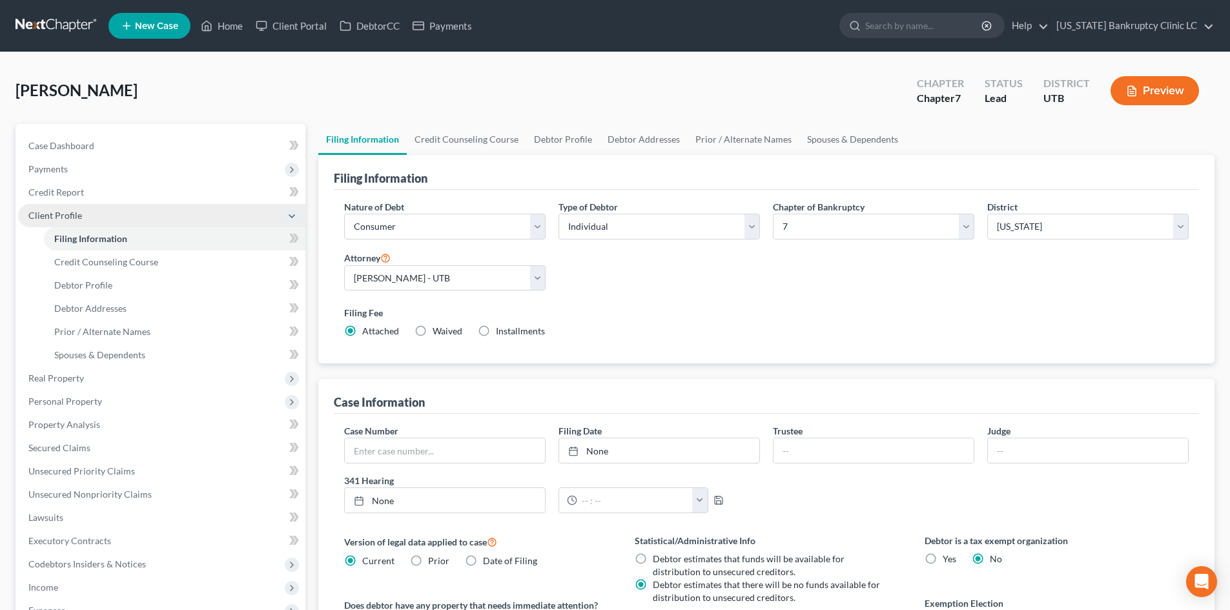
click at [111, 218] on span "Client Profile" at bounding box center [161, 215] width 287 height 23
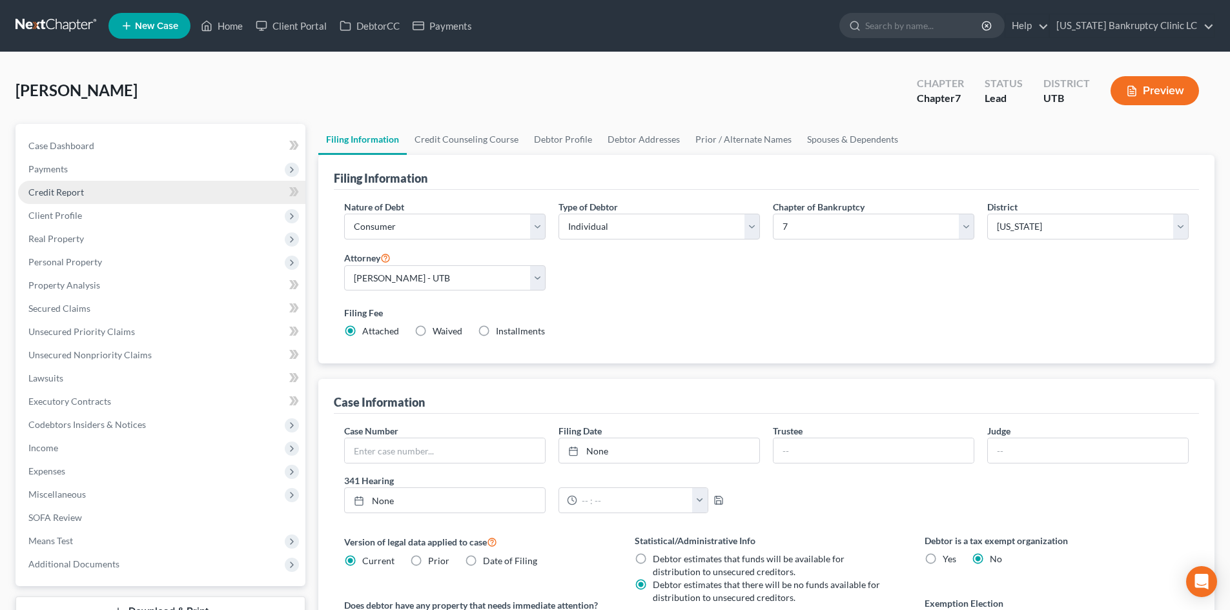
click at [111, 187] on link "Credit Report" at bounding box center [161, 192] width 287 height 23
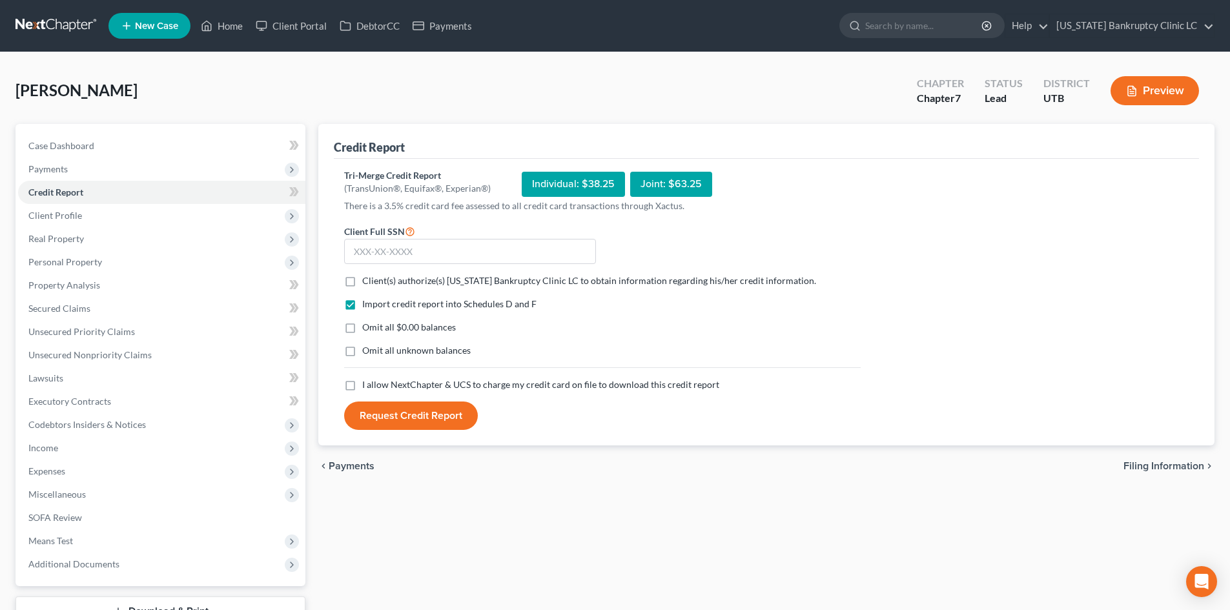
click at [509, 283] on span "Client(s) authorize(s) [US_STATE] Bankruptcy Clinic LC to obtain information re…" at bounding box center [589, 280] width 454 height 11
click at [376, 283] on input "Client(s) authorize(s) [US_STATE] Bankruptcy Clinic LC to obtain information re…" at bounding box center [371, 278] width 8 height 8
checkbox input "true"
click at [481, 386] on span "I allow NextChapter & UCS to charge my credit card on file to download this cre…" at bounding box center [540, 384] width 357 height 11
click at [376, 386] on input "I allow NextChapter & UCS to charge my credit card on file to download this cre…" at bounding box center [371, 382] width 8 height 8
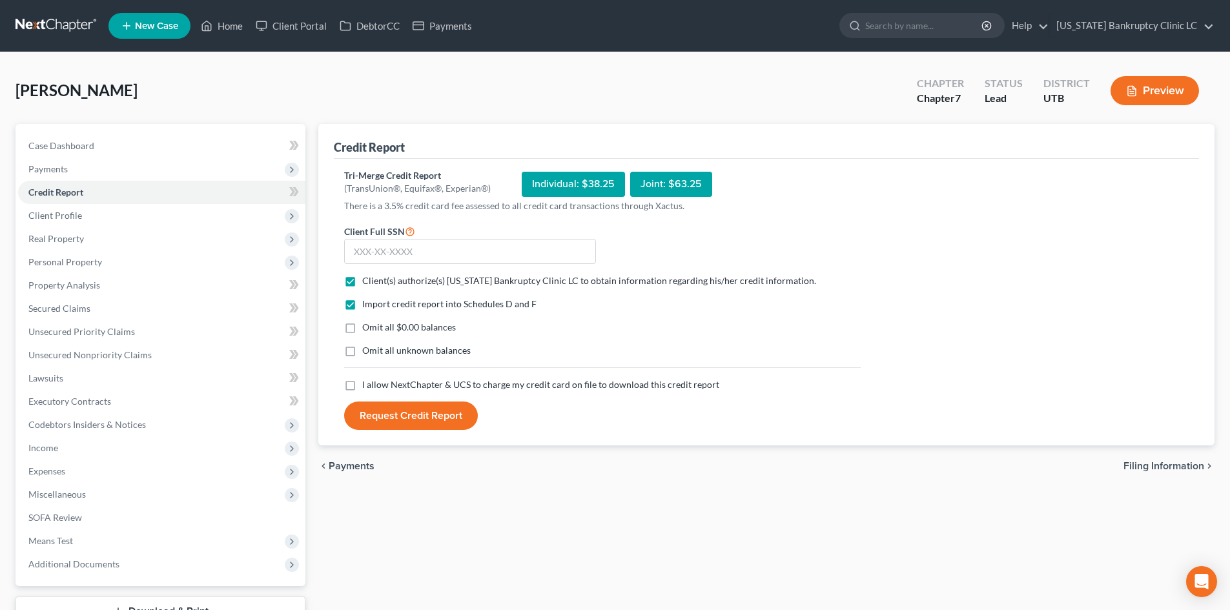
checkbox input "true"
click at [545, 256] on input "text" at bounding box center [470, 252] width 252 height 26
type input "528-75-7641"
click at [417, 409] on button "Request Credit Report" at bounding box center [411, 416] width 134 height 28
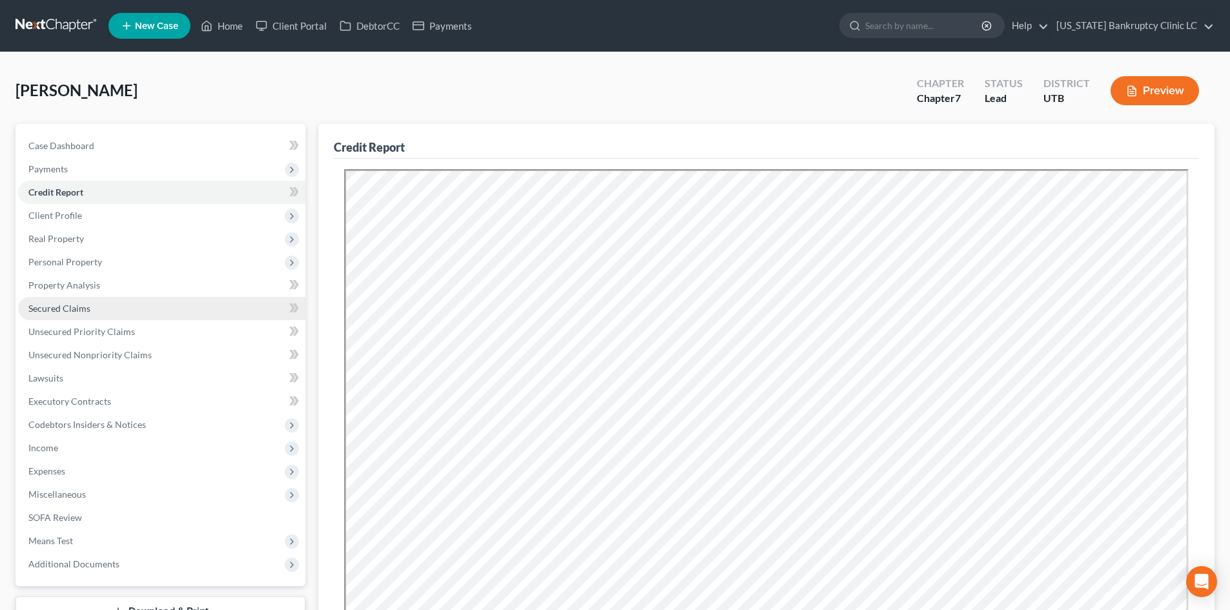
click at [110, 316] on link "Secured Claims" at bounding box center [161, 308] width 287 height 23
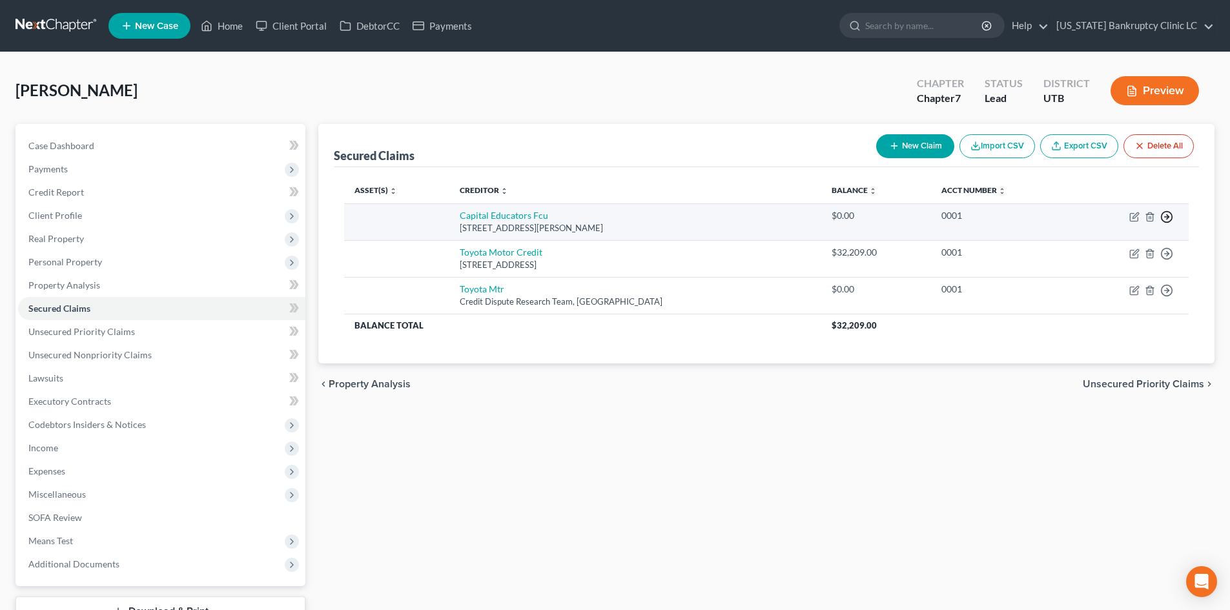
click at [1169, 216] on icon "button" at bounding box center [1166, 216] width 13 height 13
click at [1098, 251] on link "Move to F" at bounding box center [1108, 248] width 108 height 22
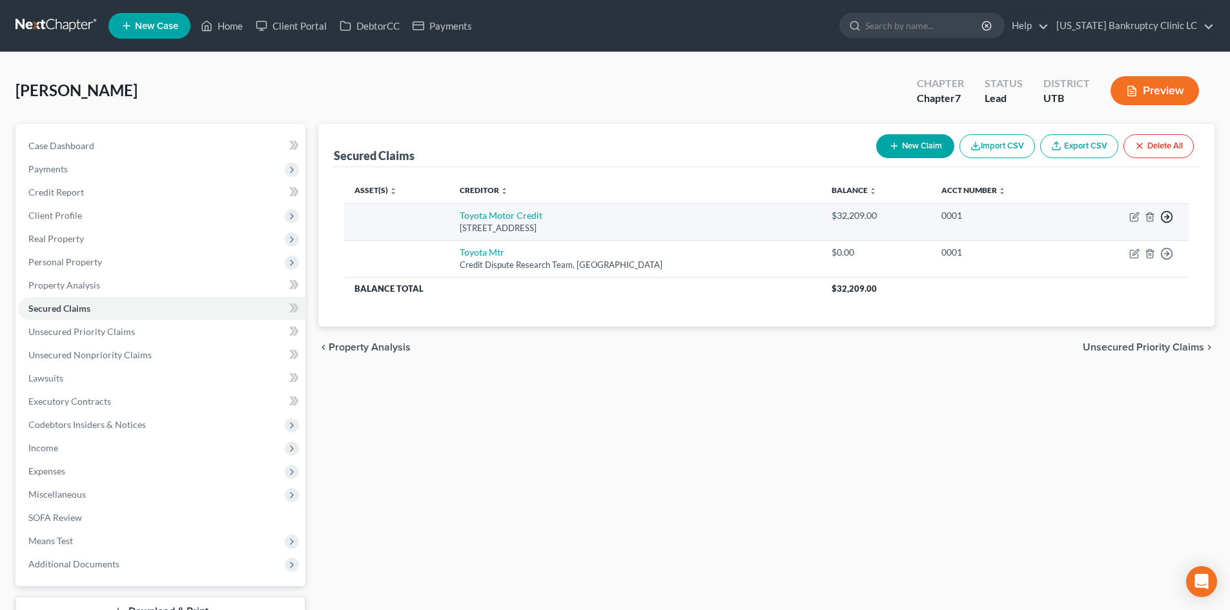
click at [1167, 221] on icon "button" at bounding box center [1166, 216] width 13 height 13
click at [1105, 245] on link "Move to F" at bounding box center [1108, 248] width 108 height 22
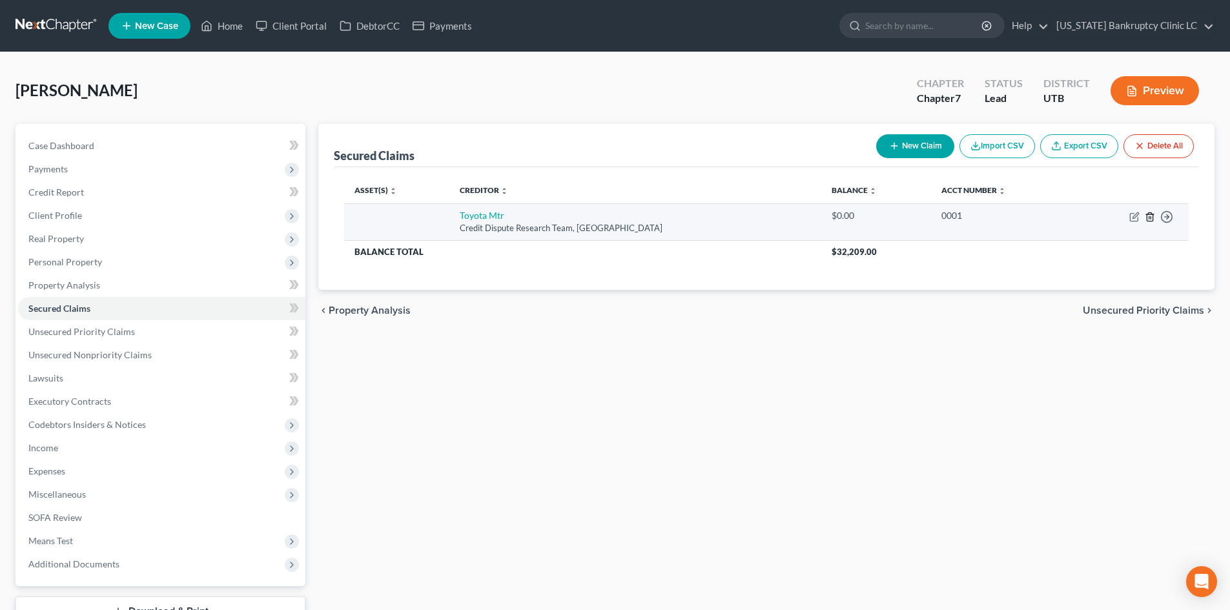
click at [1144, 214] on td "Move to E Move to F Move to G Move to Notice Only" at bounding box center [1130, 221] width 116 height 37
click at [1149, 218] on line "button" at bounding box center [1149, 217] width 0 height 3
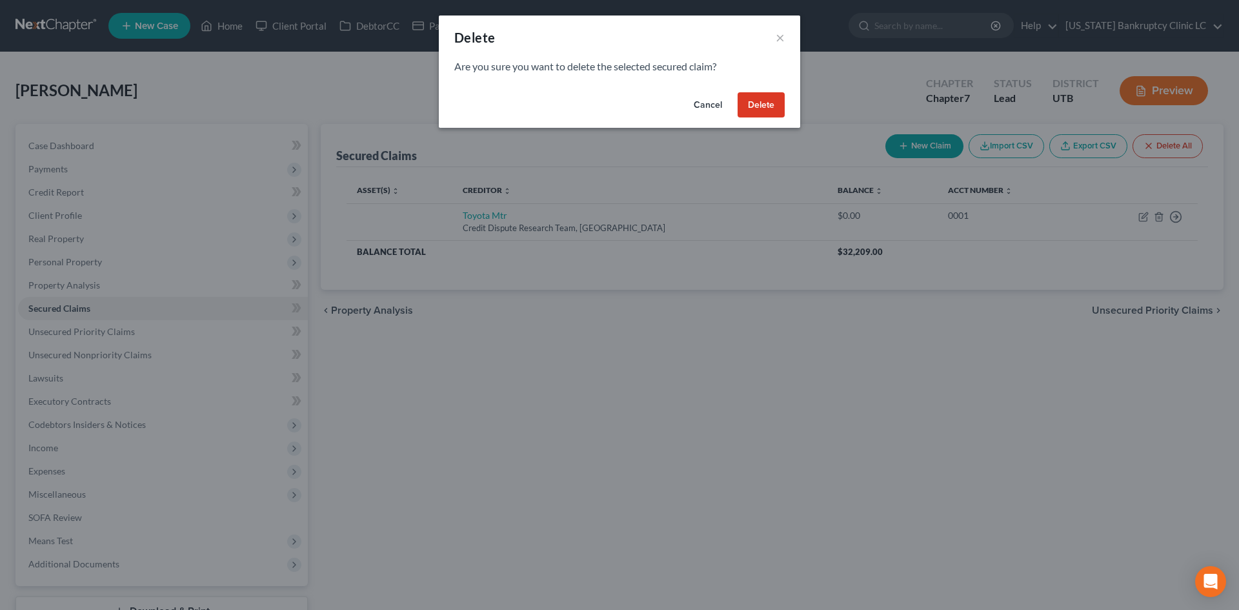
click at [761, 109] on button "Delete" at bounding box center [761, 105] width 47 height 26
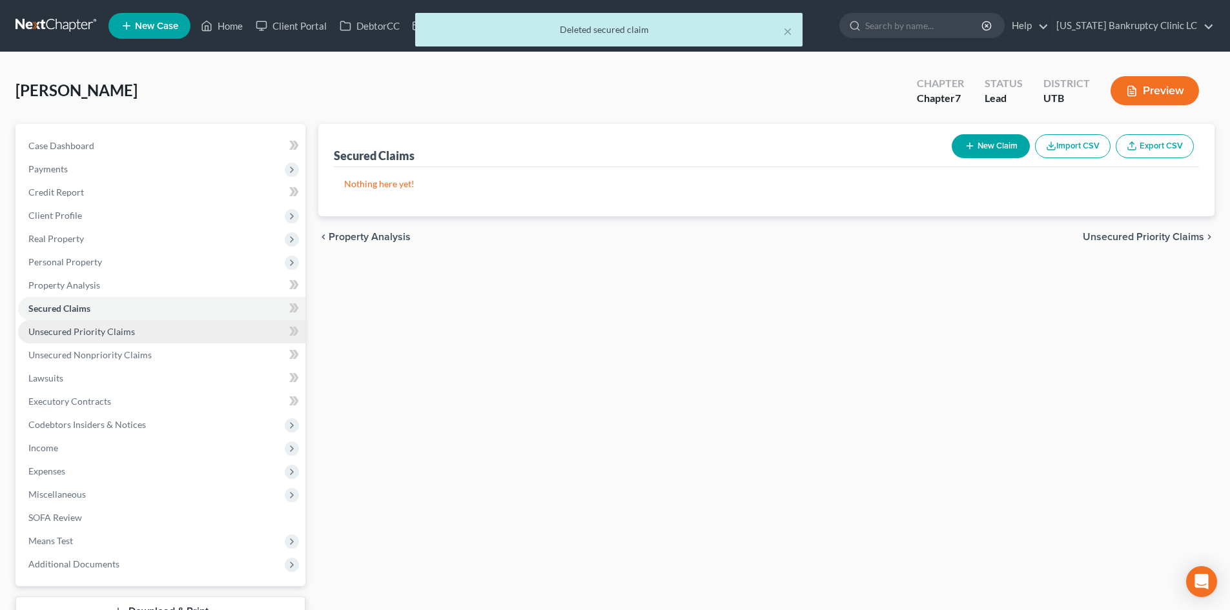
click at [125, 326] on span "Unsecured Priority Claims" at bounding box center [81, 331] width 107 height 11
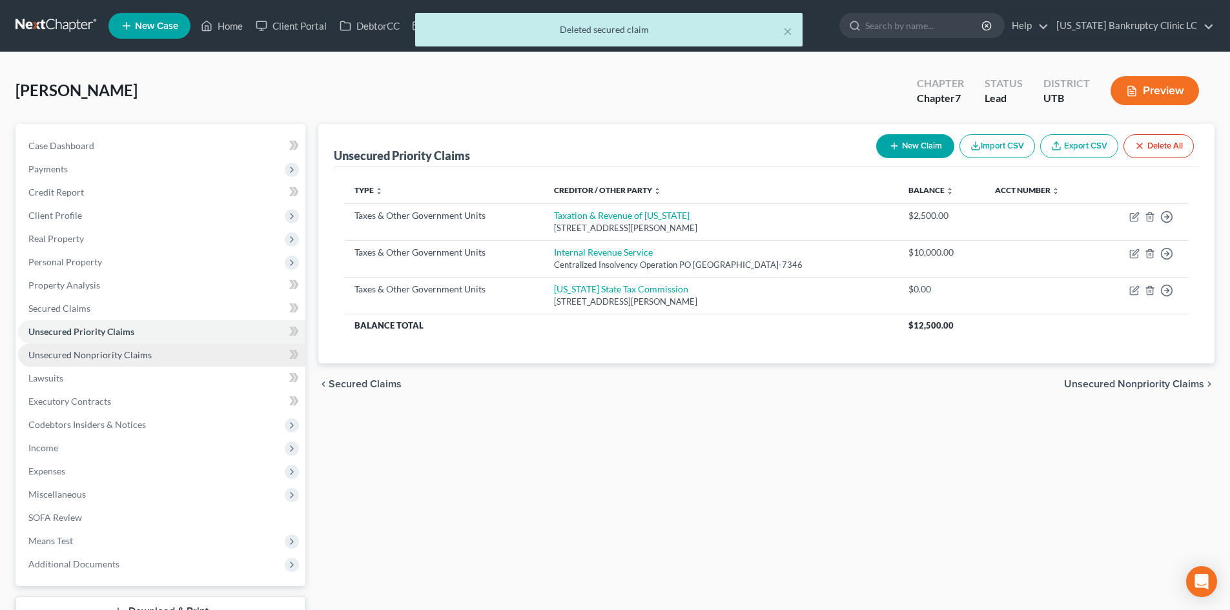
click at [118, 356] on span "Unsecured Nonpriority Claims" at bounding box center [89, 354] width 123 height 11
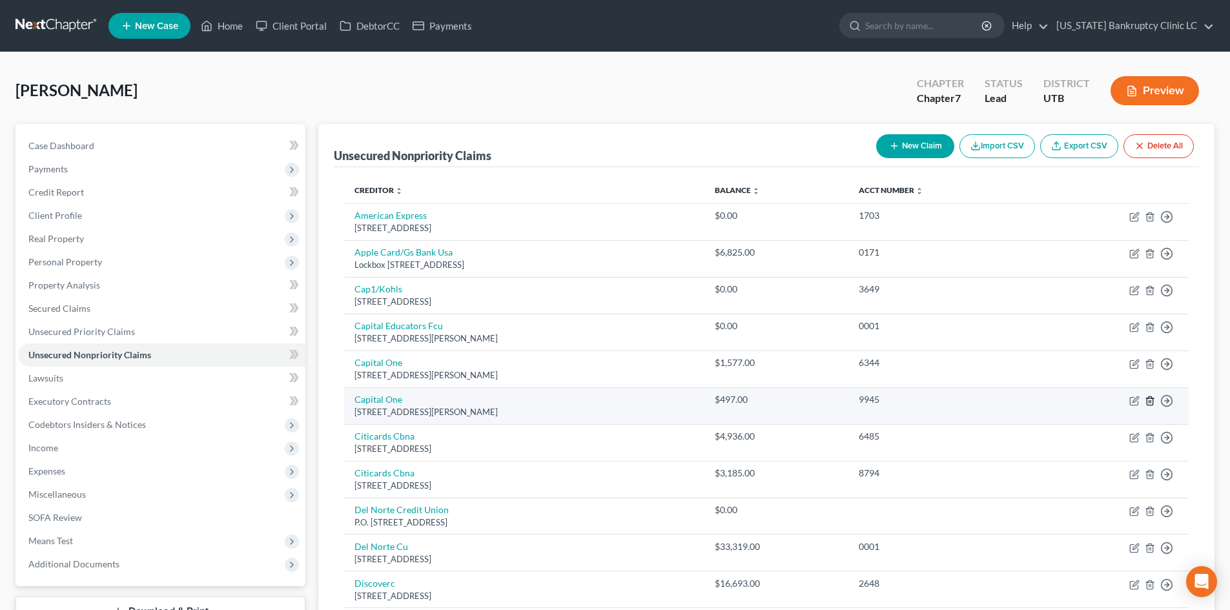
click at [1150, 400] on line "button" at bounding box center [1150, 401] width 0 height 3
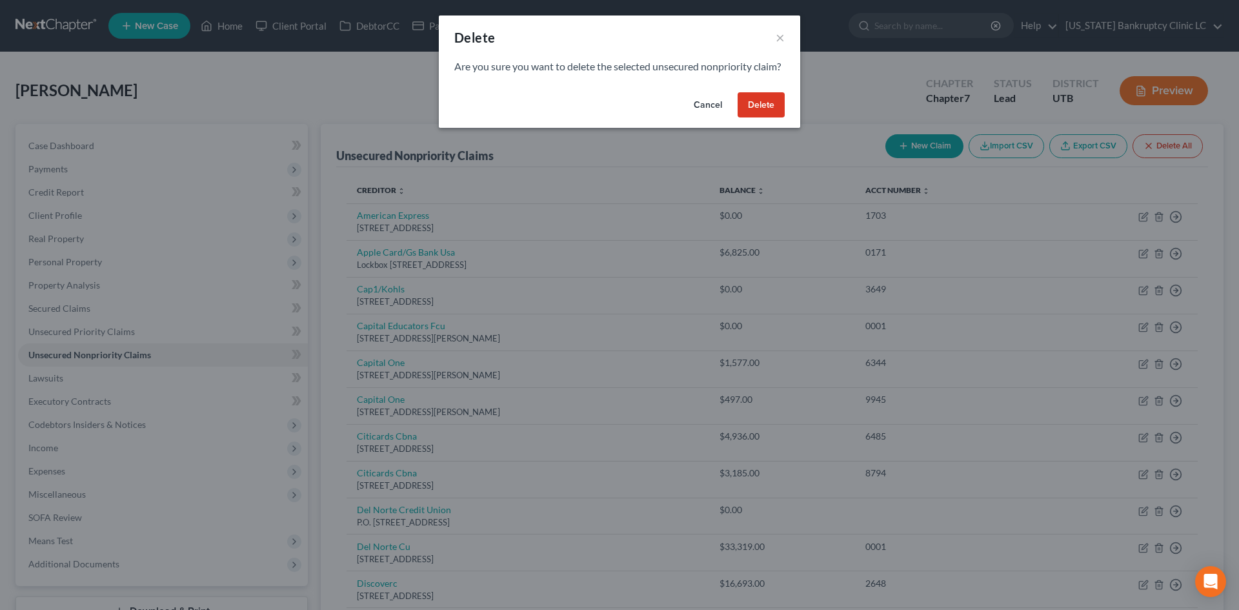
click at [777, 118] on button "Delete" at bounding box center [761, 105] width 47 height 26
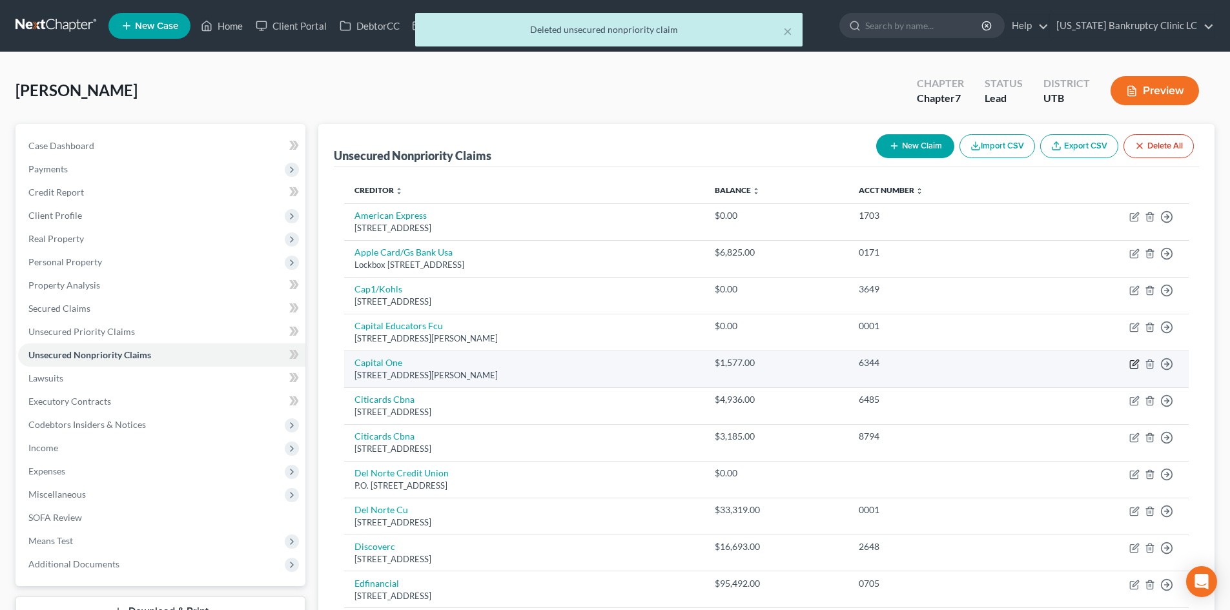
click at [1136, 366] on icon "button" at bounding box center [1134, 364] width 10 height 10
select select "48"
select select "0"
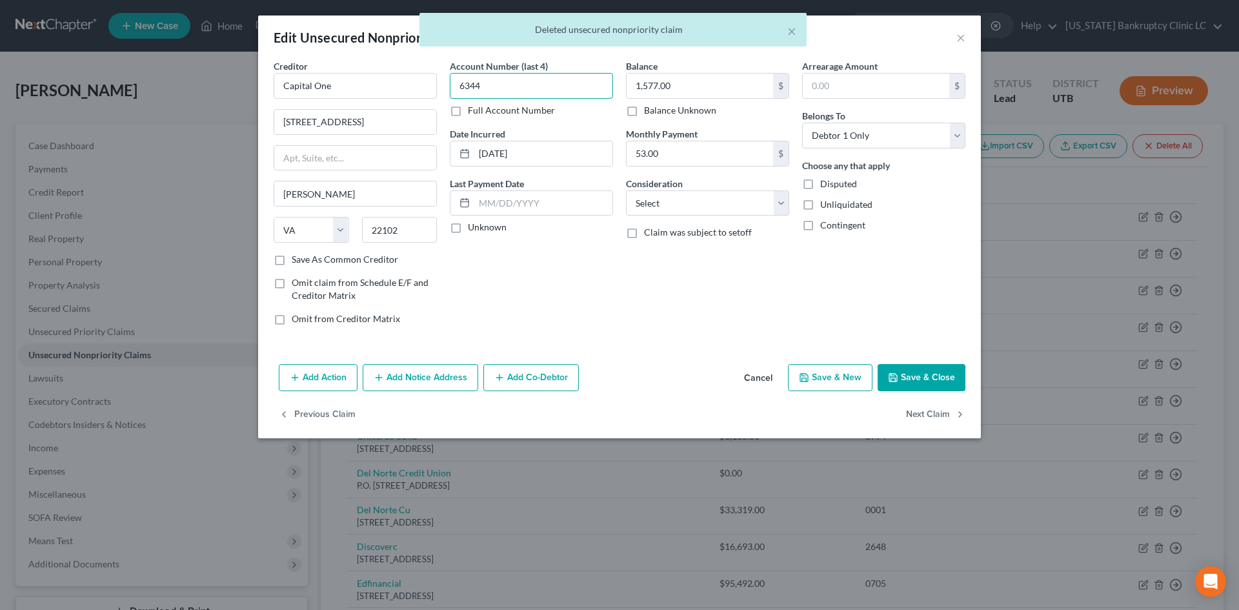
click at [518, 75] on input "6344" at bounding box center [531, 86] width 163 height 26
type input "6"
click at [686, 94] on input "1,577.00" at bounding box center [700, 86] width 147 height 25
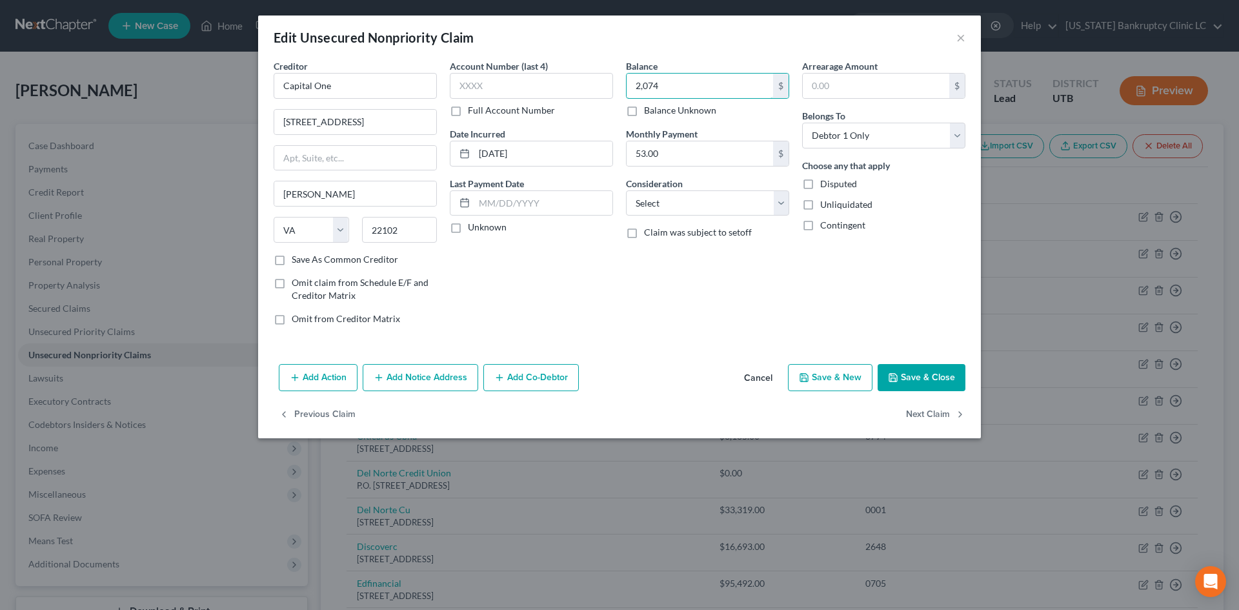
type input "2,074"
click at [698, 156] on input "53.00" at bounding box center [700, 153] width 147 height 25
click at [942, 367] on button "Save & Close" at bounding box center [922, 377] width 88 height 27
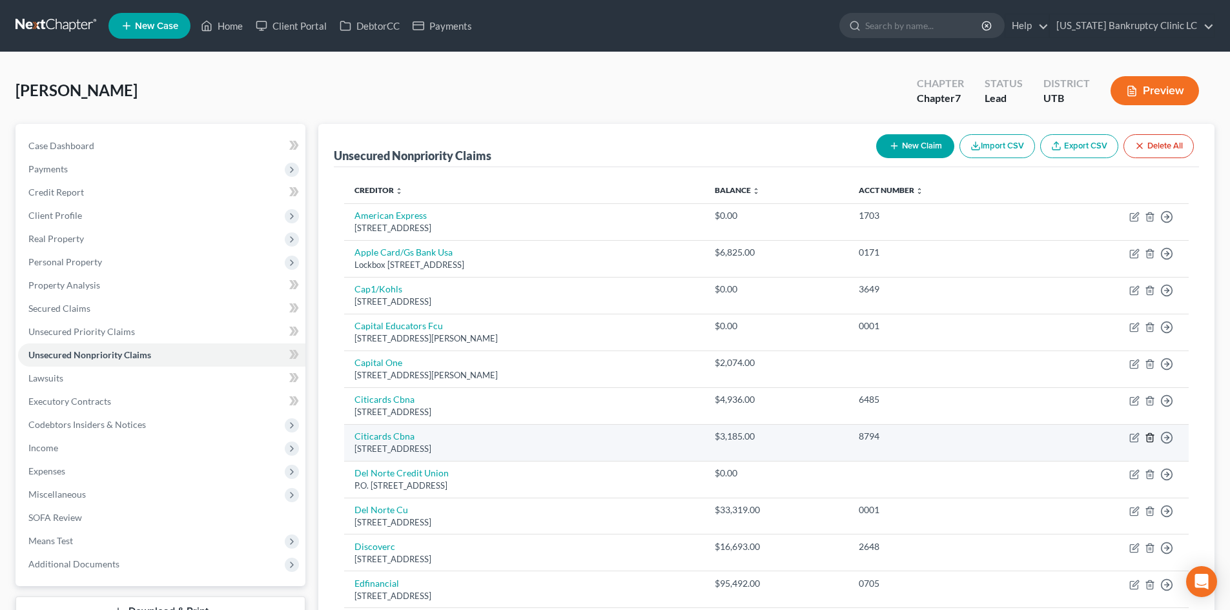
click at [1149, 438] on line "button" at bounding box center [1149, 438] width 0 height 3
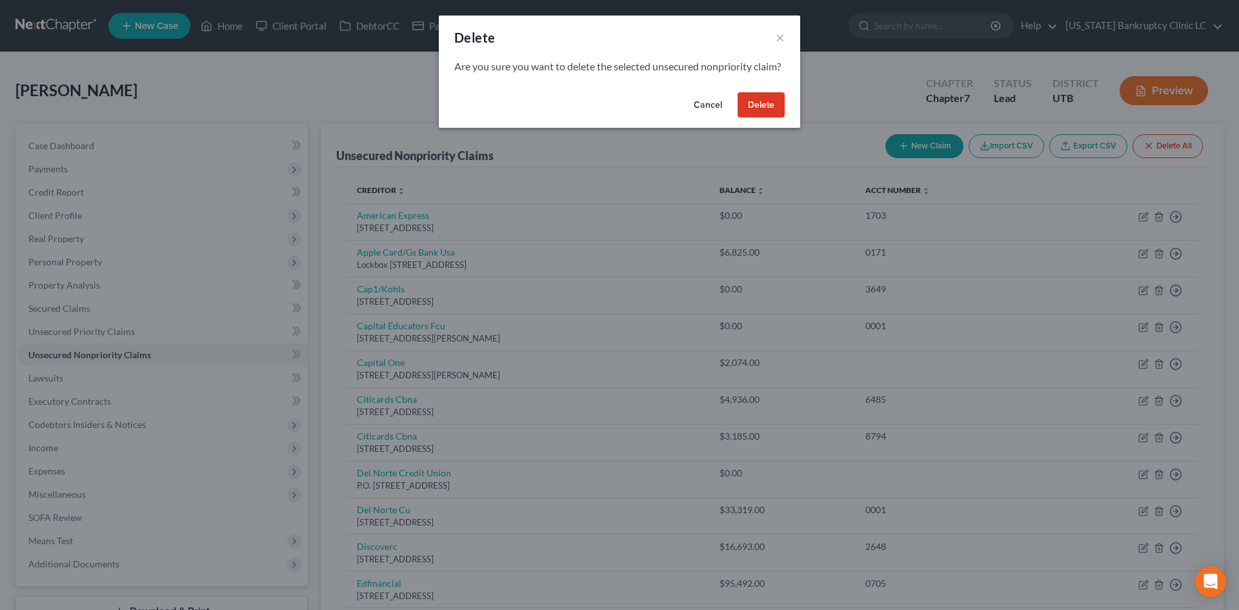
click at [766, 118] on button "Delete" at bounding box center [761, 105] width 47 height 26
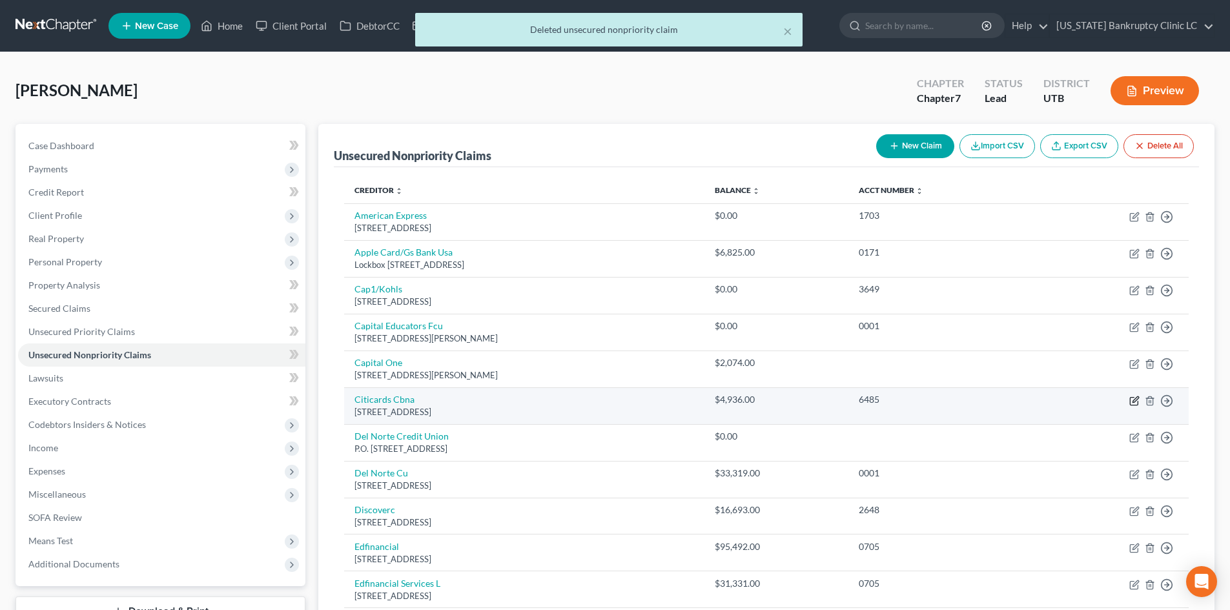
click at [1134, 403] on icon "button" at bounding box center [1134, 401] width 10 height 10
select select "43"
select select "2"
select select "0"
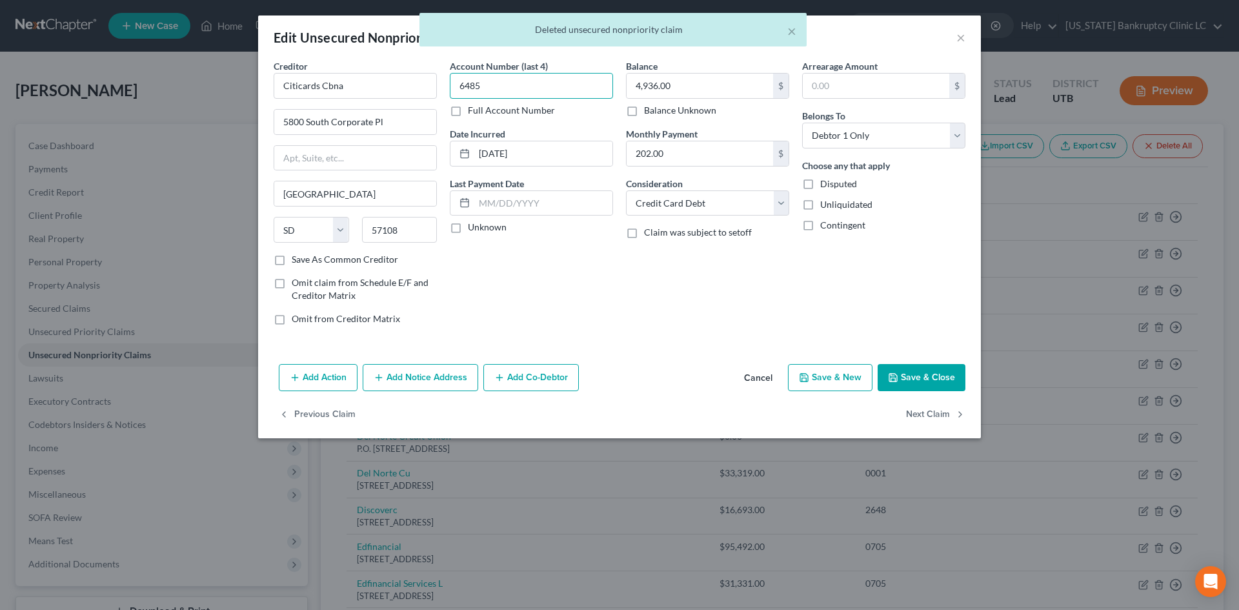
click at [537, 90] on input "6485" at bounding box center [531, 86] width 163 height 26
click at [673, 88] on input "4,936.00" at bounding box center [700, 86] width 147 height 25
type input "8,121"
click at [682, 160] on input "202.00" at bounding box center [700, 153] width 147 height 25
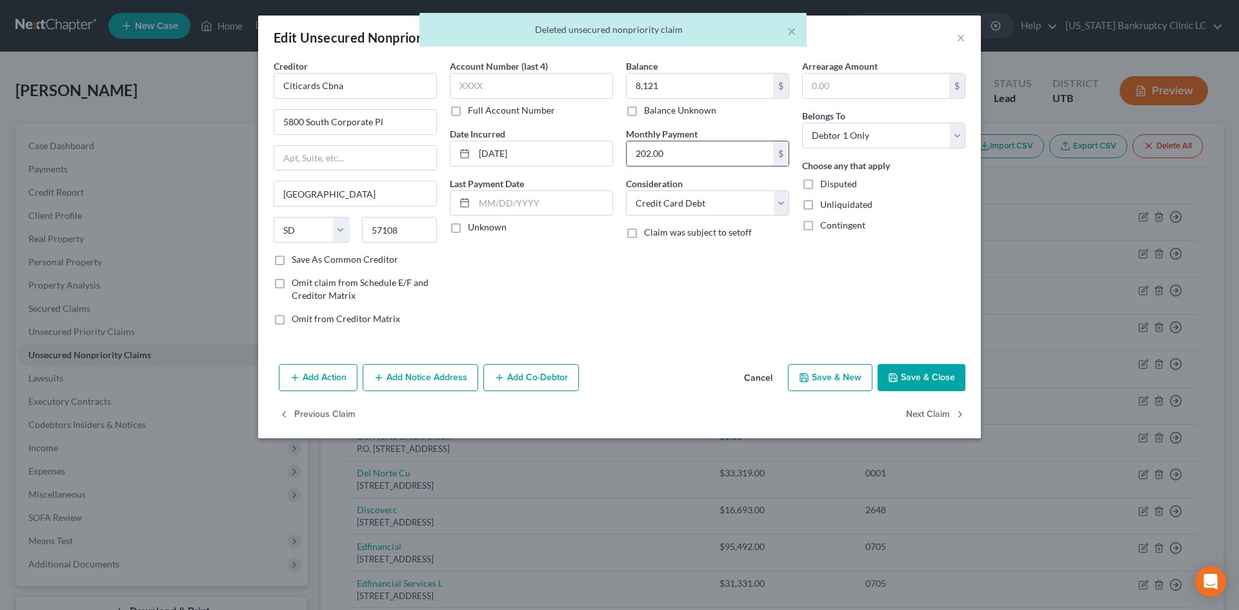
click at [682, 160] on input "202.00" at bounding box center [700, 153] width 147 height 25
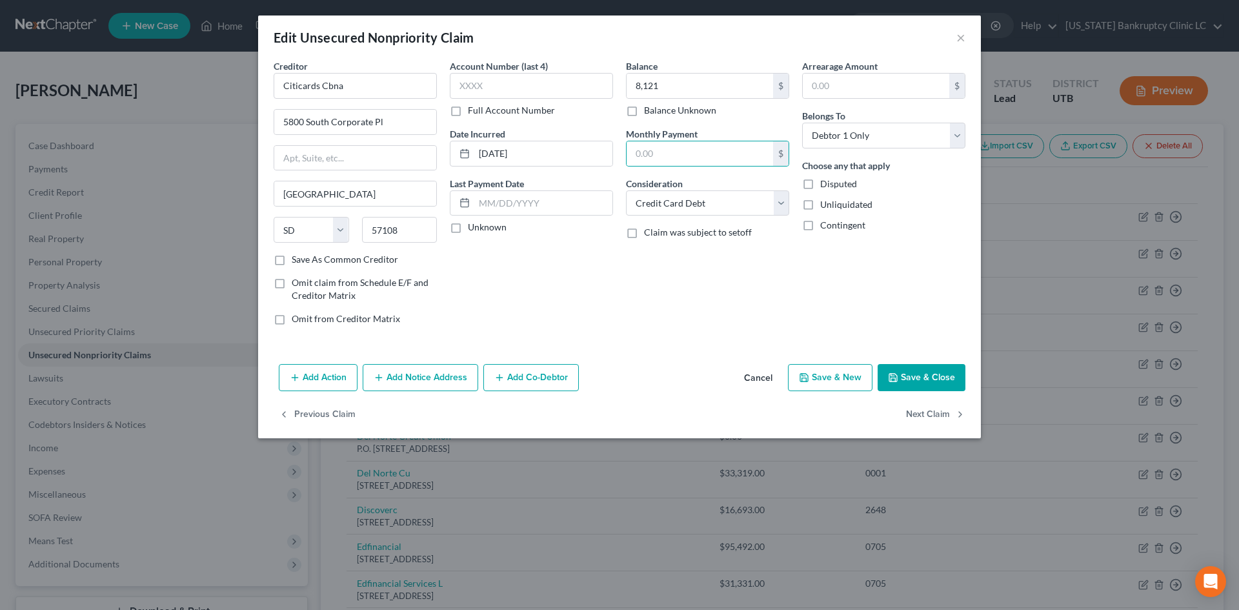
click at [911, 380] on button "Save & Close" at bounding box center [922, 377] width 88 height 27
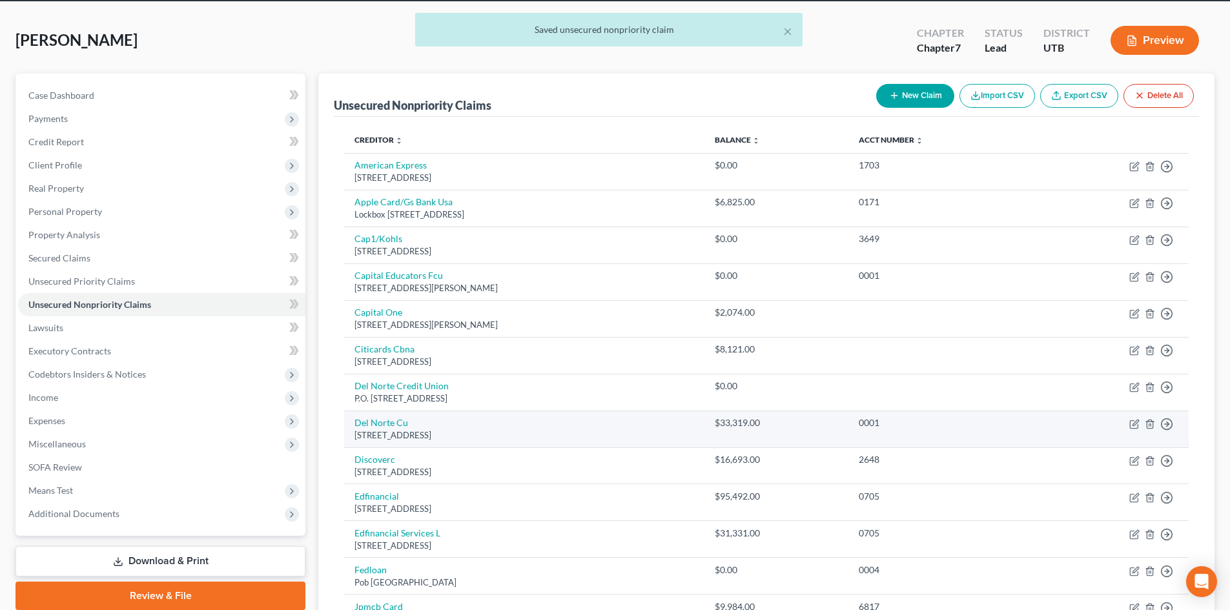
scroll to position [65, 0]
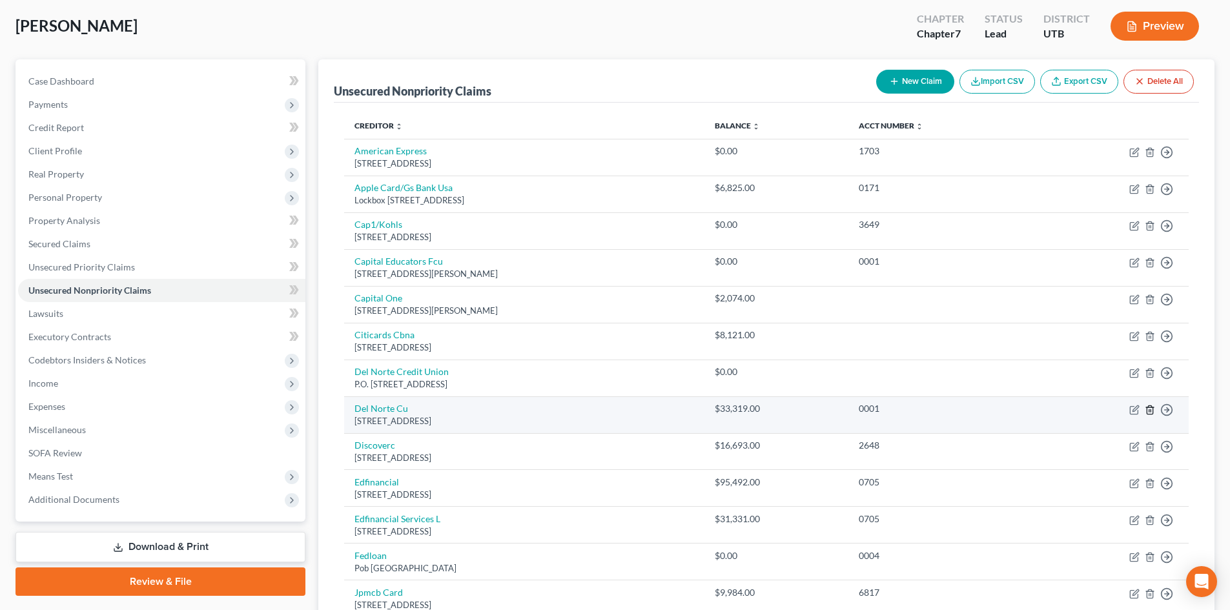
click at [1150, 407] on polyline "button" at bounding box center [1150, 407] width 8 height 0
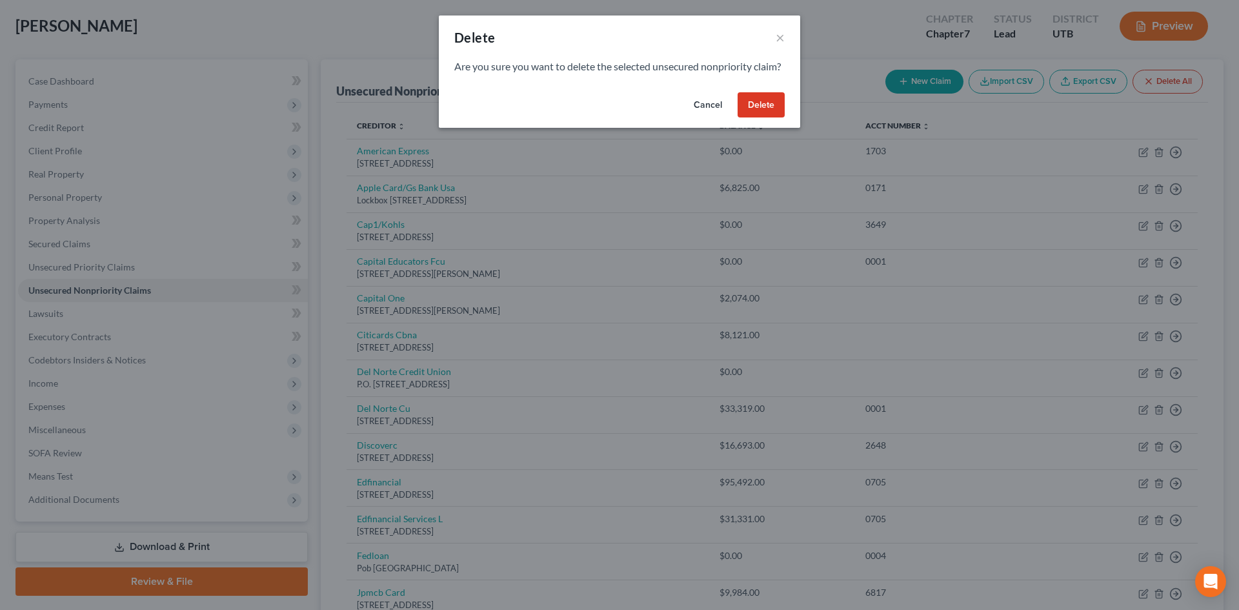
click at [775, 118] on button "Delete" at bounding box center [761, 105] width 47 height 26
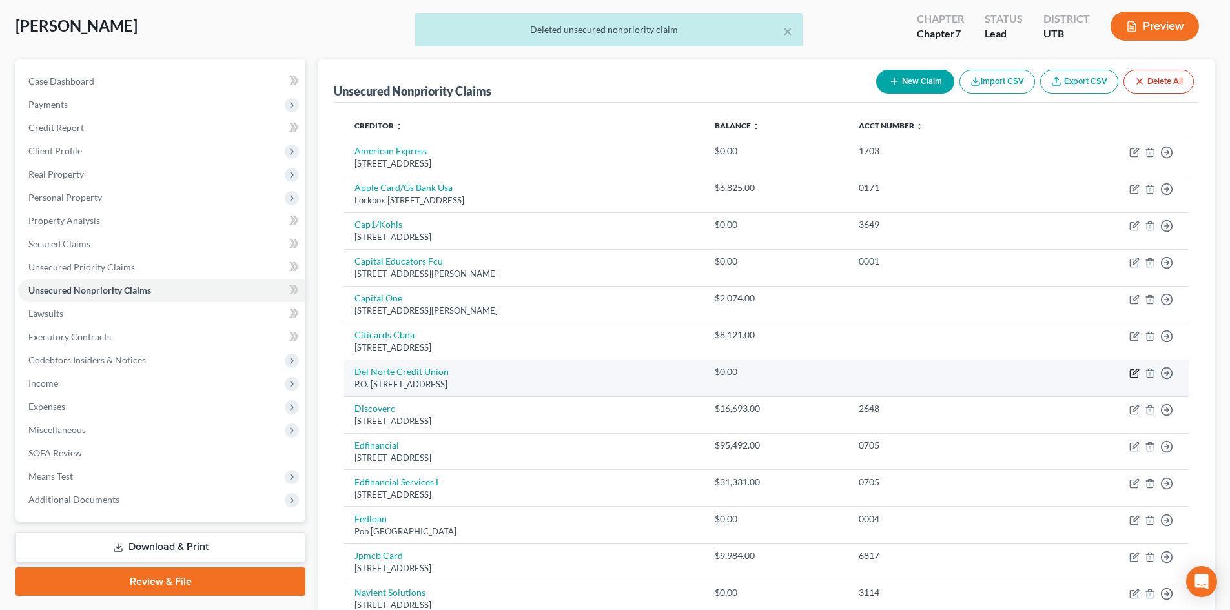
click at [1130, 373] on icon "button" at bounding box center [1134, 373] width 8 height 8
select select "34"
select select "0"
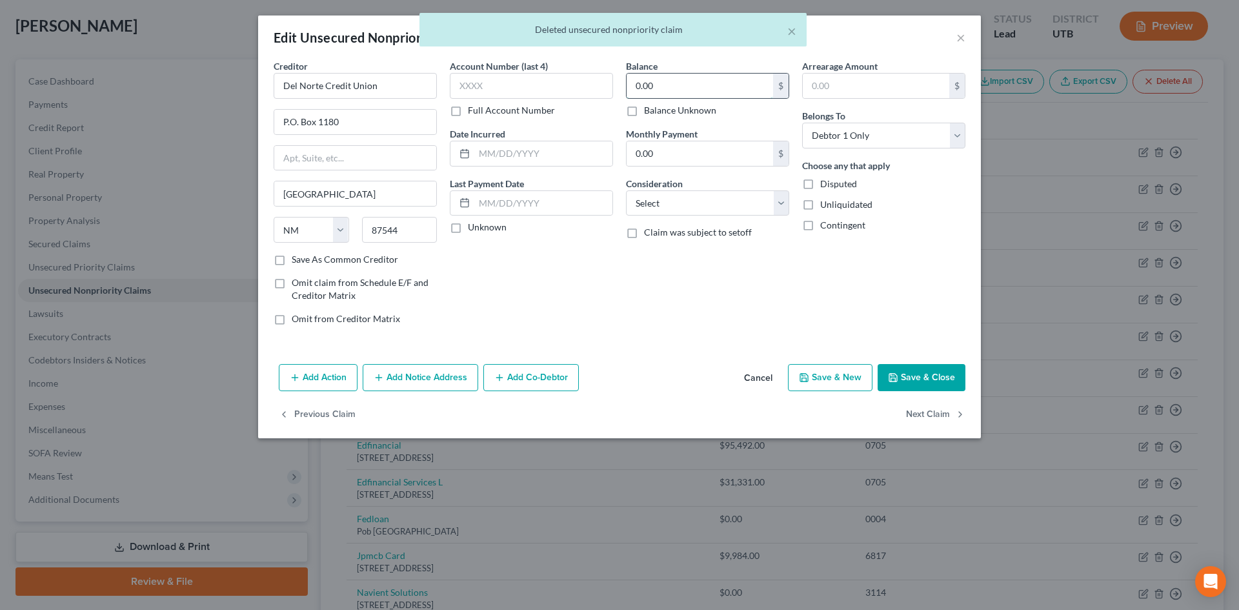
click at [682, 89] on input "0.00" at bounding box center [700, 86] width 147 height 25
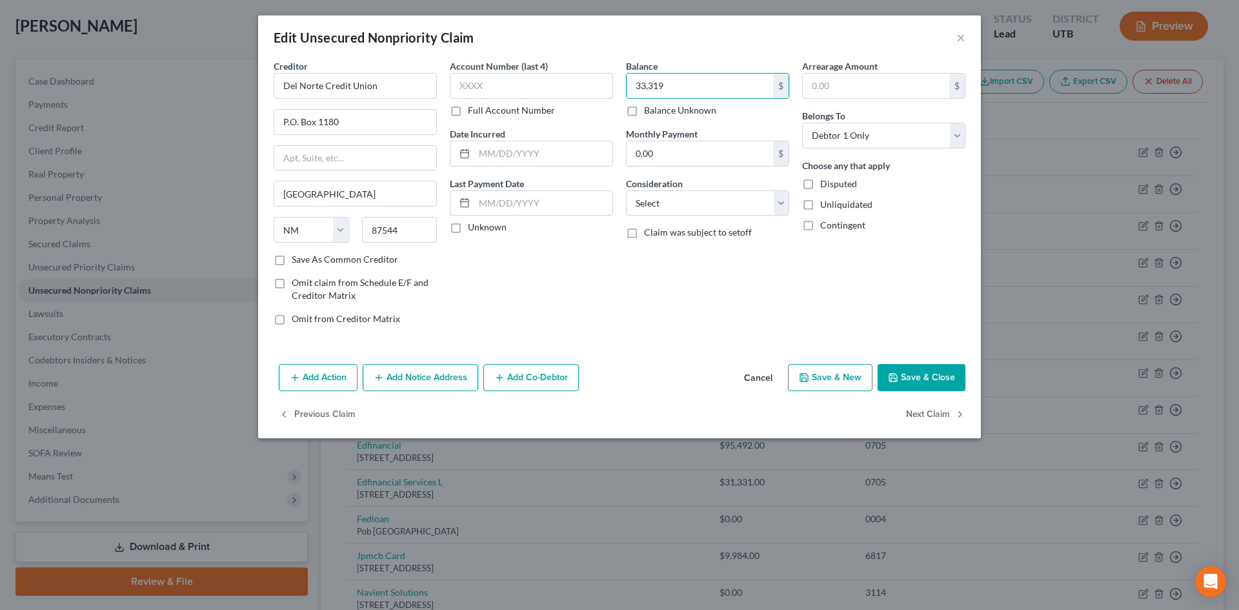
click at [922, 374] on button "Save & Close" at bounding box center [922, 377] width 88 height 27
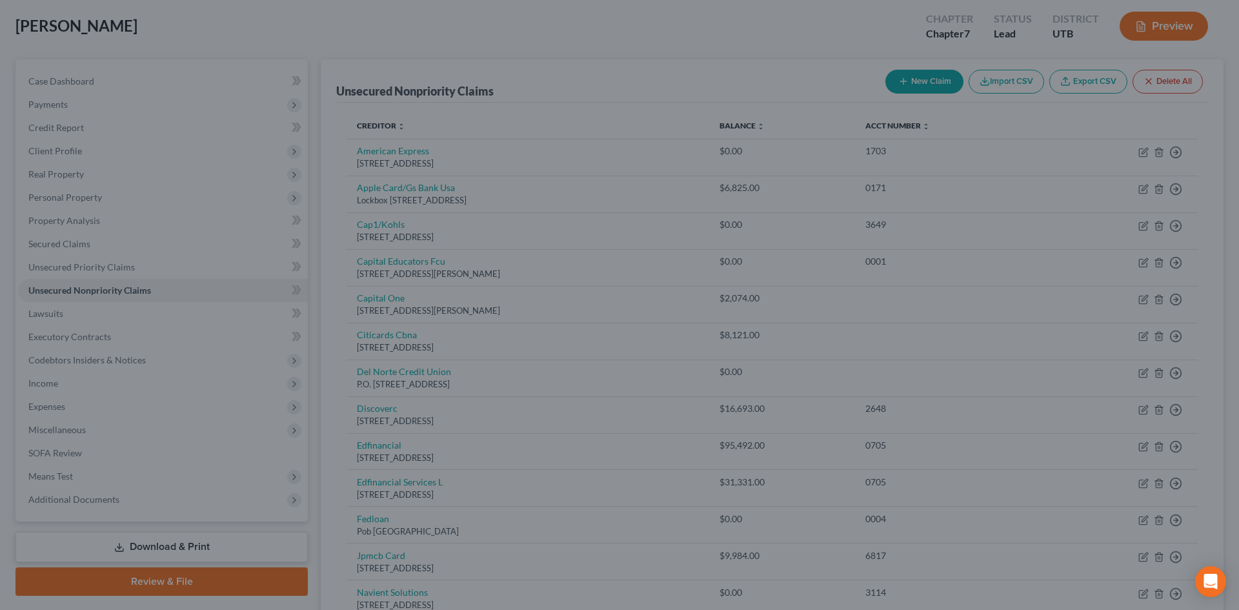
type input "33,319.00"
type input "0"
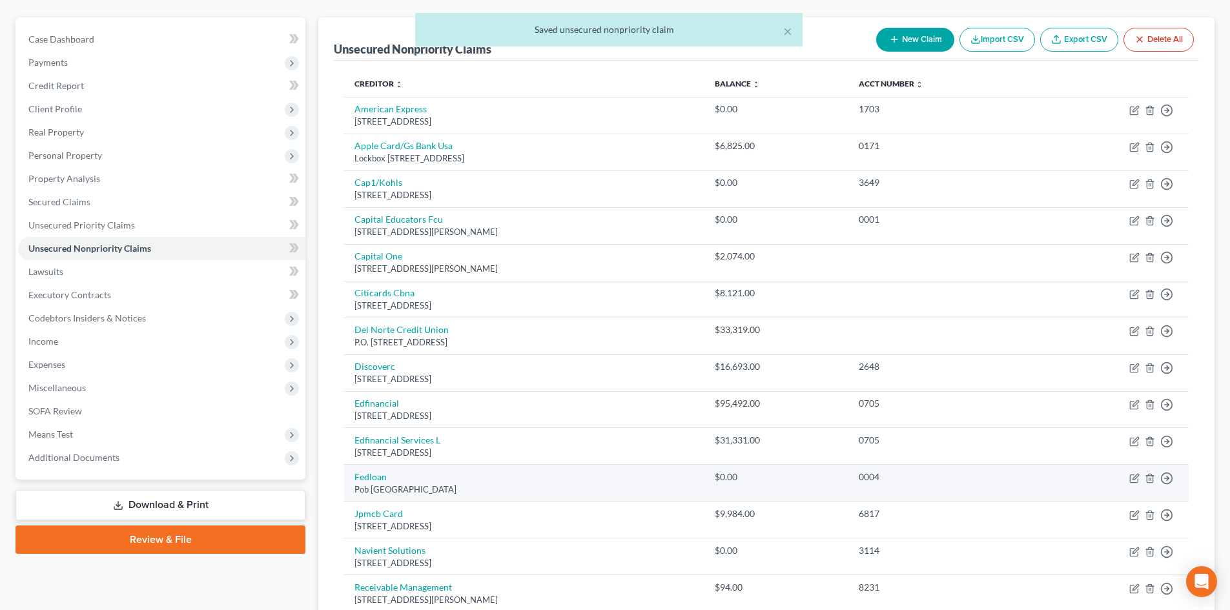
scroll to position [129, 0]
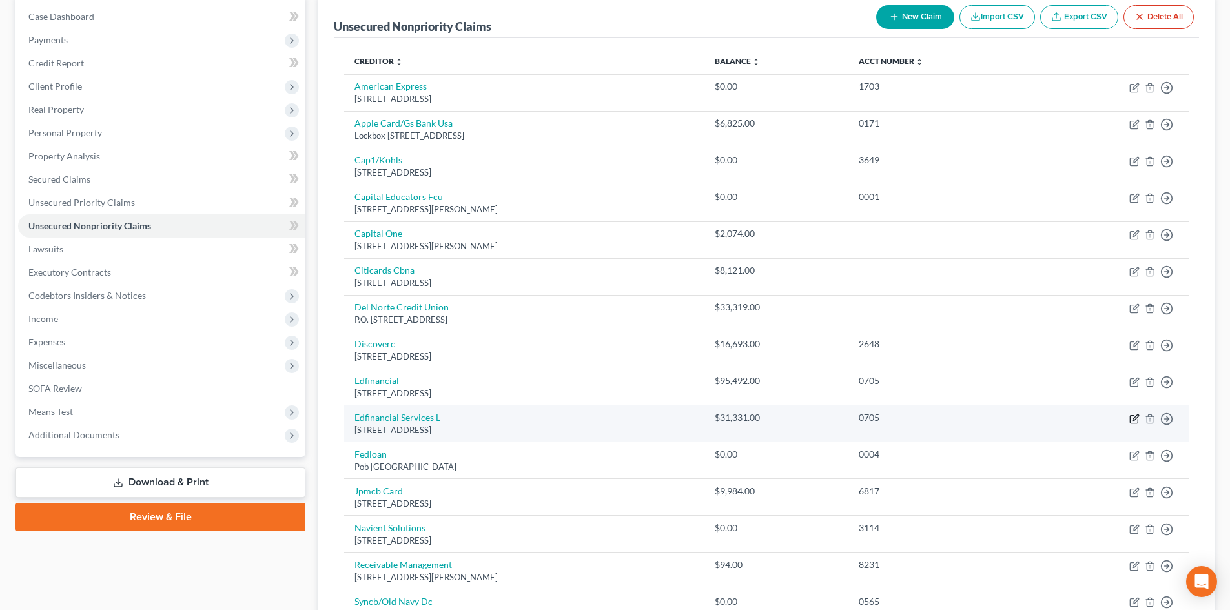
click at [1137, 418] on icon "button" at bounding box center [1134, 419] width 10 height 10
select select "44"
select select "17"
select select "0"
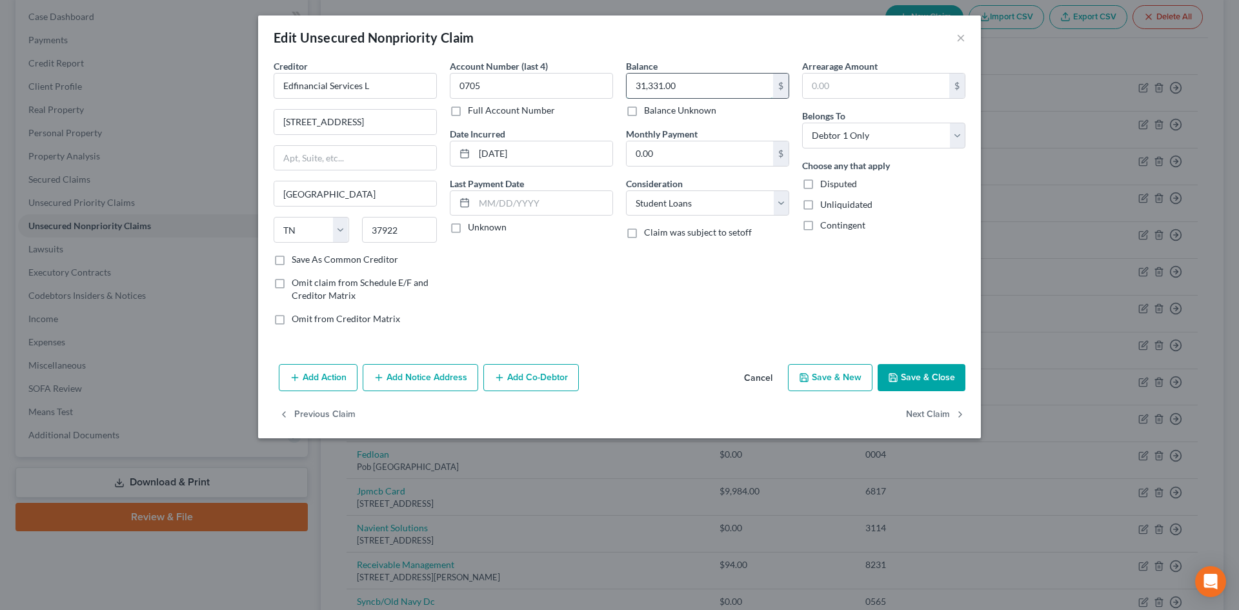
click at [680, 87] on input "31,331.00" at bounding box center [700, 86] width 147 height 25
type input "126,823"
click at [537, 92] on input "0705" at bounding box center [531, 86] width 163 height 26
type input "0"
click at [416, 89] on input "Edfinancial Services L" at bounding box center [355, 86] width 163 height 26
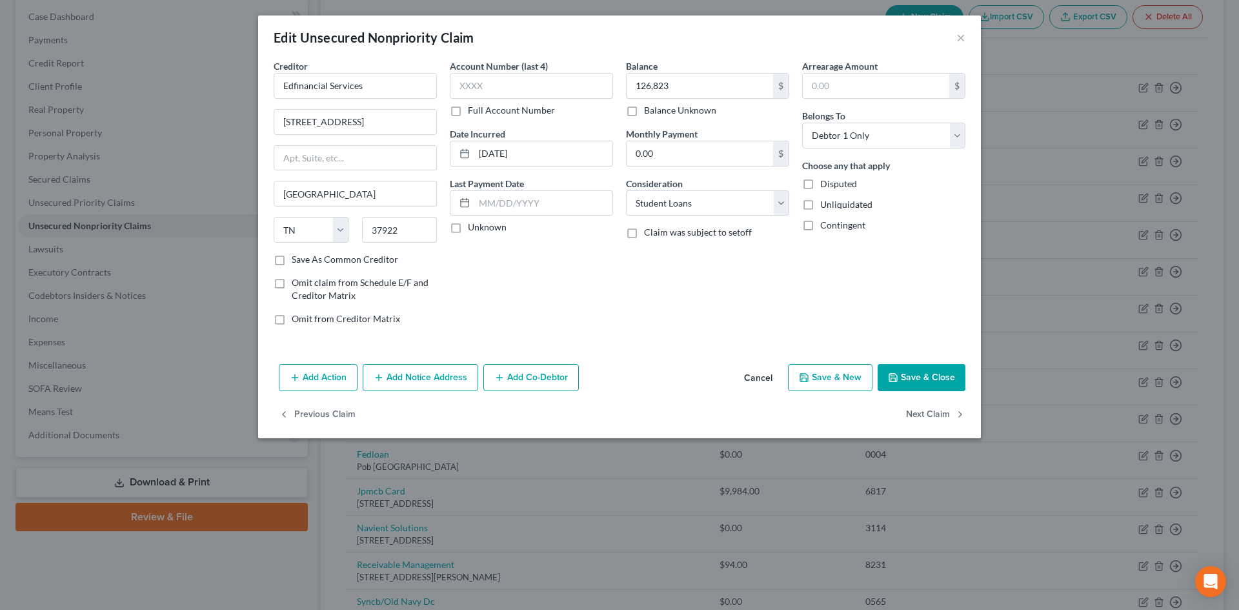
click at [920, 375] on button "Save & Close" at bounding box center [922, 377] width 88 height 27
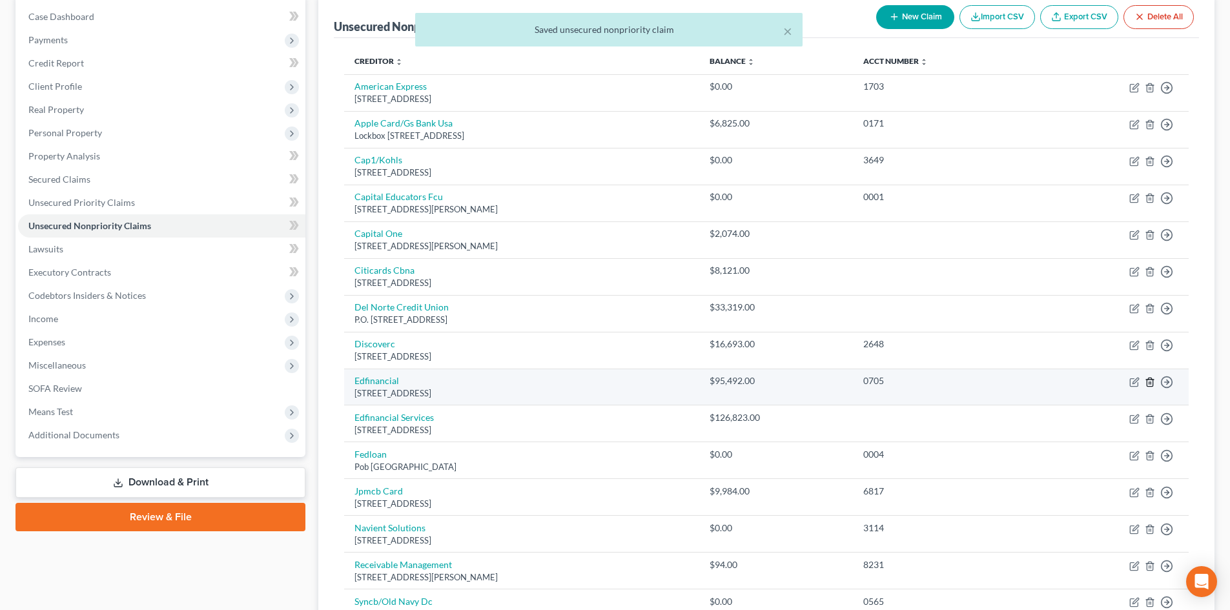
click at [1154, 380] on icon "button" at bounding box center [1150, 382] width 10 height 10
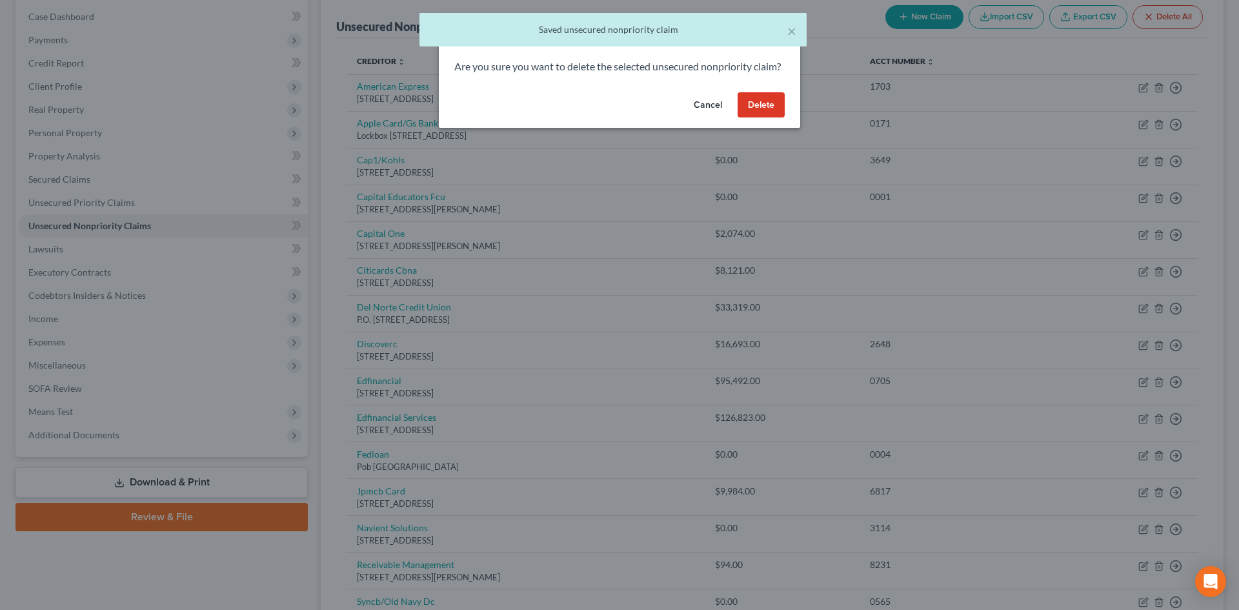
click at [760, 116] on button "Delete" at bounding box center [761, 105] width 47 height 26
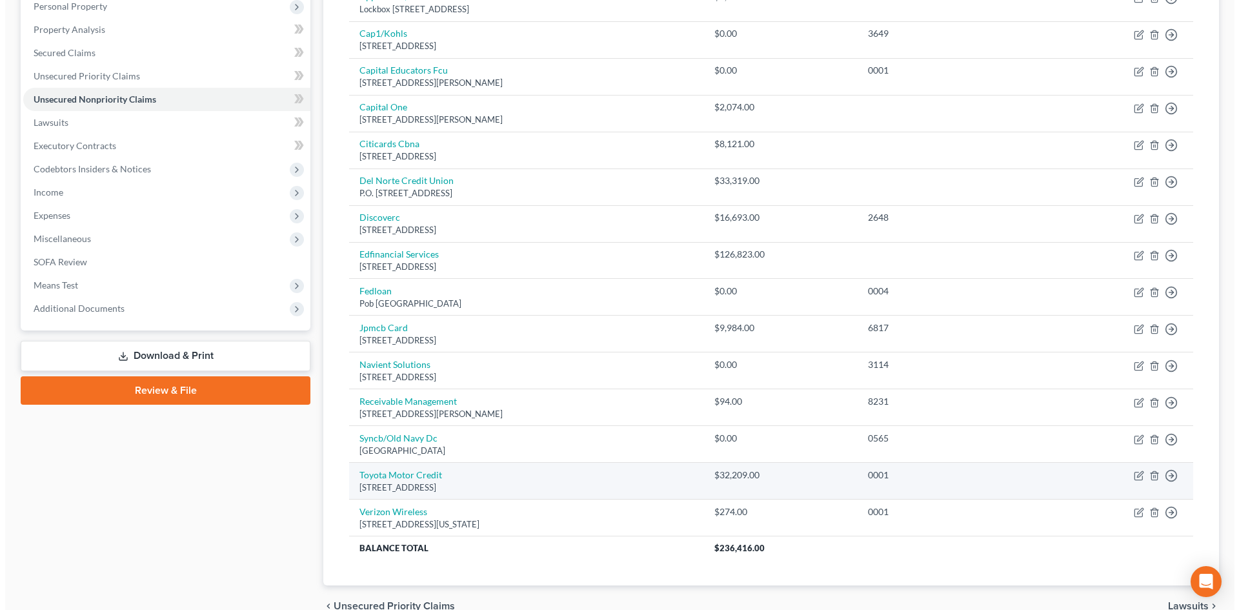
scroll to position [192, 0]
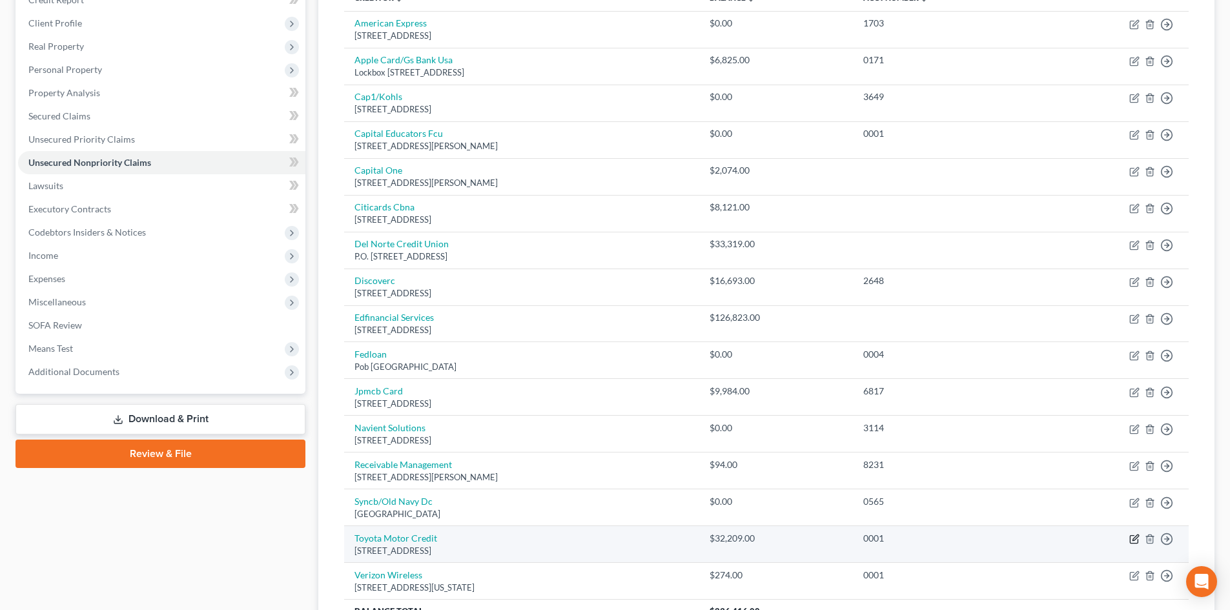
click at [1134, 539] on icon "button" at bounding box center [1135, 538] width 6 height 6
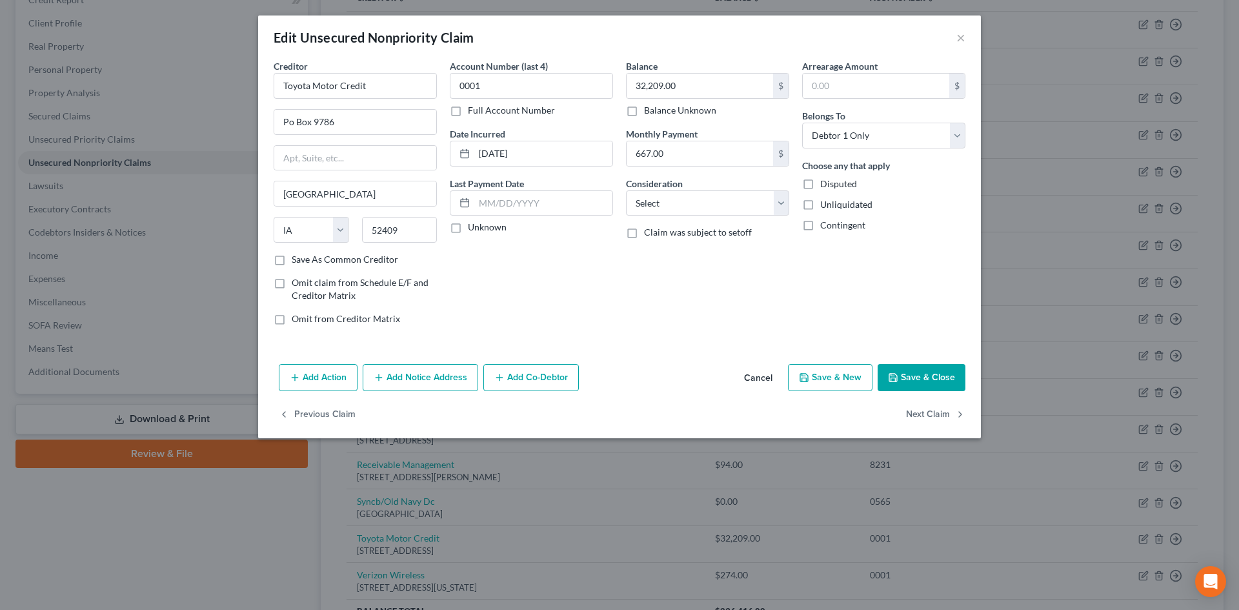
click at [333, 368] on button "Add Action" at bounding box center [318, 377] width 79 height 27
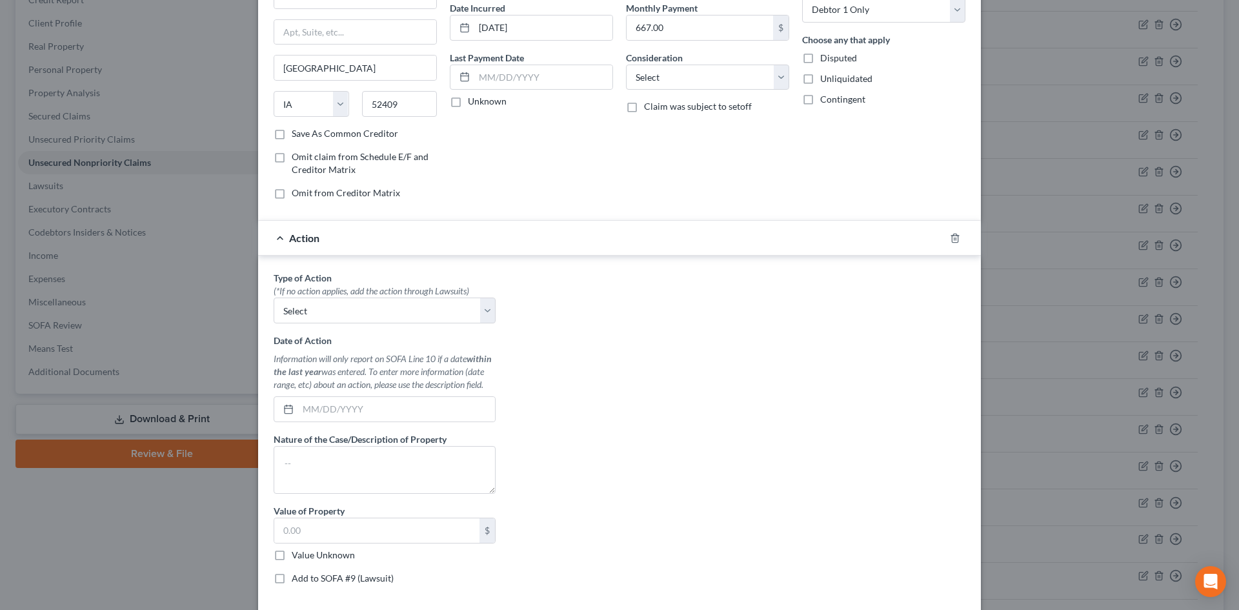
scroll to position [129, 0]
click at [352, 301] on select "Select Repossession Garnishment Foreclosure Personal Injury Attached, Seized, O…" at bounding box center [385, 307] width 222 height 26
click at [371, 312] on select "Select Repossession Garnishment Foreclosure Personal Injury Attached, Seized, O…" at bounding box center [385, 307] width 222 height 26
click at [369, 301] on select "Select Repossession Garnishment Foreclosure Personal Injury Attached, Seized, O…" at bounding box center [385, 307] width 222 height 26
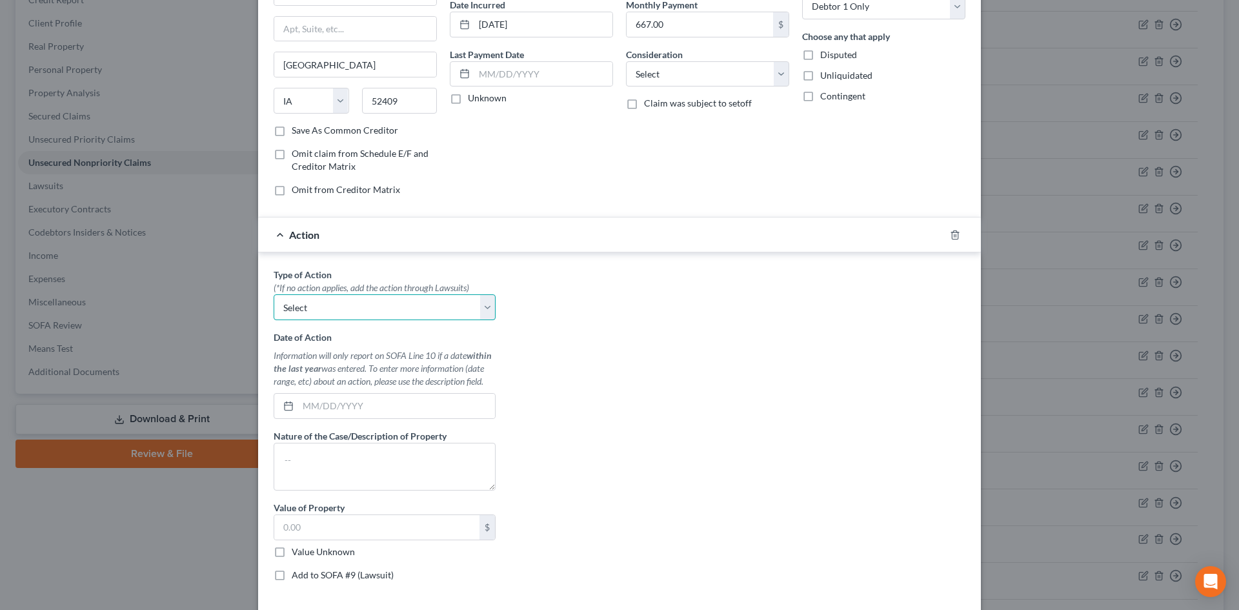
click at [369, 300] on select "Select Repossession Garnishment Foreclosure Personal Injury Attached, Seized, O…" at bounding box center [385, 307] width 222 height 26
drag, startPoint x: 873, startPoint y: 371, endPoint x: 851, endPoint y: 378, distance: 23.3
click at [873, 371] on div "Type of Action * (*If no action applies, add the action through Lawsuits) Selec…" at bounding box center [619, 429] width 705 height 323
click at [326, 309] on select "Select Repossession Garnishment Foreclosure Personal Injury Attached, Seized, O…" at bounding box center [385, 307] width 222 height 26
click at [274, 294] on select "Select Repossession Garnishment Foreclosure Personal Injury Attached, Seized, O…" at bounding box center [385, 307] width 222 height 26
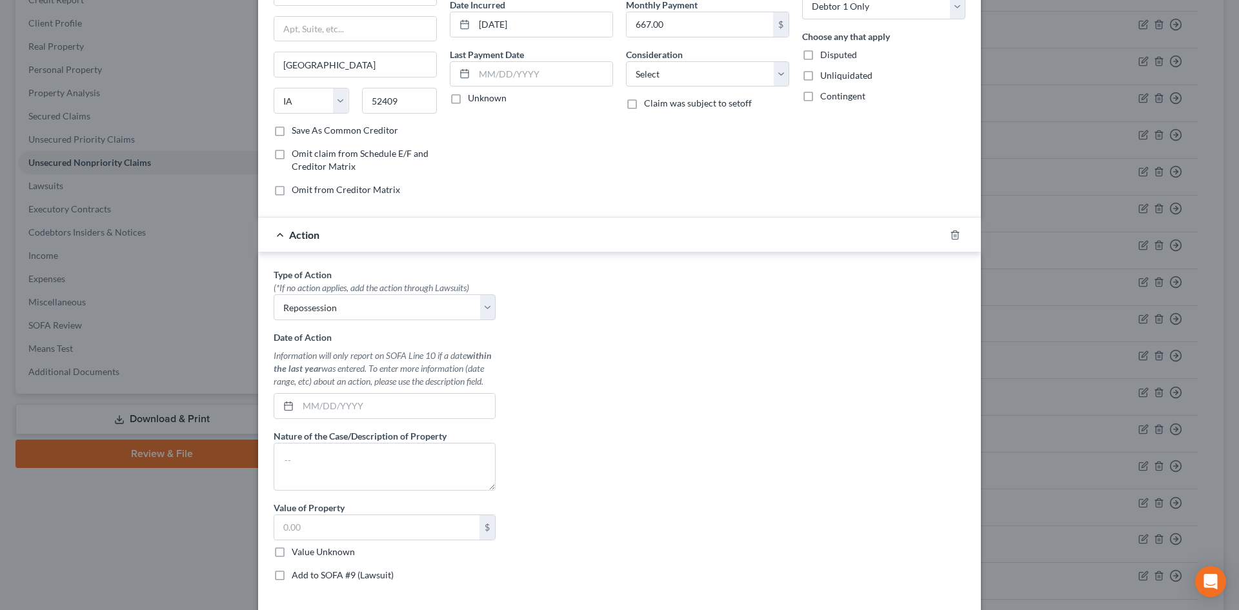
click at [702, 398] on div "Type of Action * (*If no action applies, add the action through Lawsuits) Selec…" at bounding box center [619, 429] width 705 height 323
click at [367, 406] on input "text" at bounding box center [396, 406] width 197 height 25
click at [374, 405] on input "10/9/20525" at bounding box center [396, 406] width 197 height 25
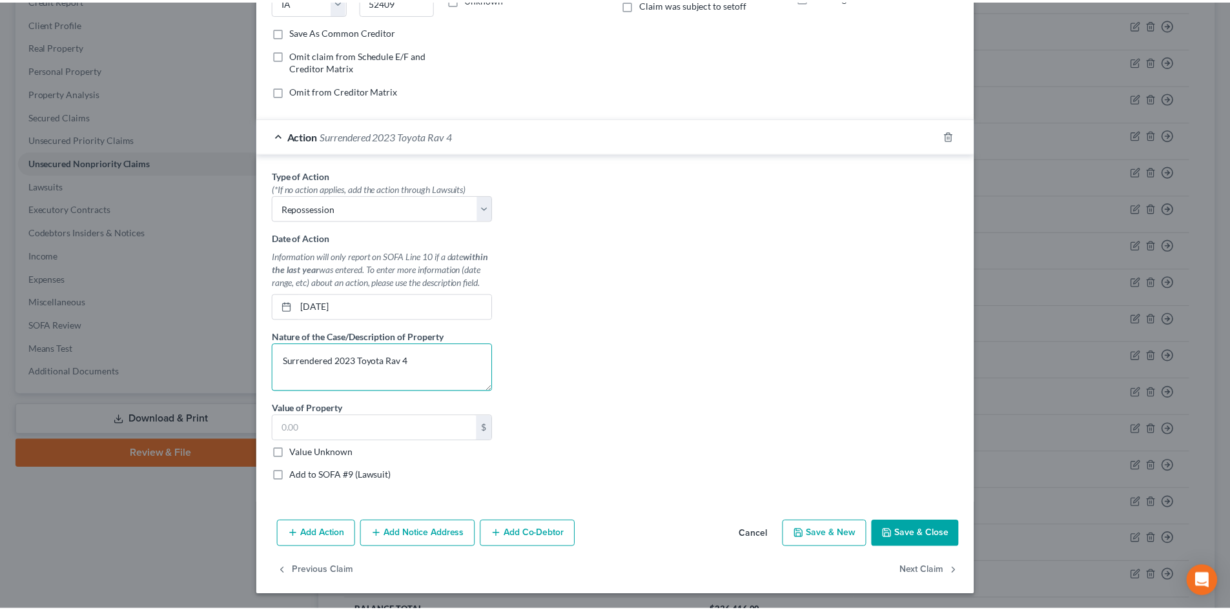
scroll to position [229, 0]
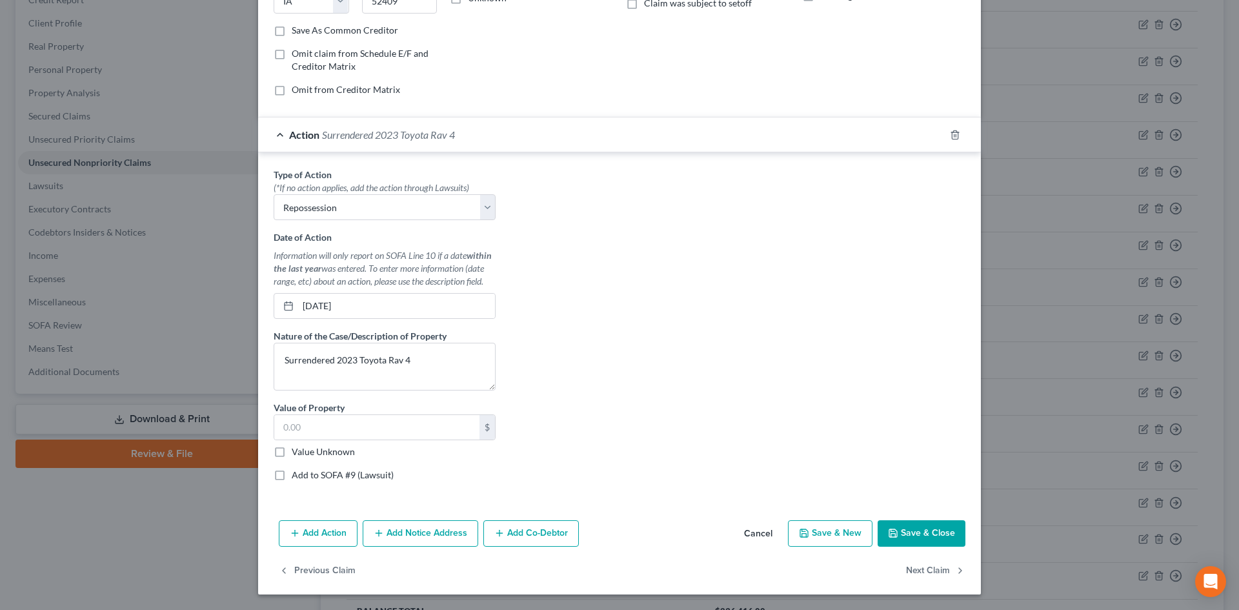
click at [332, 443] on div "$ Value Unknown" at bounding box center [385, 436] width 222 height 44
click at [331, 452] on label "Value Unknown" at bounding box center [323, 451] width 63 height 13
click at [305, 452] on input "Value Unknown" at bounding box center [301, 449] width 8 height 8
click at [943, 531] on button "Save & Close" at bounding box center [922, 533] width 88 height 27
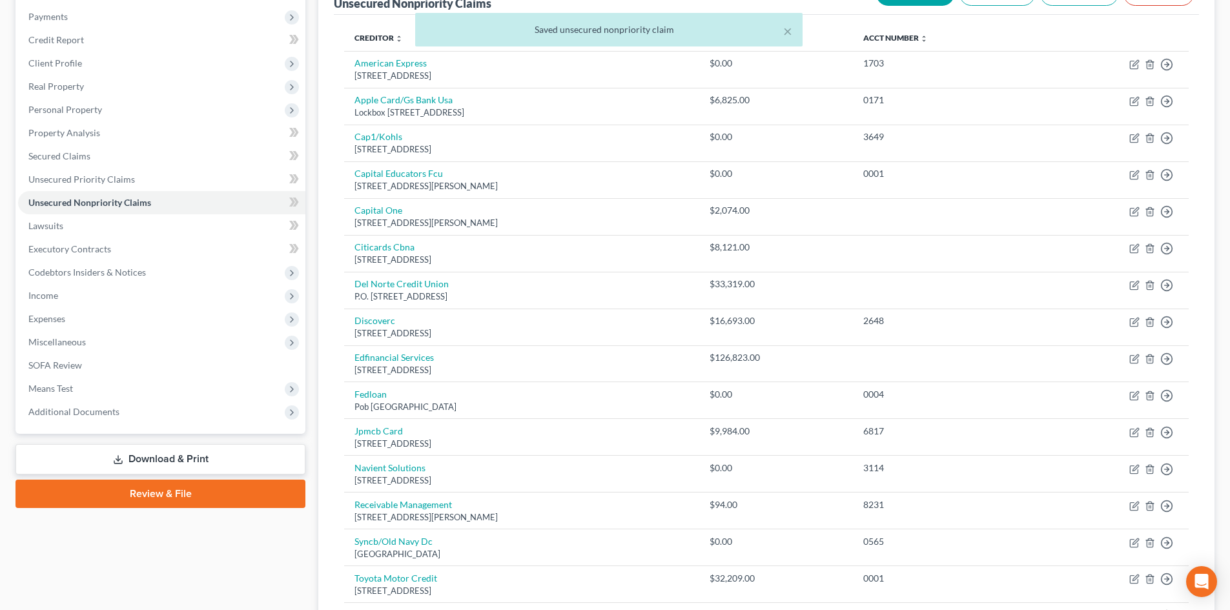
scroll to position [192, 0]
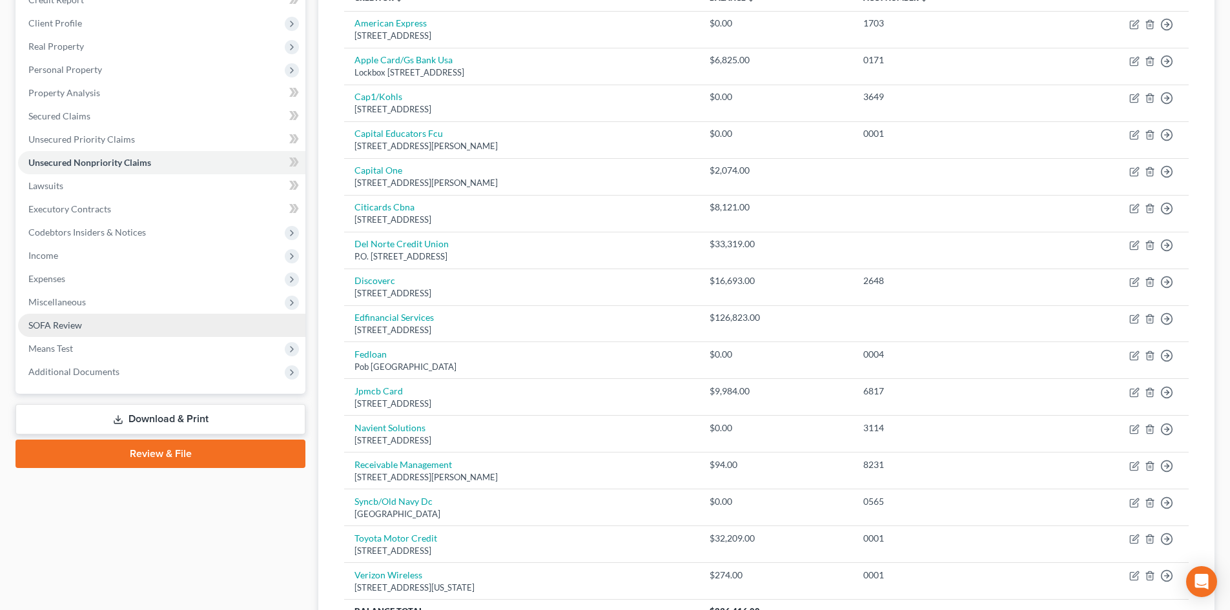
click at [100, 324] on link "SOFA Review" at bounding box center [161, 325] width 287 height 23
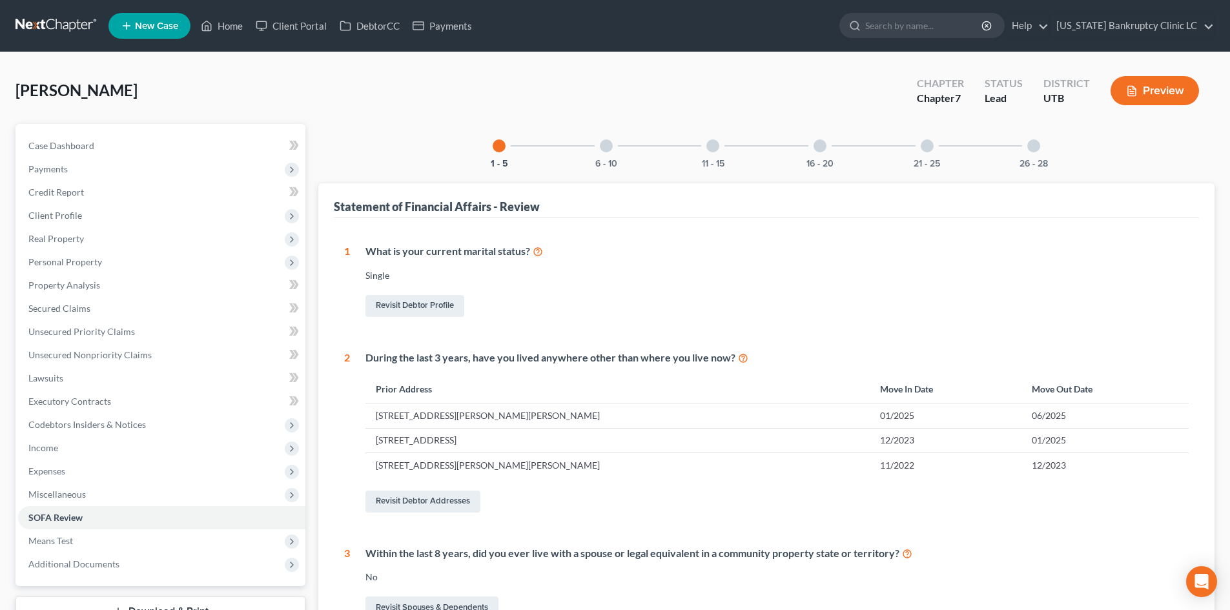
click at [816, 145] on div at bounding box center [819, 145] width 13 height 13
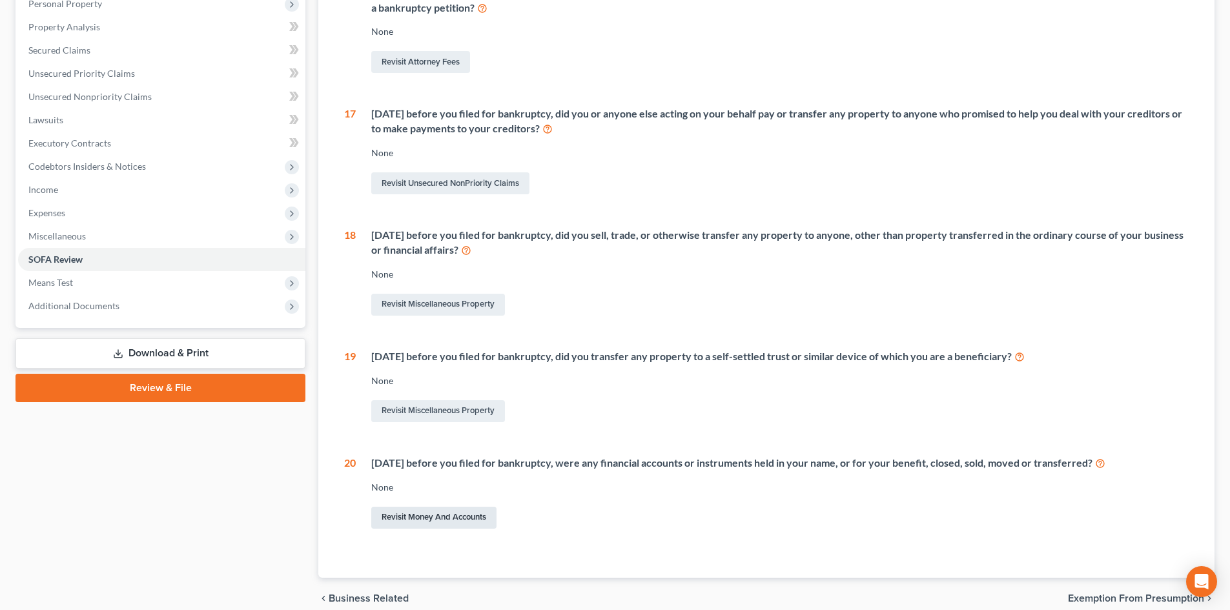
click at [430, 513] on link "Revisit Money and Accounts" at bounding box center [433, 518] width 125 height 22
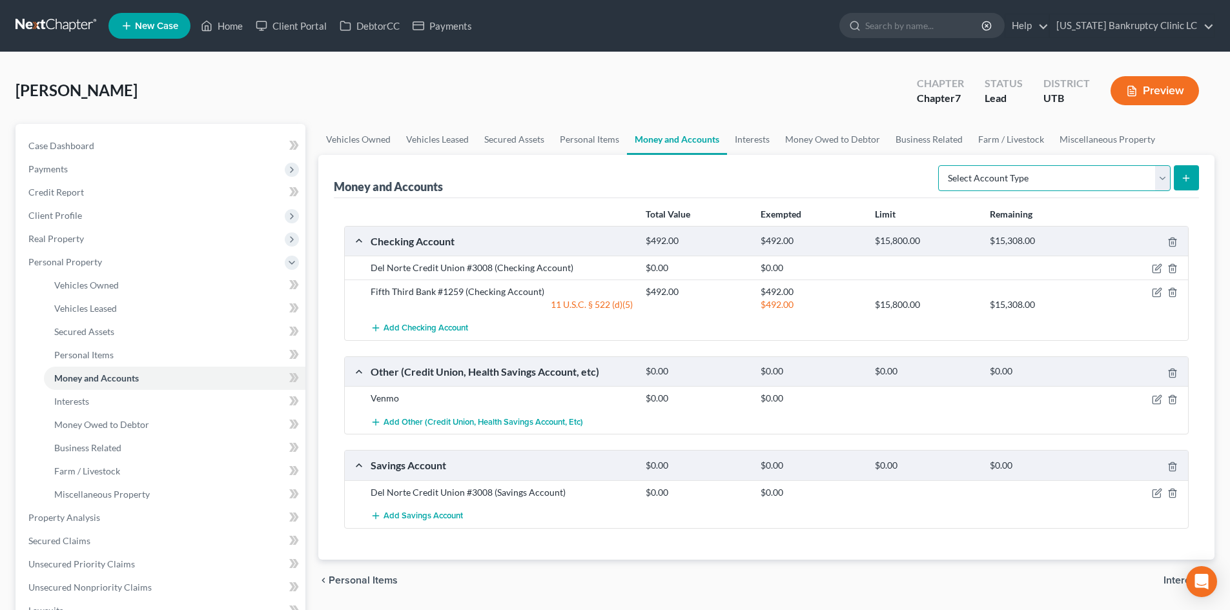
click at [1122, 179] on select "Select Account Type Brokerage Cash on Hand Certificates of Deposit Checking Acc…" at bounding box center [1054, 178] width 232 height 26
click at [941, 165] on select "Select Account Type Brokerage Cash on Hand Certificates of Deposit Checking Acc…" at bounding box center [1054, 178] width 232 height 26
click at [1190, 181] on icon "submit" at bounding box center [1186, 178] width 10 height 10
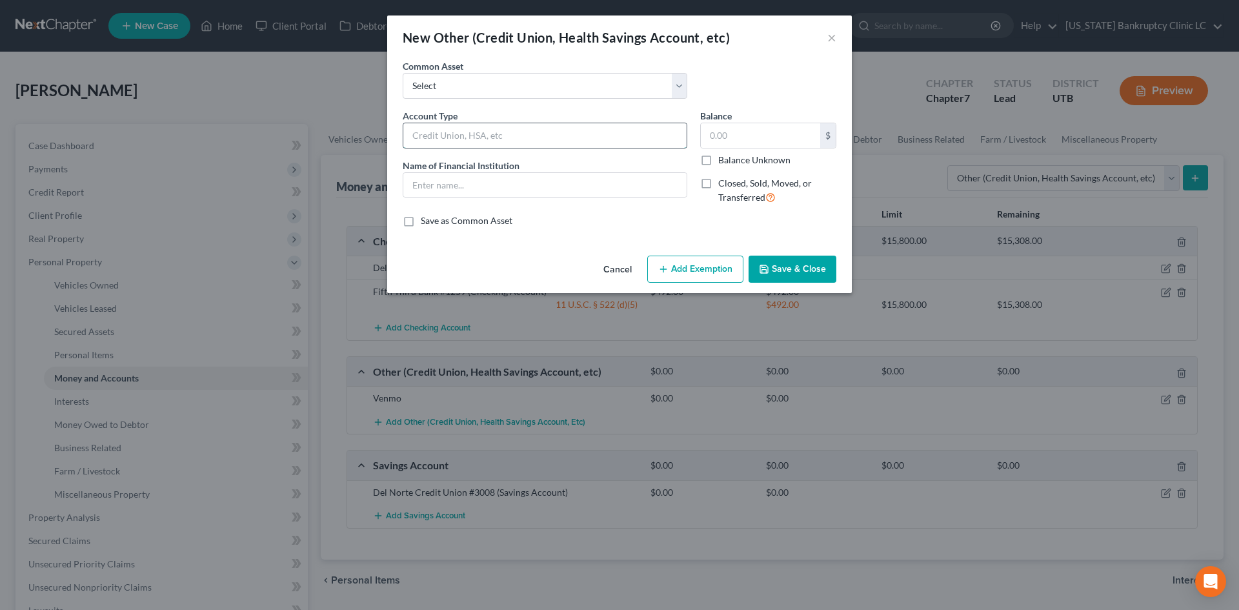
click at [476, 141] on input "text" at bounding box center [544, 135] width 283 height 25
click at [531, 83] on select "Select Credit Union PayPal Prepaid Credit Union Digital currency HSA Health Sav…" at bounding box center [545, 86] width 285 height 26
click at [531, 87] on select "Select Credit Union PayPal Prepaid Credit Union Digital currency HSA Health Sav…" at bounding box center [545, 86] width 285 height 26
drag, startPoint x: 834, startPoint y: 35, endPoint x: 844, endPoint y: 41, distance: 11.9
click at [834, 34] on button "×" at bounding box center [832, 37] width 9 height 15
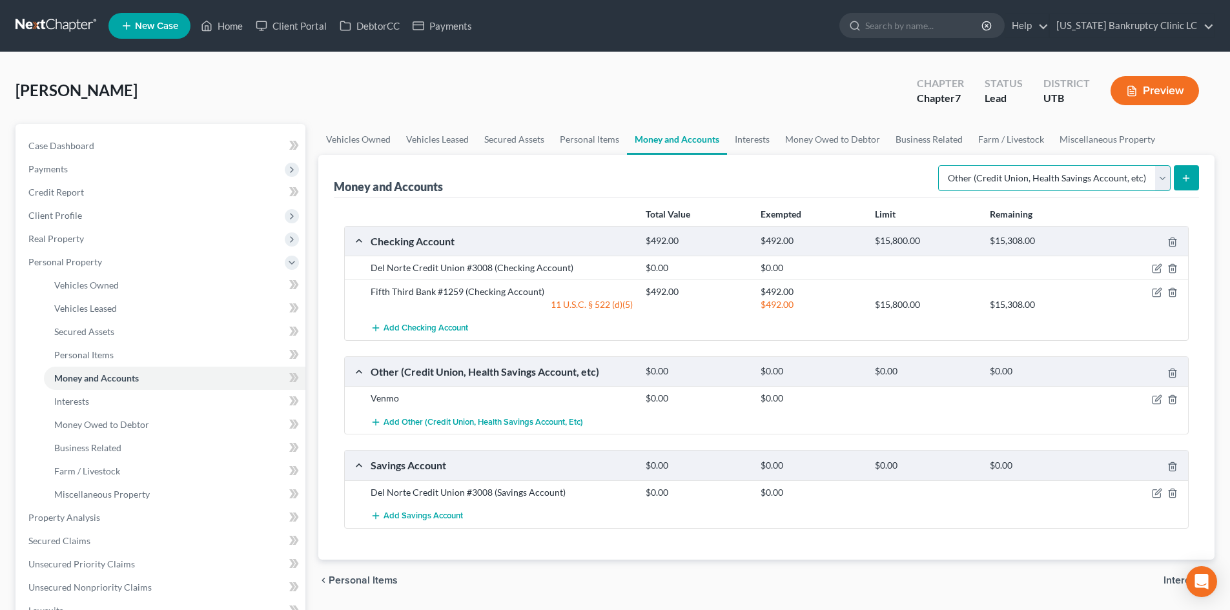
click at [1058, 174] on select "Select Account Type Brokerage Cash on Hand Certificates of Deposit Checking Acc…" at bounding box center [1054, 178] width 232 height 26
click at [941, 165] on select "Select Account Type Brokerage Cash on Hand Certificates of Deposit Checking Acc…" at bounding box center [1054, 178] width 232 height 26
click at [1168, 174] on select "Select Account Type Brokerage Cash on Hand Certificates of Deposit Checking Acc…" at bounding box center [1054, 178] width 232 height 26
click at [1182, 177] on icon "submit" at bounding box center [1186, 178] width 10 height 10
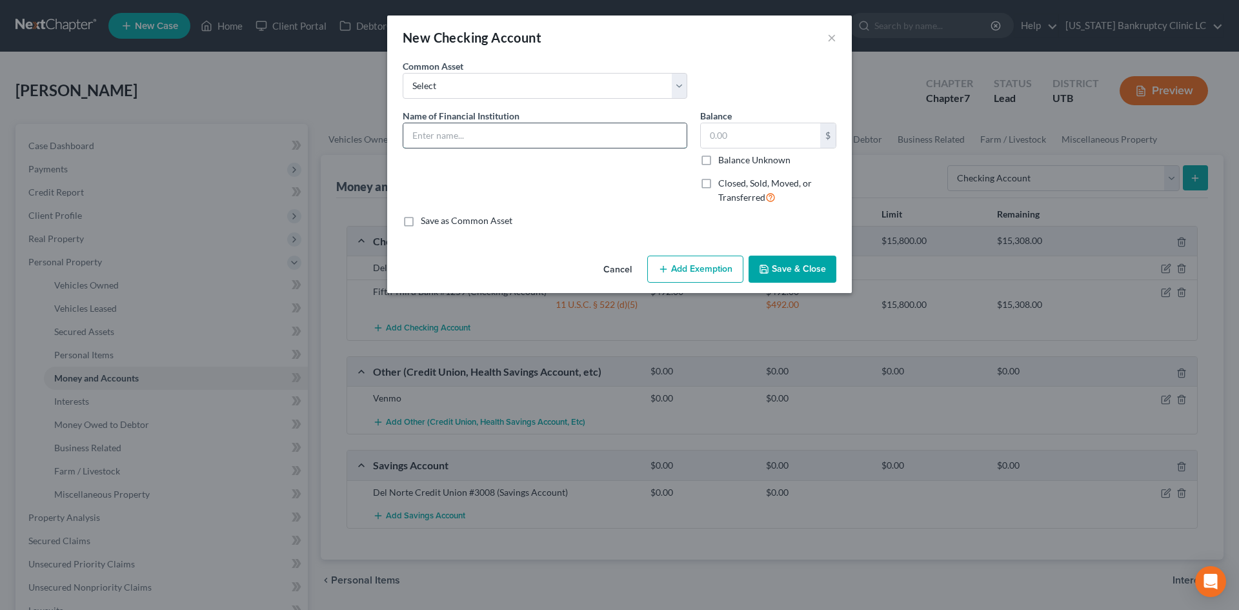
drag, startPoint x: 484, startPoint y: 137, endPoint x: 476, endPoint y: 135, distance: 8.8
click at [484, 137] on input "text" at bounding box center [544, 135] width 283 height 25
click at [749, 194] on span "Closed, Sold, Moved, or Transferred" at bounding box center [765, 190] width 94 height 25
click at [732, 185] on input "Closed, Sold, Moved, or Transferred" at bounding box center [728, 181] width 8 height 8
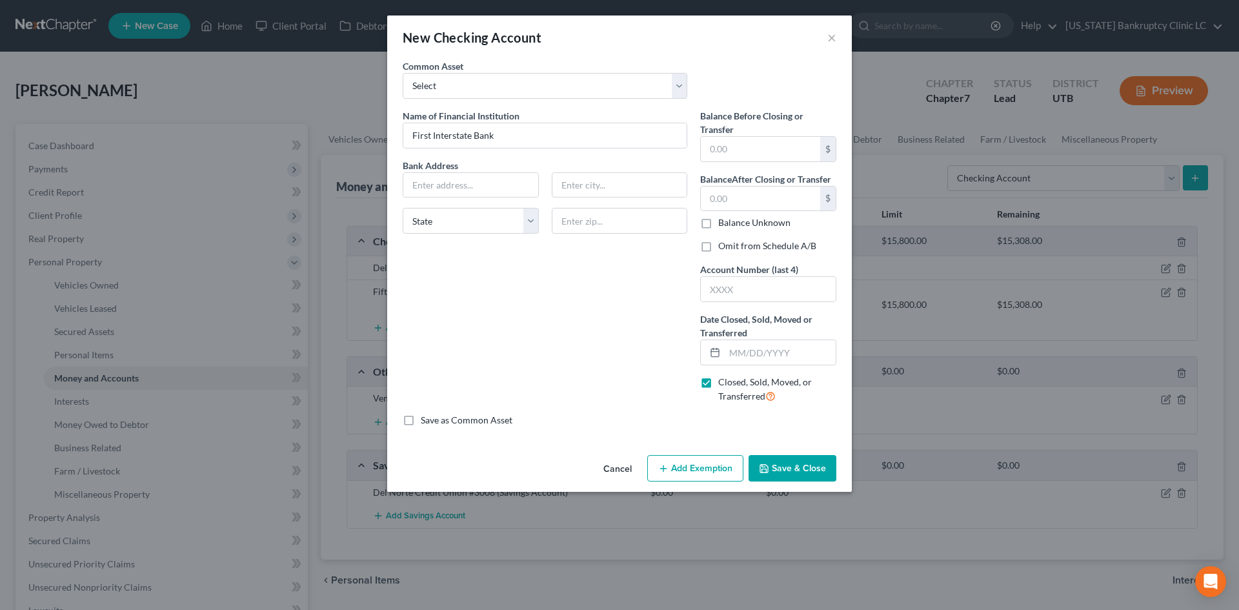
click at [751, 245] on label "Omit from Schedule A/B" at bounding box center [767, 245] width 98 height 13
click at [732, 245] on input "Omit from Schedule A/B" at bounding box center [728, 243] width 8 height 8
click at [762, 351] on input "text" at bounding box center [780, 352] width 111 height 25
click at [795, 464] on button "Save & Close" at bounding box center [793, 468] width 88 height 27
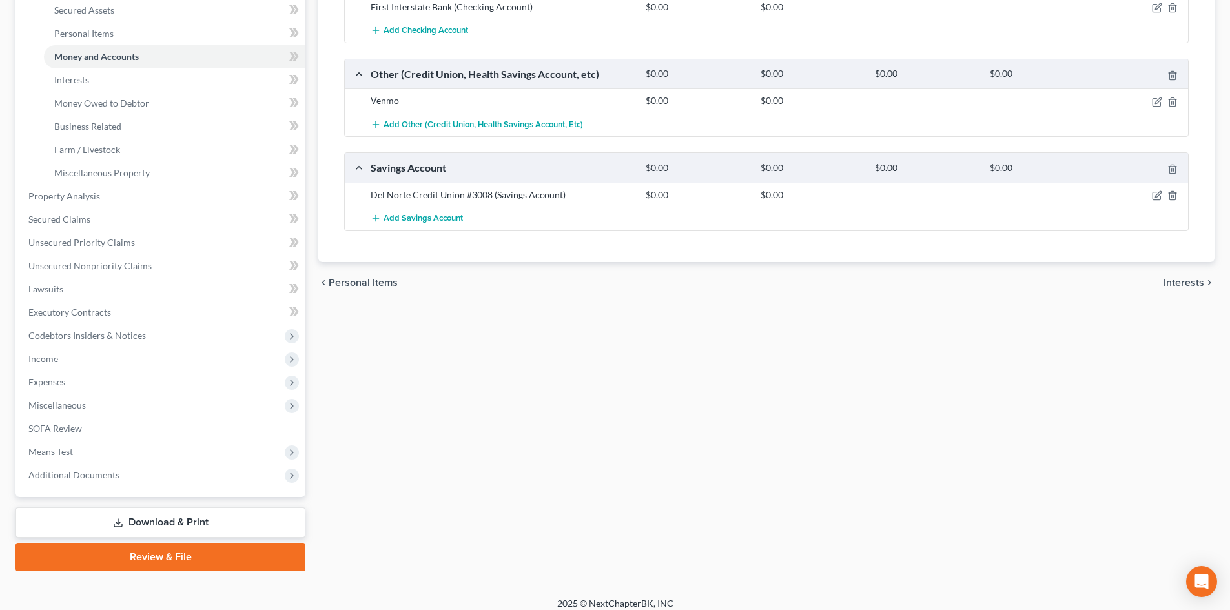
scroll to position [323, 0]
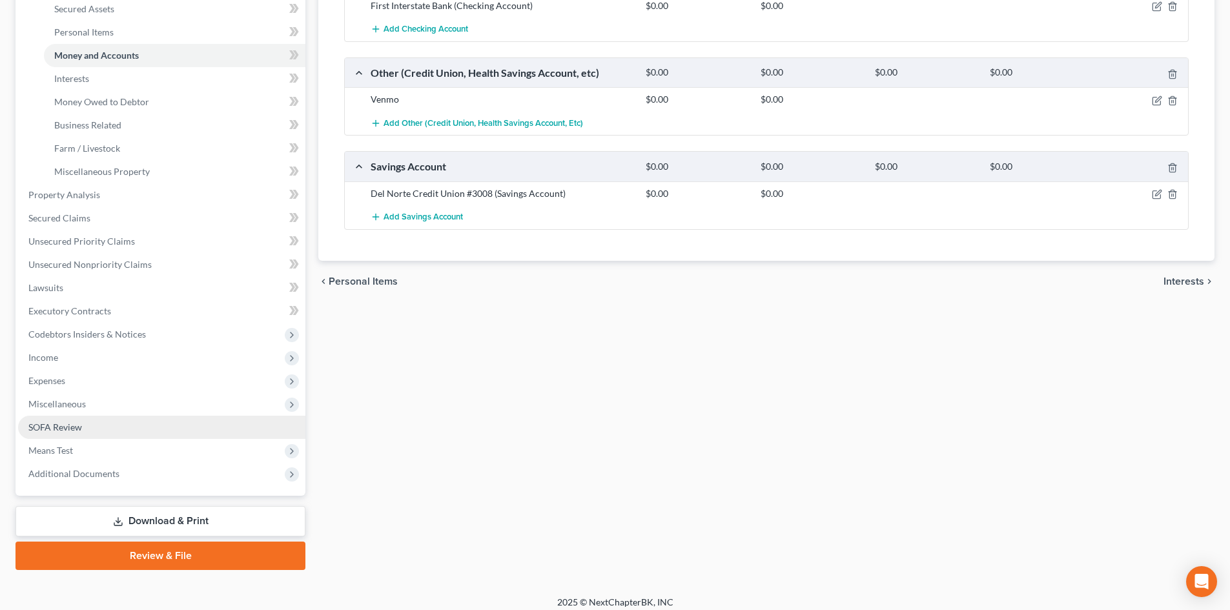
click at [161, 416] on link "SOFA Review" at bounding box center [161, 427] width 287 height 23
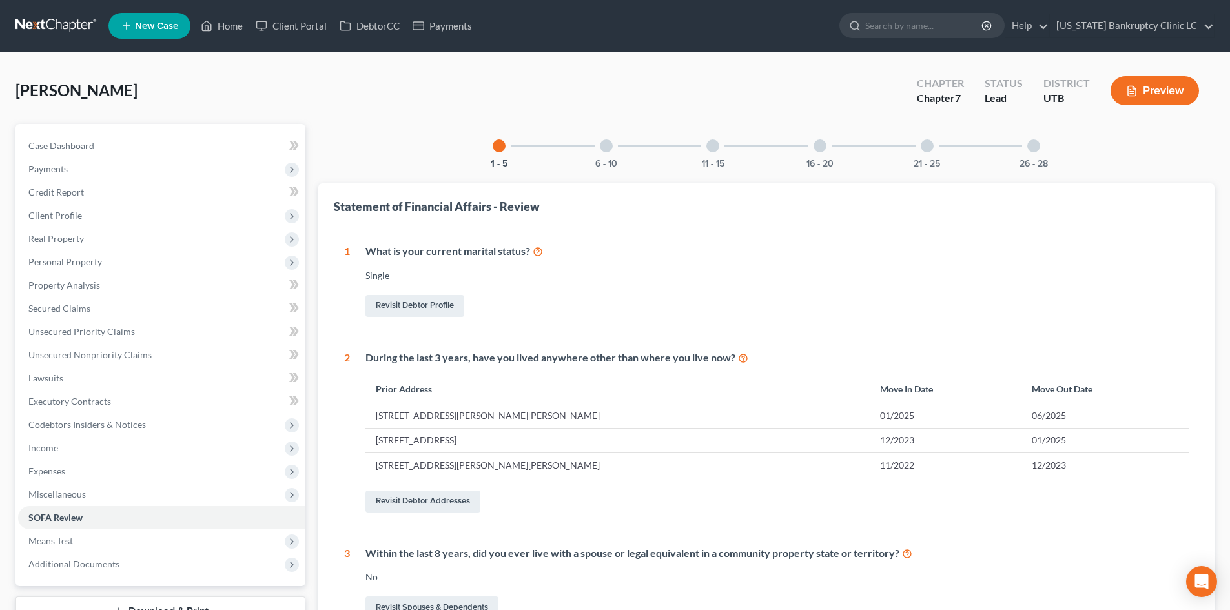
click at [1030, 150] on div at bounding box center [1033, 145] width 13 height 13
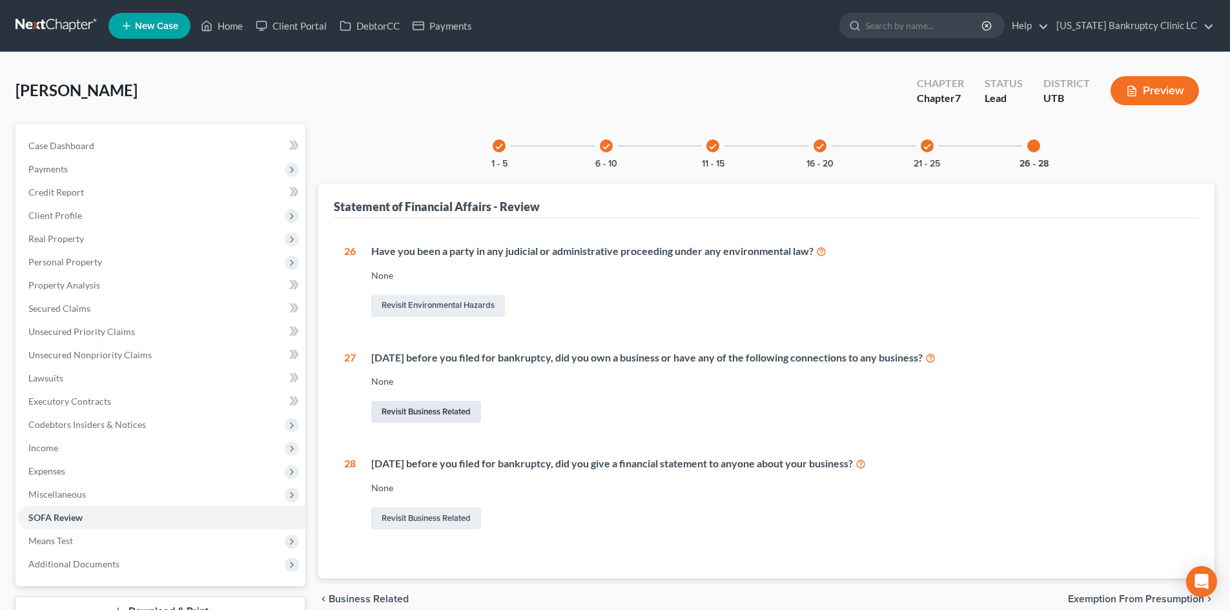
click at [411, 407] on link "Revisit Business Related" at bounding box center [426, 412] width 110 height 22
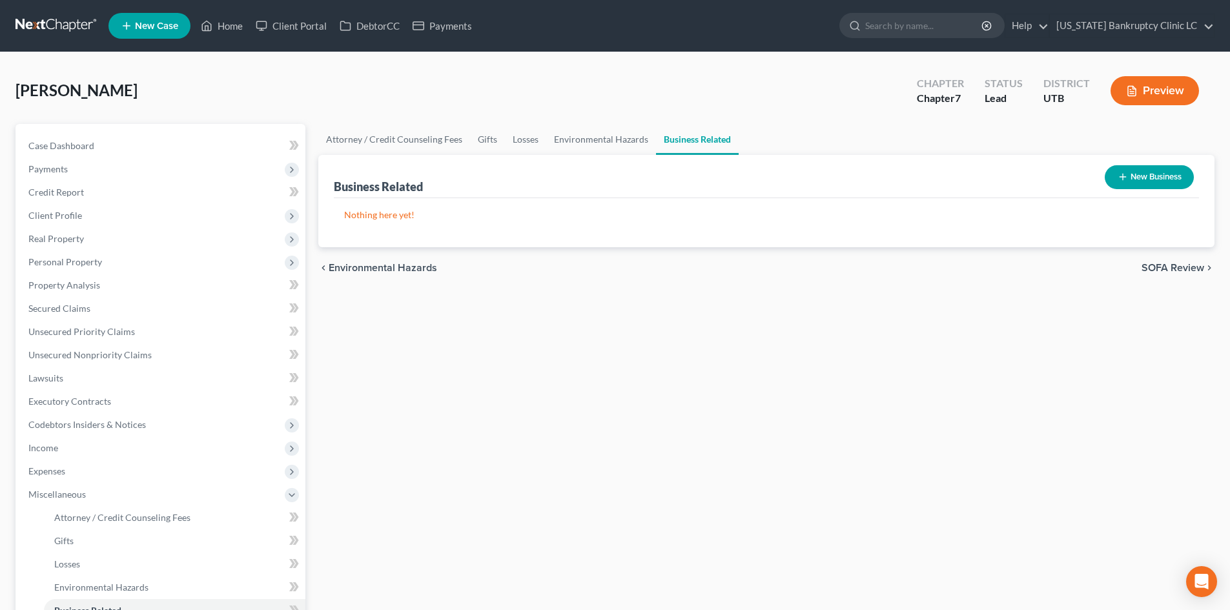
click at [1156, 177] on button "New Business" at bounding box center [1149, 177] width 89 height 24
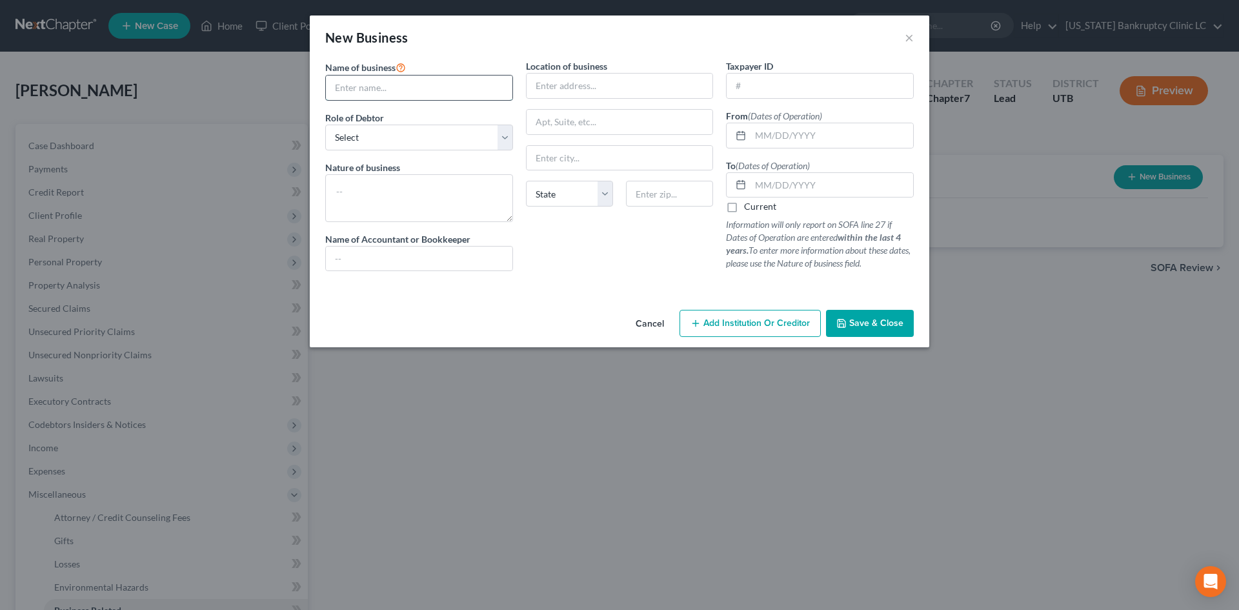
drag, startPoint x: 411, startPoint y: 91, endPoint x: 419, endPoint y: 90, distance: 7.9
click at [411, 91] on input "text" at bounding box center [419, 88] width 187 height 25
paste input "The Dream Nurse Collective"
click at [414, 137] on select "Select A member of a limited liability company (LLC) or limited liability partn…" at bounding box center [419, 138] width 188 height 26
click at [325, 125] on select "Select A member of a limited liability company (LLC) or limited liability partn…" at bounding box center [419, 138] width 188 height 26
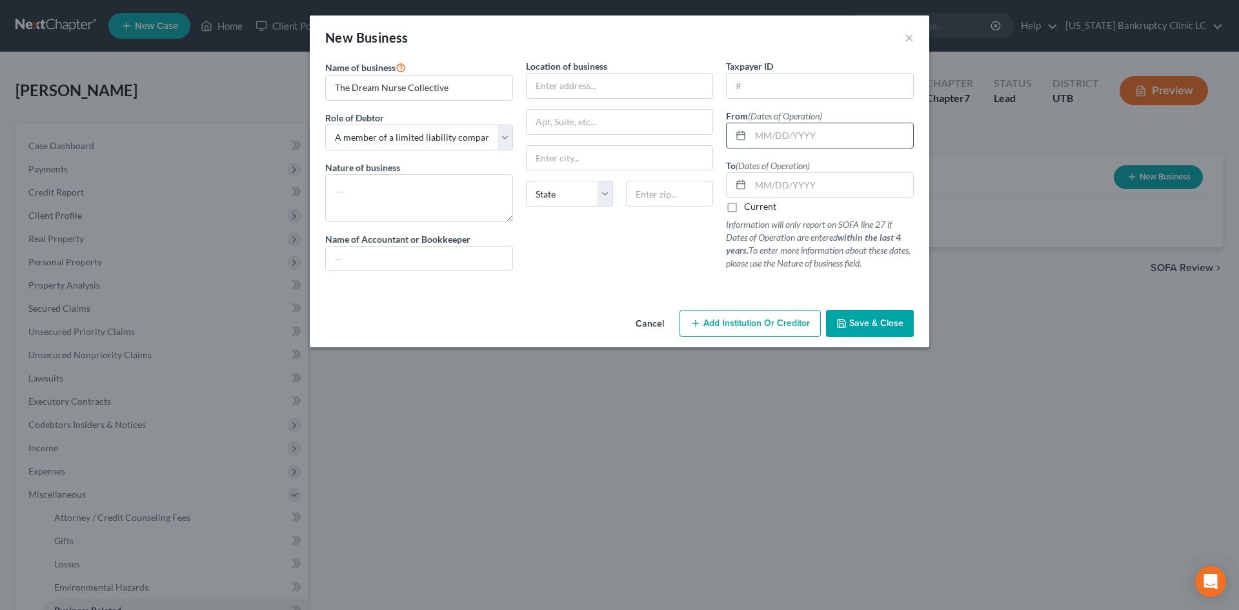
click at [804, 137] on input "text" at bounding box center [832, 135] width 163 height 25
click at [746, 199] on div "To (Dates of Operation) Current Information will only report on SOFA line 27 if…" at bounding box center [820, 215] width 188 height 112
click at [744, 206] on label "Current" at bounding box center [760, 206] width 32 height 13
click at [749, 206] on input "Current" at bounding box center [753, 204] width 8 height 8
click at [584, 287] on div at bounding box center [620, 286] width 602 height 10
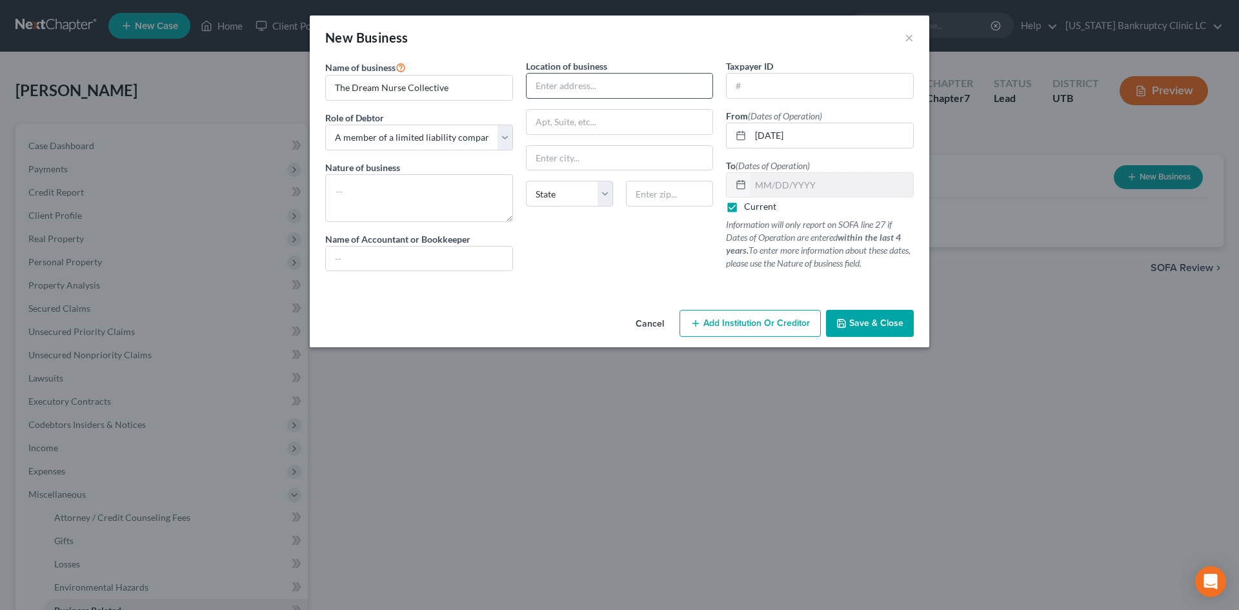
click at [642, 84] on input "text" at bounding box center [620, 86] width 187 height 25
click at [642, 127] on input "text" at bounding box center [620, 122] width 187 height 25
click at [666, 201] on input "text" at bounding box center [669, 194] width 87 height 26
click at [861, 317] on button "Save & Close" at bounding box center [870, 323] width 88 height 27
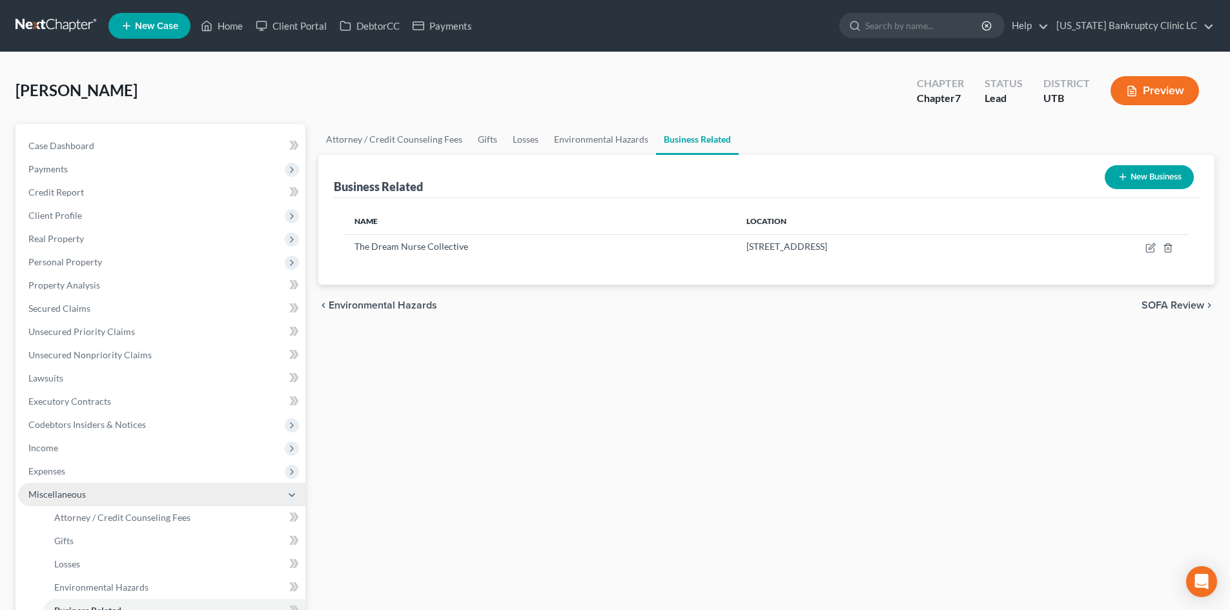
click at [92, 492] on span "Miscellaneous" at bounding box center [161, 494] width 287 height 23
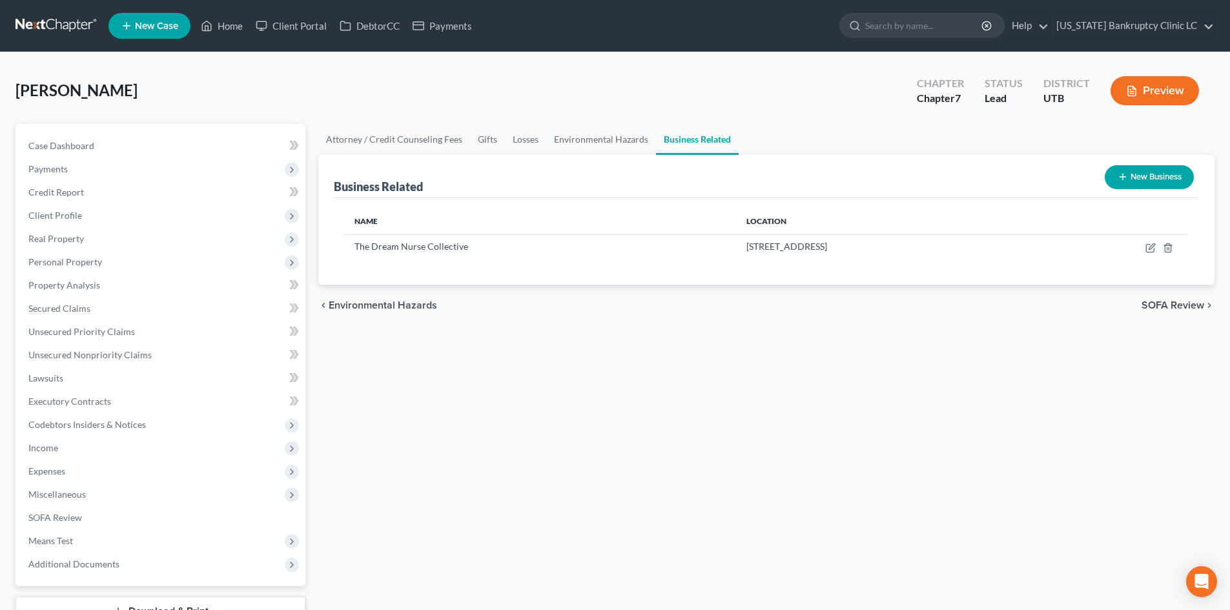
click at [512, 282] on div "Name Location The Dream Nurse Collective [STREET_ADDRESS]" at bounding box center [766, 241] width 865 height 87
click at [96, 499] on span "Miscellaneous" at bounding box center [161, 494] width 287 height 23
click at [89, 518] on span "Attorney / Credit Counseling Fees" at bounding box center [122, 517] width 136 height 11
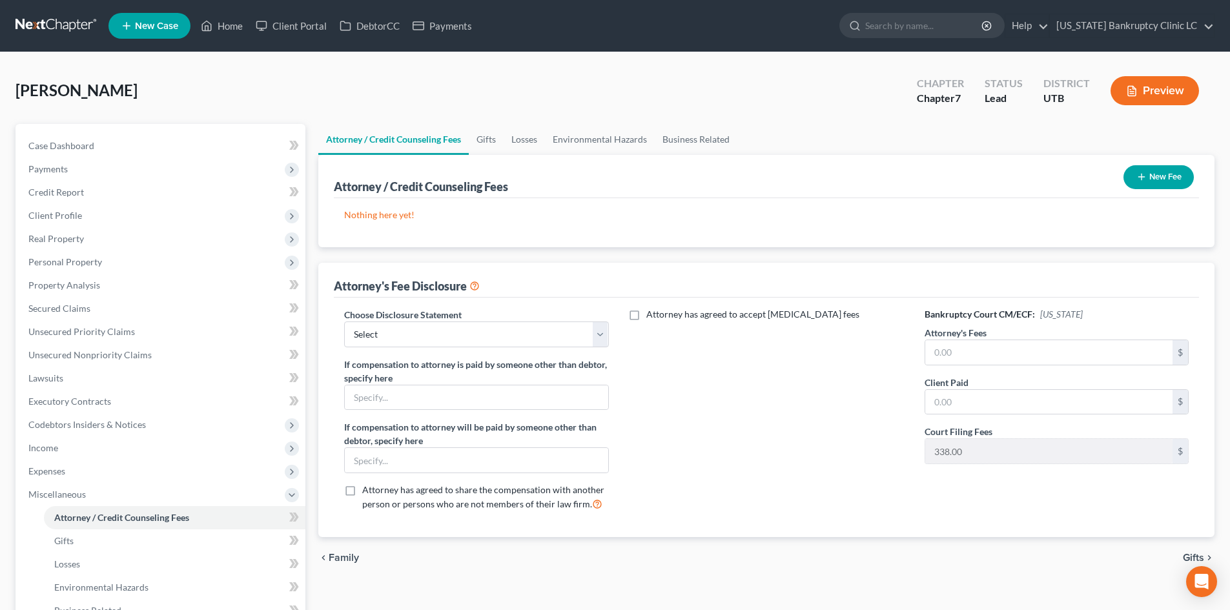
click at [414, 348] on div "Choose Disclosure Statement Select Installment Chapter 7 Cases Salt Lake Custom…" at bounding box center [476, 415] width 290 height 214
drag, startPoint x: 415, startPoint y: 332, endPoint x: 415, endPoint y: 347, distance: 14.2
click at [415, 332] on select "Select Installment Chapter 7 Cases Salt Lake Custom Disclosure Fresh Start Fund…" at bounding box center [476, 334] width 264 height 26
click at [344, 321] on select "Select Installment Chapter 7 Cases Salt Lake Custom Disclosure Fresh Start Fund…" at bounding box center [476, 334] width 264 height 26
click at [1037, 354] on input "text" at bounding box center [1048, 352] width 247 height 25
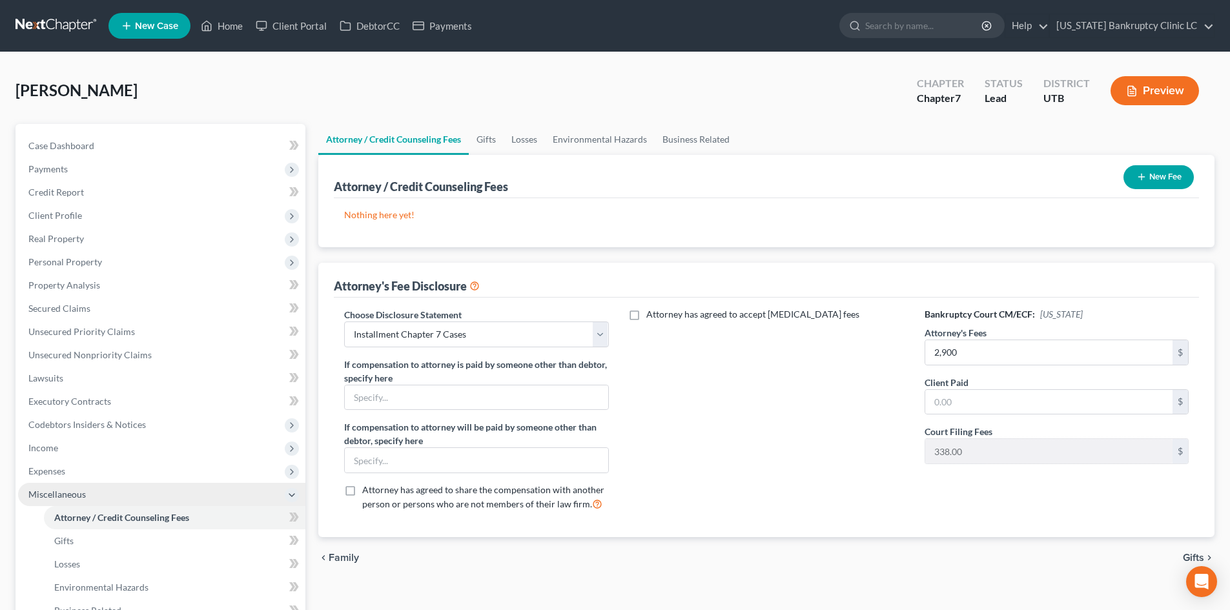
click at [61, 493] on span "Miscellaneous" at bounding box center [56, 494] width 57 height 11
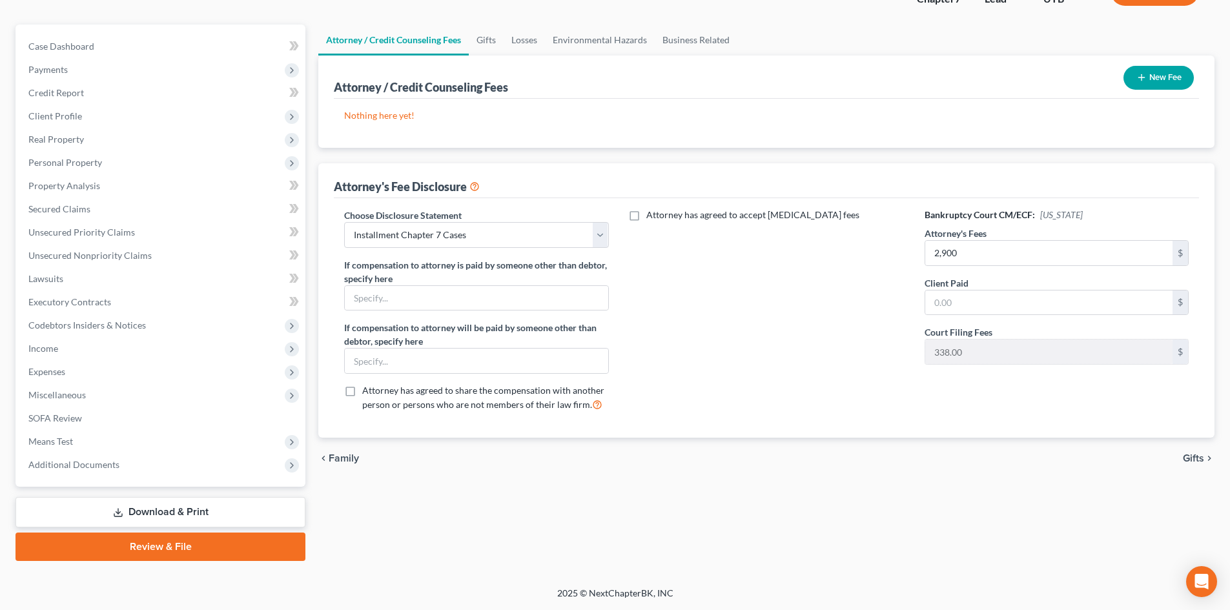
drag, startPoint x: 221, startPoint y: 539, endPoint x: 420, endPoint y: 419, distance: 232.3
click at [221, 539] on link "Review & File" at bounding box center [160, 547] width 290 height 28
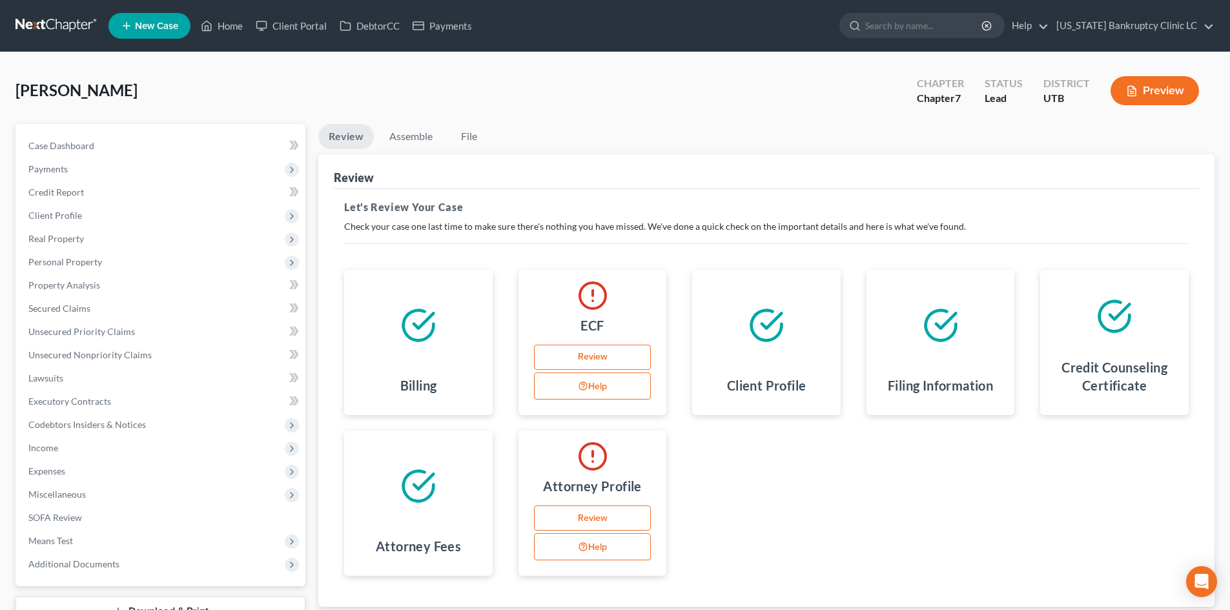
click at [582, 351] on link "Review" at bounding box center [592, 358] width 117 height 26
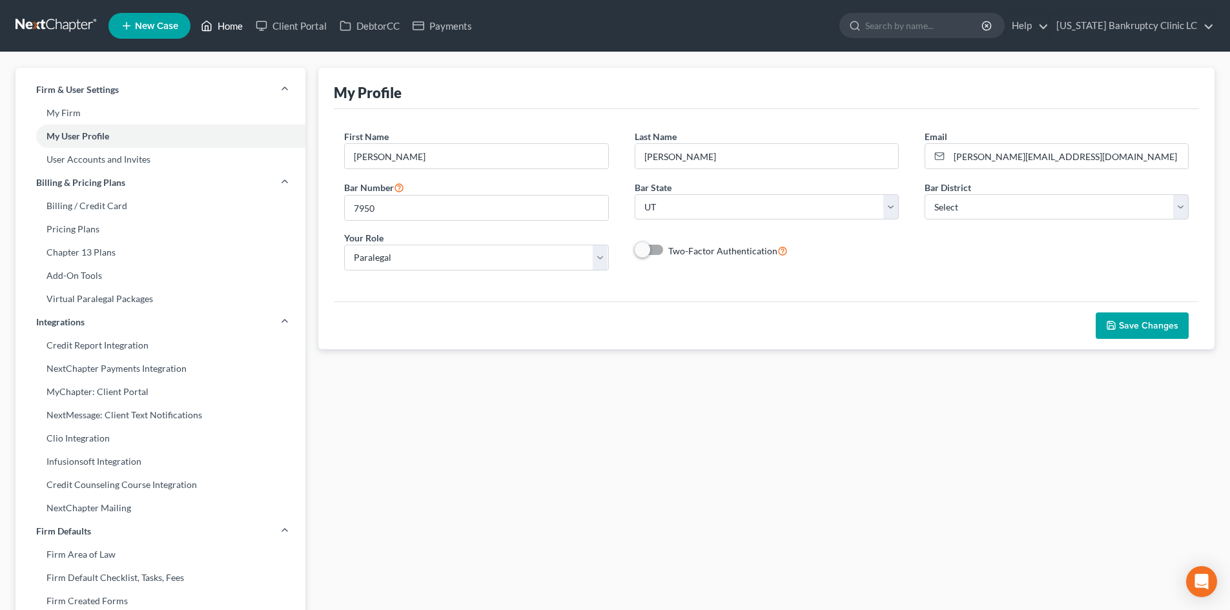
click at [229, 25] on link "Home" at bounding box center [221, 25] width 55 height 23
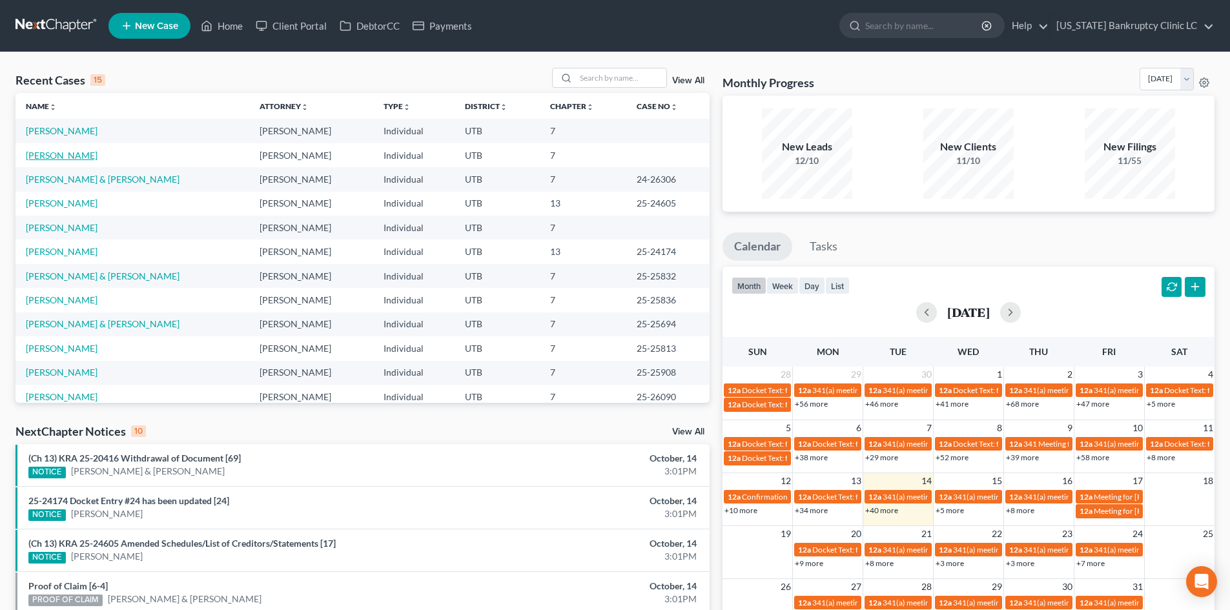
click at [61, 153] on link "[PERSON_NAME]" at bounding box center [62, 155] width 72 height 11
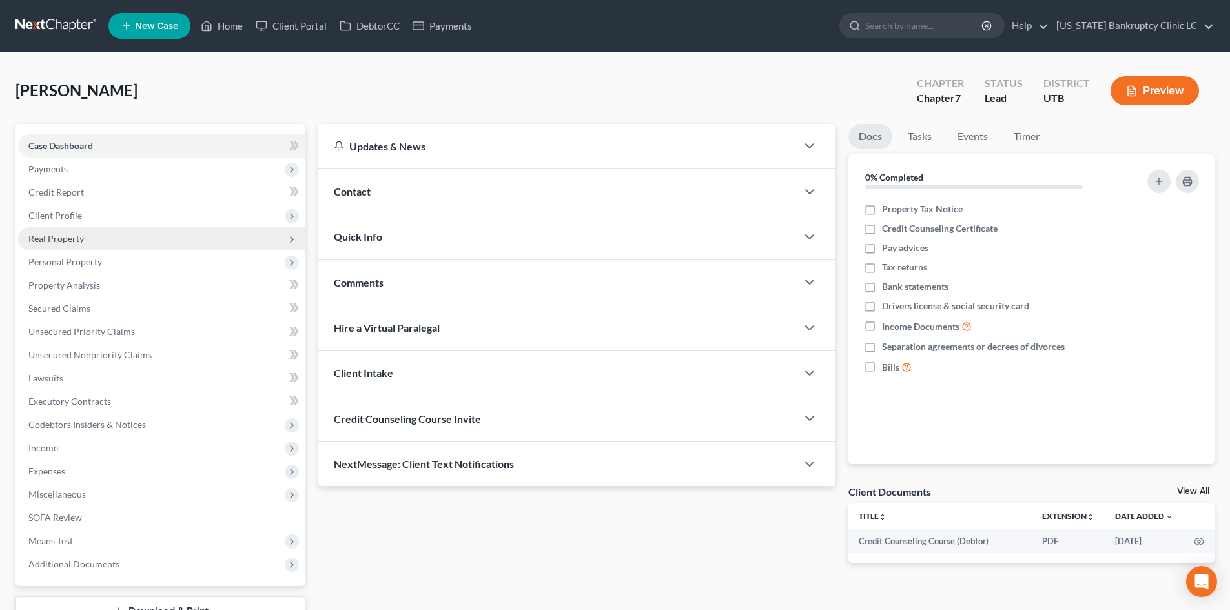
drag, startPoint x: 85, startPoint y: 210, endPoint x: 94, endPoint y: 240, distance: 31.8
click at [85, 210] on span "Client Profile" at bounding box center [161, 215] width 287 height 23
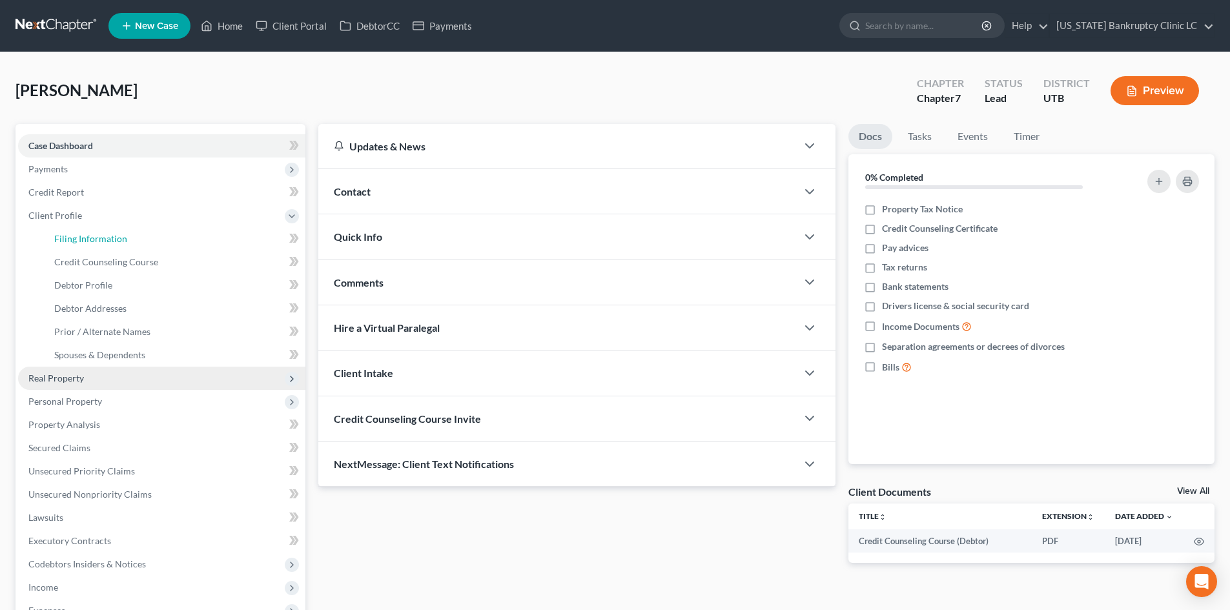
click at [94, 240] on span "Filing Information" at bounding box center [90, 238] width 73 height 11
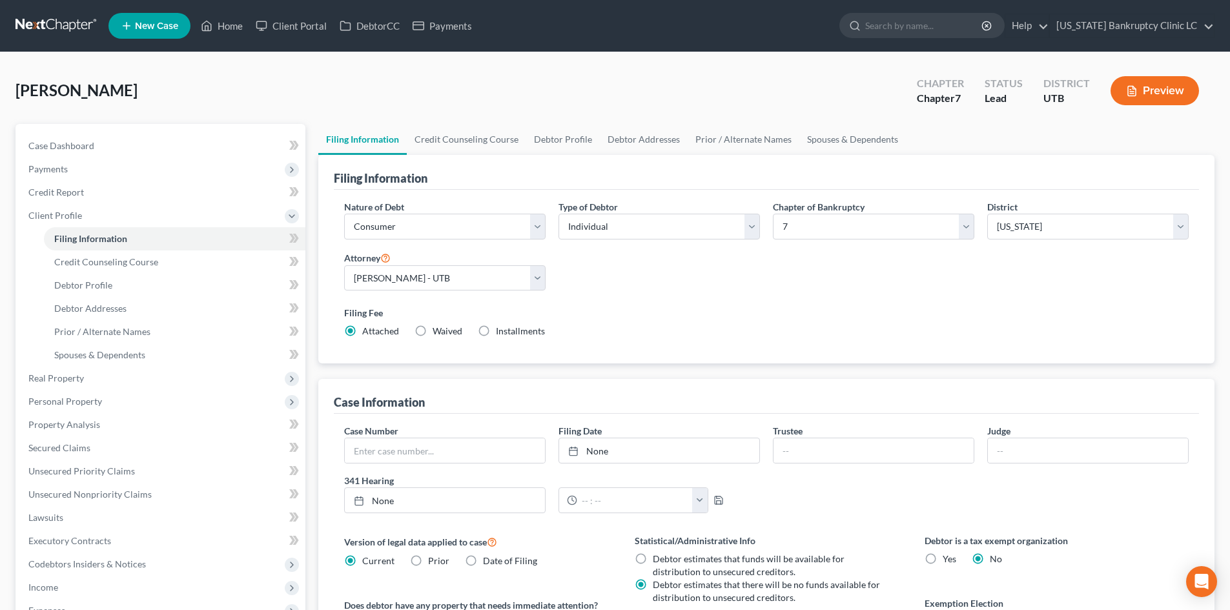
click at [678, 279] on div "Nature of Debt Select Business Consumer Other Nature of Business Select Clearin…" at bounding box center [766, 274] width 857 height 148
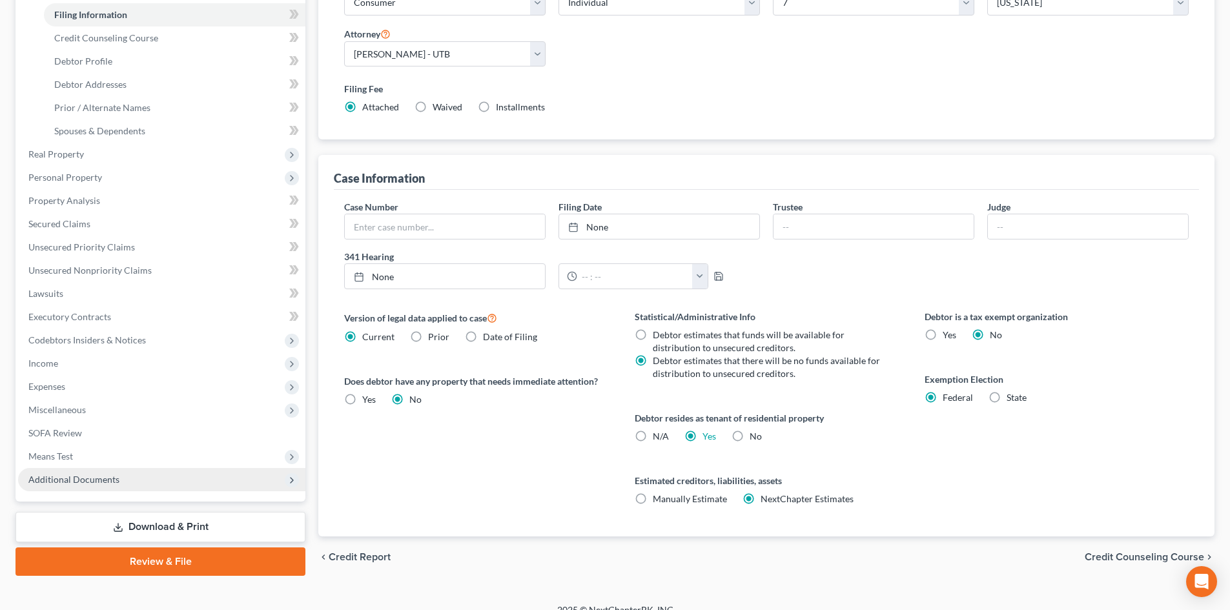
scroll to position [241, 0]
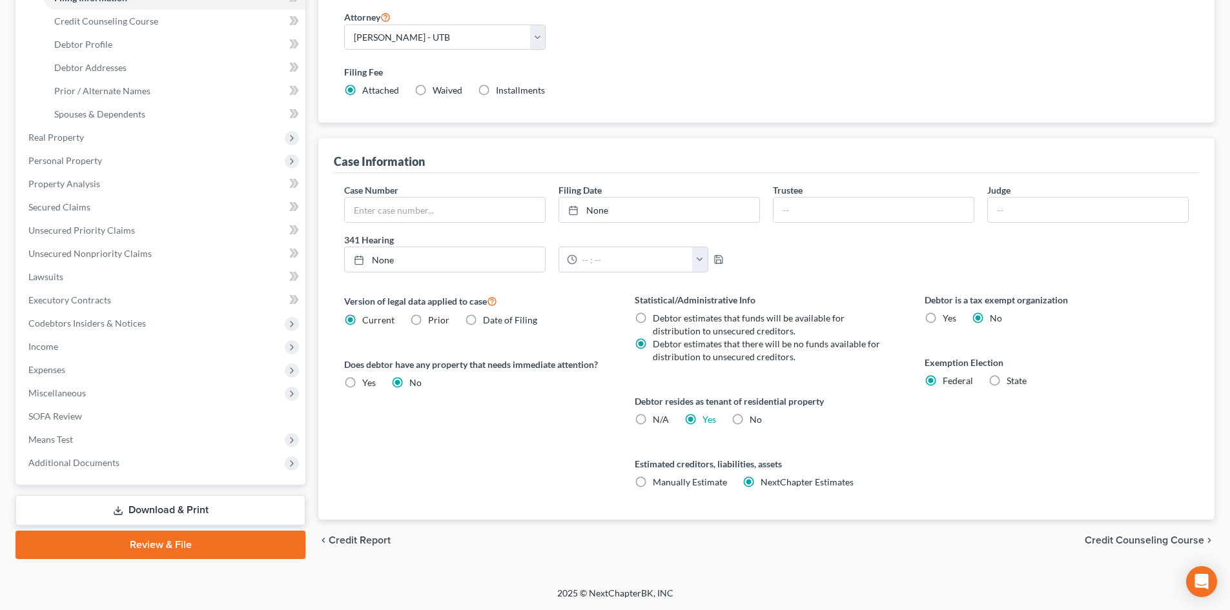
click at [148, 537] on link "Review & File" at bounding box center [160, 545] width 290 height 28
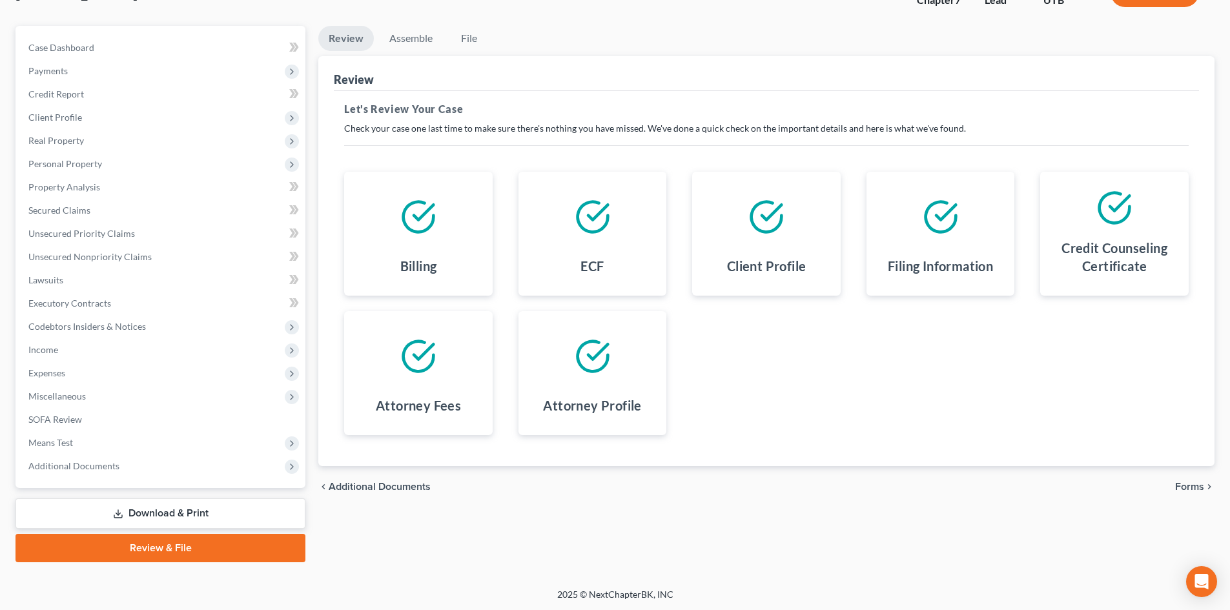
scroll to position [99, 0]
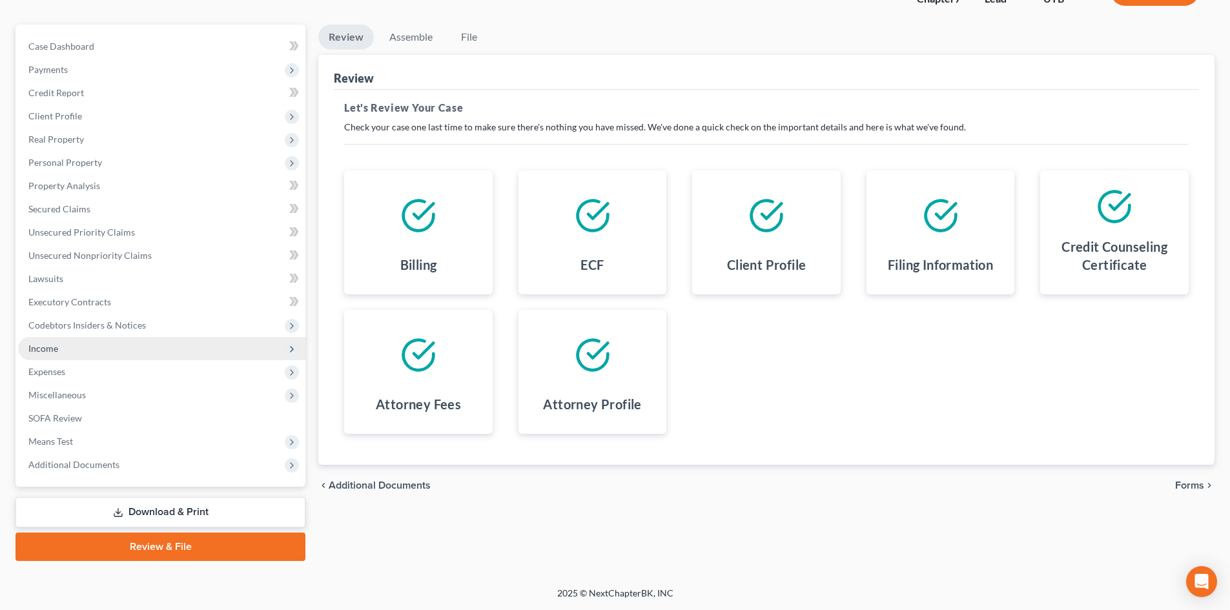
click at [77, 347] on span "Income" at bounding box center [161, 348] width 287 height 23
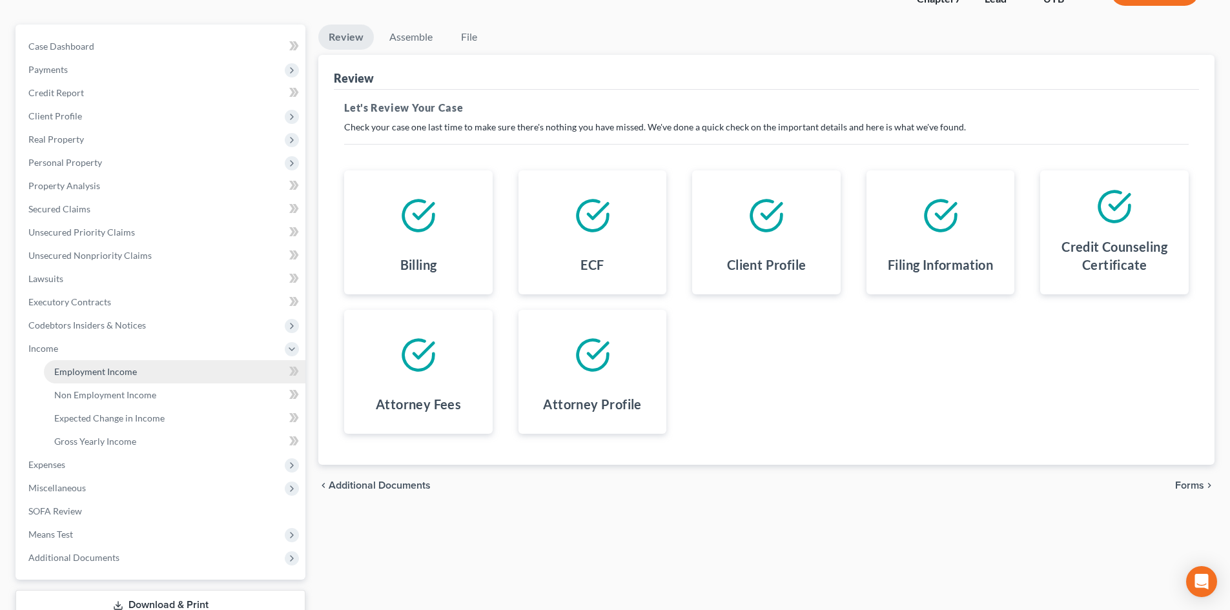
click at [74, 373] on span "Employment Income" at bounding box center [95, 371] width 83 height 11
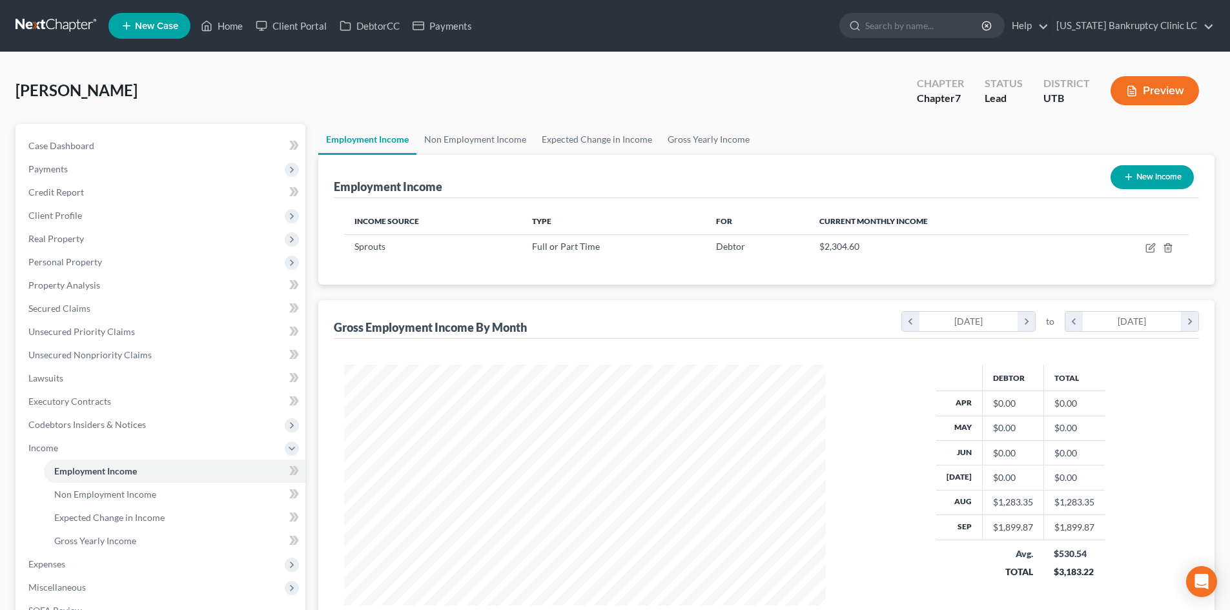
scroll to position [241, 507]
click at [493, 141] on link "Non Employment Income" at bounding box center [474, 139] width 117 height 31
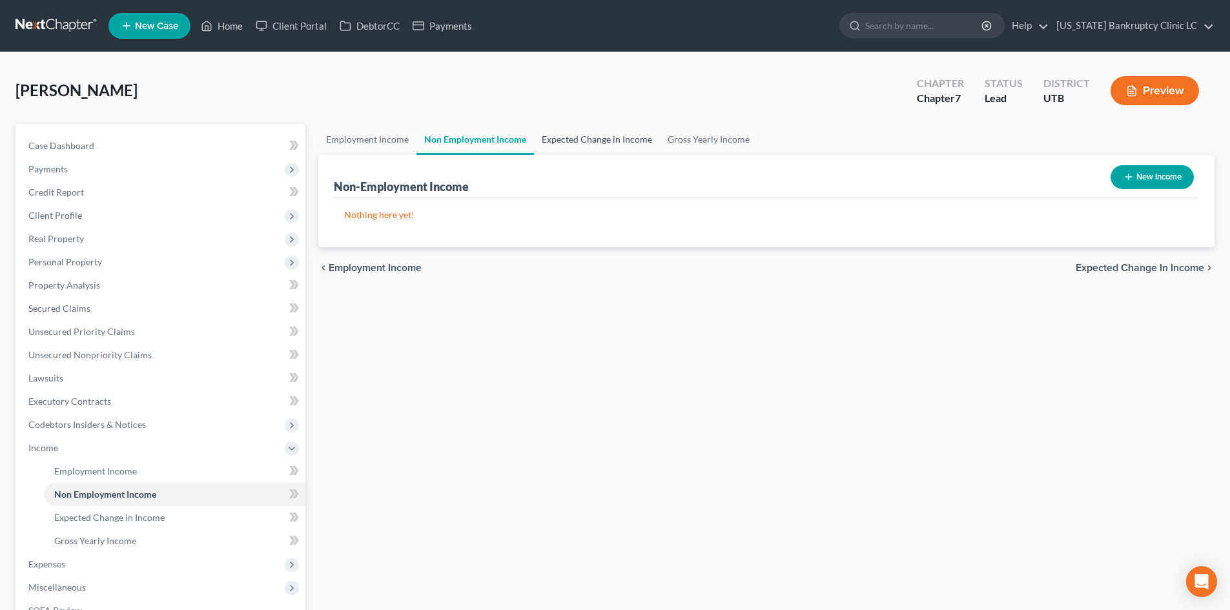
click at [610, 138] on link "Expected Change in Income" at bounding box center [597, 139] width 126 height 31
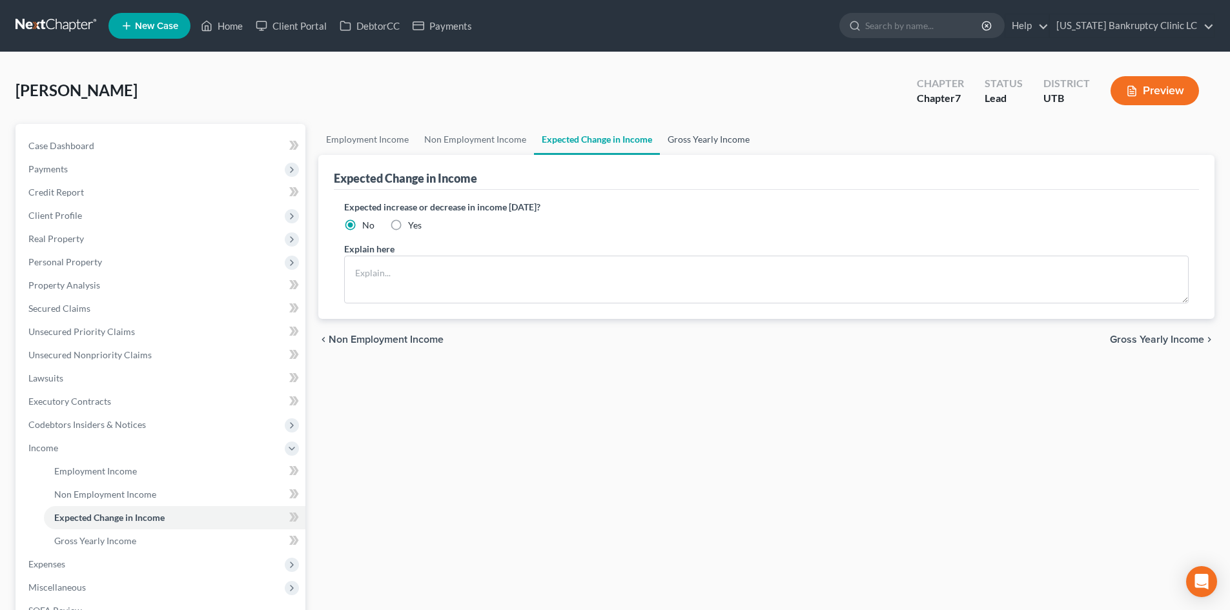
click at [699, 136] on link "Gross Yearly Income" at bounding box center [708, 139] width 97 height 31
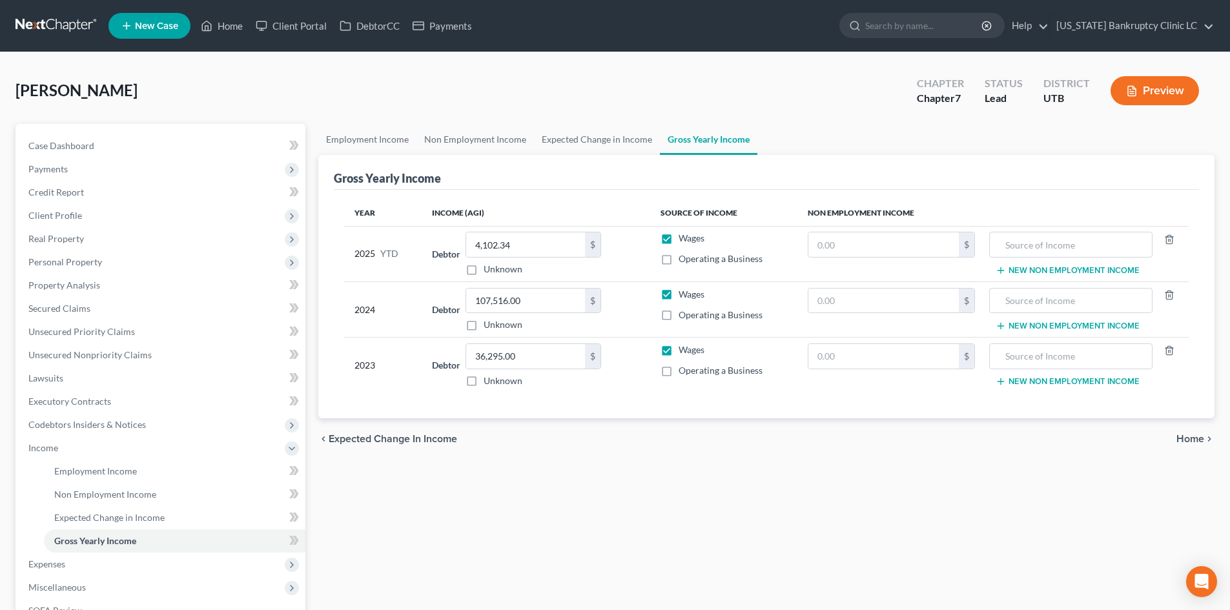
click at [1198, 442] on span "Home" at bounding box center [1190, 439] width 28 height 10
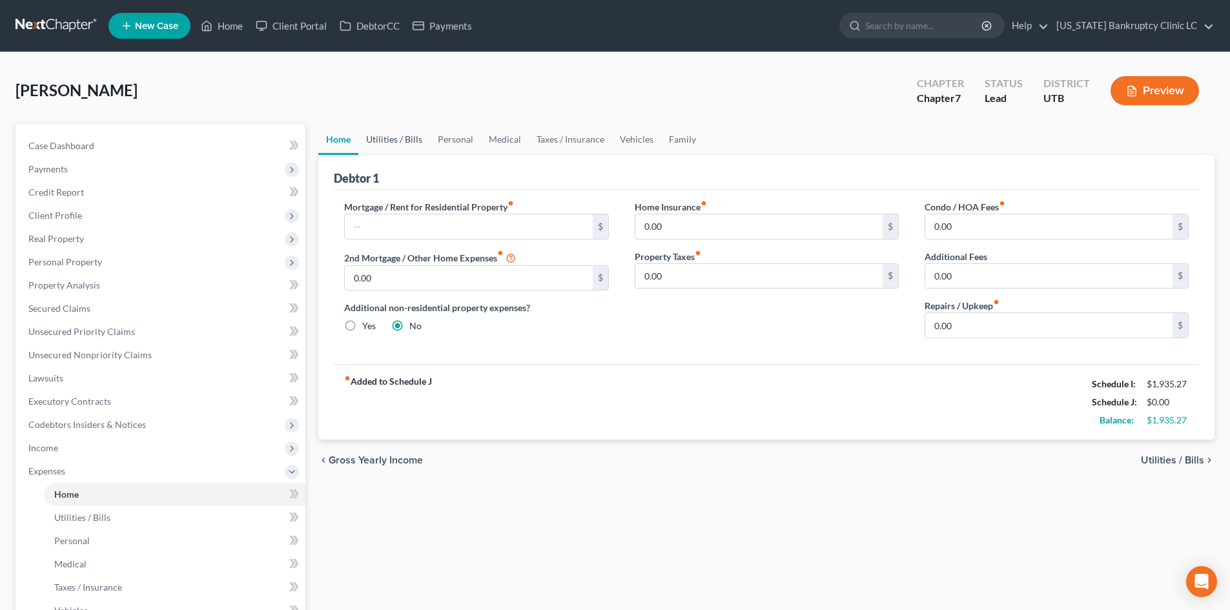
click at [386, 140] on link "Utilities / Bills" at bounding box center [394, 139] width 72 height 31
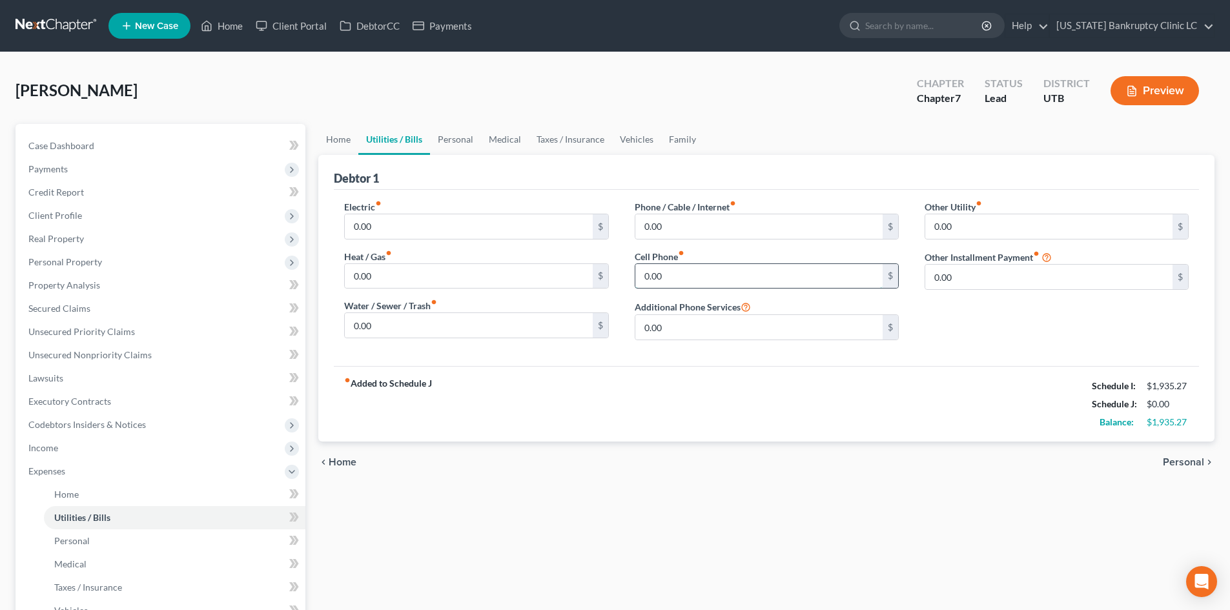
click at [715, 275] on input "0.00" at bounding box center [758, 276] width 247 height 25
click at [462, 141] on link "Personal" at bounding box center [455, 139] width 51 height 31
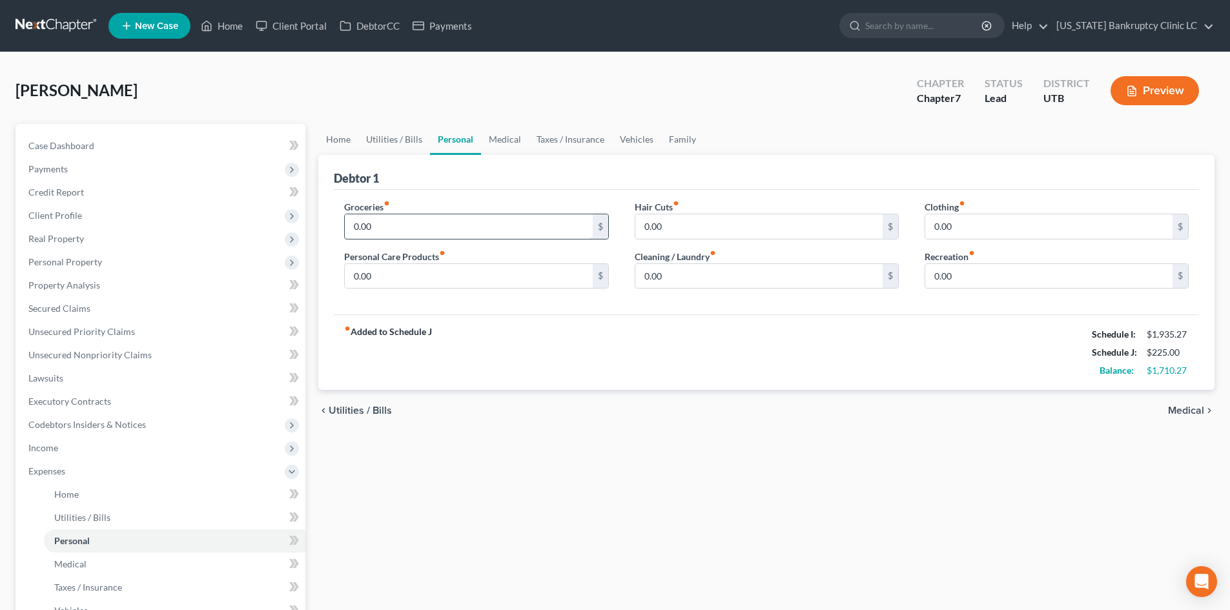
click at [406, 229] on input "0.00" at bounding box center [468, 226] width 247 height 25
click at [504, 326] on div "fiber_manual_record Added to Schedule J Schedule I: $1,935.27 Schedule J: $625.…" at bounding box center [766, 352] width 865 height 76
click at [686, 138] on link "Family" at bounding box center [682, 139] width 43 height 31
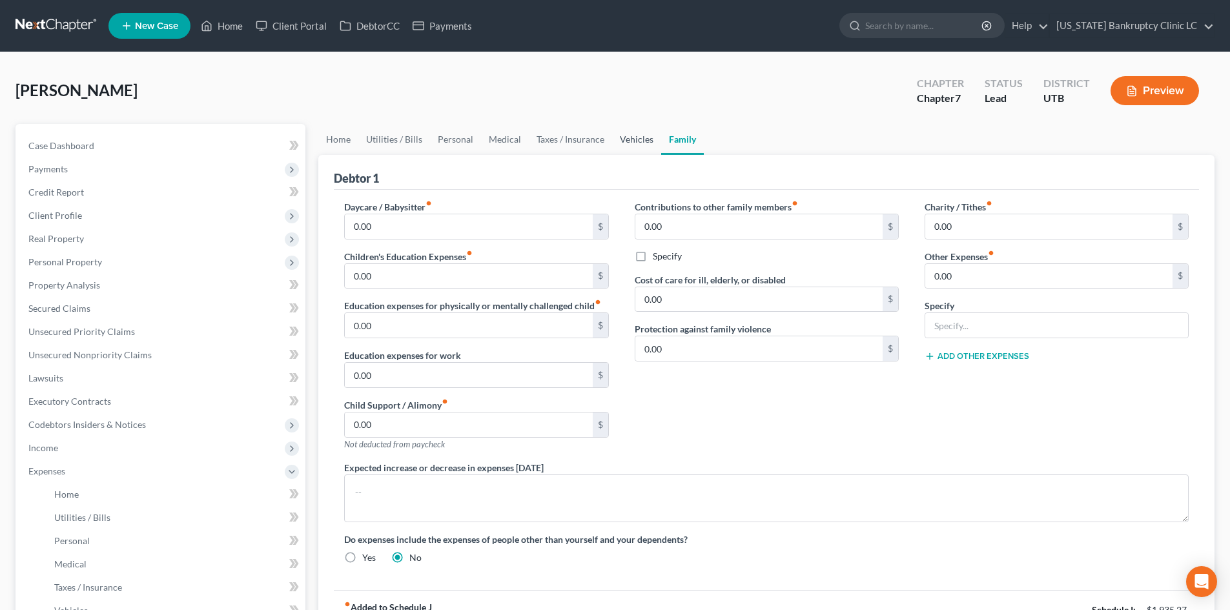
click at [623, 139] on link "Vehicles" at bounding box center [636, 139] width 49 height 31
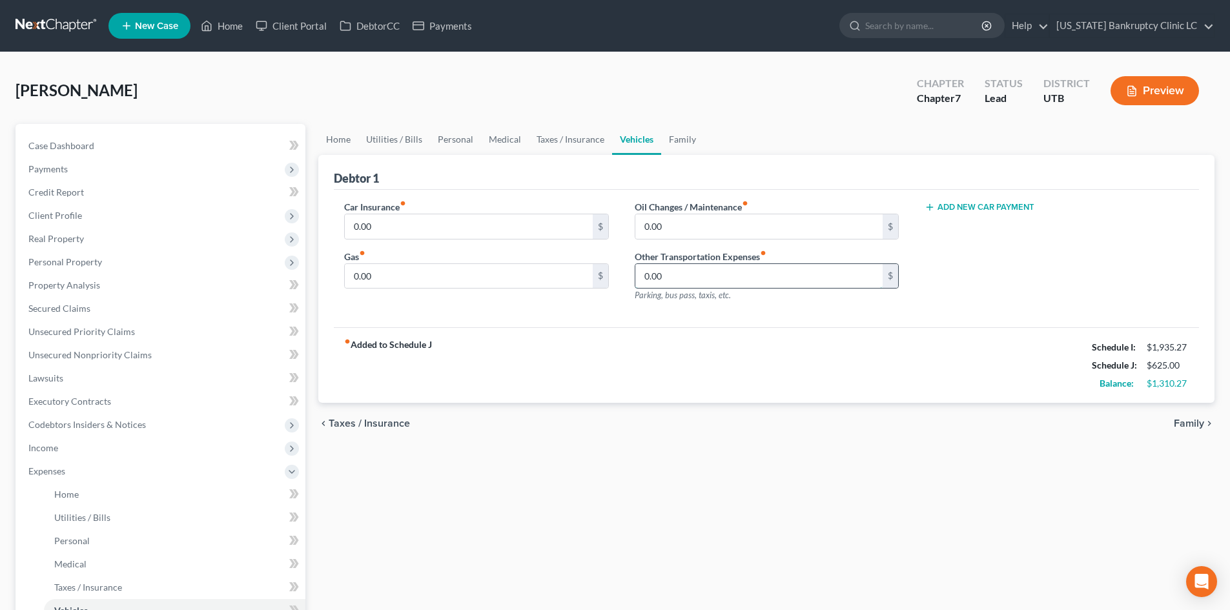
click at [671, 276] on input "0.00" at bounding box center [758, 276] width 247 height 25
click at [677, 148] on link "Family" at bounding box center [682, 139] width 43 height 31
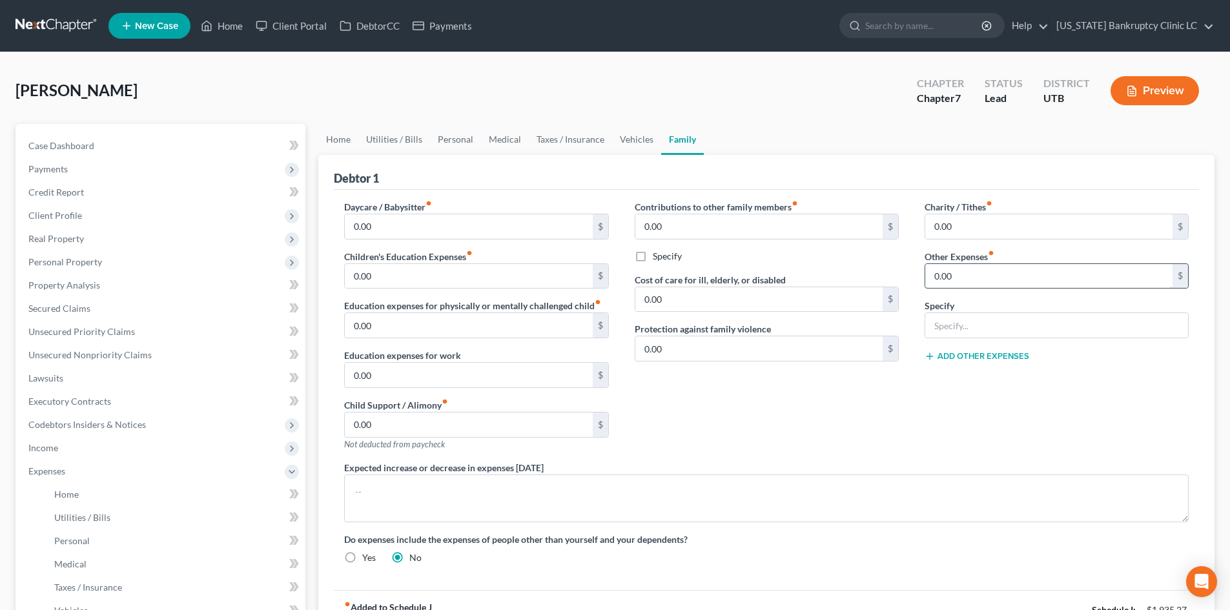
click at [972, 276] on input "0.00" at bounding box center [1048, 276] width 247 height 25
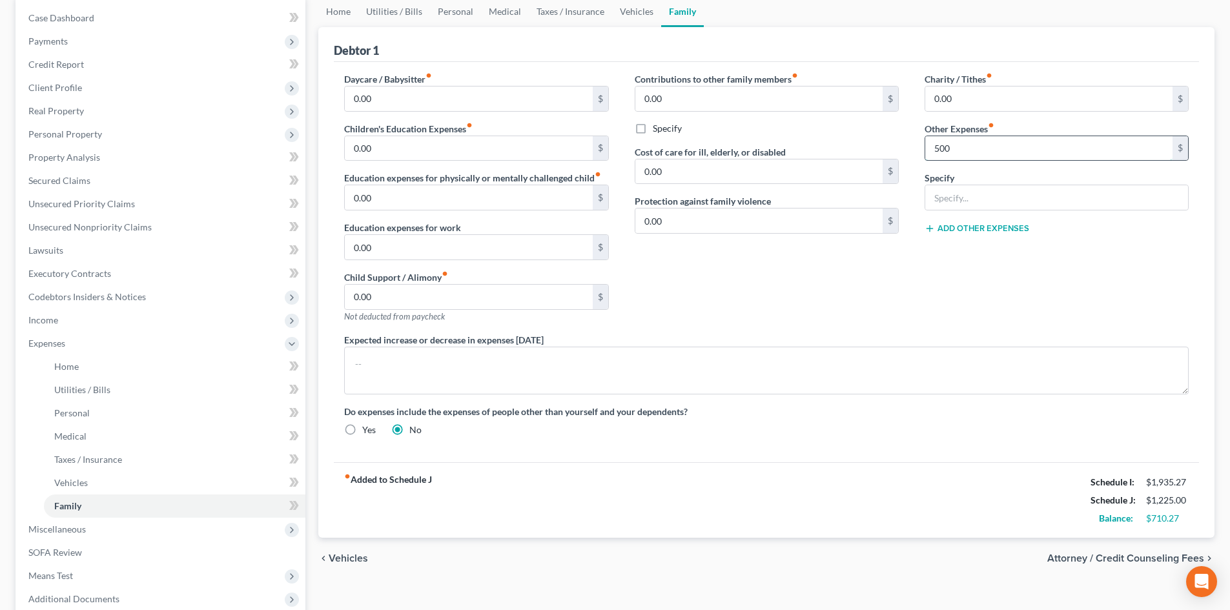
scroll to position [129, 0]
click at [966, 202] on input "text" at bounding box center [1056, 196] width 263 height 25
click at [993, 150] on input "500" at bounding box center [1048, 147] width 247 height 25
click at [977, 289] on div "Charity / Tithes fiber_manual_record 0.00 $ Other Expenses fiber_manual_record …" at bounding box center [1057, 201] width 290 height 261
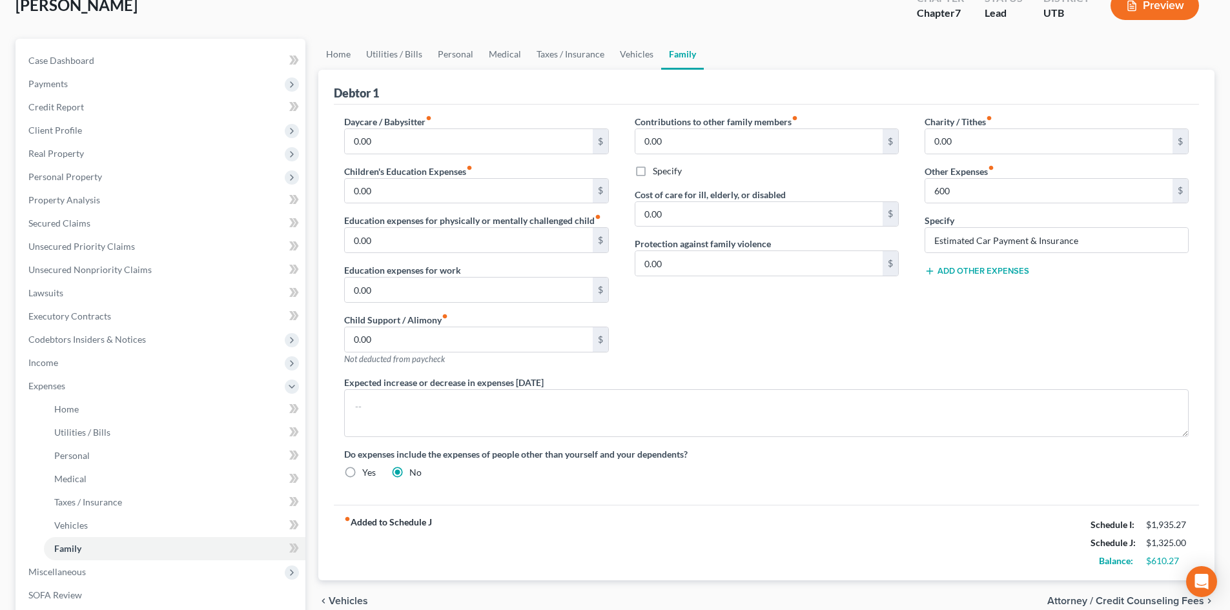
scroll to position [65, 0]
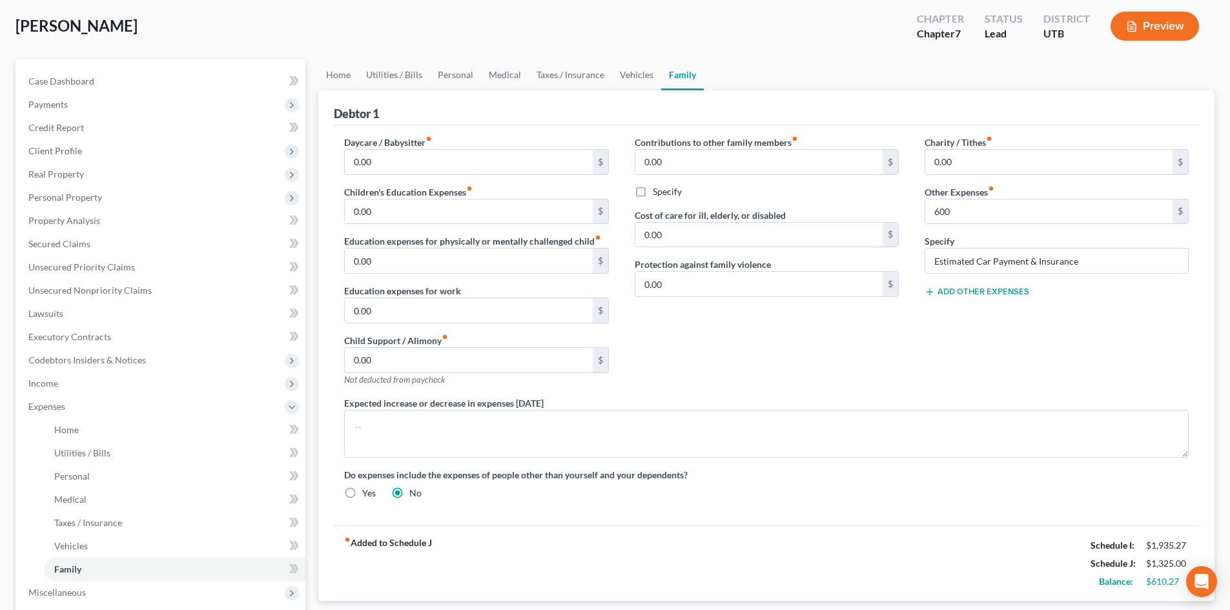
click at [993, 285] on div "Add Other Expenses" at bounding box center [1056, 290] width 264 height 13
click at [988, 295] on button "Add Other Expenses" at bounding box center [976, 292] width 105 height 10
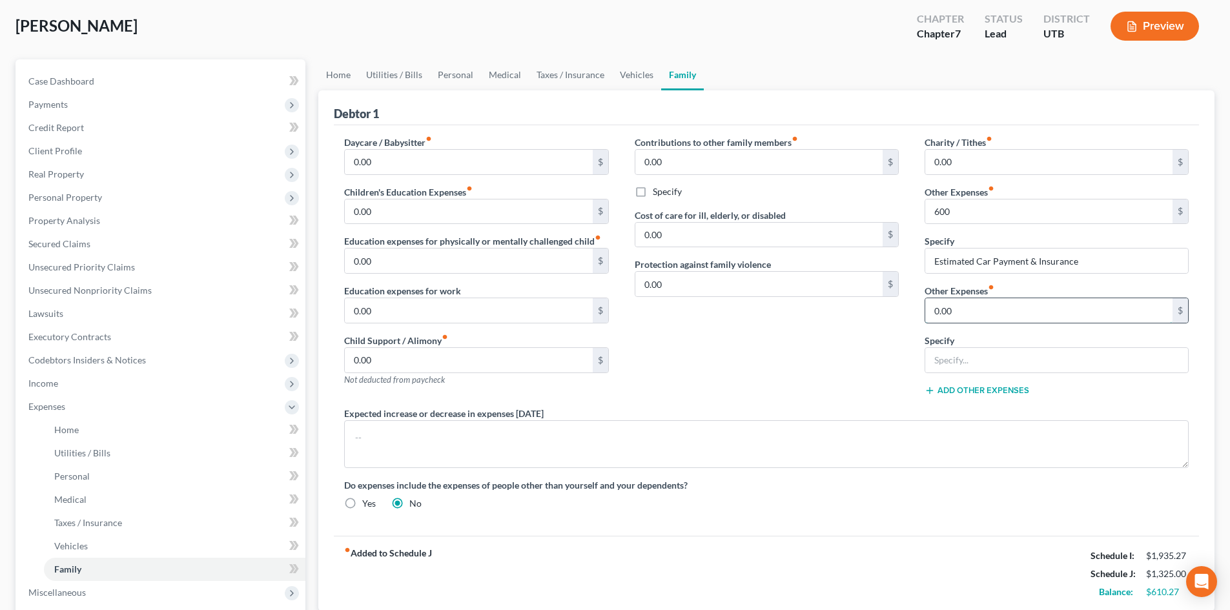
click at [969, 311] on input "0.00" at bounding box center [1048, 310] width 247 height 25
click at [948, 367] on input "text" at bounding box center [1056, 360] width 263 height 25
click at [824, 377] on div "Contributions to other family members fiber_manual_record 0.00 $ Specify Cost o…" at bounding box center [767, 271] width 290 height 271
click at [391, 77] on link "Utilities / Bills" at bounding box center [394, 74] width 72 height 31
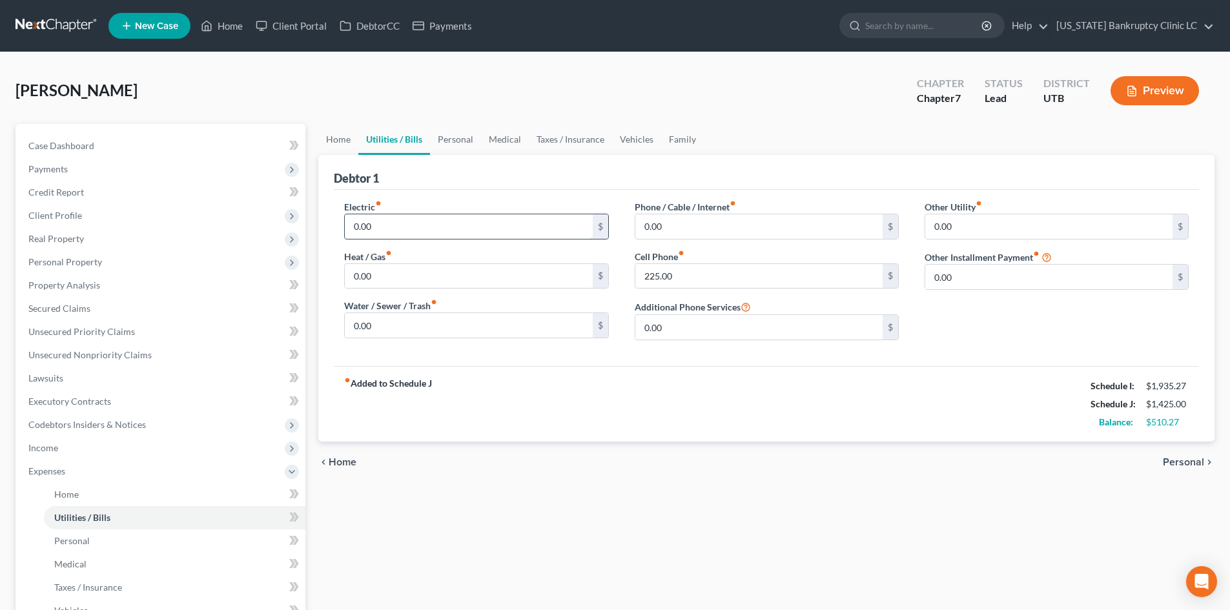
click at [400, 230] on input "0.00" at bounding box center [468, 226] width 247 height 25
click at [629, 141] on link "Vehicles" at bounding box center [636, 139] width 49 height 31
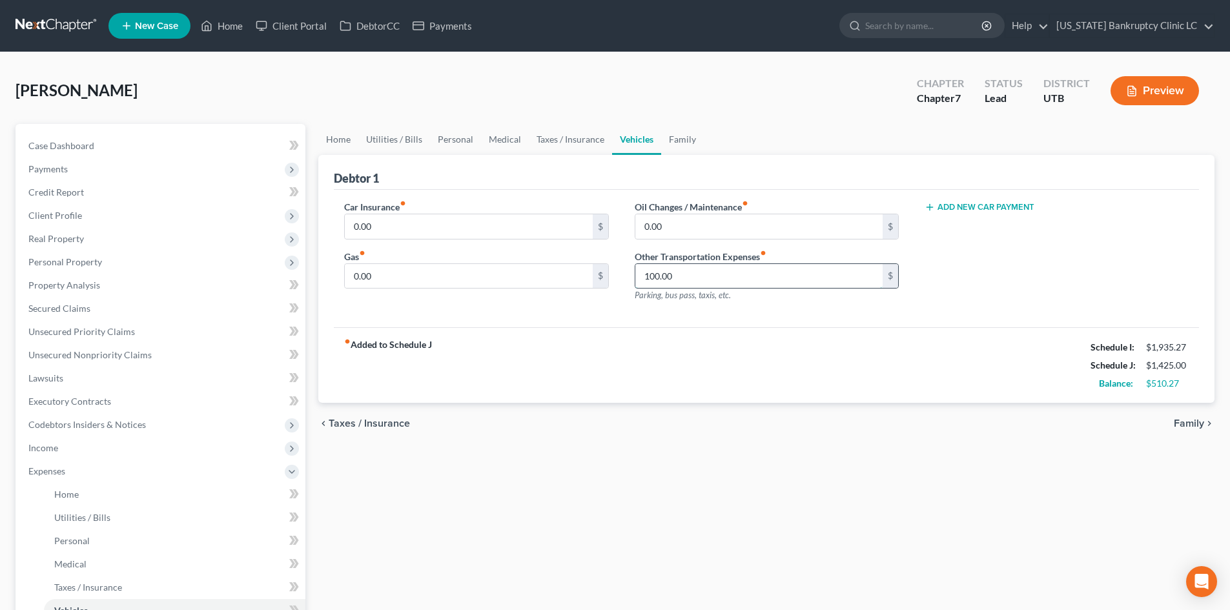
click at [661, 272] on input "100.00" at bounding box center [758, 276] width 247 height 25
click at [629, 309] on div "Oil Changes / Maintenance fiber_manual_record 0.00 $ Other Transportation Expen…" at bounding box center [767, 256] width 290 height 112
click at [405, 142] on link "Utilities / Bills" at bounding box center [394, 139] width 72 height 31
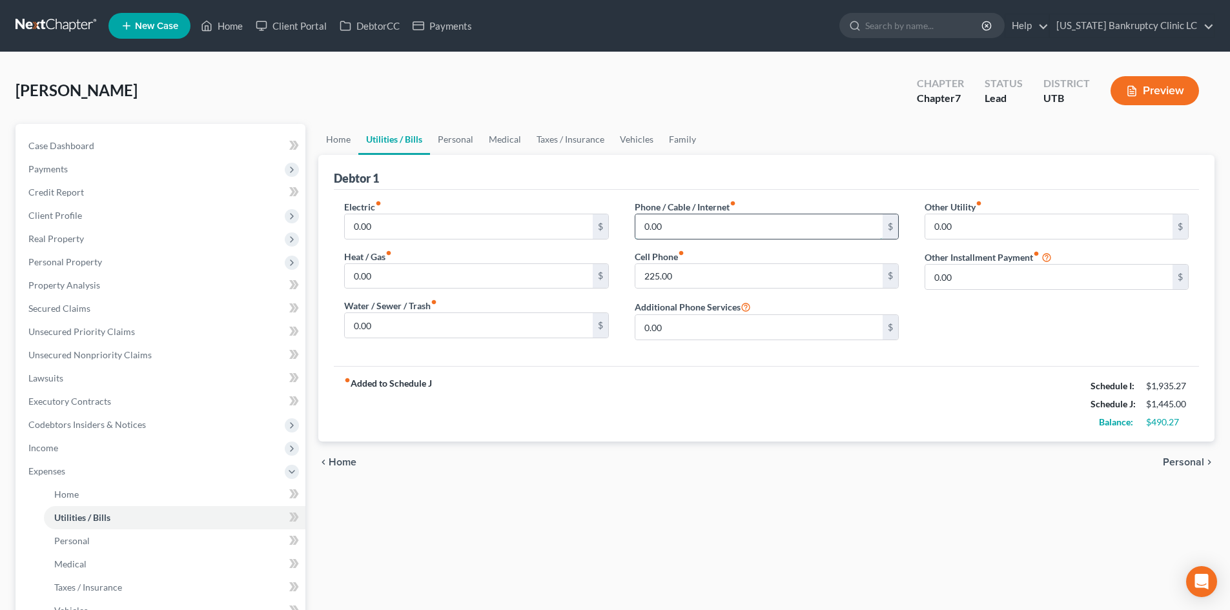
click at [663, 228] on input "0.00" at bounding box center [758, 226] width 247 height 25
click at [974, 278] on input "0.00" at bounding box center [1048, 277] width 247 height 25
click at [775, 239] on div "40 $" at bounding box center [767, 227] width 264 height 26
click at [777, 228] on input "40" at bounding box center [758, 226] width 247 height 25
click at [984, 315] on input "text" at bounding box center [1056, 313] width 263 height 25
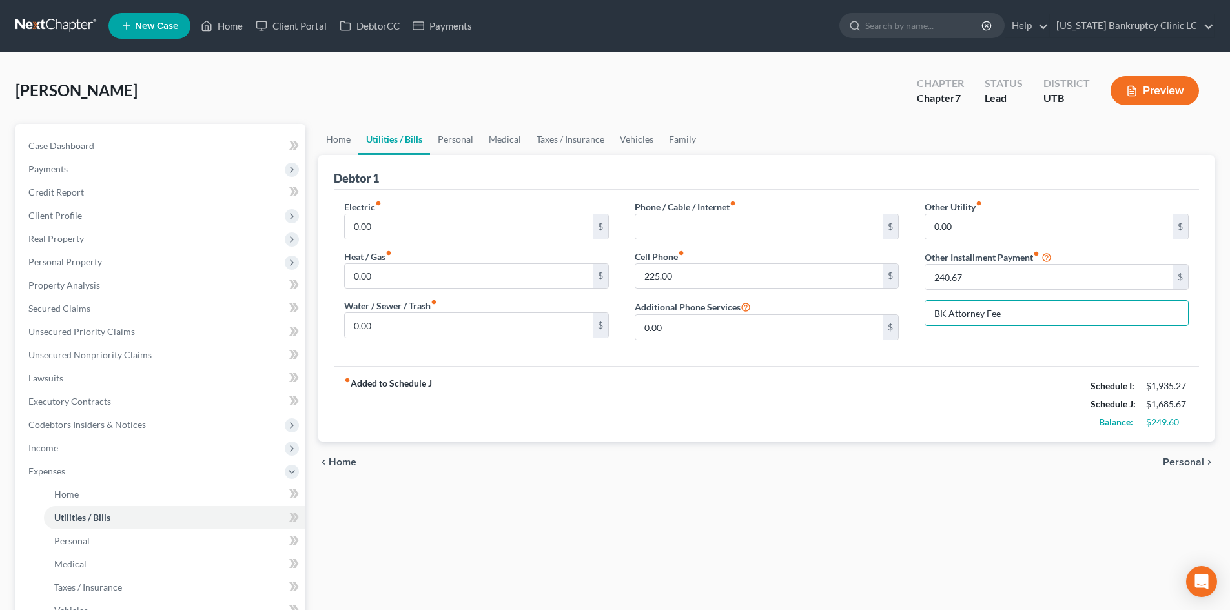
click at [928, 373] on div "fiber_manual_record Added to Schedule J Schedule I: $1,935.27 Schedule J: $1,68…" at bounding box center [766, 404] width 865 height 76
click at [465, 150] on link "Personal" at bounding box center [455, 139] width 51 height 31
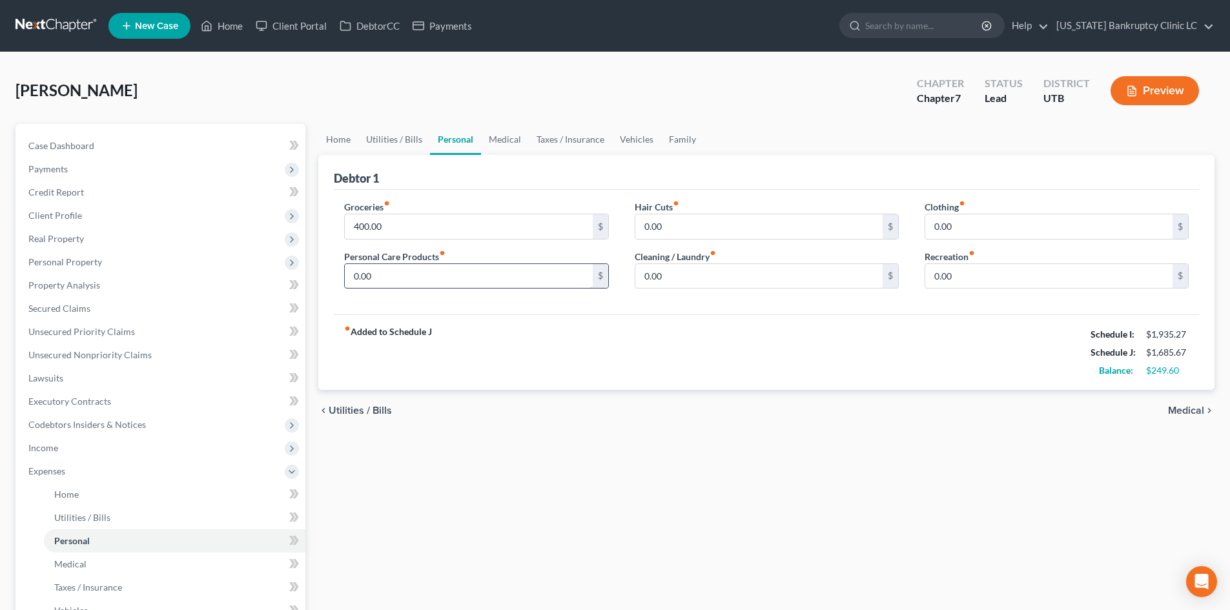
click at [393, 283] on input "0.00" at bounding box center [468, 276] width 247 height 25
click at [953, 227] on input "50" at bounding box center [1048, 226] width 247 height 25
click at [784, 314] on div "Groceries fiber_manual_record 400.00 $ Personal Care Products fiber_manual_reco…" at bounding box center [766, 252] width 865 height 125
click at [680, 234] on input "0.00" at bounding box center [758, 226] width 247 height 25
click at [681, 314] on div "fiber_manual_record Added to Schedule J Schedule I: $1,935.27 Schedule J: $1,92…" at bounding box center [766, 352] width 865 height 76
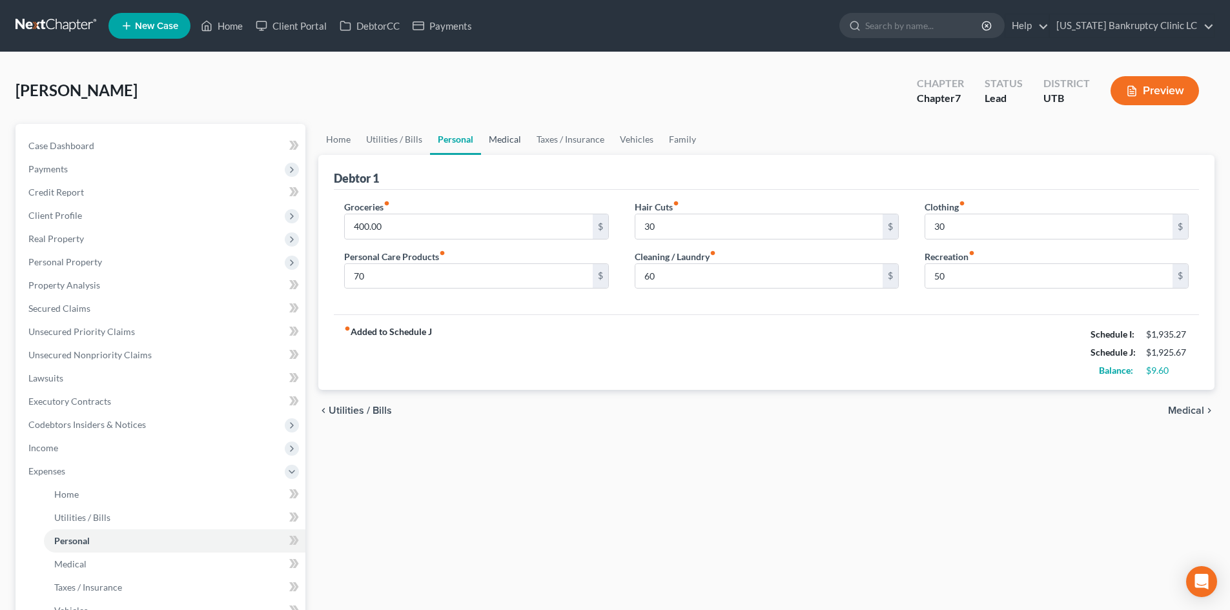
click at [501, 137] on link "Medical" at bounding box center [505, 139] width 48 height 31
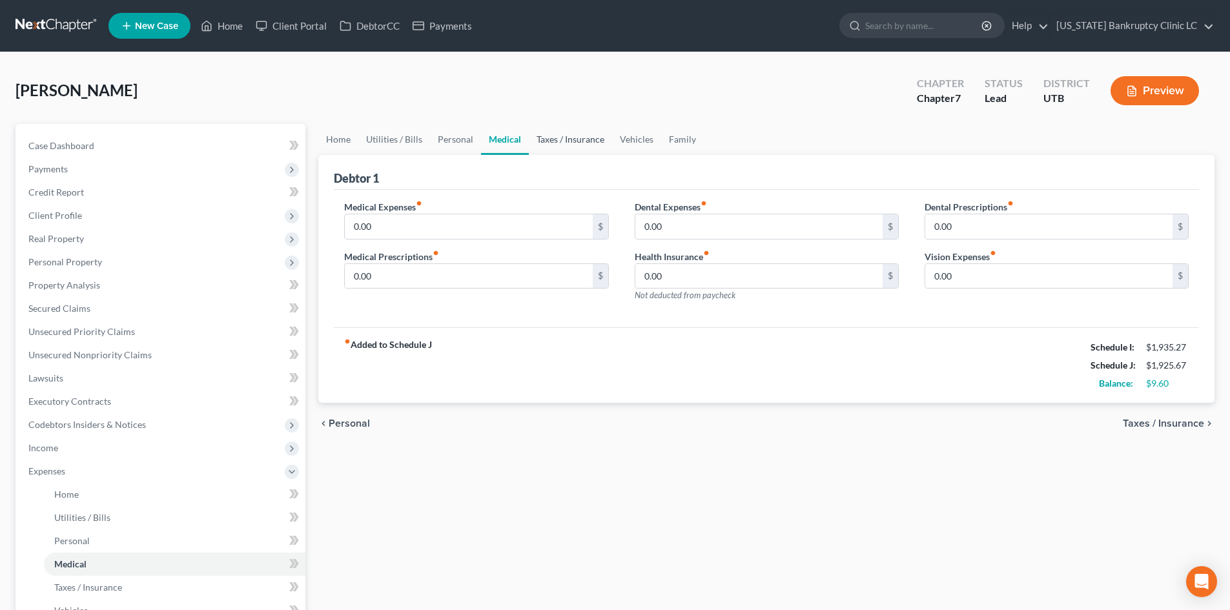
click at [551, 143] on link "Taxes / Insurance" at bounding box center [570, 139] width 83 height 31
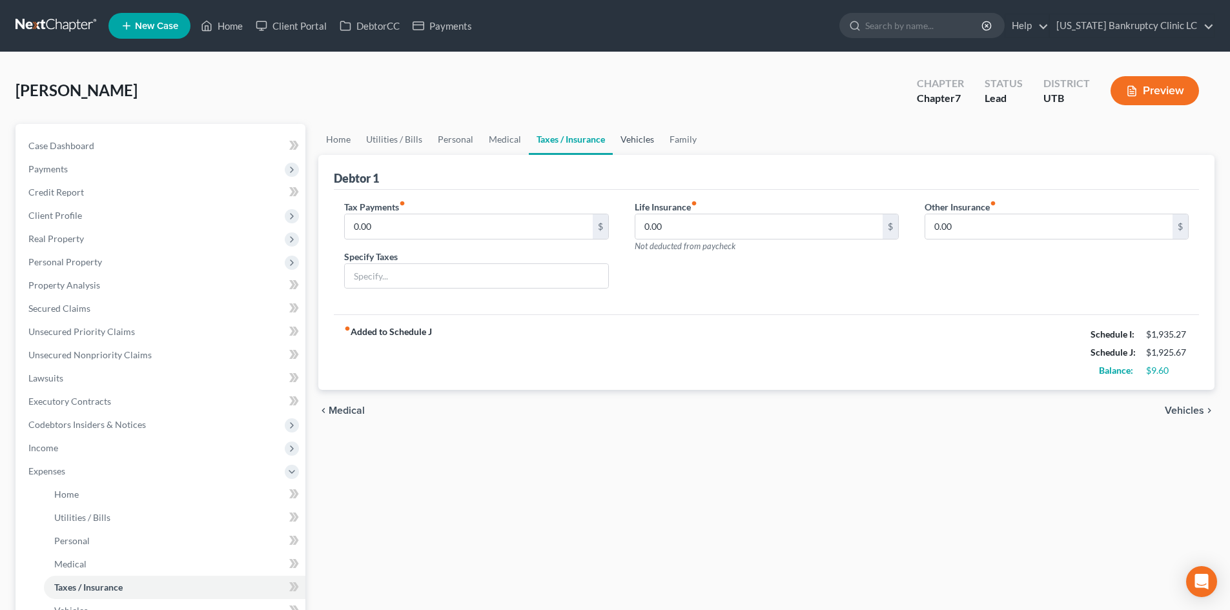
click at [633, 143] on link "Vehicles" at bounding box center [637, 139] width 49 height 31
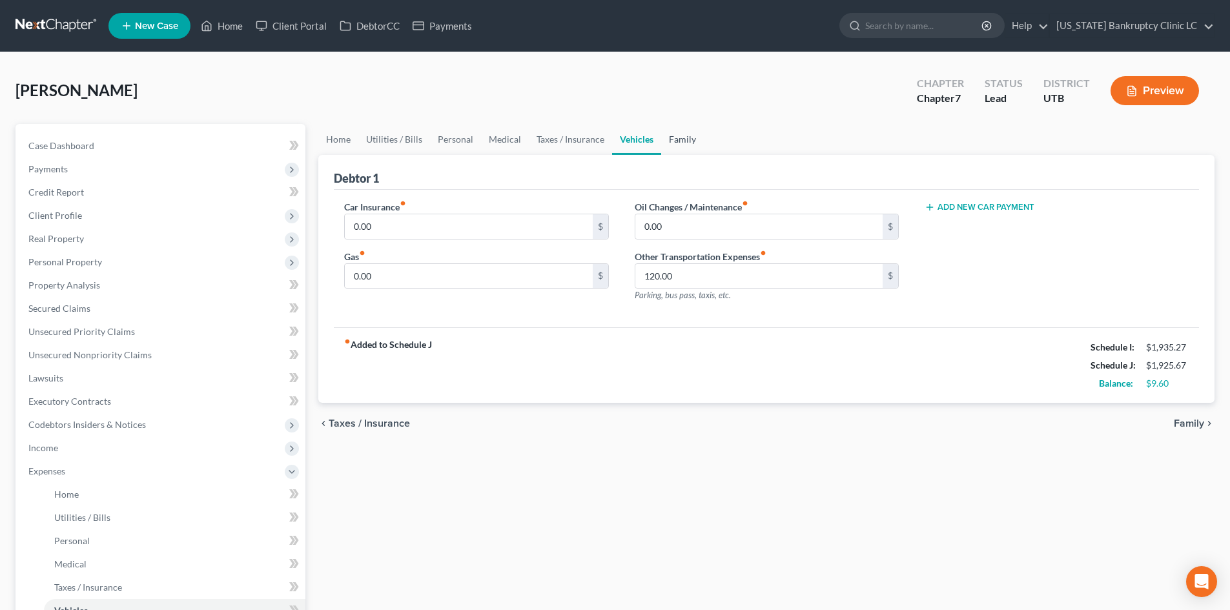
click at [683, 139] on link "Family" at bounding box center [682, 139] width 43 height 31
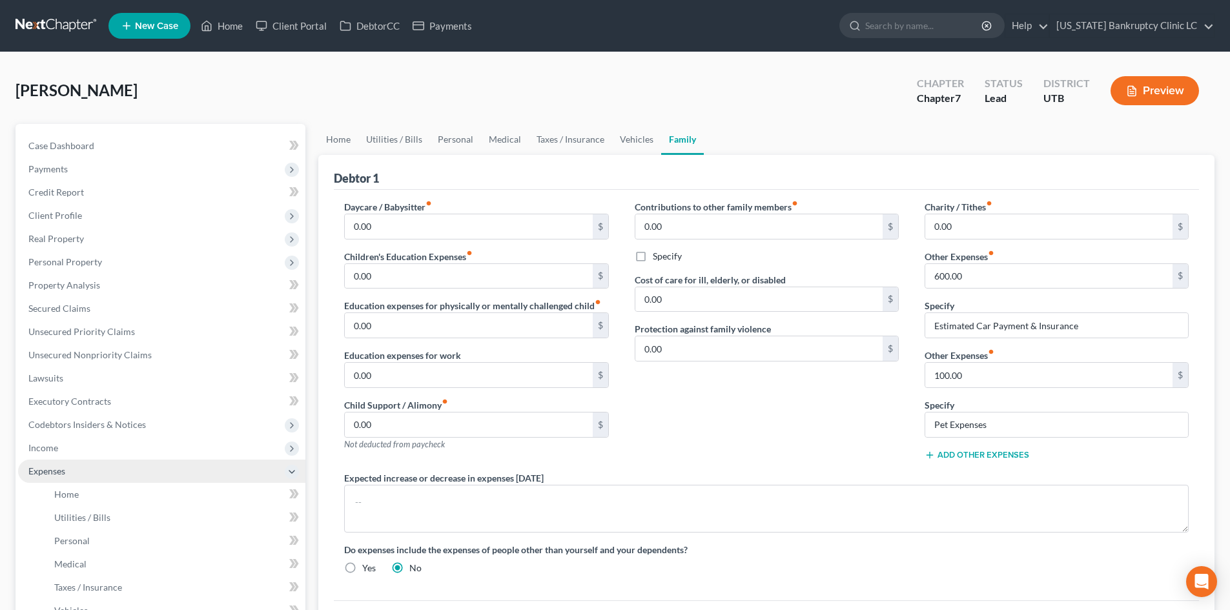
drag, startPoint x: 138, startPoint y: 471, endPoint x: 130, endPoint y: 476, distance: 9.9
click at [130, 476] on span "Expenses" at bounding box center [161, 471] width 287 height 23
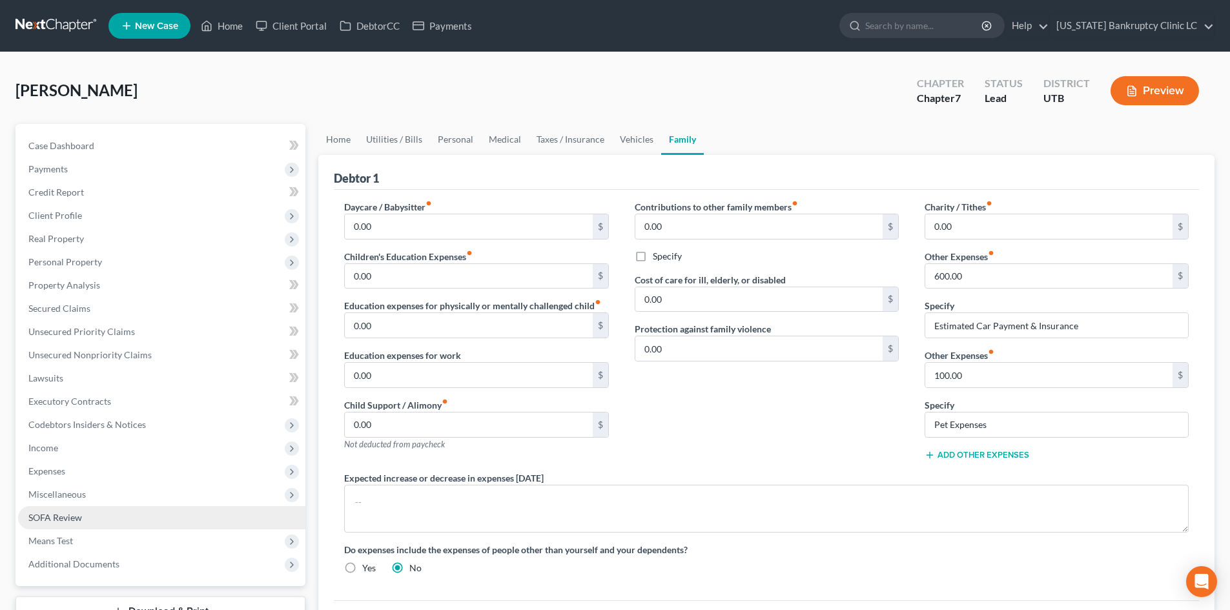
click at [118, 527] on link "SOFA Review" at bounding box center [161, 517] width 287 height 23
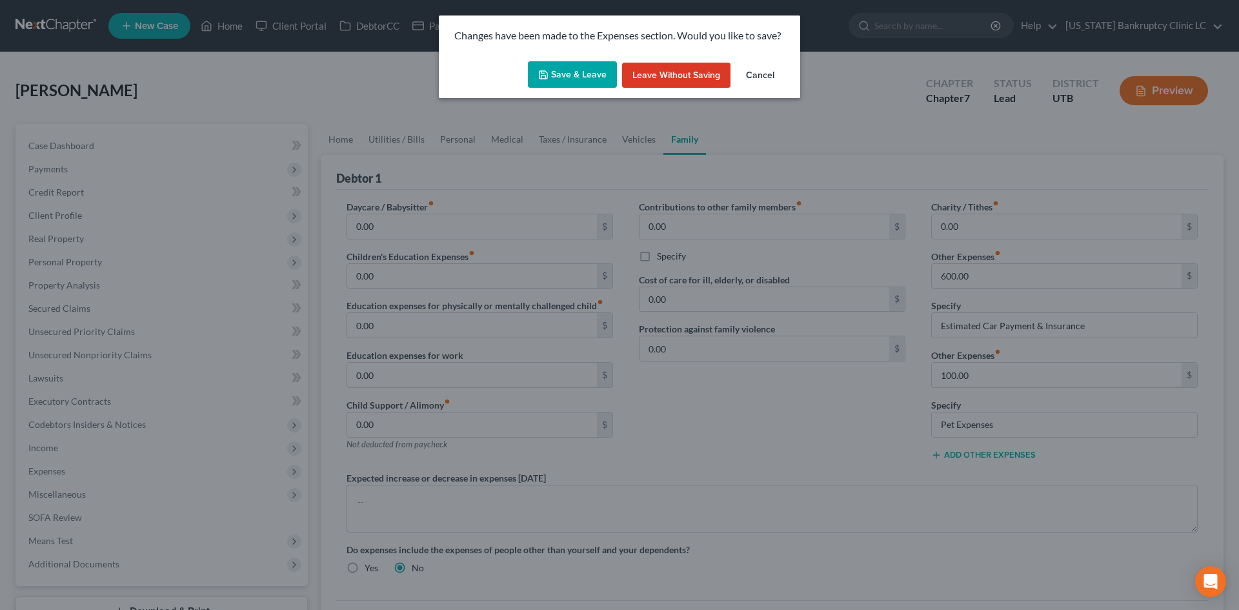
click at [558, 74] on button "Save & Leave" at bounding box center [572, 74] width 89 height 27
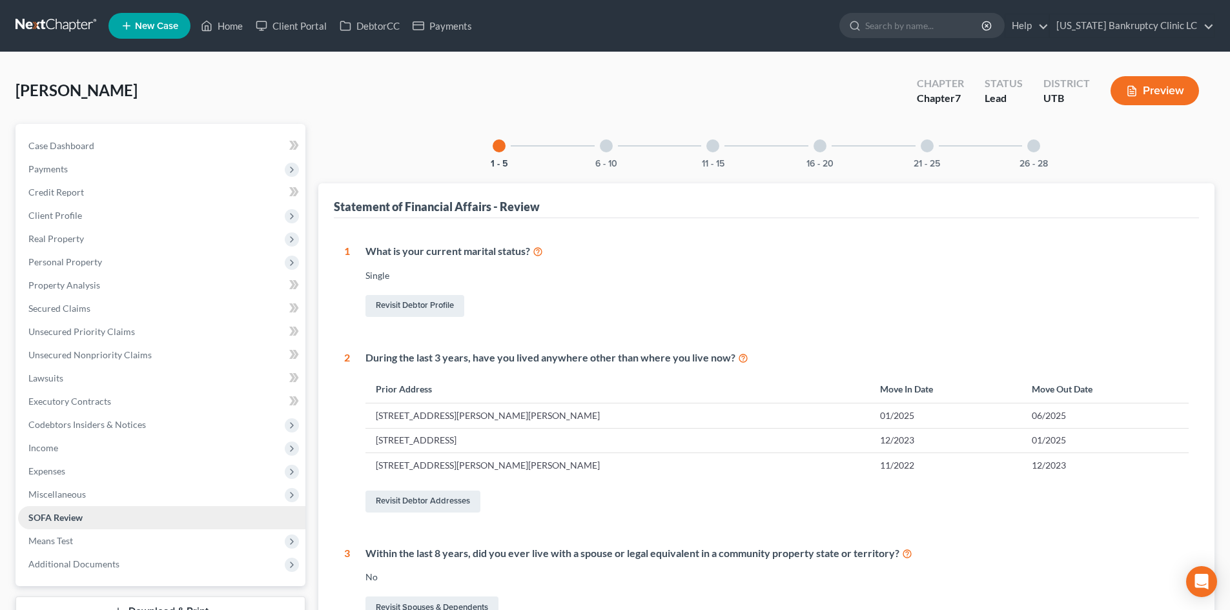
scroll to position [194, 0]
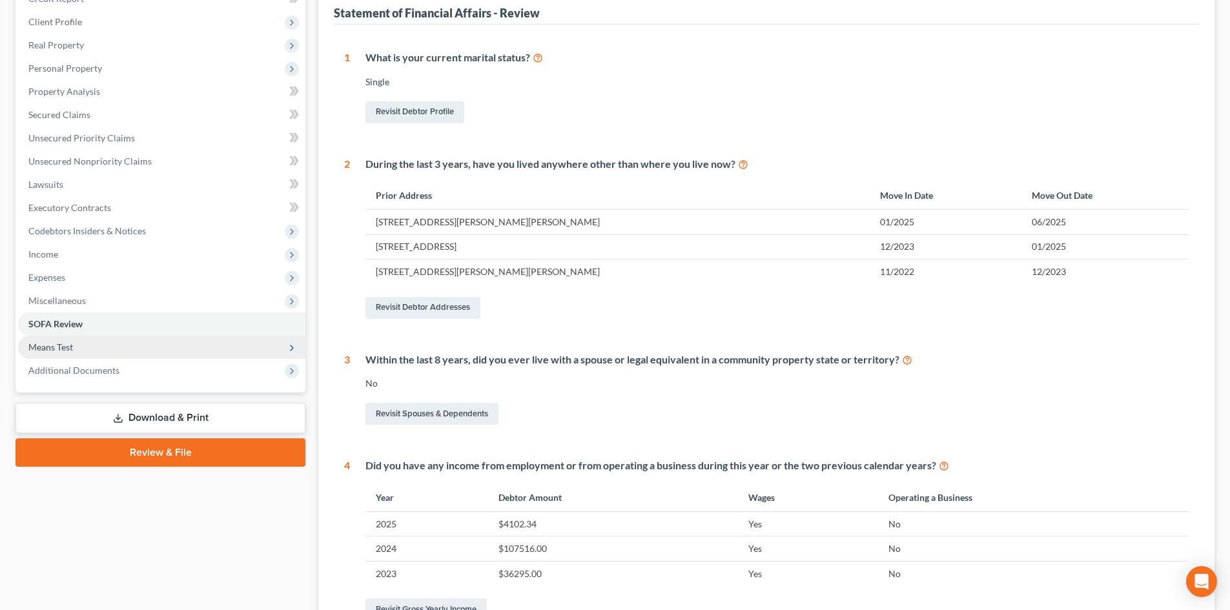
click at [126, 347] on span "Means Test" at bounding box center [161, 347] width 287 height 23
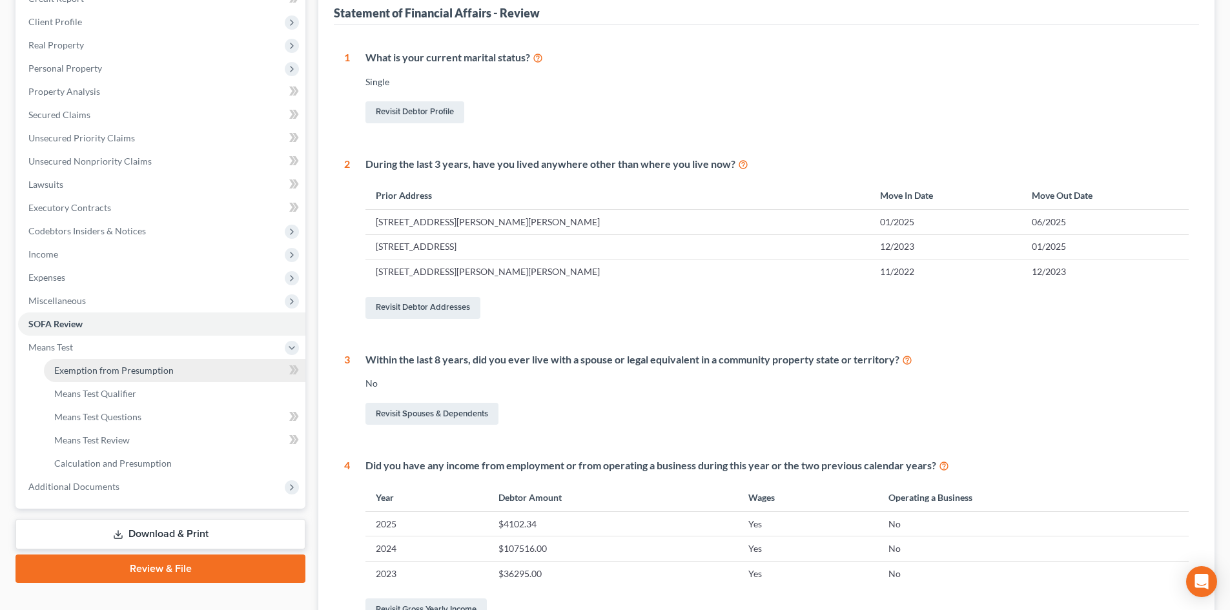
click at [130, 375] on span "Exemption from Presumption" at bounding box center [113, 370] width 119 height 11
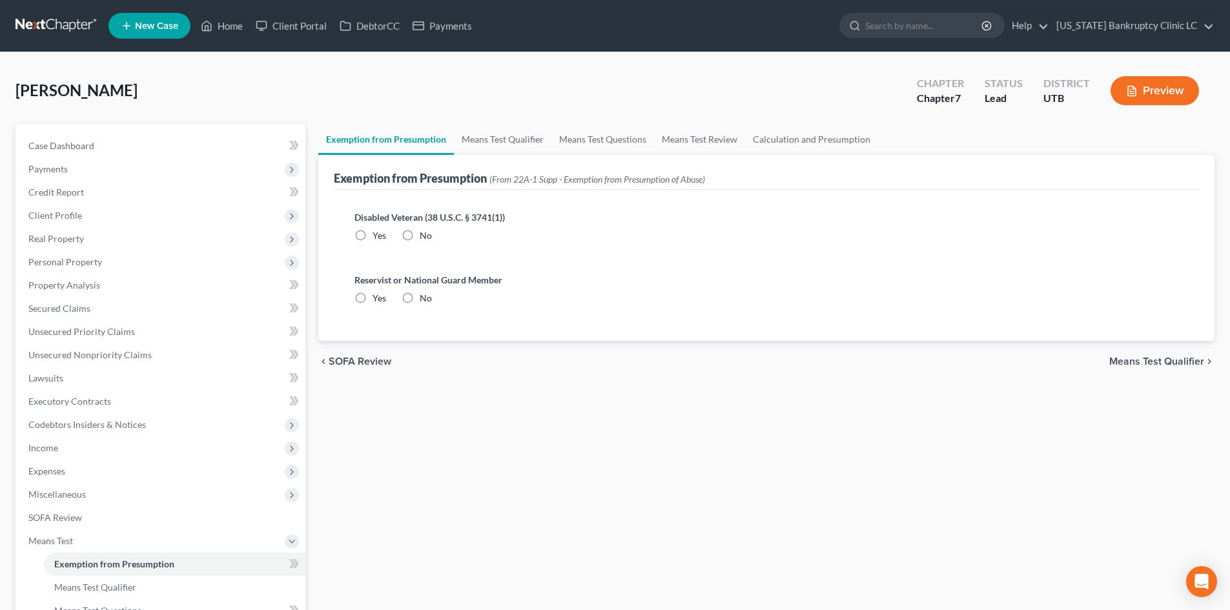
click at [420, 238] on label "No" at bounding box center [426, 235] width 12 height 13
click at [425, 238] on input "No" at bounding box center [429, 233] width 8 height 8
click at [420, 294] on label "No" at bounding box center [426, 298] width 12 height 13
click at [425, 294] on input "No" at bounding box center [429, 296] width 8 height 8
click at [481, 139] on link "Means Test Qualifier" at bounding box center [502, 139] width 97 height 31
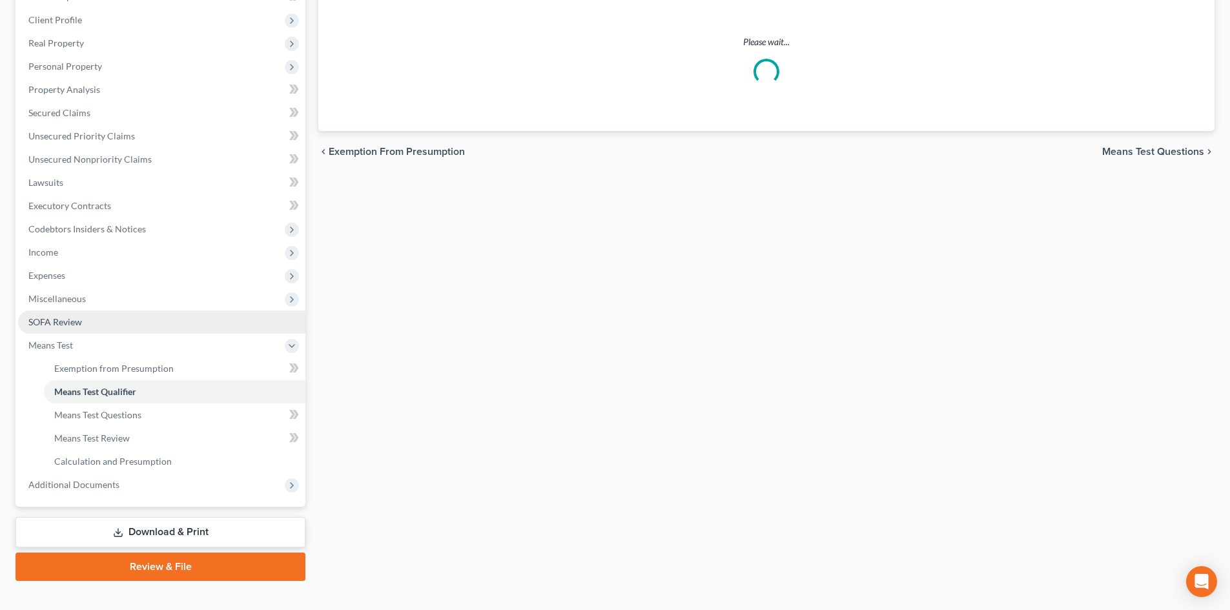
scroll to position [216, 0]
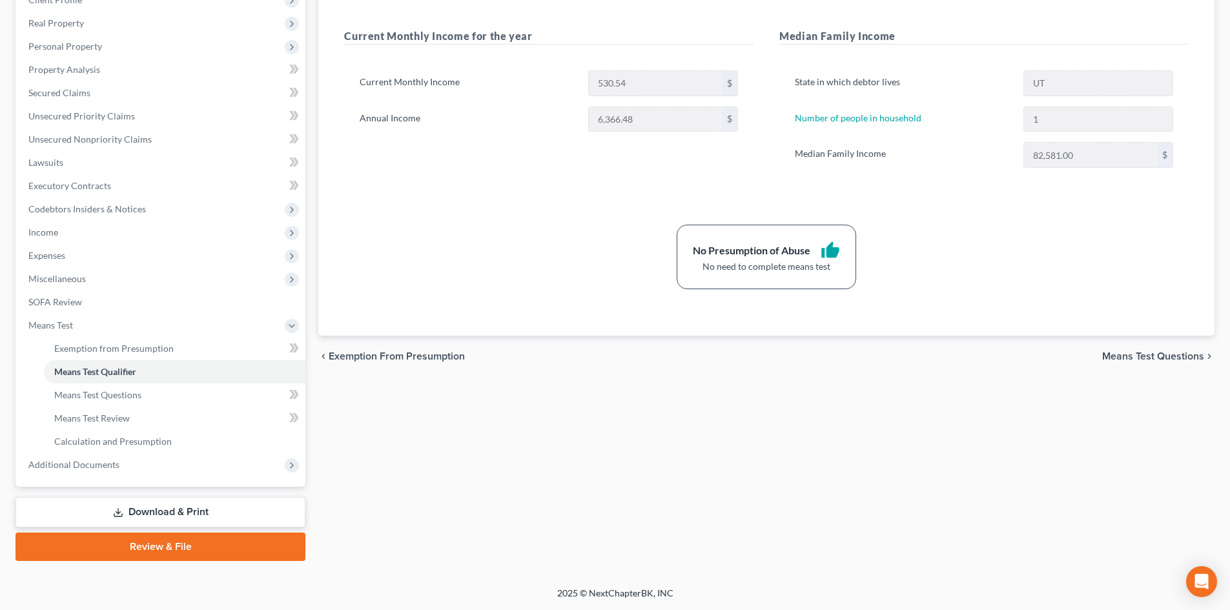
click at [215, 542] on link "Review & File" at bounding box center [160, 547] width 290 height 28
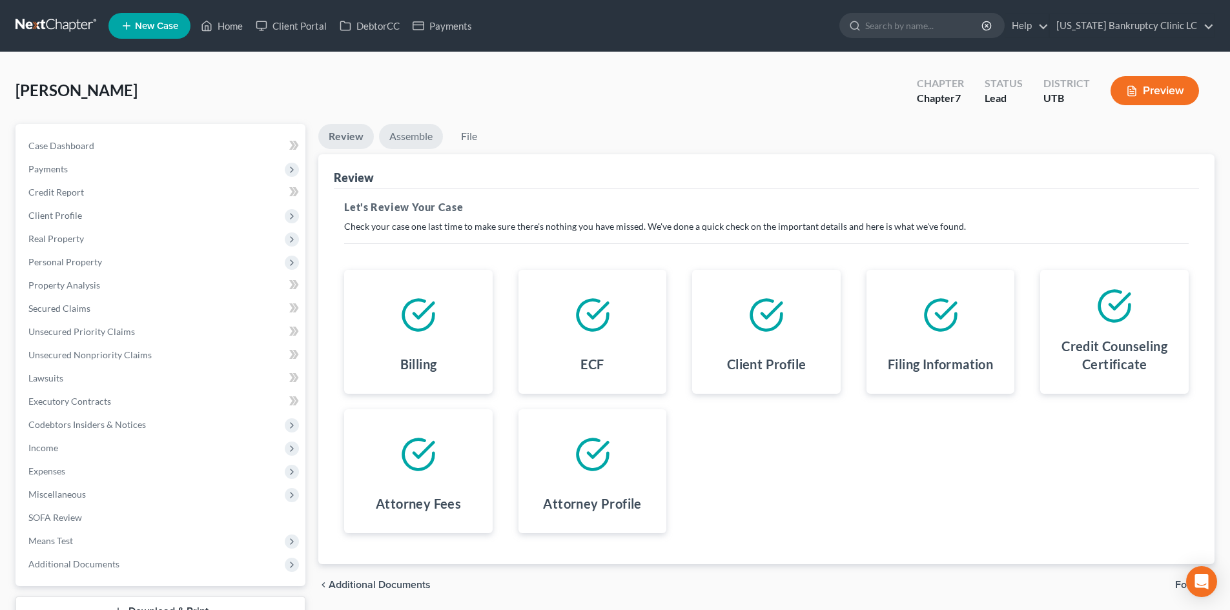
click at [415, 141] on link "Assemble" at bounding box center [411, 136] width 64 height 25
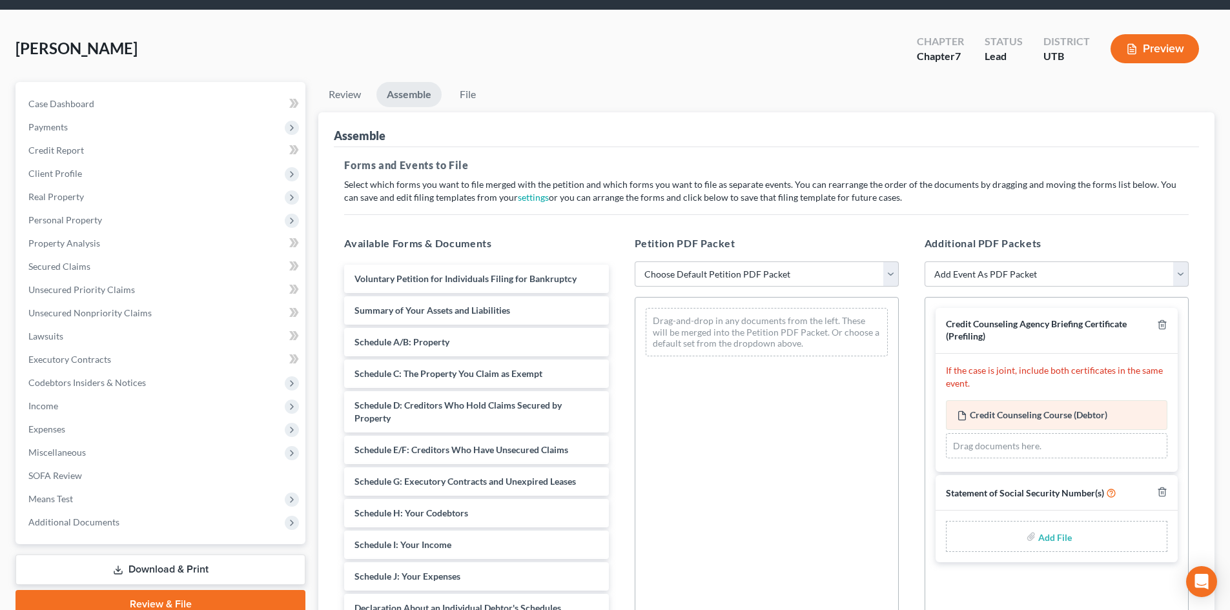
scroll to position [65, 0]
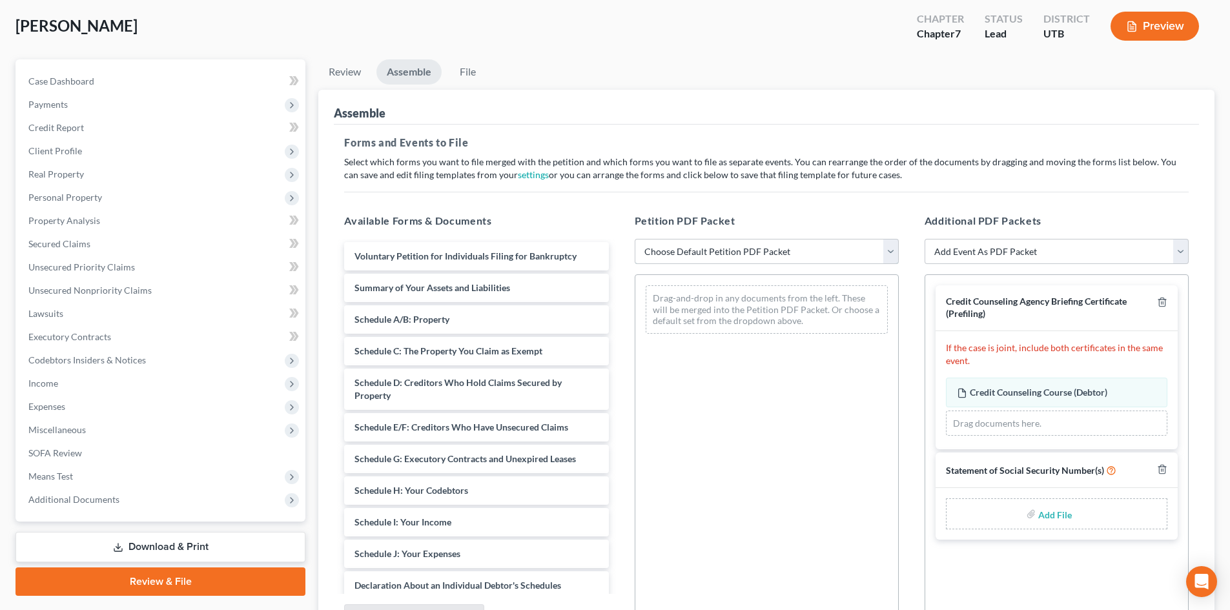
click at [700, 250] on select "Choose Default Petition PDF Packet Emergency Filing (Voluntary Petition and Cre…" at bounding box center [767, 252] width 264 height 26
click at [158, 537] on link "Download & Print" at bounding box center [160, 547] width 290 height 30
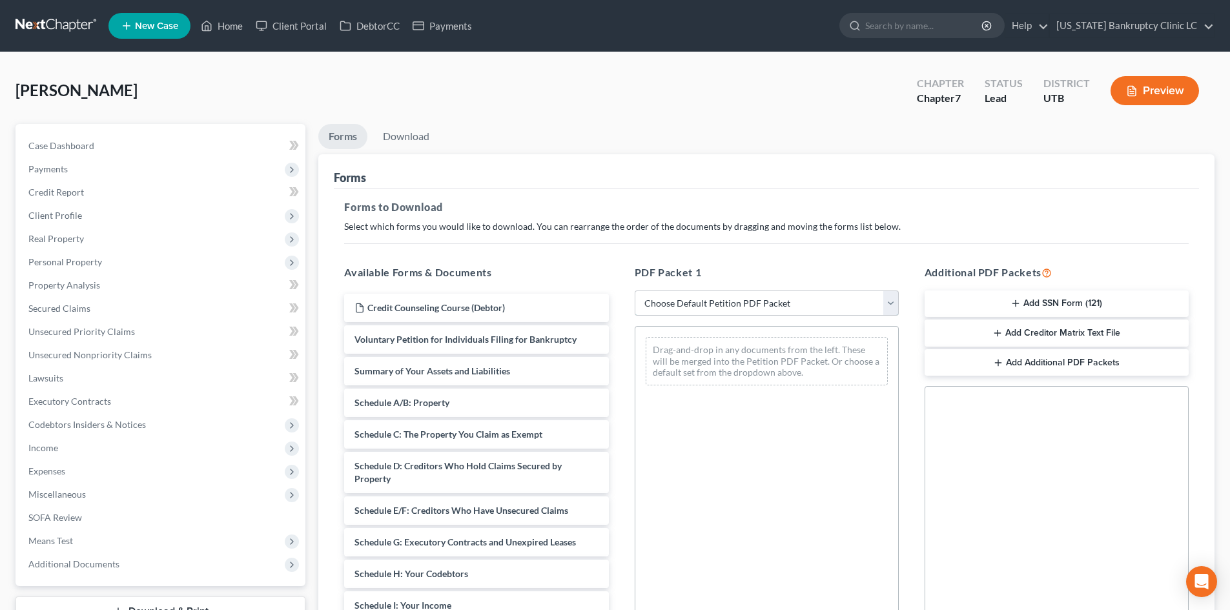
click at [697, 302] on select "Choose Default Petition PDF Packet Complete Bankruptcy Petition (all forms and …" at bounding box center [767, 303] width 264 height 26
click at [635, 290] on select "Choose Default Petition PDF Packet Complete Bankruptcy Petition (all forms and …" at bounding box center [767, 303] width 264 height 26
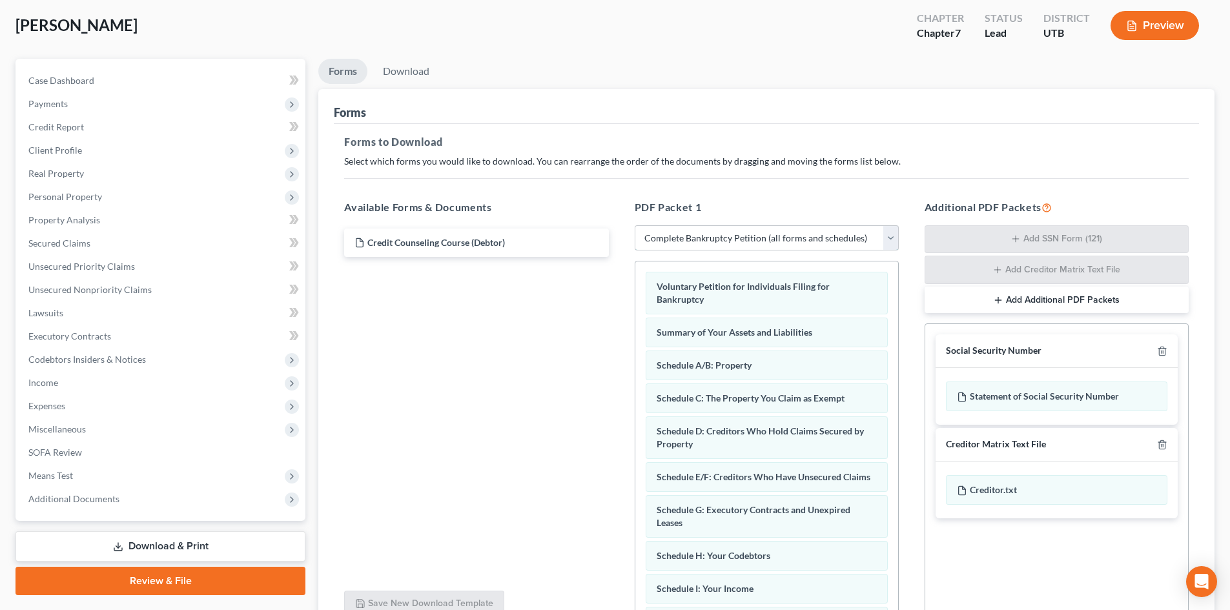
scroll to position [59, 0]
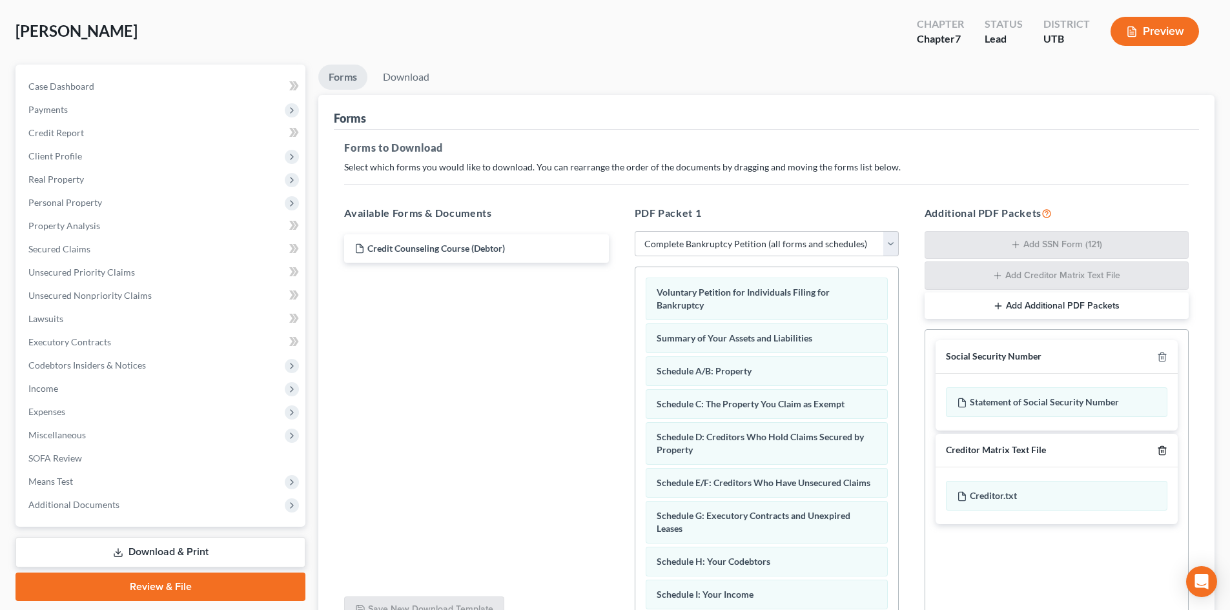
click at [1164, 451] on icon "button" at bounding box center [1162, 450] width 10 height 10
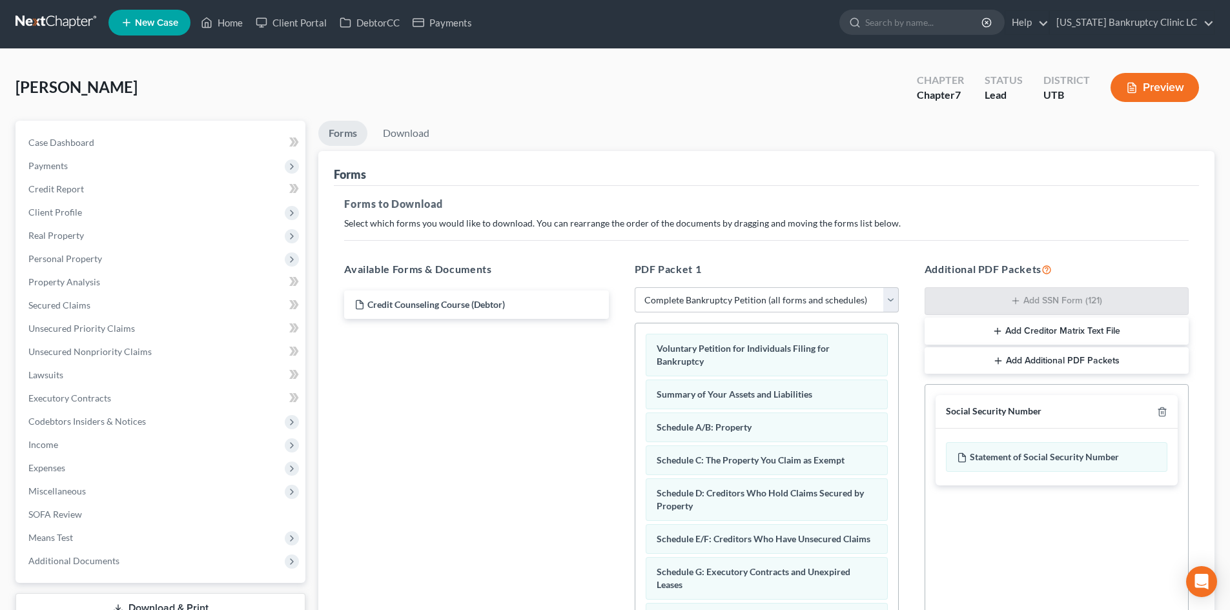
scroll to position [0, 0]
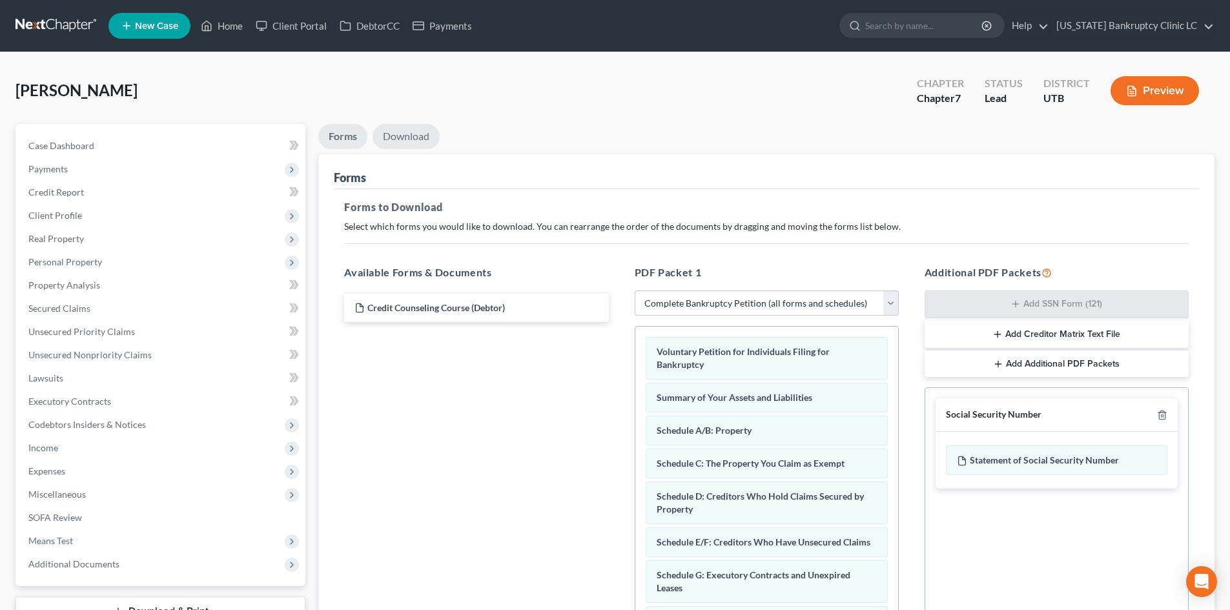
click at [415, 142] on link "Download" at bounding box center [405, 136] width 67 height 25
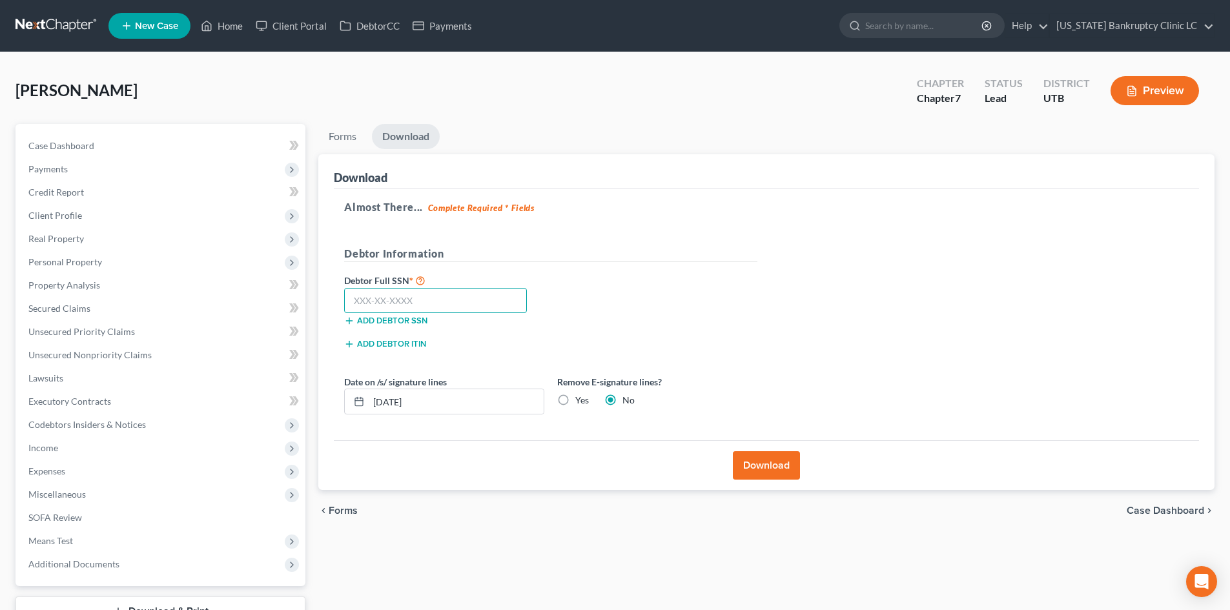
click at [451, 295] on input "text" at bounding box center [435, 301] width 183 height 26
click at [749, 458] on button "Download" at bounding box center [766, 465] width 67 height 28
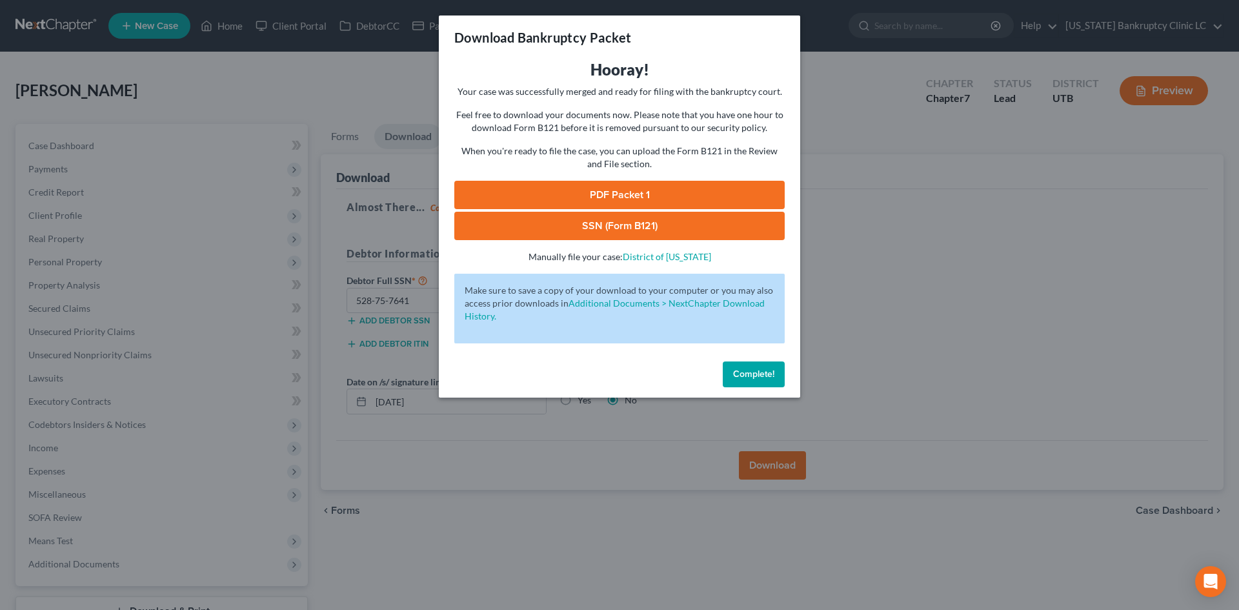
click at [568, 183] on link "PDF Packet 1" at bounding box center [619, 195] width 331 height 28
click at [652, 232] on link "SSN (Form B121)" at bounding box center [619, 226] width 331 height 28
click at [744, 360] on div "Complete!" at bounding box center [620, 376] width 362 height 41
click at [748, 367] on button "Complete!" at bounding box center [754, 375] width 62 height 26
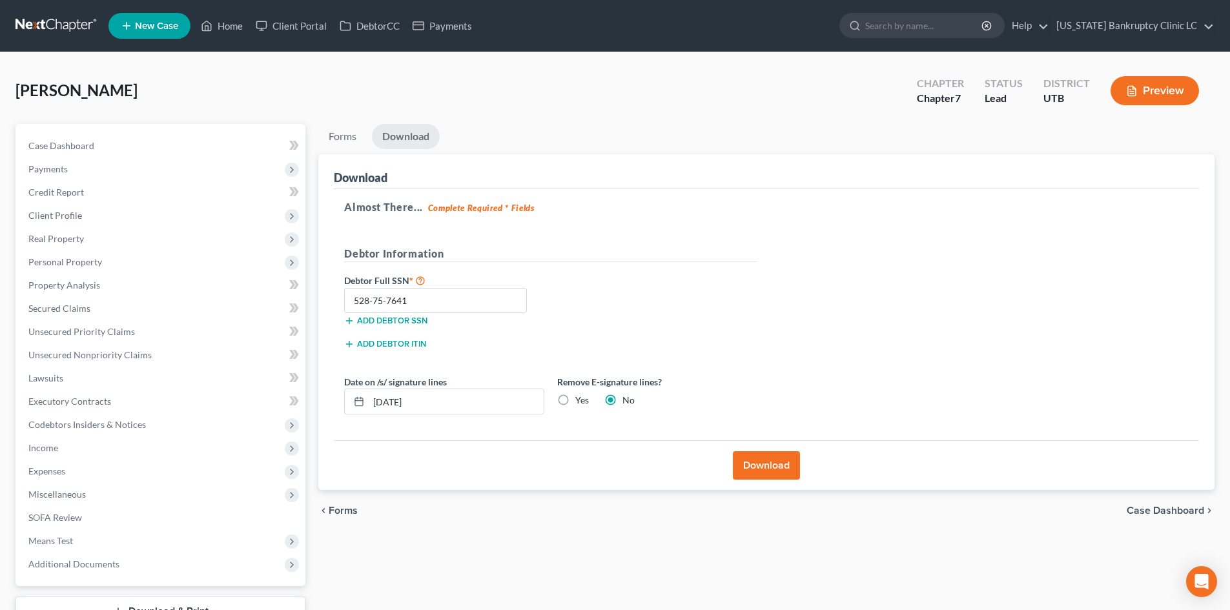
click at [398, 92] on div "[PERSON_NAME] Upgraded Chapter Chapter 7 Status Lead District UTB Preview" at bounding box center [614, 96] width 1199 height 56
drag, startPoint x: 231, startPoint y: 23, endPoint x: 702, endPoint y: 224, distance: 511.9
click at [231, 22] on link "Home" at bounding box center [221, 25] width 55 height 23
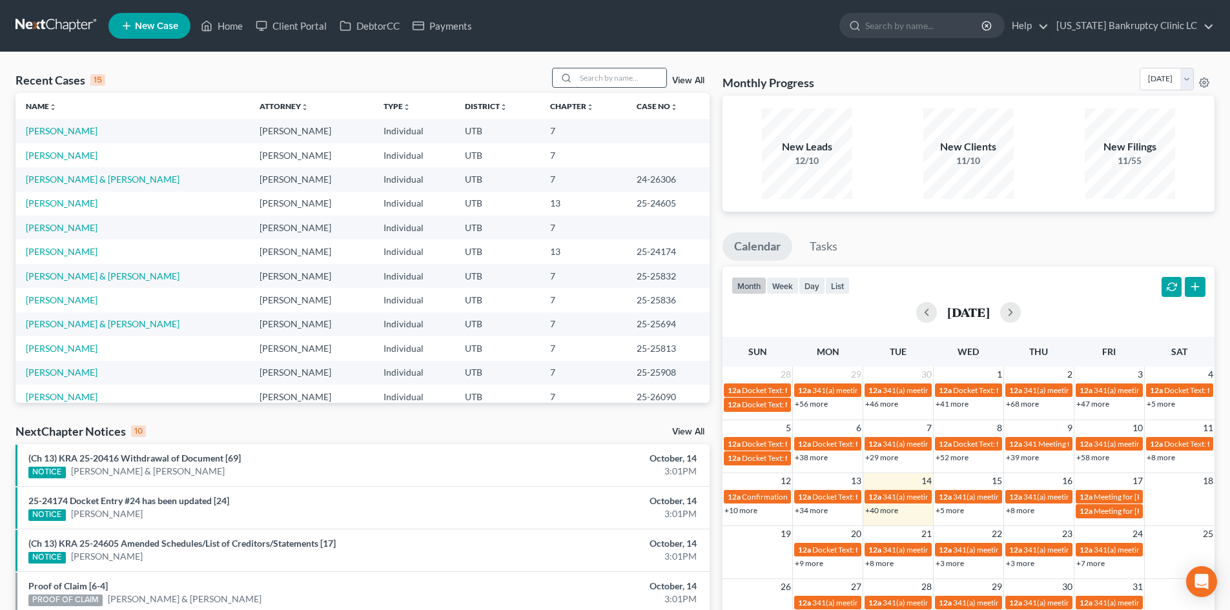
click at [620, 71] on input "search" at bounding box center [621, 77] width 90 height 19
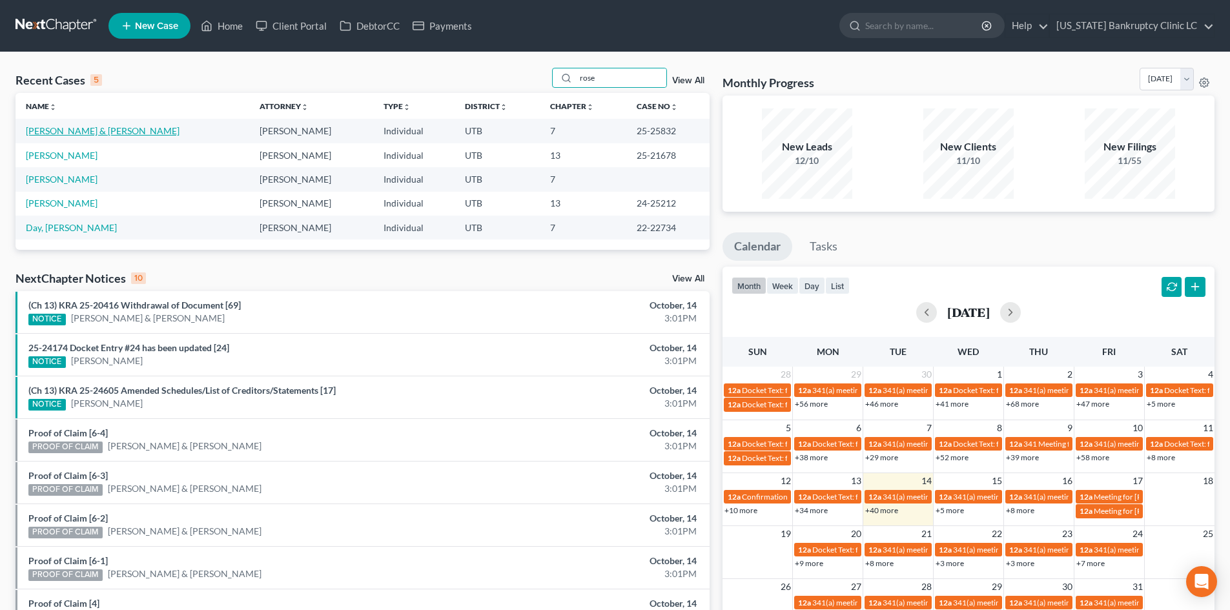
click at [51, 127] on link "[PERSON_NAME] & [PERSON_NAME]" at bounding box center [103, 130] width 154 height 11
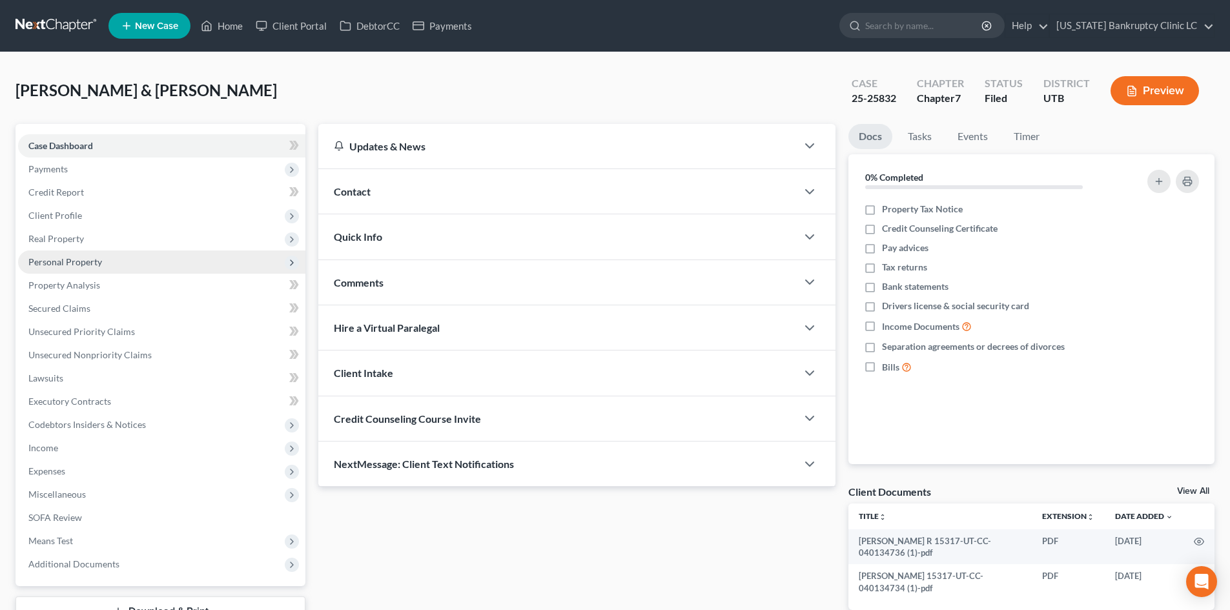
click at [96, 263] on span "Personal Property" at bounding box center [65, 261] width 74 height 11
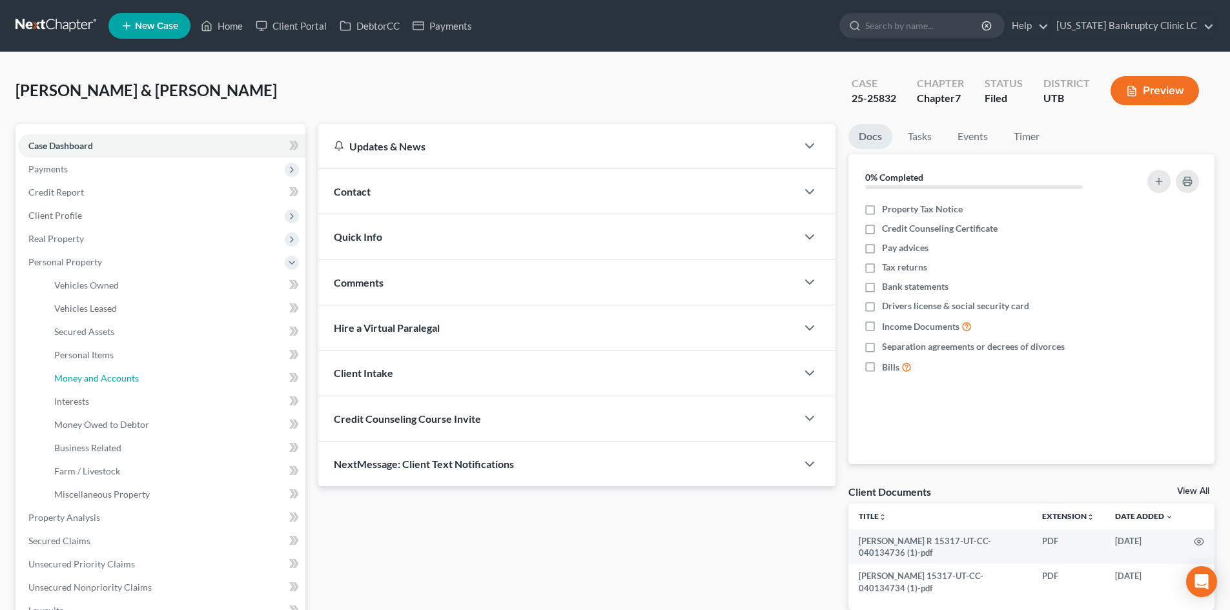
click at [105, 382] on span "Money and Accounts" at bounding box center [96, 377] width 85 height 11
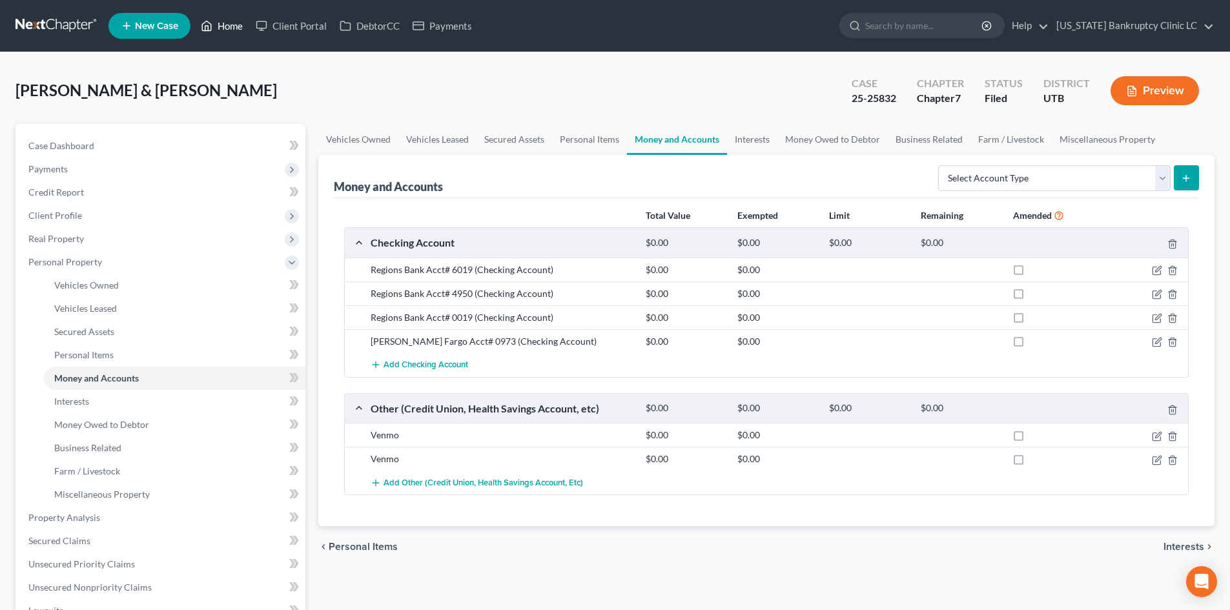
click at [218, 20] on link "Home" at bounding box center [221, 25] width 55 height 23
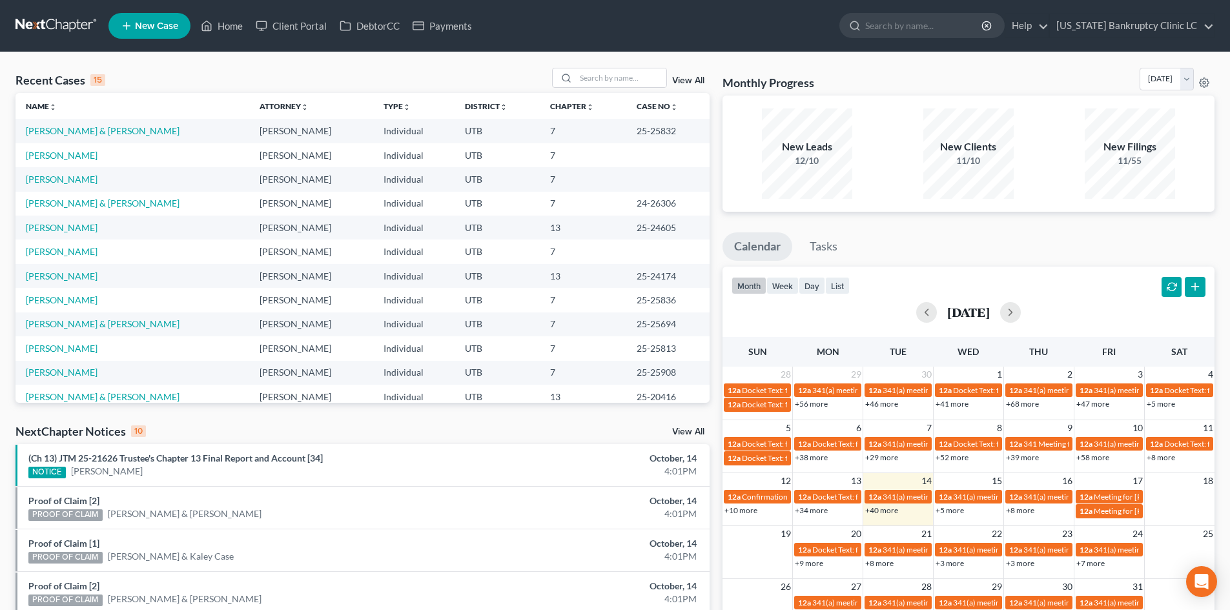
drag, startPoint x: 172, startPoint y: 89, endPoint x: 230, endPoint y: 66, distance: 62.6
click at [172, 89] on div "Recent Cases 15 View All" at bounding box center [362, 80] width 694 height 25
click at [97, 181] on link "[PERSON_NAME]" at bounding box center [62, 179] width 72 height 11
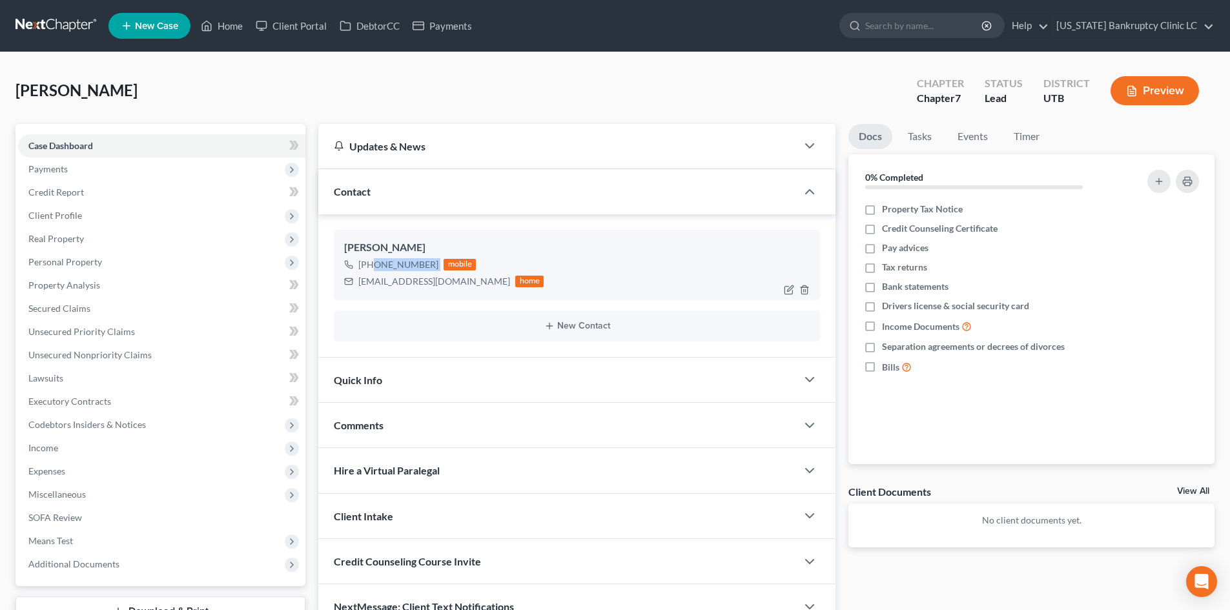
drag, startPoint x: 372, startPoint y: 263, endPoint x: 436, endPoint y: 270, distance: 64.3
click at [436, 270] on div "[PHONE_NUMBER] mobile" at bounding box center [443, 264] width 199 height 17
click at [474, 179] on div "Contact" at bounding box center [557, 191] width 478 height 45
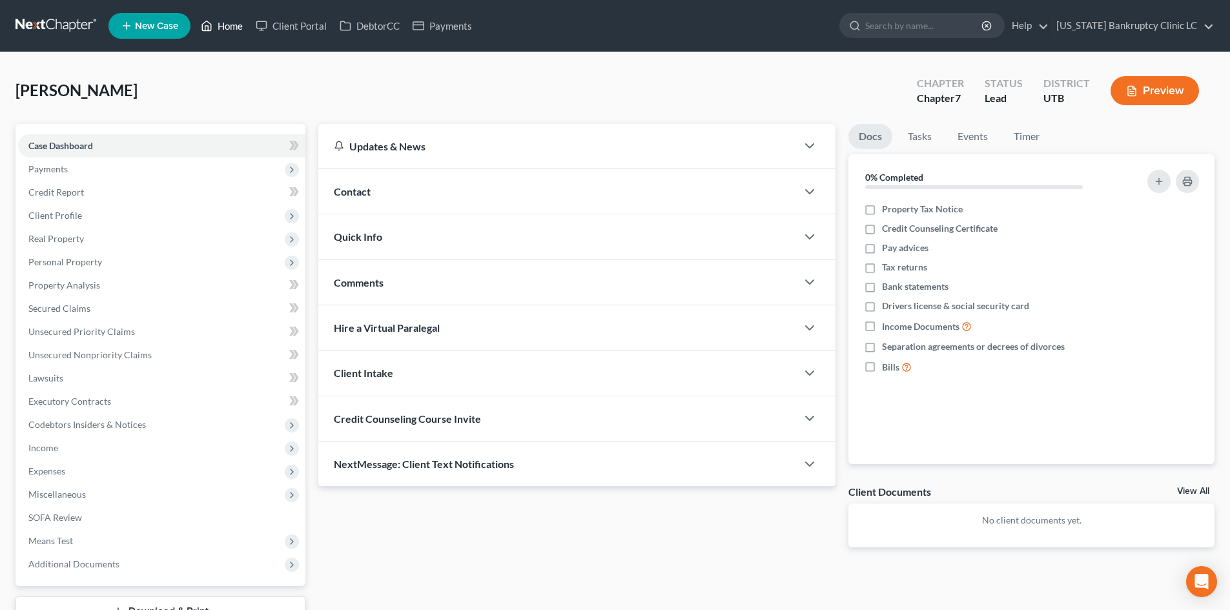
click at [222, 29] on link "Home" at bounding box center [221, 25] width 55 height 23
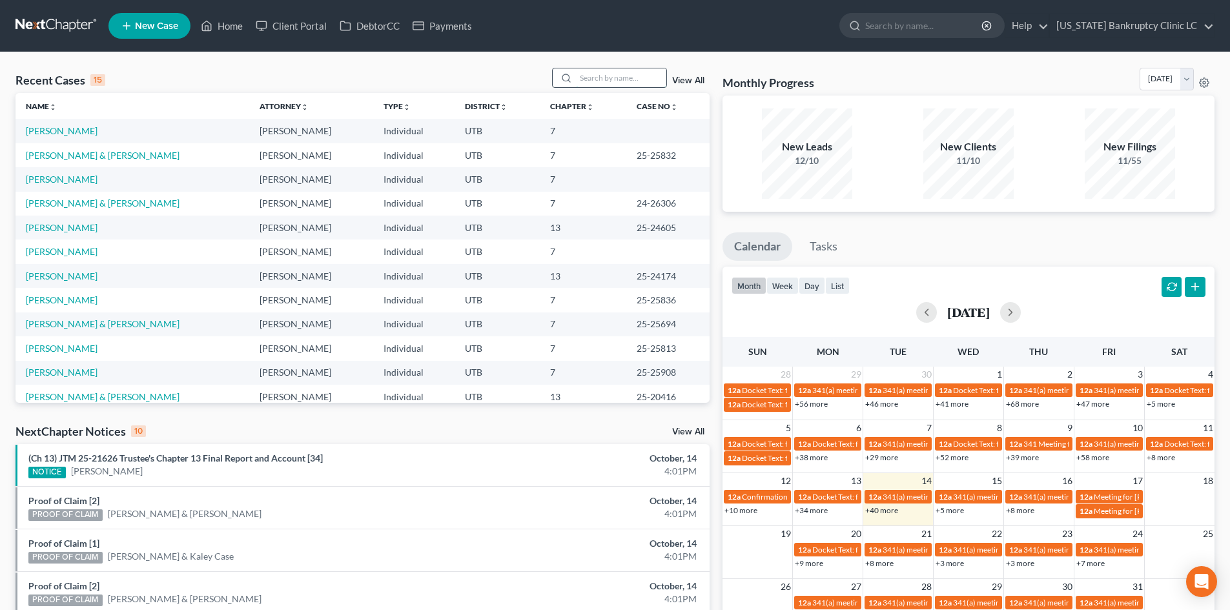
click at [636, 81] on input "search" at bounding box center [621, 77] width 90 height 19
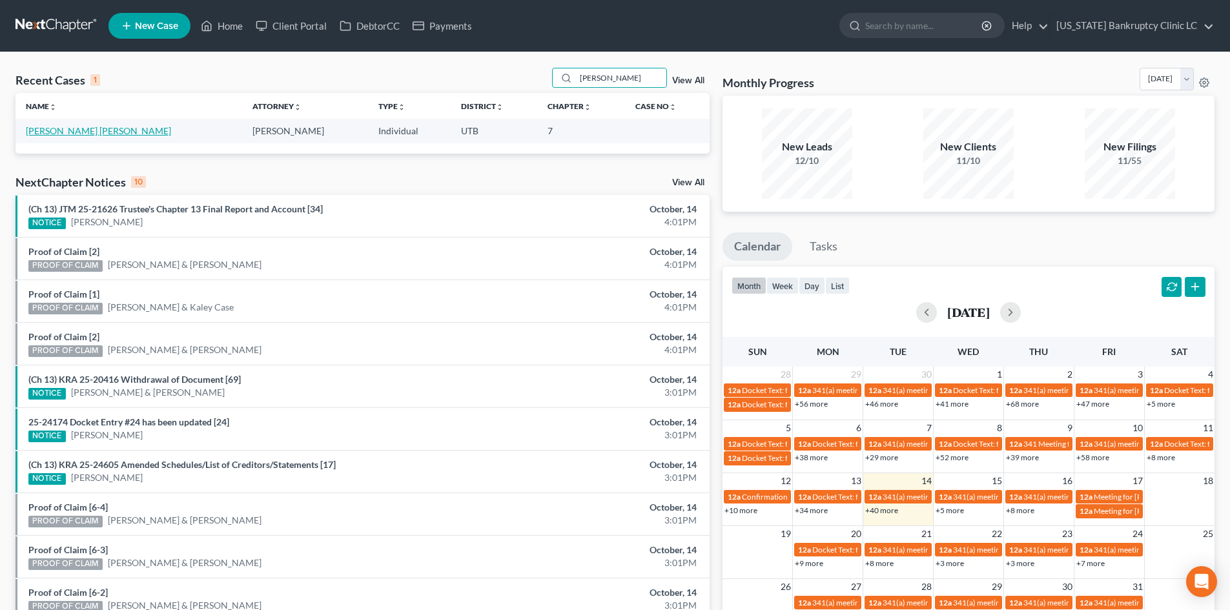
click at [56, 134] on link "[PERSON_NAME] [PERSON_NAME]" at bounding box center [98, 130] width 145 height 11
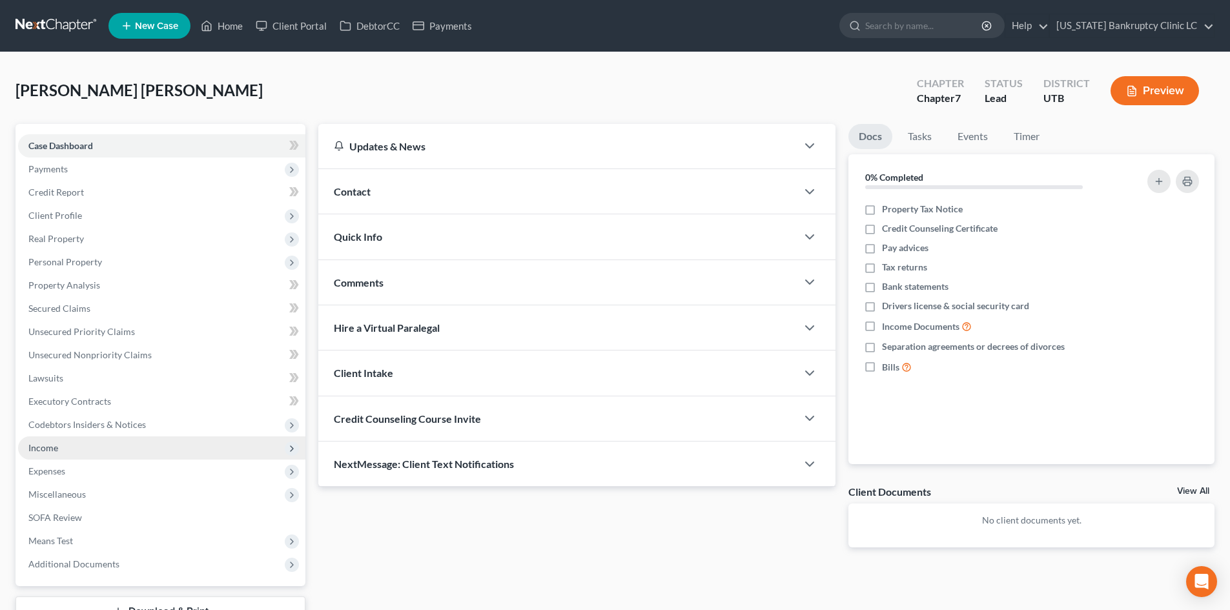
click at [56, 442] on span "Income" at bounding box center [43, 447] width 30 height 11
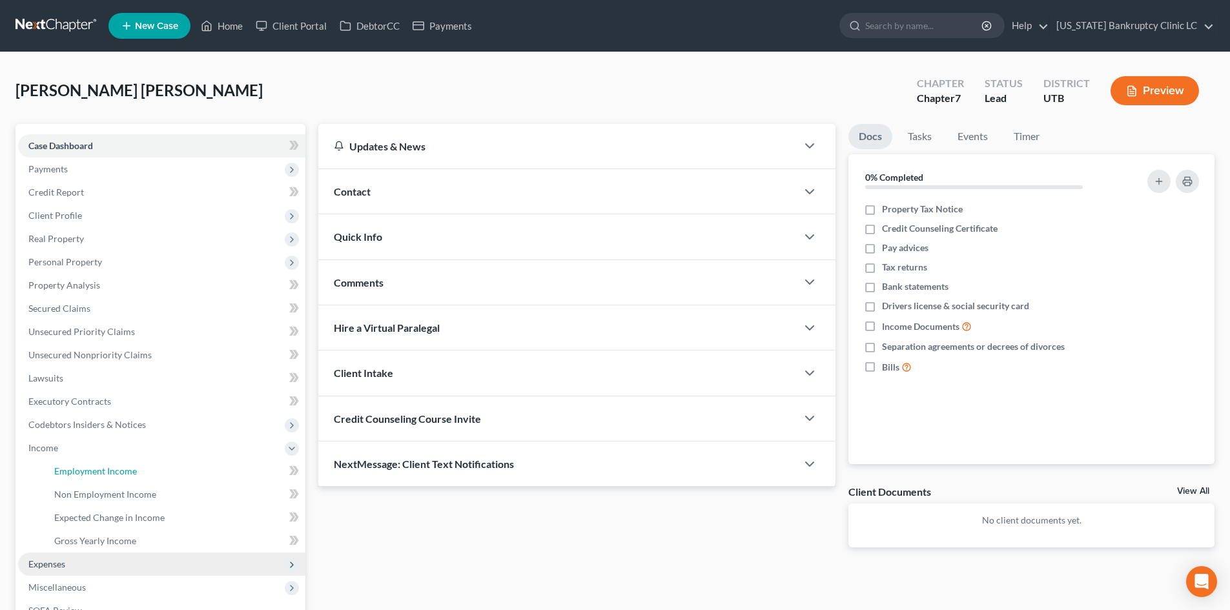
click at [59, 471] on span "Employment Income" at bounding box center [95, 470] width 83 height 11
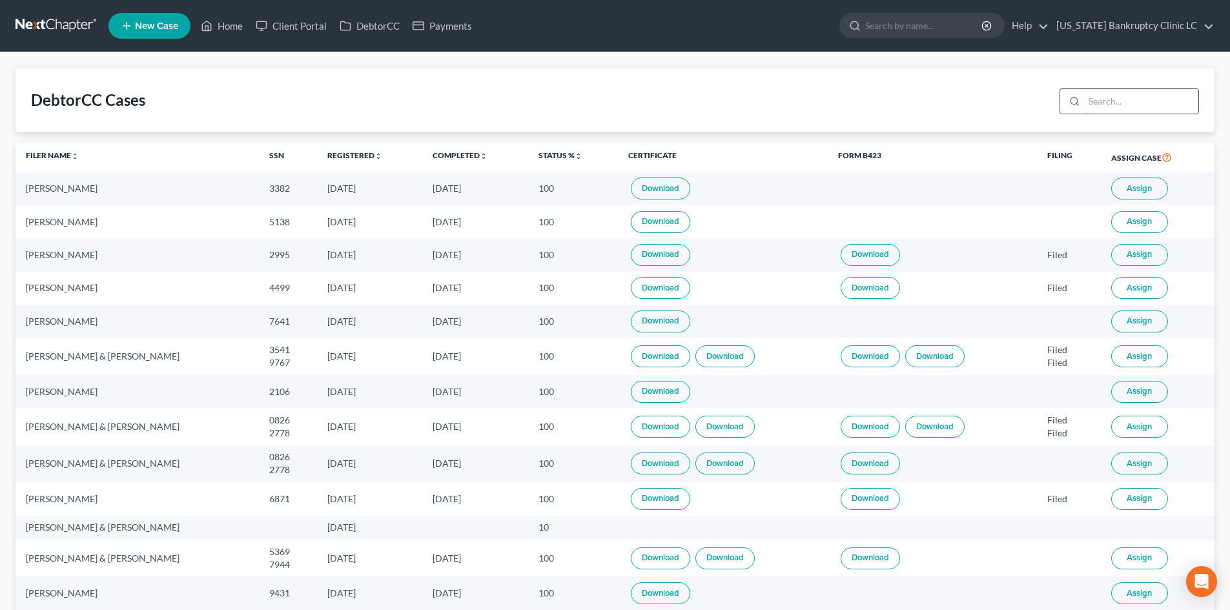
click at [1148, 100] on input "search" at bounding box center [1141, 101] width 114 height 25
click at [1145, 317] on span "Assign" at bounding box center [1138, 321] width 25 height 10
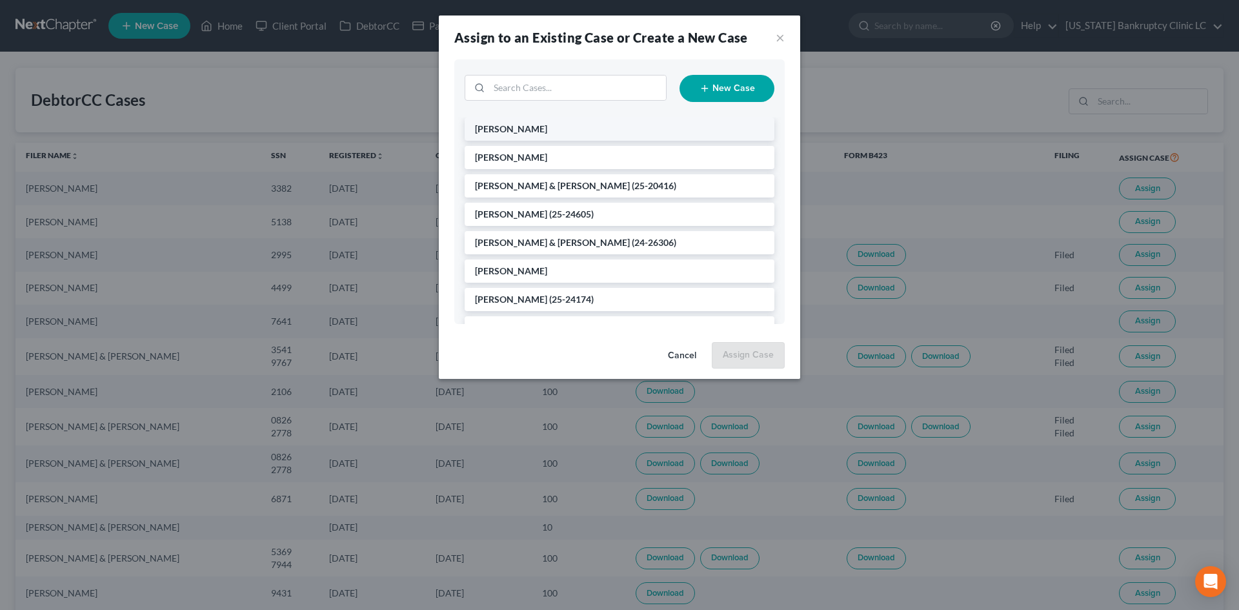
click at [513, 136] on li "[PERSON_NAME]" at bounding box center [620, 128] width 310 height 23
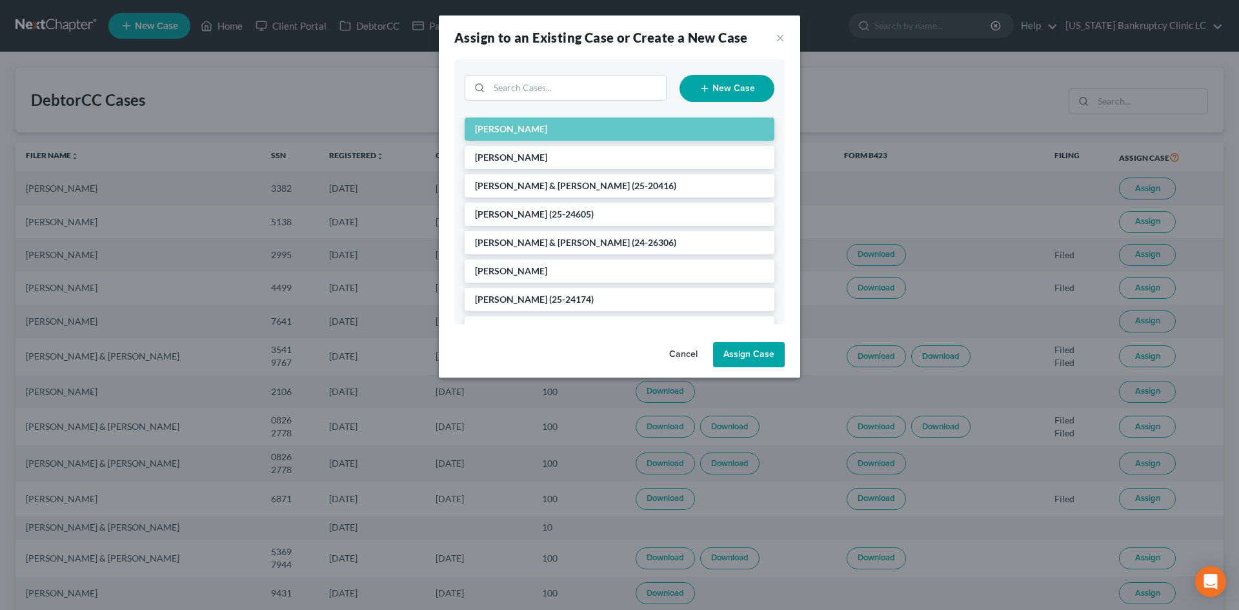
click at [764, 354] on button "Assign Case" at bounding box center [749, 355] width 72 height 26
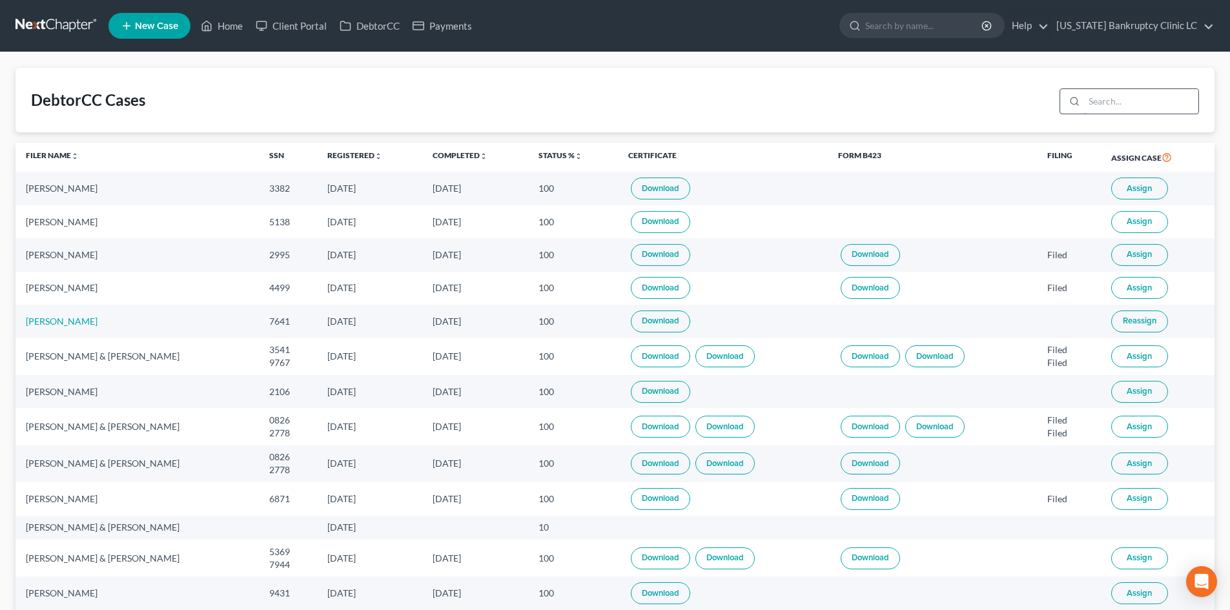
click at [1092, 105] on input "search" at bounding box center [1141, 101] width 114 height 25
type input "m"
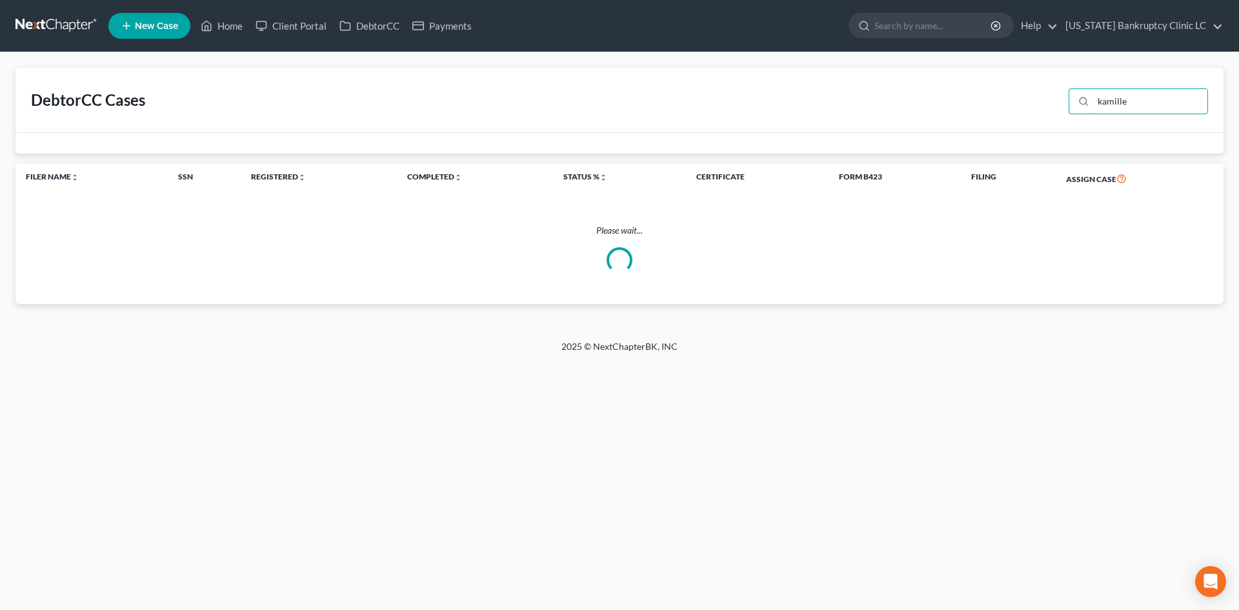
type input "kamille"
